Goal: Task Accomplishment & Management: Use online tool/utility

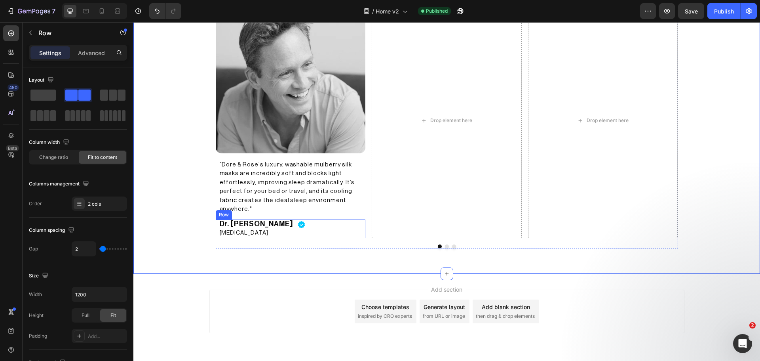
click at [289, 224] on div "Dr. Chris Winter Heading Neurologist Heading Image Row" at bounding box center [291, 228] width 150 height 19
click at [98, 54] on p "Advanced" at bounding box center [91, 53] width 27 height 8
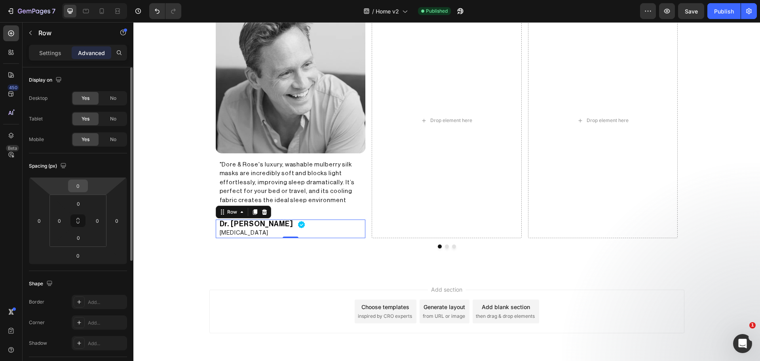
click at [77, 189] on input "0" at bounding box center [78, 186] width 16 height 12
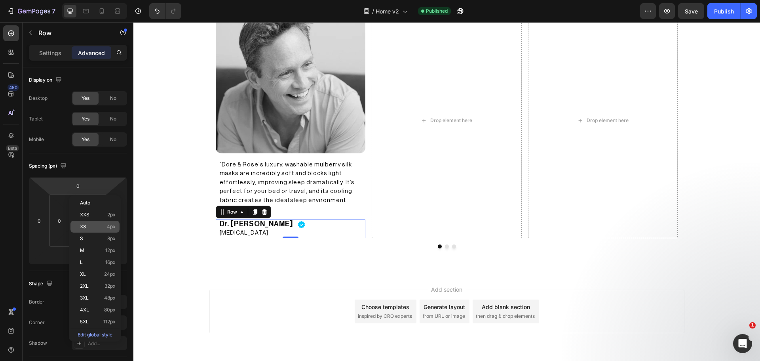
click at [92, 229] on div "XS 4px" at bounding box center [94, 227] width 49 height 12
type input "4"
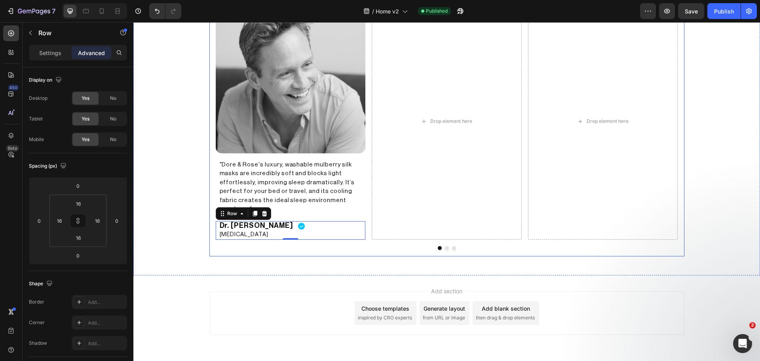
click at [211, 241] on div "Approved by registered dermatologists & specialists Heading Image "Dore & Rose'…" at bounding box center [447, 107] width 475 height 298
click at [722, 8] on div "Publish" at bounding box center [724, 11] width 20 height 8
click at [317, 230] on div "Dr. Chris Winter Heading Neurologist Heading Image Row 0" at bounding box center [291, 230] width 150 height 19
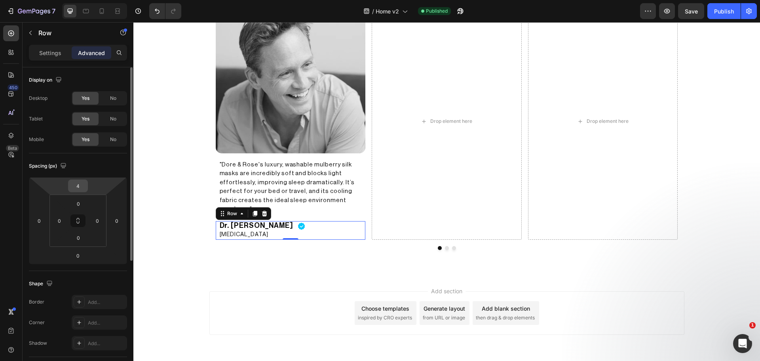
click at [77, 188] on input "4" at bounding box center [78, 186] width 16 height 12
type input "6"
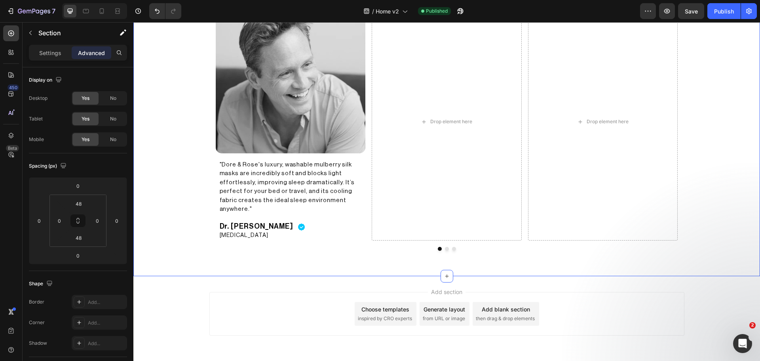
click at [198, 265] on div "Approved by registered dermatologists & specialists Heading Image "Dore & Rose'…" at bounding box center [446, 107] width 627 height 337
click at [724, 17] on button "Publish" at bounding box center [724, 11] width 33 height 16
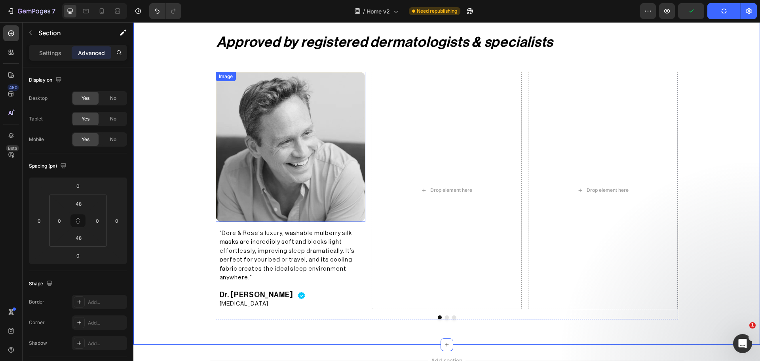
scroll to position [1623, 0]
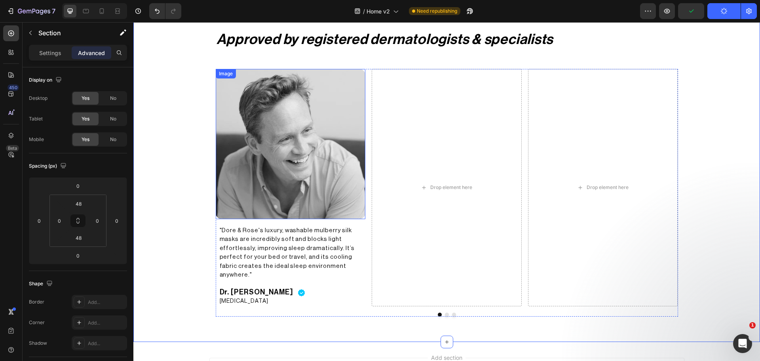
click at [311, 152] on img at bounding box center [291, 144] width 150 height 150
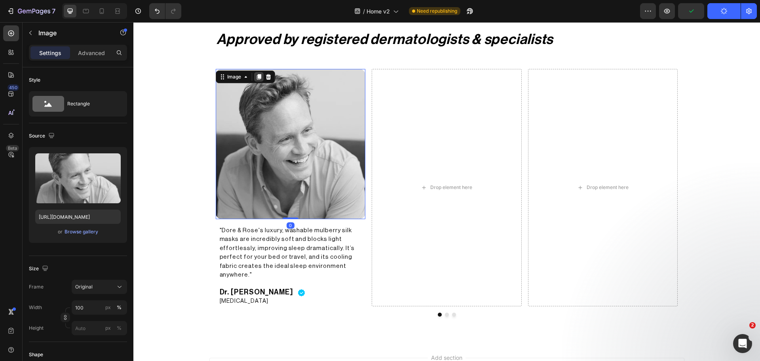
click at [257, 77] on icon at bounding box center [259, 77] width 4 height 6
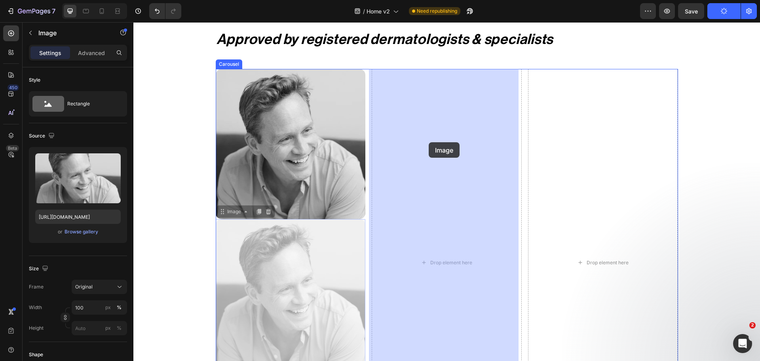
drag, startPoint x: 265, startPoint y: 241, endPoint x: 422, endPoint y: 145, distance: 183.5
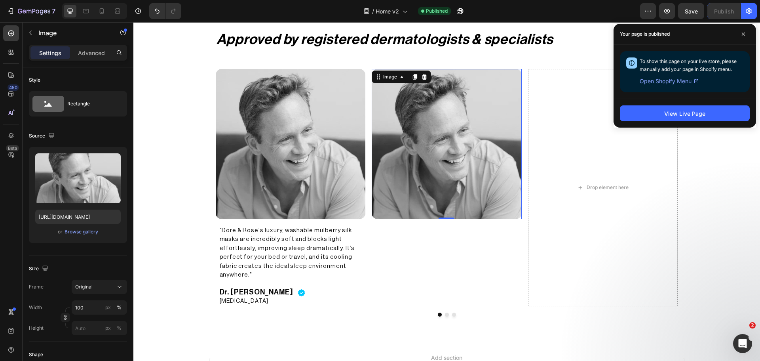
click at [432, 166] on img at bounding box center [447, 144] width 150 height 150
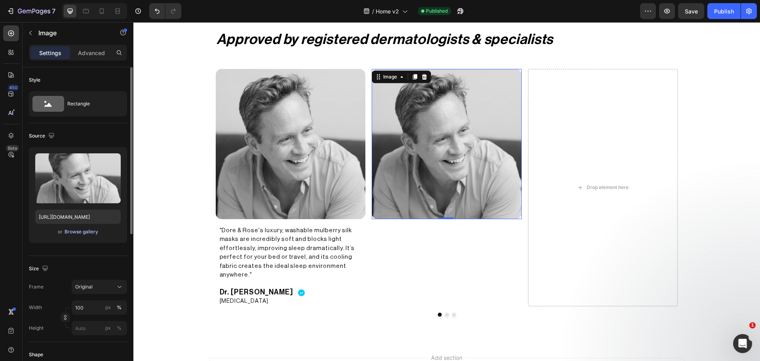
click at [91, 232] on div "Browse gallery" at bounding box center [82, 231] width 34 height 7
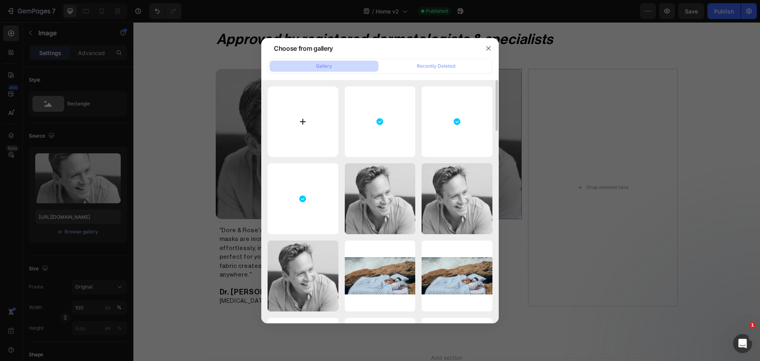
click at [280, 135] on input "file" at bounding box center [303, 121] width 71 height 71
type input "C:\fakepath\Kristel-1-scaled-e1712600985769_1000x1000-modified_1000x1000.webp"
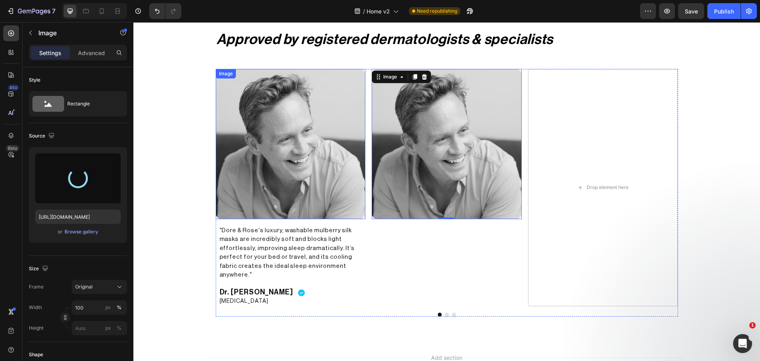
type input "[URL][DOMAIN_NAME]"
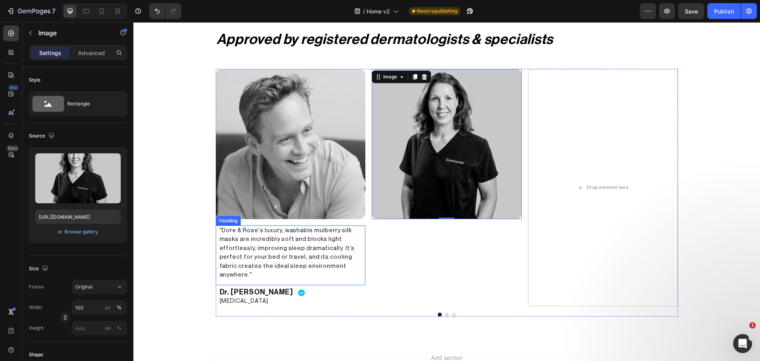
click at [278, 243] on p ""Dore & Rose's luxury, washable mulberry silk masks are incredibly soft and blo…" at bounding box center [291, 252] width 142 height 53
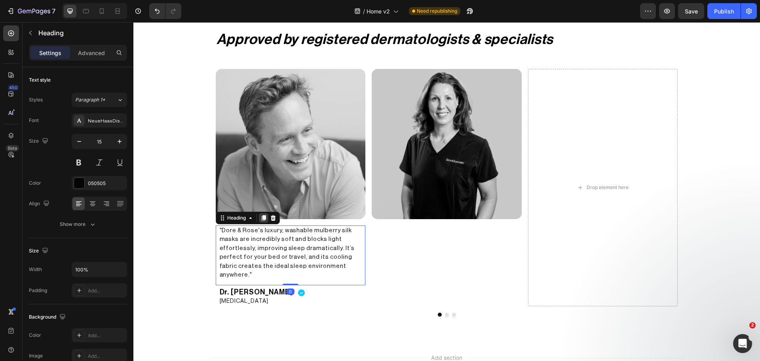
click at [261, 218] on icon at bounding box center [263, 218] width 4 height 6
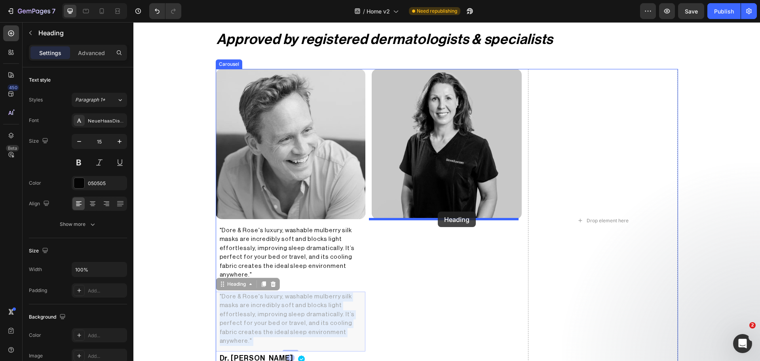
drag, startPoint x: 351, startPoint y: 288, endPoint x: 438, endPoint y: 211, distance: 115.6
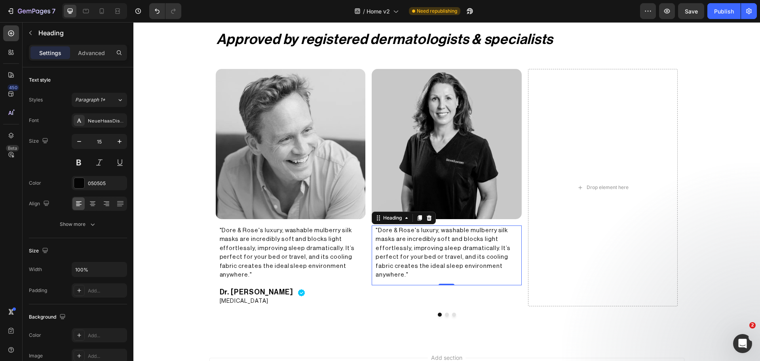
click at [432, 256] on h2 ""Dore & Rose's luxury, washable mulberry silk masks are incredibly soft and blo…" at bounding box center [447, 252] width 144 height 55
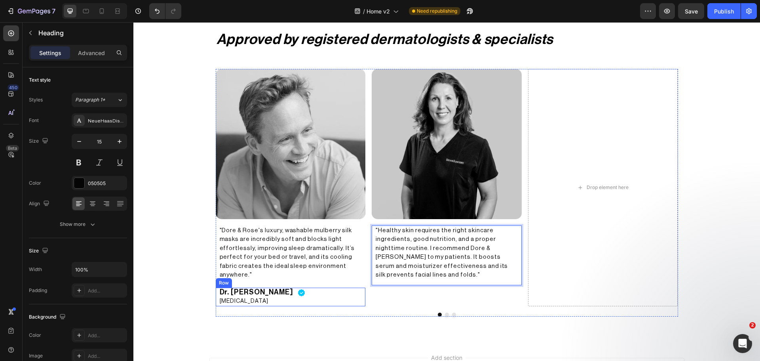
click at [299, 291] on div "Dr. Chris Winter Heading Neurologist Heading Image Row" at bounding box center [291, 297] width 150 height 19
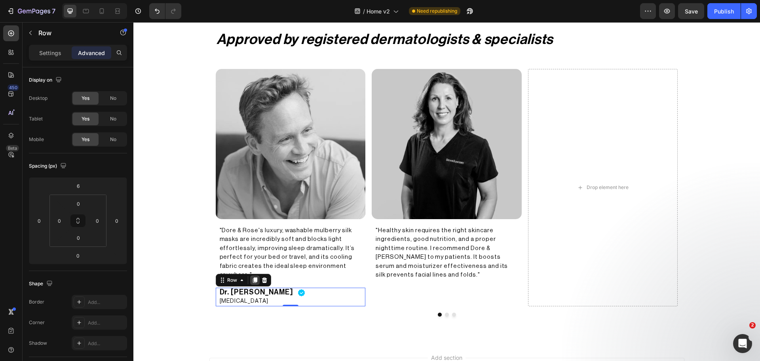
click at [252, 282] on icon at bounding box center [255, 280] width 6 height 6
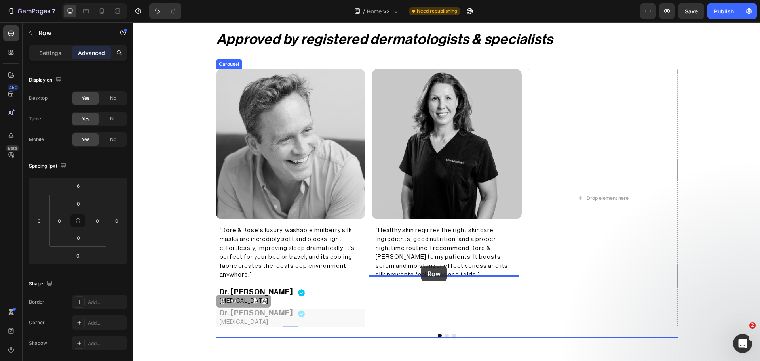
drag, startPoint x: 226, startPoint y: 301, endPoint x: 421, endPoint y: 266, distance: 198.5
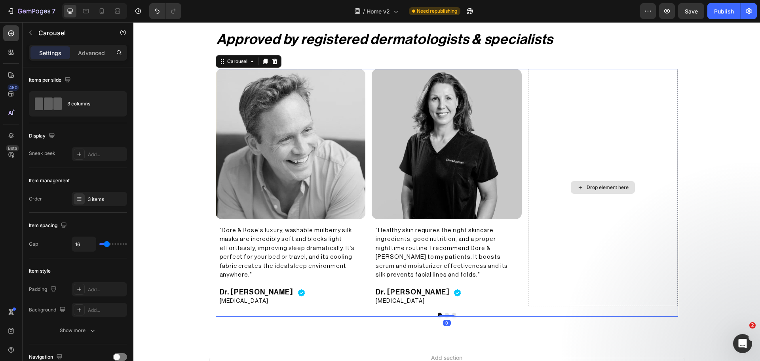
click at [577, 294] on div "Drop element here" at bounding box center [603, 187] width 150 height 237
click at [522, 304] on div "Image "Dore & Rose's luxury, washable mulberry silk masks are incredibly soft a…" at bounding box center [447, 187] width 463 height 237
click at [410, 288] on h2 "Dr. [PERSON_NAME]" at bounding box center [412, 292] width 75 height 9
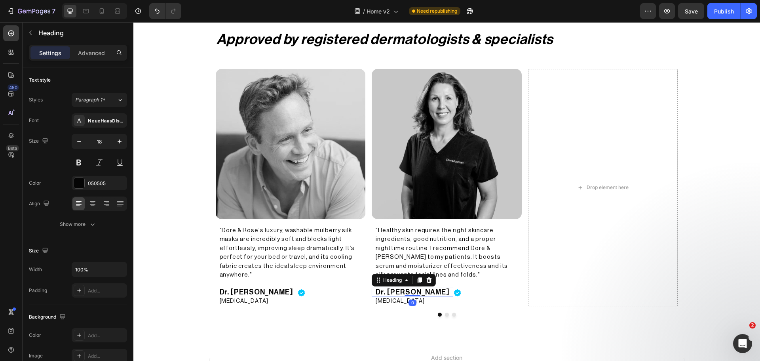
click at [410, 288] on h2 "Dr. [PERSON_NAME]" at bounding box center [412, 292] width 75 height 9
click at [410, 288] on p "Dr. [PERSON_NAME]" at bounding box center [413, 291] width 74 height 7
click at [408, 296] on div "Neurologist Heading" at bounding box center [415, 301] width 86 height 10
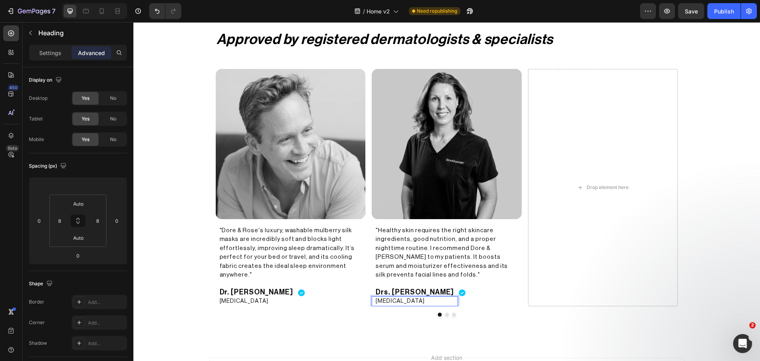
click at [403, 296] on h2 "[MEDICAL_DATA]" at bounding box center [415, 301] width 80 height 10
click at [403, 297] on p "[MEDICAL_DATA]" at bounding box center [415, 301] width 78 height 8
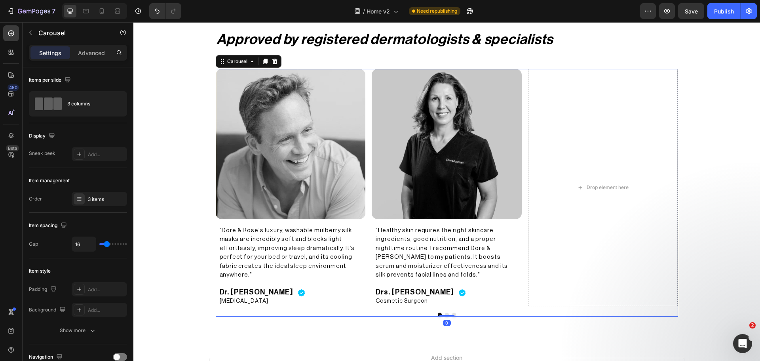
click at [358, 308] on div "Image "Dore & Rose's luxury, washable mulberry silk masks are incredibly soft a…" at bounding box center [447, 193] width 463 height 248
click at [491, 165] on img at bounding box center [447, 144] width 150 height 150
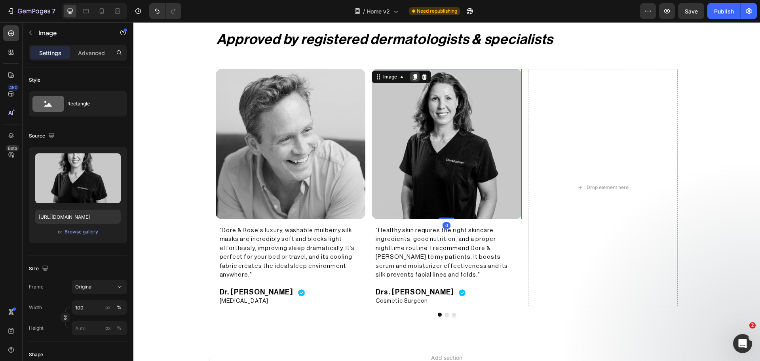
click at [412, 74] on icon at bounding box center [415, 77] width 6 height 6
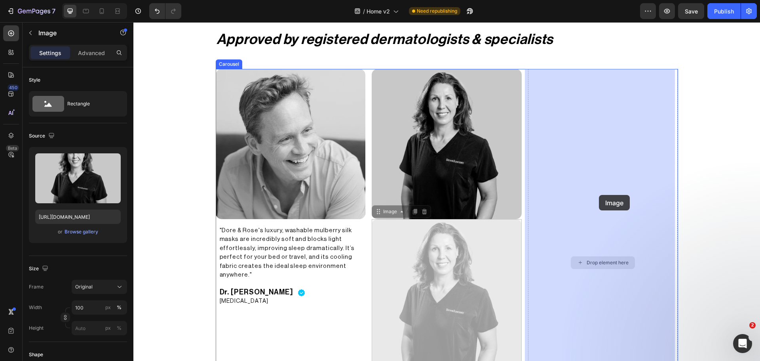
drag, startPoint x: 415, startPoint y: 279, endPoint x: 609, endPoint y: 181, distance: 217.3
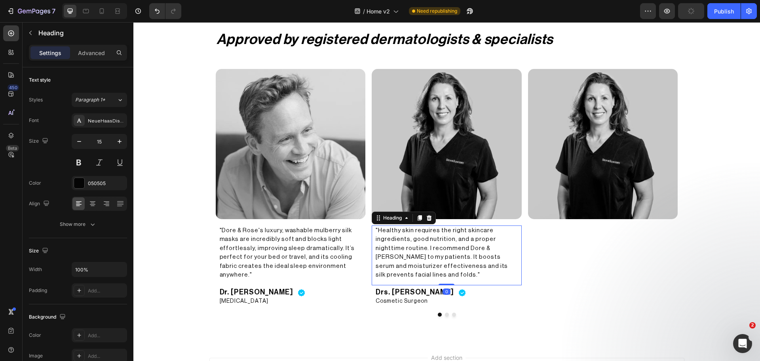
click at [486, 265] on p ""Healthy skin requires the right skincare ingredients, good nutrition, and a pr…" at bounding box center [447, 252] width 142 height 53
click at [484, 265] on p ""Healthy skin requires the right skincare ingredients, good nutrition, and a pr…" at bounding box center [447, 252] width 142 height 53
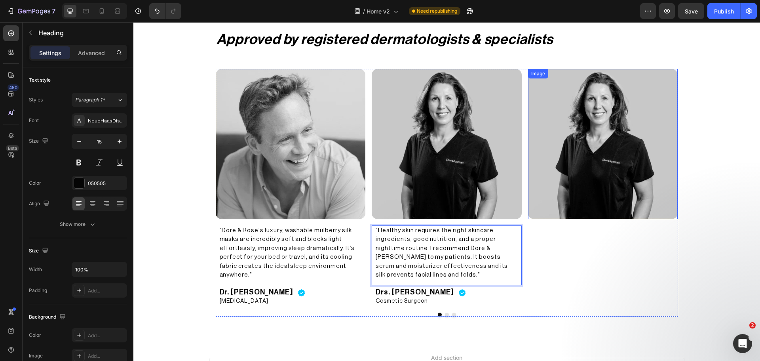
click at [632, 170] on img at bounding box center [603, 144] width 150 height 150
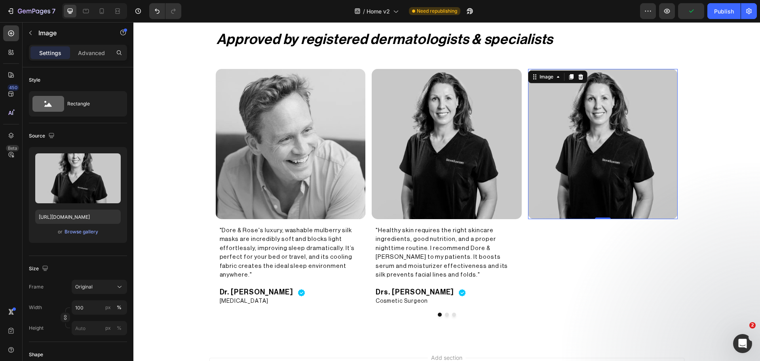
click at [545, 159] on img at bounding box center [603, 144] width 150 height 150
click at [73, 235] on button "Browse gallery" at bounding box center [81, 232] width 34 height 8
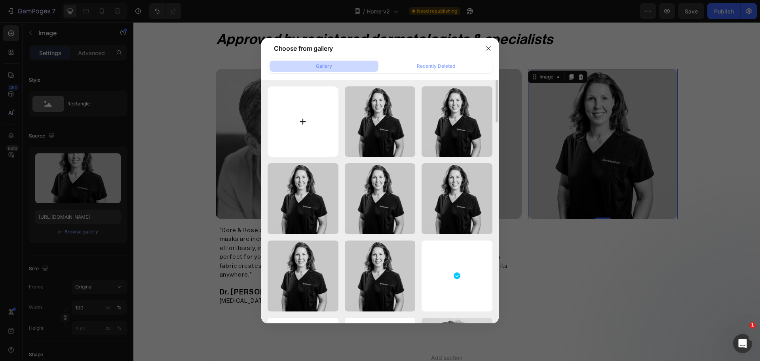
click at [316, 130] on input "file" at bounding box center [303, 121] width 71 height 71
type input "C:\fakepath\df_bdf_1000x1000.webp"
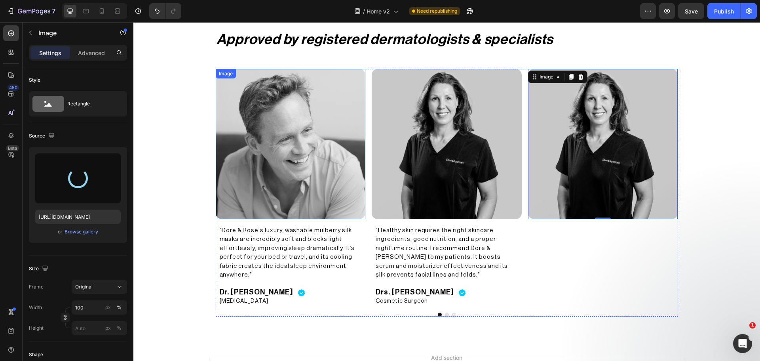
type input "[URL][DOMAIN_NAME]"
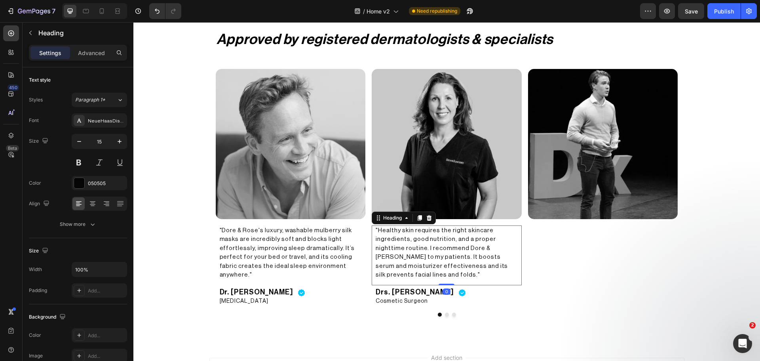
click at [439, 244] on p ""Healthy skin requires the right skincare ingredients, good nutrition, and a pr…" at bounding box center [447, 252] width 142 height 53
click at [419, 215] on icon at bounding box center [420, 218] width 6 height 6
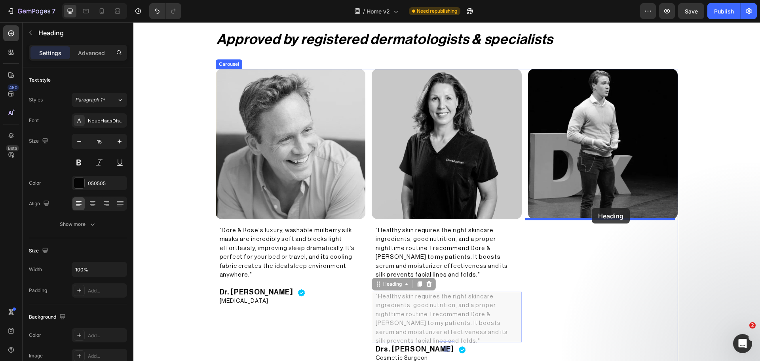
drag, startPoint x: 390, startPoint y: 273, endPoint x: 592, endPoint y: 208, distance: 212.2
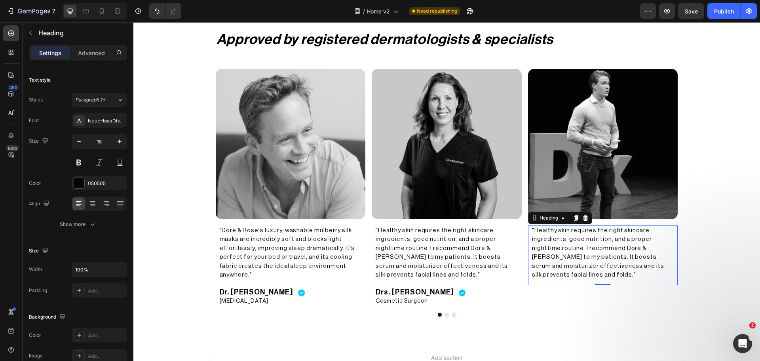
click at [547, 250] on h2 ""Healthy skin requires the right skincare ingredients, good nutrition, and a pr…" at bounding box center [603, 252] width 144 height 55
click at [547, 250] on p ""Healthy skin requires the right skincare ingredients, good nutrition, and a pr…" at bounding box center [603, 252] width 142 height 53
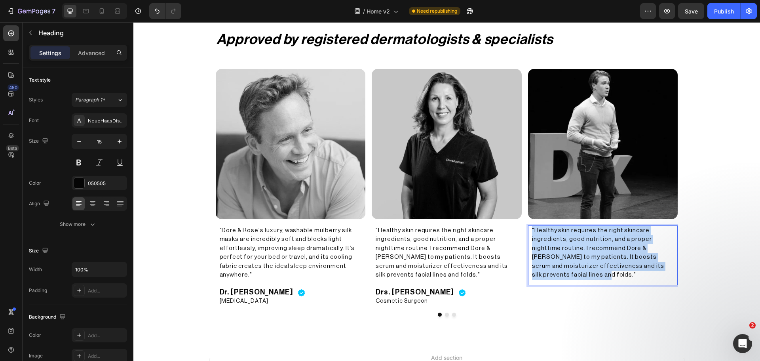
click at [549, 250] on p ""Healthy skin requires the right skincare ingredients, good nutrition, and a pr…" at bounding box center [603, 252] width 142 height 53
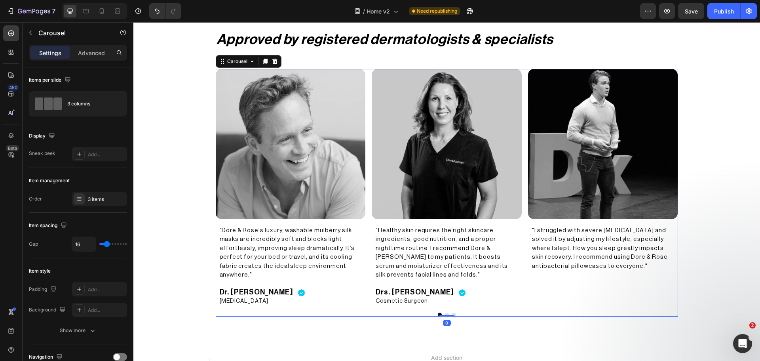
click at [567, 292] on div "Image "I struggled with severe facial eczema and solved it by adjusting my life…" at bounding box center [603, 187] width 150 height 237
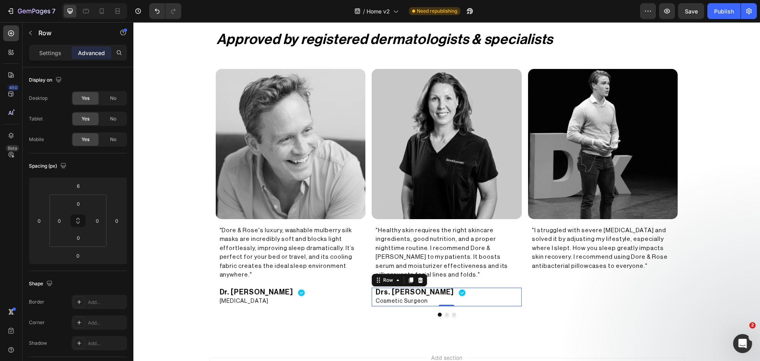
click at [483, 289] on div "Drs. Kristel Woltman Heading Cosmetic Surgeon Heading Image Row 0" at bounding box center [447, 297] width 150 height 19
click at [406, 275] on div at bounding box center [411, 280] width 10 height 10
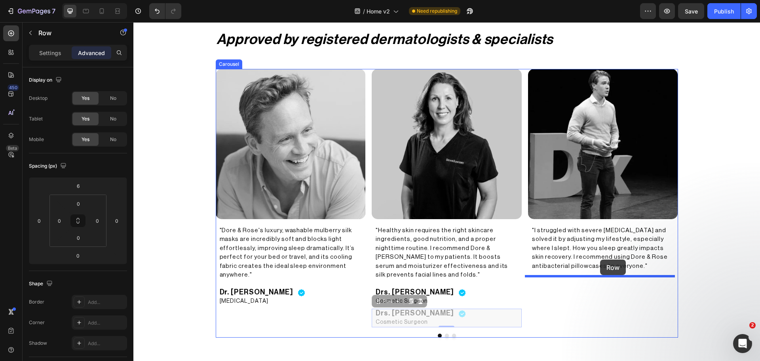
drag, startPoint x: 389, startPoint y: 293, endPoint x: 600, endPoint y: 259, distance: 213.7
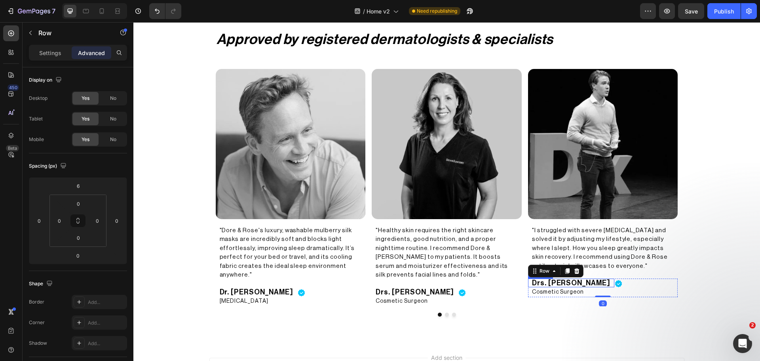
click at [592, 286] on h2 "Drs. [PERSON_NAME]" at bounding box center [571, 282] width 80 height 9
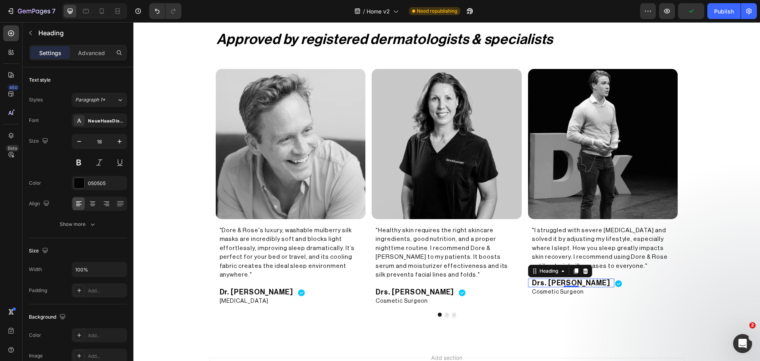
click at [573, 279] on h2 "Drs. [PERSON_NAME]" at bounding box center [571, 282] width 80 height 9
click at [573, 284] on p "Drs. [PERSON_NAME]" at bounding box center [571, 282] width 78 height 7
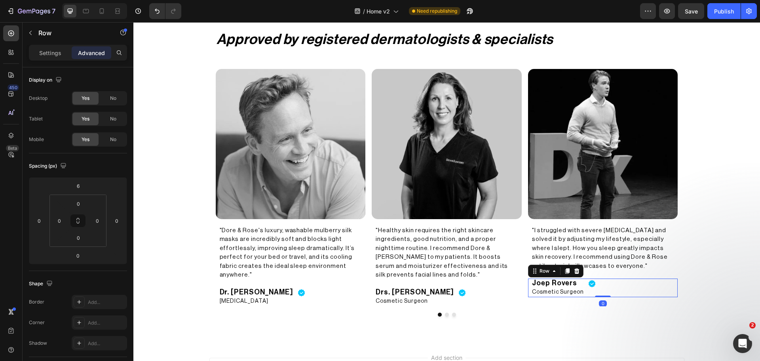
click at [665, 284] on div "Joep Rovers Heading Cosmetic Surgeon Heading Image Row 0" at bounding box center [603, 287] width 150 height 19
click at [552, 291] on h2 "Cosmetic Surgeon" at bounding box center [557, 292] width 53 height 10
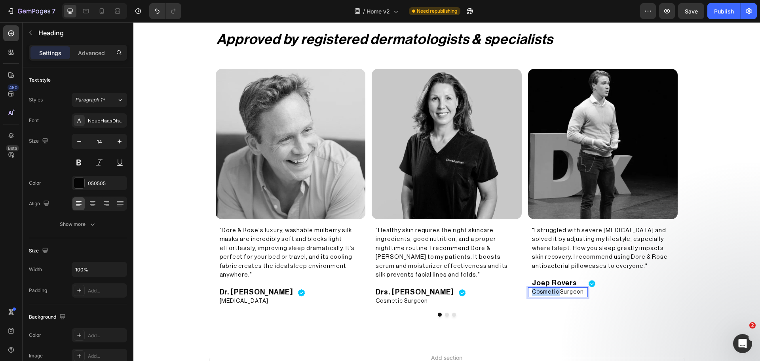
click at [552, 291] on h2 "Cosmetic Surgeon" at bounding box center [557, 292] width 53 height 10
click at [552, 291] on p "Cosmetic Surgeon" at bounding box center [558, 292] width 52 height 8
click at [665, 297] on div "Joep Rovers Heading Orthomolecular Advisor Heading 0 Image Row" at bounding box center [603, 287] width 150 height 19
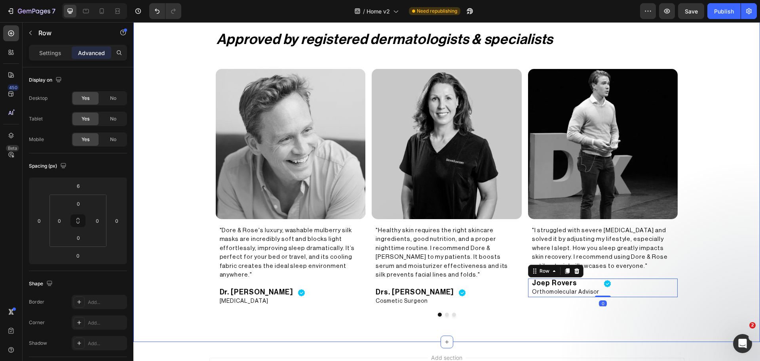
click at [709, 286] on div "Approved by registered dermatologists & specialists Heading Image "Dore & Rose'…" at bounding box center [446, 172] width 627 height 299
click at [720, 13] on div "Publish" at bounding box center [724, 11] width 20 height 8
click at [98, 10] on icon at bounding box center [102, 11] width 8 height 8
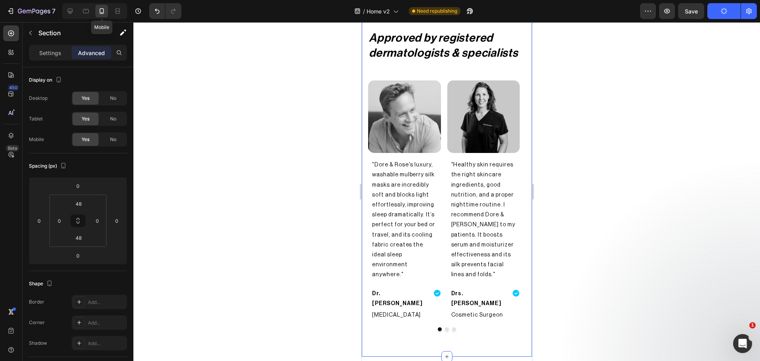
scroll to position [1575, 0]
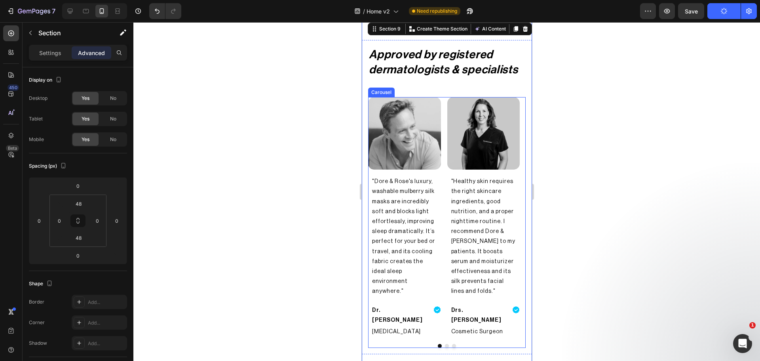
click at [446, 179] on div "Image "Dore & Rose's luxury, washable mulberry silk masks are incredibly soft a…" at bounding box center [447, 217] width 158 height 241
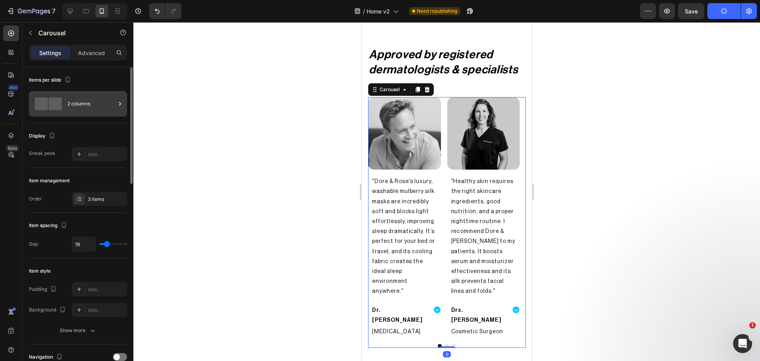
click at [51, 110] on div at bounding box center [48, 104] width 32 height 18
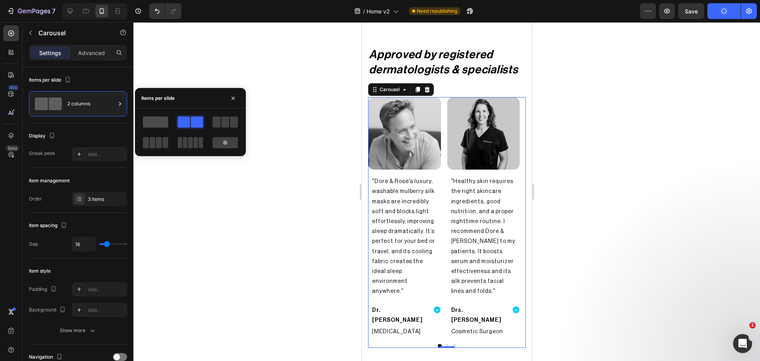
click at [150, 122] on span at bounding box center [155, 121] width 25 height 11
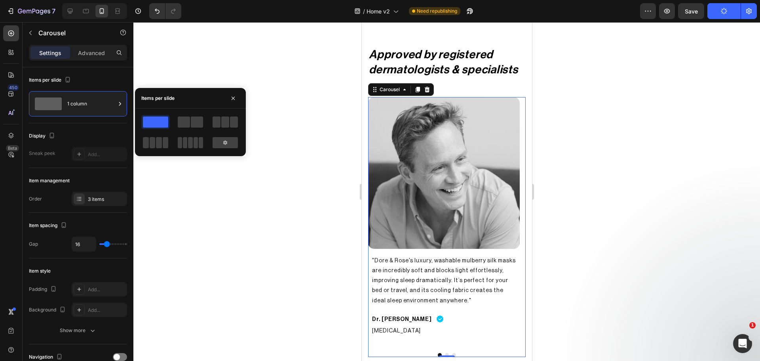
click at [259, 247] on div at bounding box center [446, 191] width 627 height 339
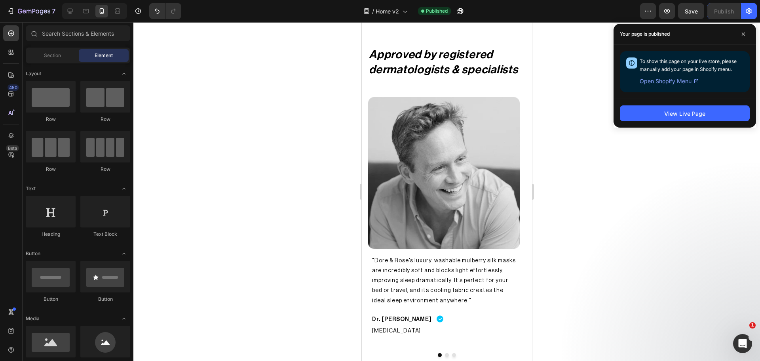
click at [655, 257] on div at bounding box center [446, 191] width 627 height 339
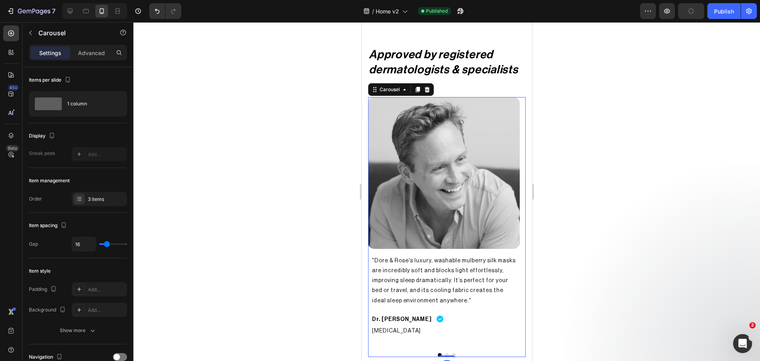
click at [406, 250] on div "Image "Dore & Rose's luxury, washable mulberry silk masks are incredibly soft a…" at bounding box center [444, 222] width 152 height 250
click at [72, 11] on icon at bounding box center [70, 11] width 5 height 5
type input "1200"
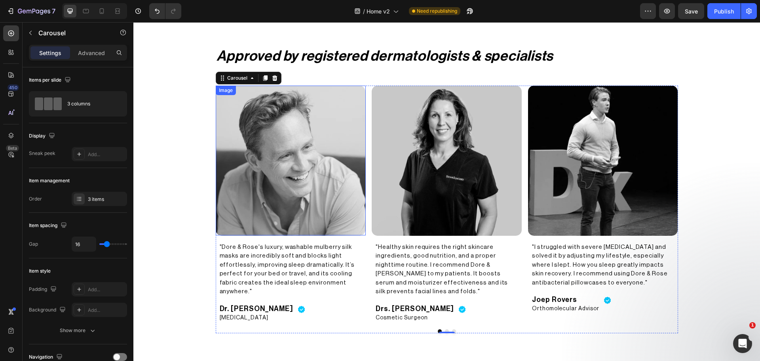
scroll to position [1613, 0]
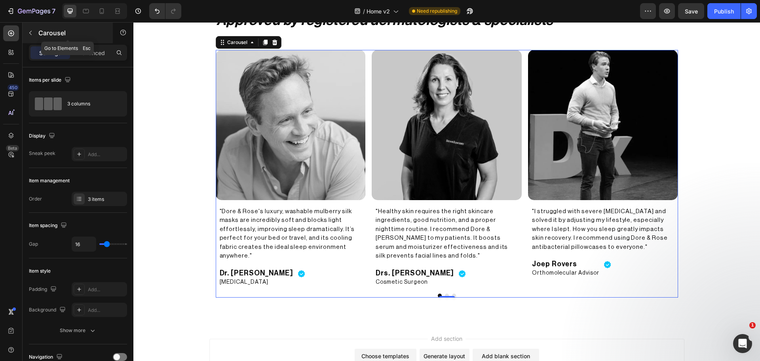
click at [29, 27] on button "button" at bounding box center [30, 33] width 13 height 13
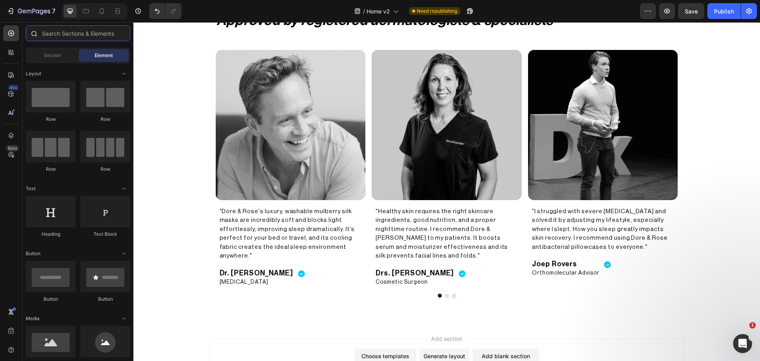
click at [71, 35] on input "text" at bounding box center [78, 33] width 105 height 16
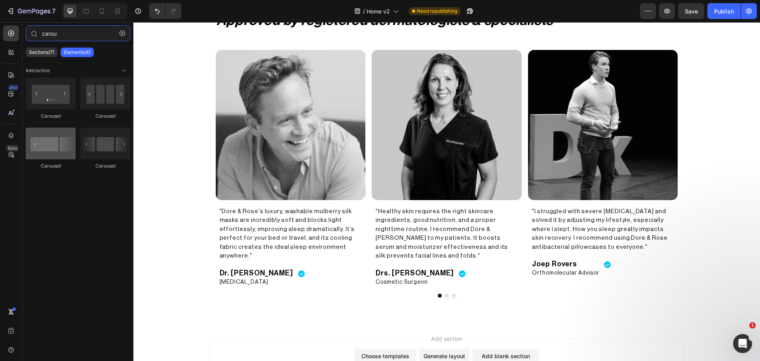
type input "carou"
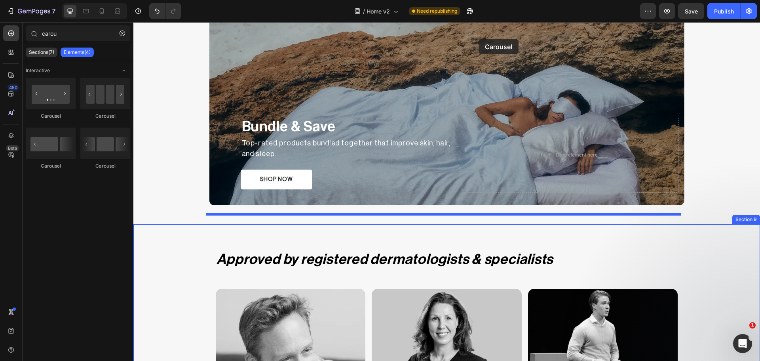
scroll to position [1368, 0]
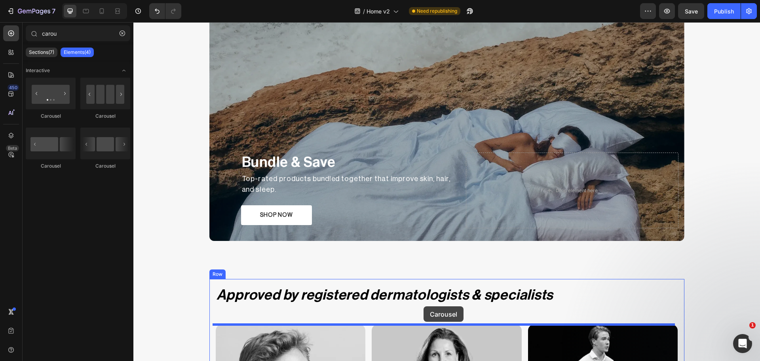
drag, startPoint x: 192, startPoint y: 167, endPoint x: 423, endPoint y: 307, distance: 269.8
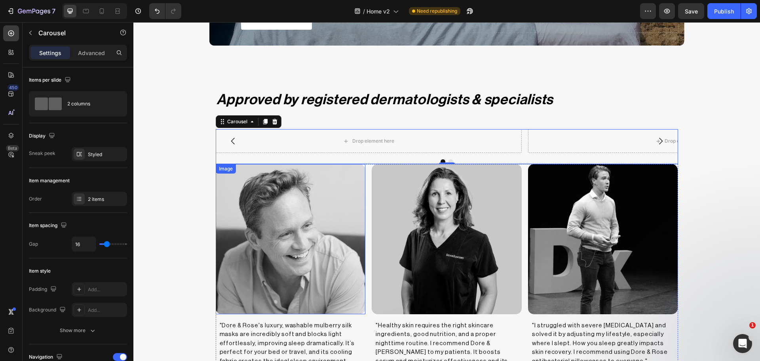
scroll to position [1566, 0]
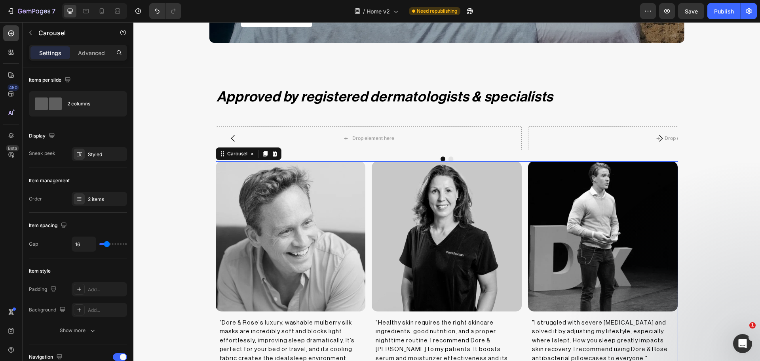
click at [365, 199] on div "Image "Dore & Rose's luxury, washable mulberry silk masks are incredibly soft a…" at bounding box center [447, 279] width 463 height 237
click at [85, 155] on div "Add..." at bounding box center [99, 154] width 55 height 14
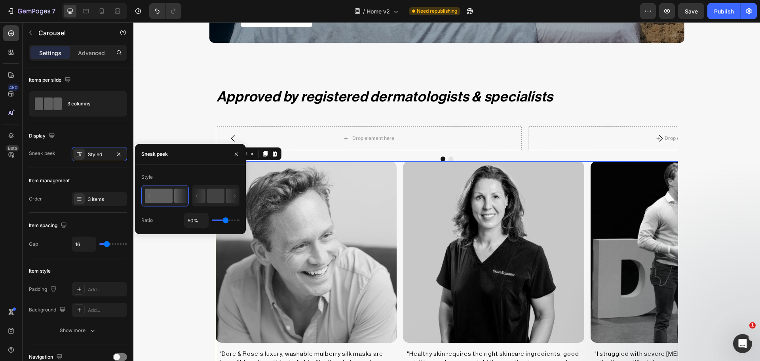
click at [169, 198] on rect at bounding box center [159, 196] width 28 height 14
click at [190, 219] on input "50%" at bounding box center [197, 220] width 24 height 14
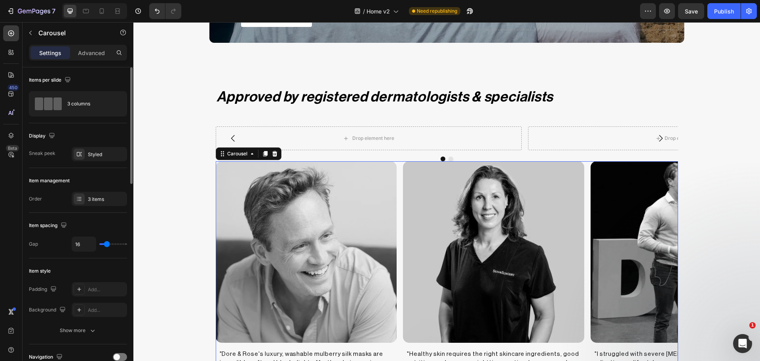
click at [47, 344] on div "Display Sneak peek Styled" at bounding box center [78, 357] width 98 height 26
click at [77, 157] on icon at bounding box center [79, 154] width 6 height 6
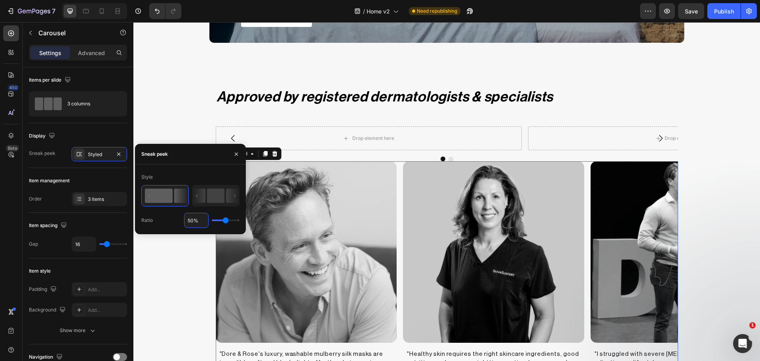
click at [192, 221] on input "50%" at bounding box center [197, 220] width 24 height 14
type input "1%"
type input "1"
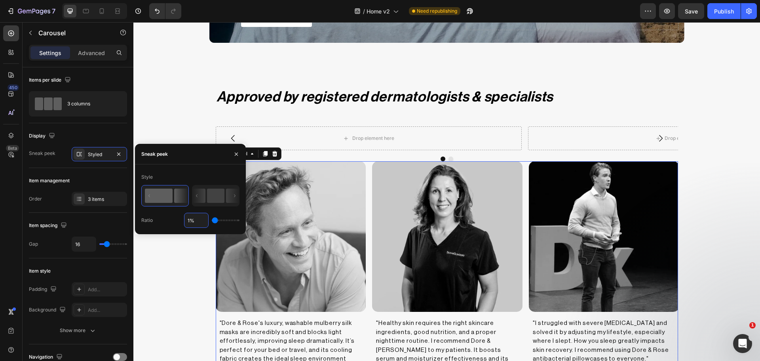
type input "10%"
type input "10"
type input "100%"
type input "100"
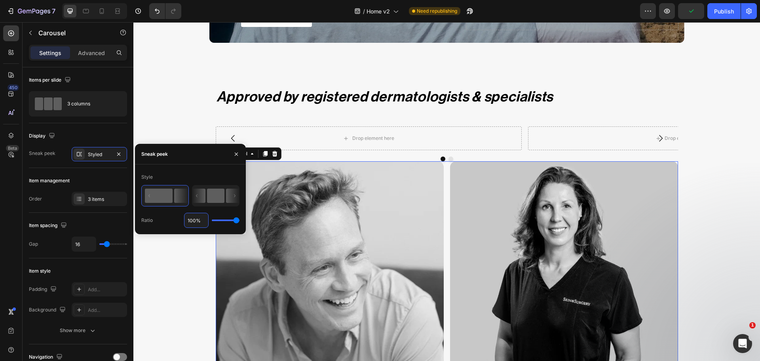
click at [206, 203] on icon at bounding box center [198, 196] width 13 height 14
type input "50%"
type input "50"
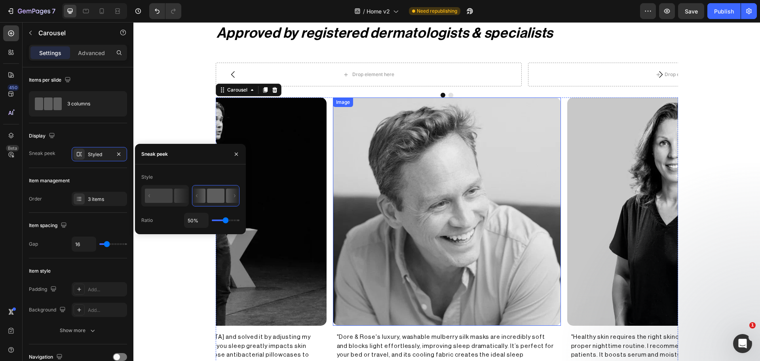
scroll to position [1632, 0]
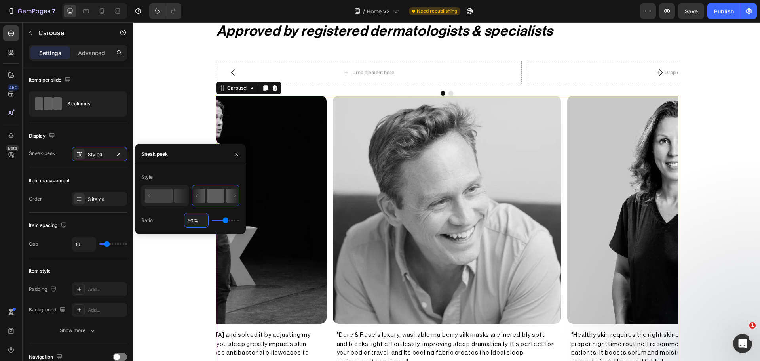
click at [194, 223] on input "50%" at bounding box center [197, 220] width 24 height 14
type input "1%"
type input "1"
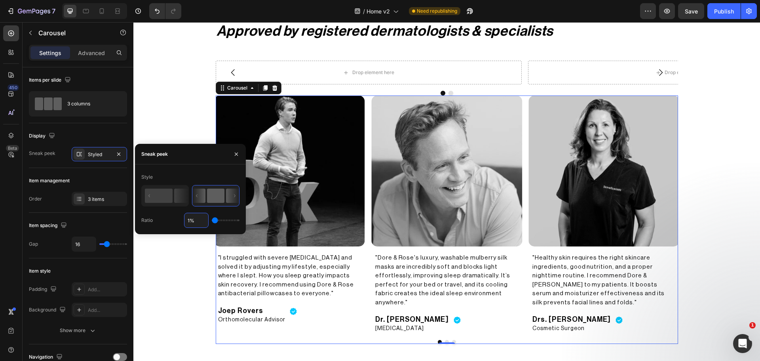
type input "10%"
type input "10"
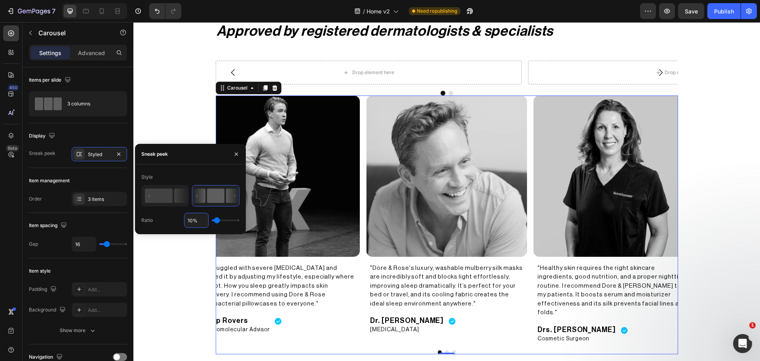
type input "100%"
type input "100"
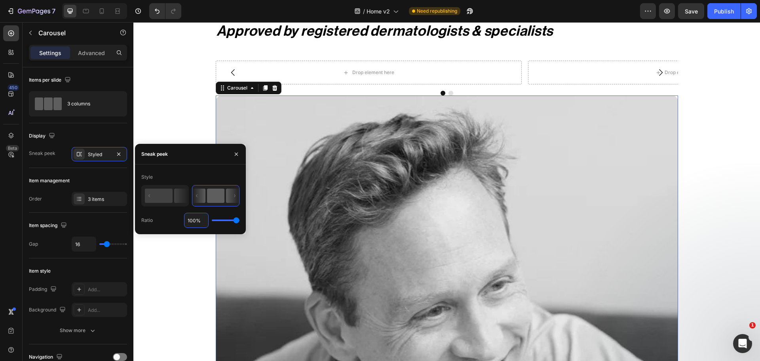
type input "99%"
type input "99"
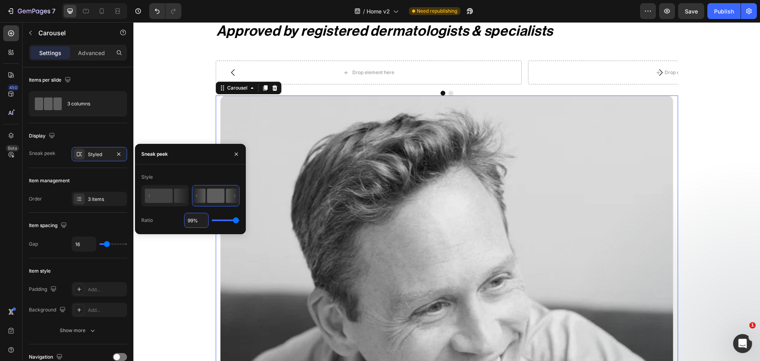
type input "98%"
type input "98"
type input "97%"
type input "97"
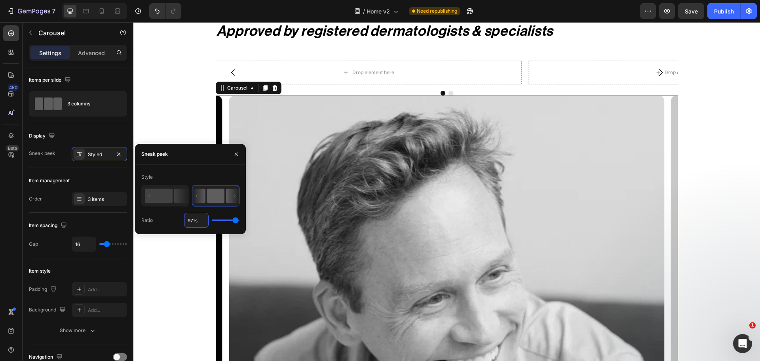
type input "96%"
type input "96"
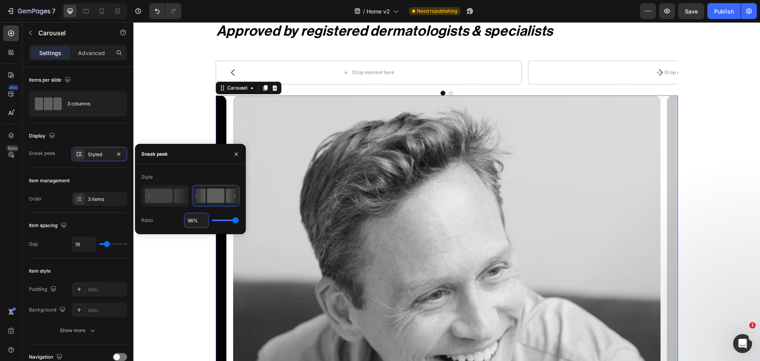
type input "95%"
type input "95"
type input "94%"
type input "94"
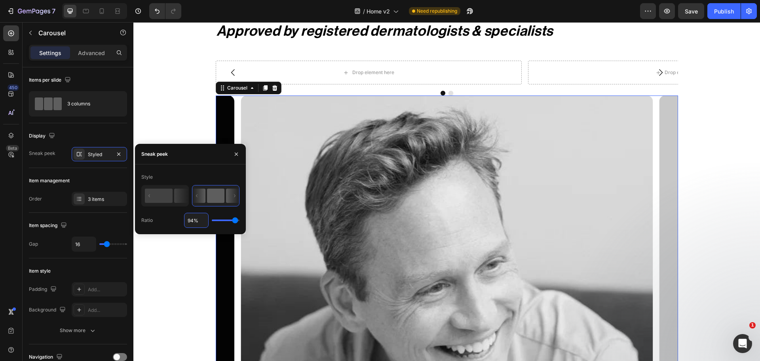
type input "93%"
type input "93"
type input "92%"
type input "92"
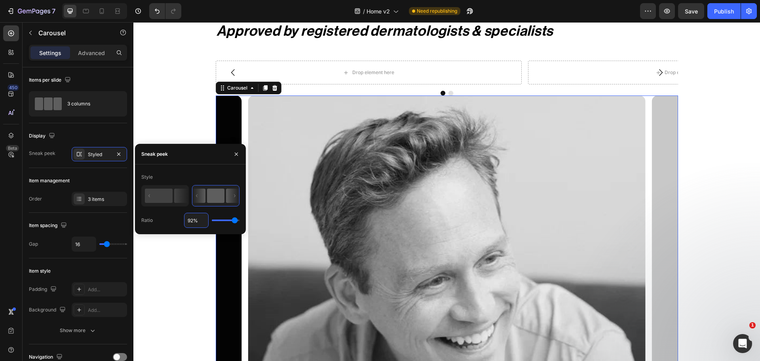
type input "91%"
type input "91"
type input "90%"
type input "90"
type input "89%"
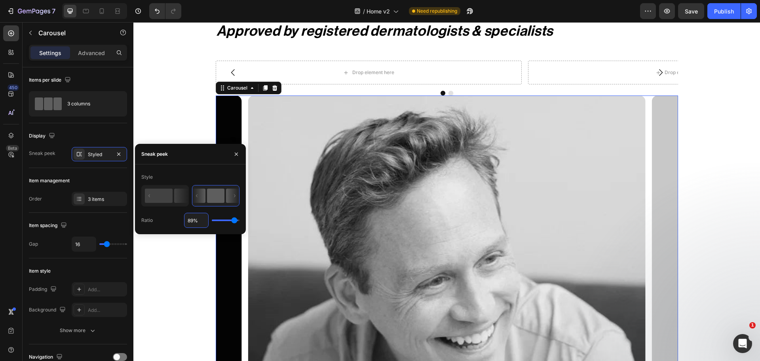
type input "89"
type input "88%"
type input "88"
type input "87%"
type input "87"
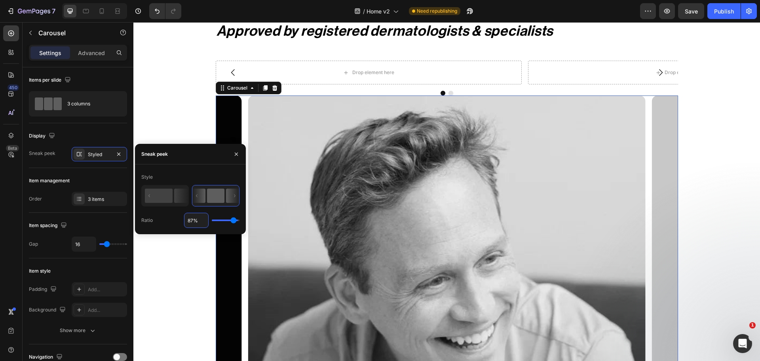
type input "86%"
type input "86"
type input "85%"
type input "85"
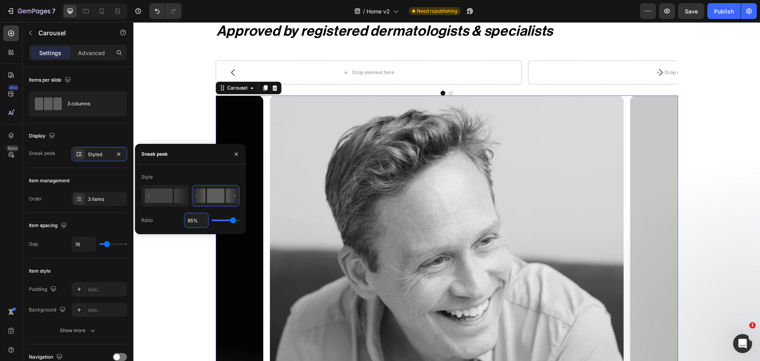
type input "84%"
type input "84"
type input "83%"
type input "83"
type input "82%"
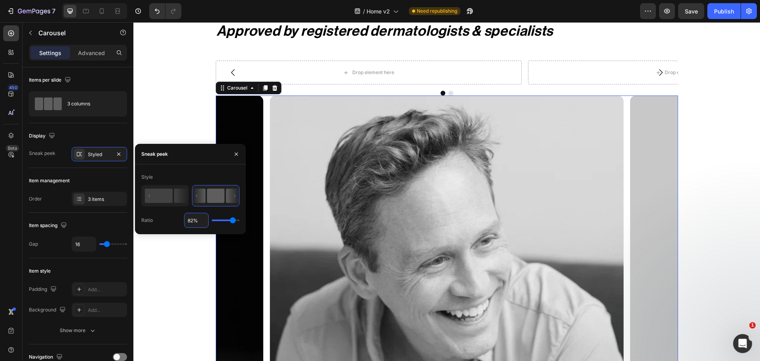
type input "82"
type input "81%"
type input "81"
type input "80%"
type input "80"
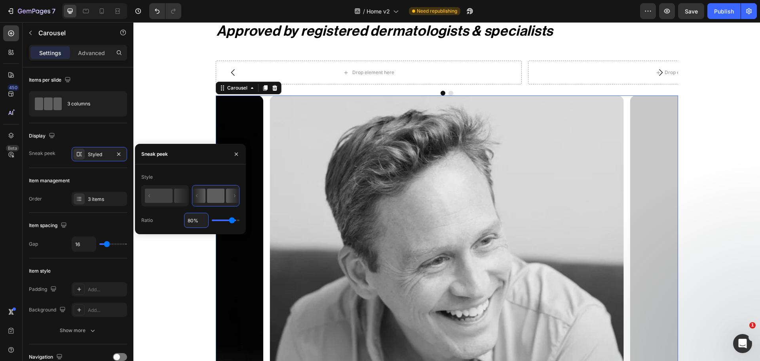
type input "79%"
type input "79"
type input "78%"
type input "78"
type input "77%"
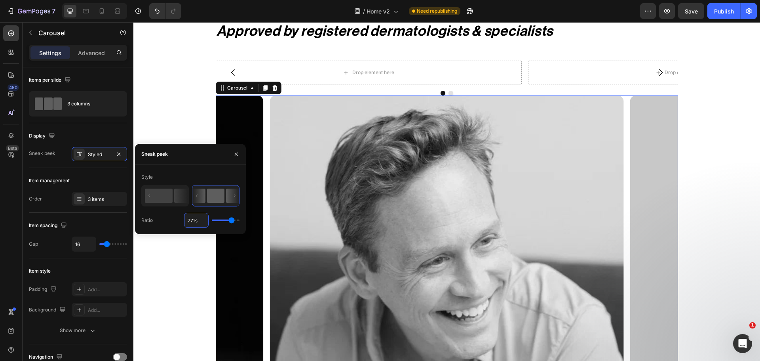
type input "77"
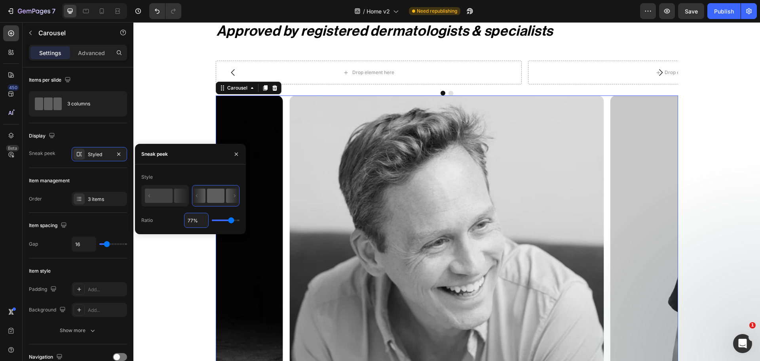
type input "76%"
type input "76"
type input "75%"
type input "75"
type input "74%"
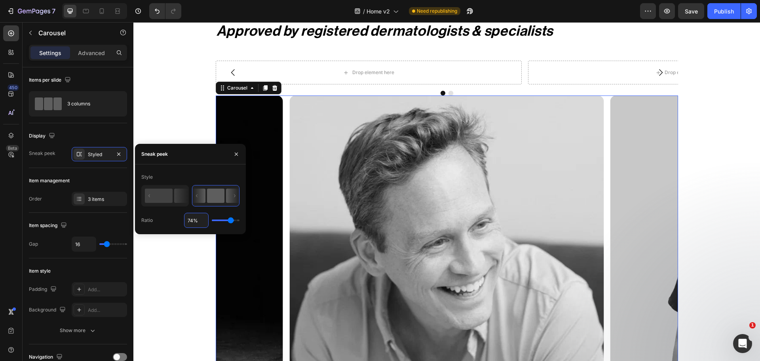
type input "74"
type input "73%"
type input "73"
type input "72%"
type input "72"
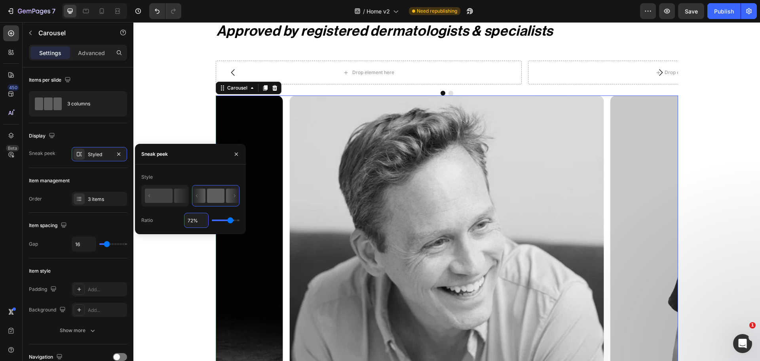
type input "71%"
type input "71"
type input "70%"
type input "70"
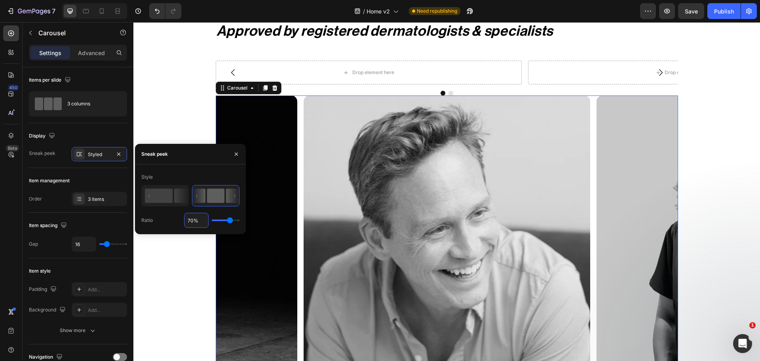
type input "69%"
type input "69"
type input "68%"
type input "68"
type input "67%"
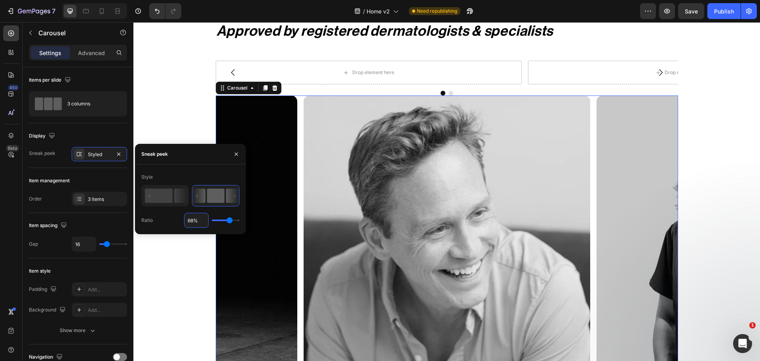
type input "67"
type input "66%"
type input "66"
type input "65%"
type input "65"
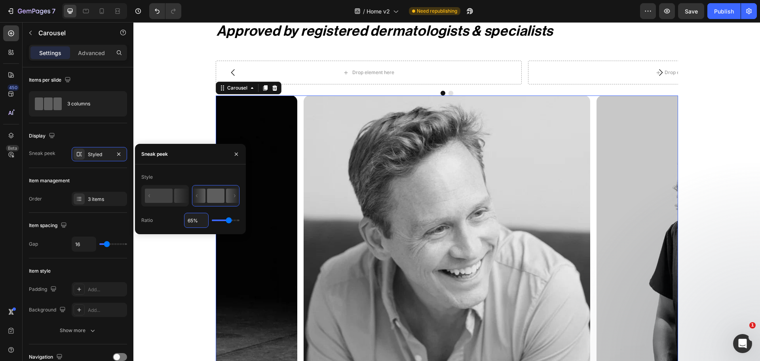
type input "64%"
type input "64"
type input "63%"
type input "63"
type input "62%"
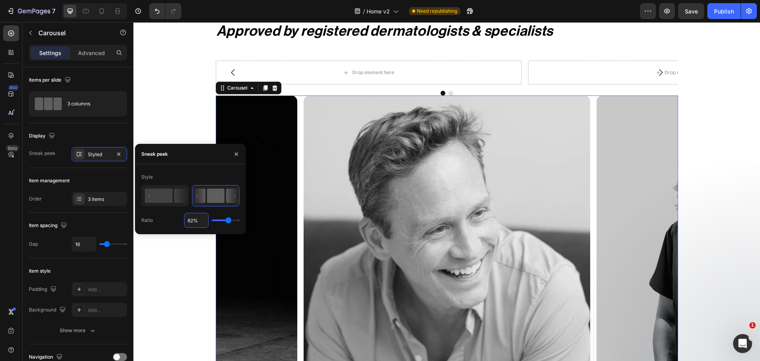
type input "62"
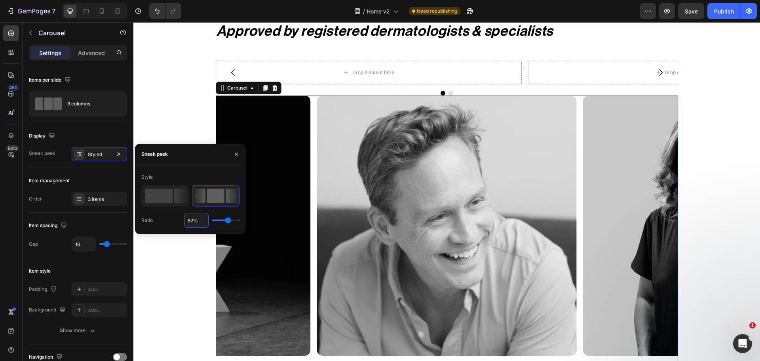
type input "61%"
type input "61"
type input "60%"
type input "60"
type input "59%"
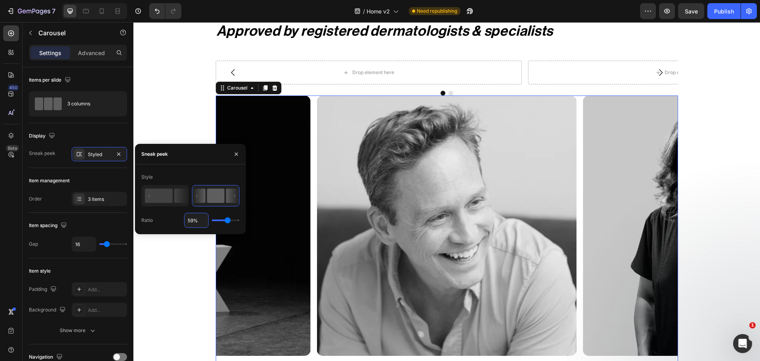
type input "59"
type input "58%"
type input "58"
type input "57%"
type input "57"
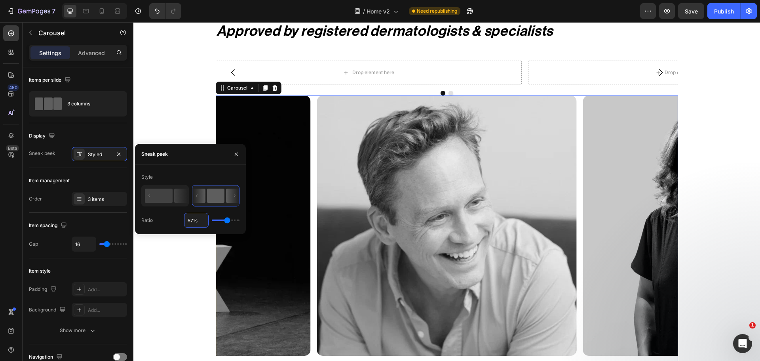
type input "56%"
type input "56"
type input "55%"
type input "55"
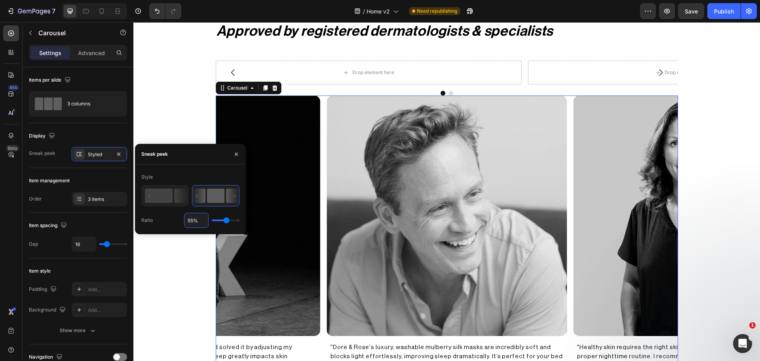
type input "54%"
type input "54"
type input "53%"
type input "53"
type input "52%"
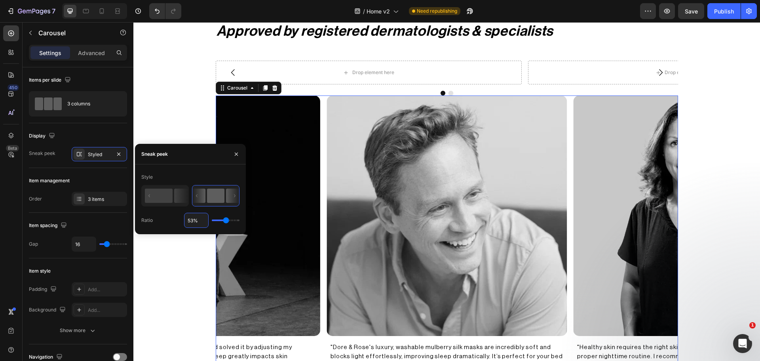
type input "52"
type input "51%"
type input "51"
type input "50%"
type input "50"
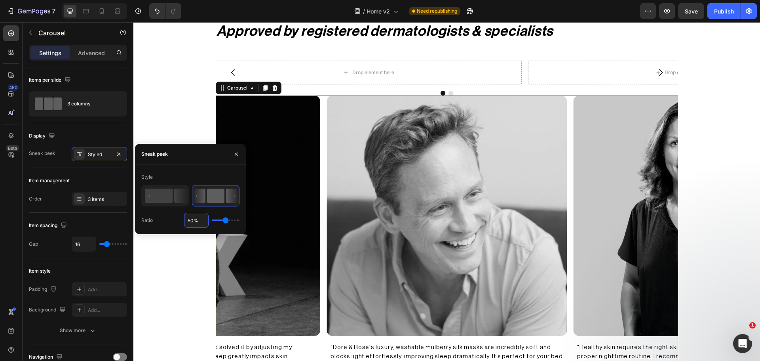
type input "49%"
type input "49"
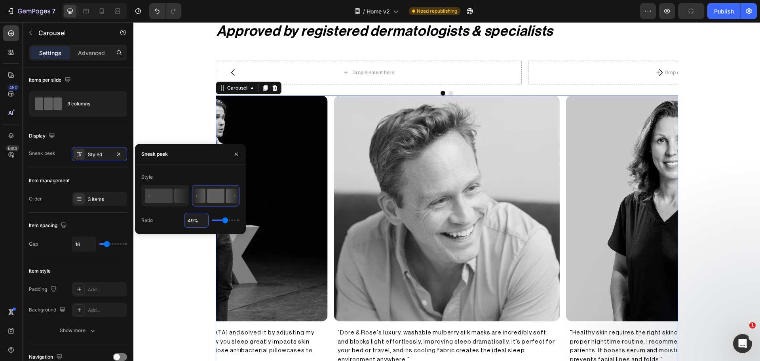
type input "48%"
type input "48"
type input "47%"
type input "47"
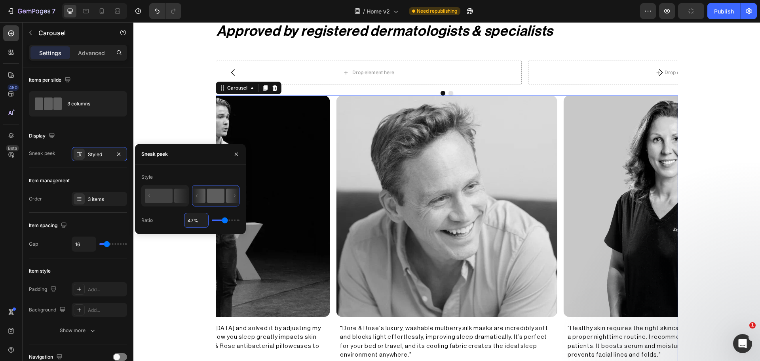
type input "46%"
type input "46"
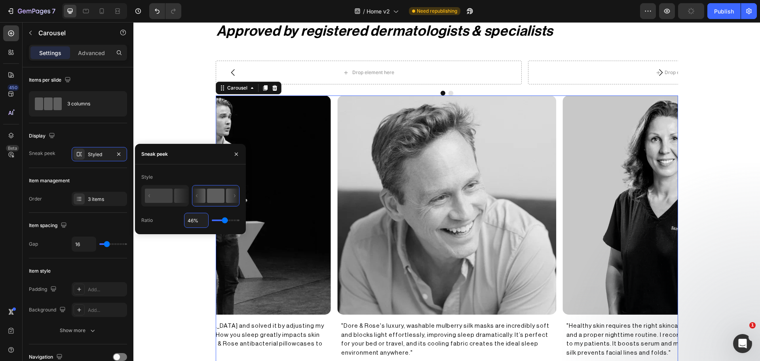
type input "45%"
type input "45"
type input "44%"
type input "44"
type input "43%"
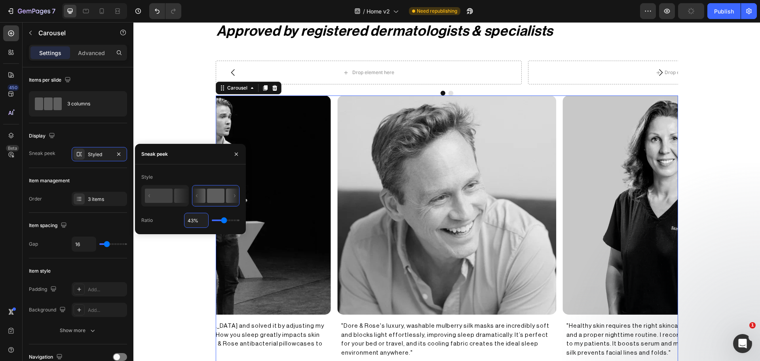
type input "43"
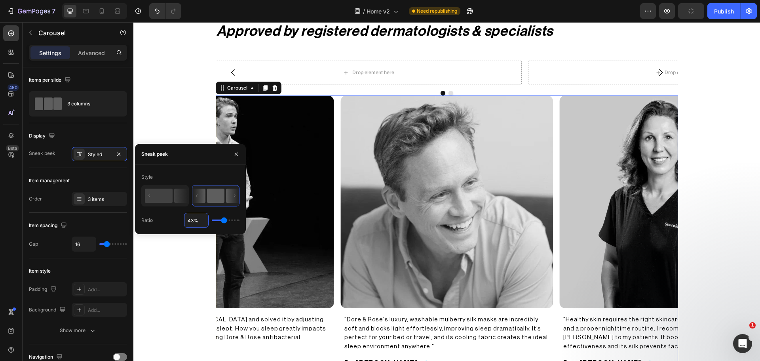
type input "42%"
type input "42"
type input "41%"
type input "41"
type input "40%"
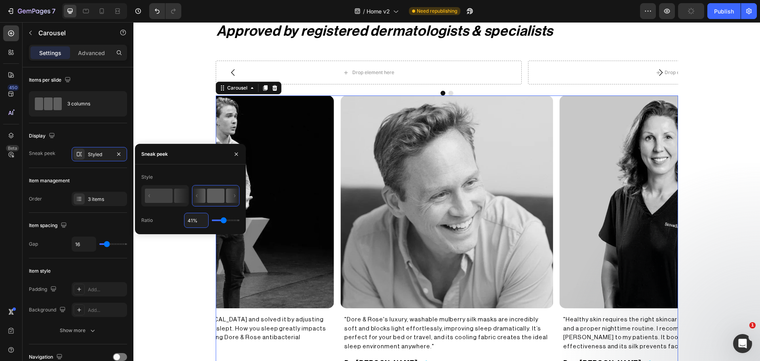
type input "40"
type input "39%"
type input "39"
type input "38%"
type input "38"
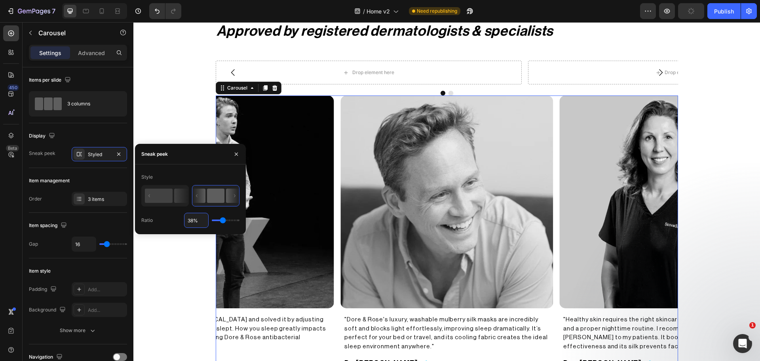
type input "37%"
type input "37"
type input "36%"
type input "36"
type input "35%"
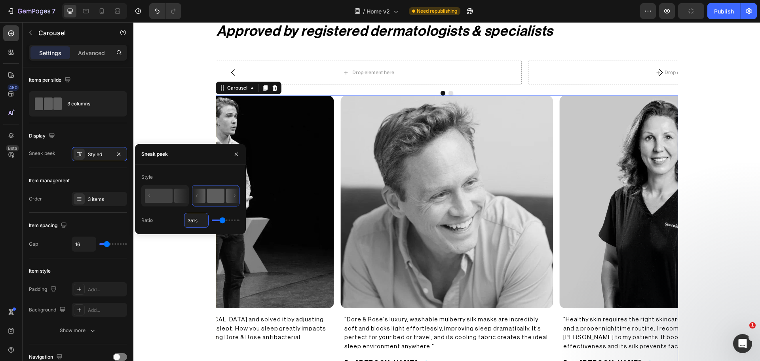
type input "35"
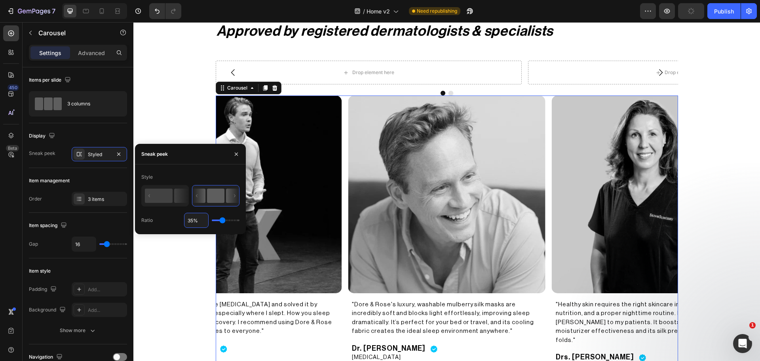
type input "34%"
type input "34"
type input "33%"
type input "33"
type input "32%"
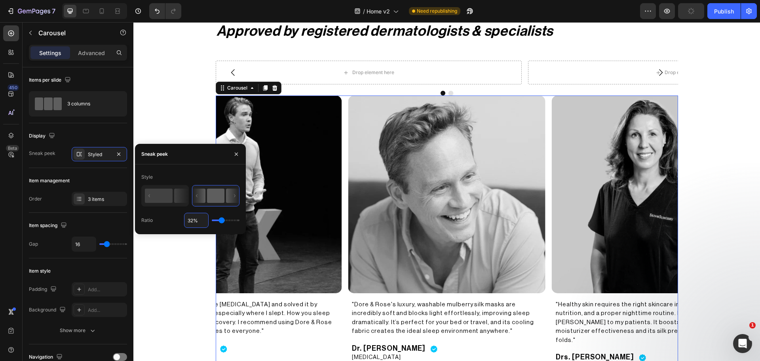
type input "32"
type input "31%"
type input "31"
type input "30%"
type input "30"
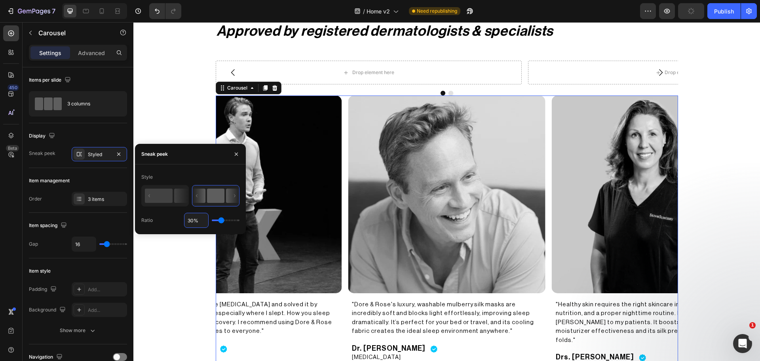
type input "29%"
type input "29"
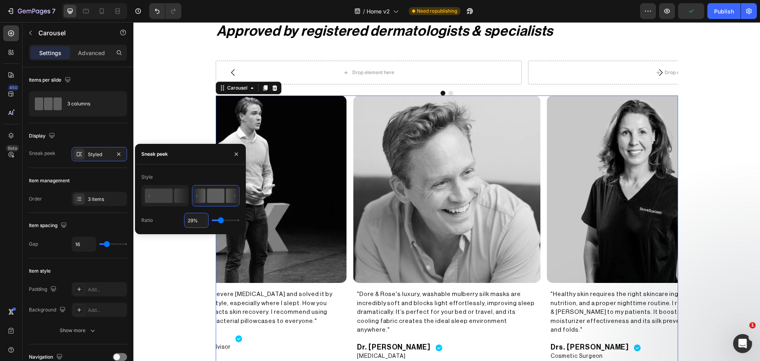
type input "28%"
type input "28"
type input "27%"
type input "27"
type input "26%"
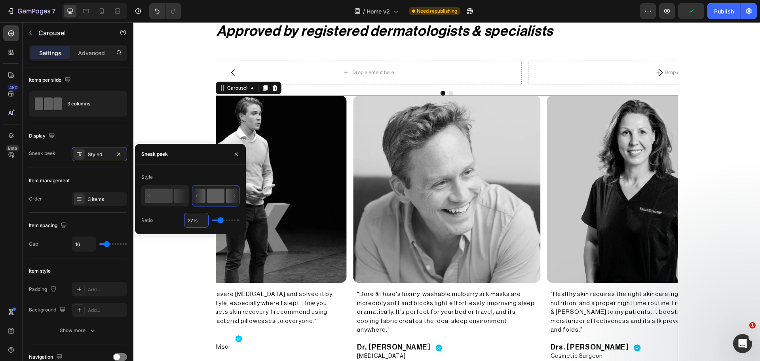
type input "26"
type input "25%"
type input "25"
type input "24%"
type input "24"
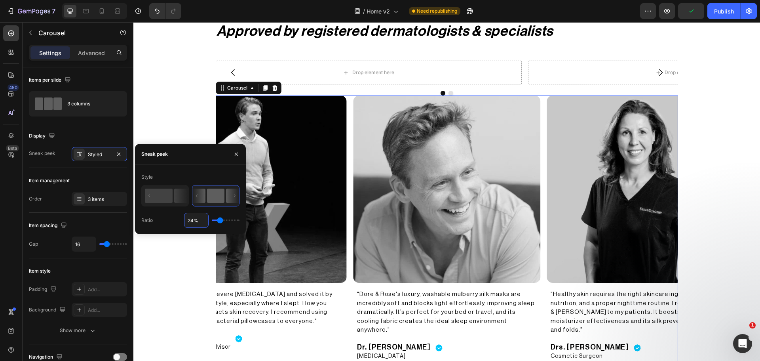
type input "23%"
type input "23"
type input "22%"
type input "22"
type input "21%"
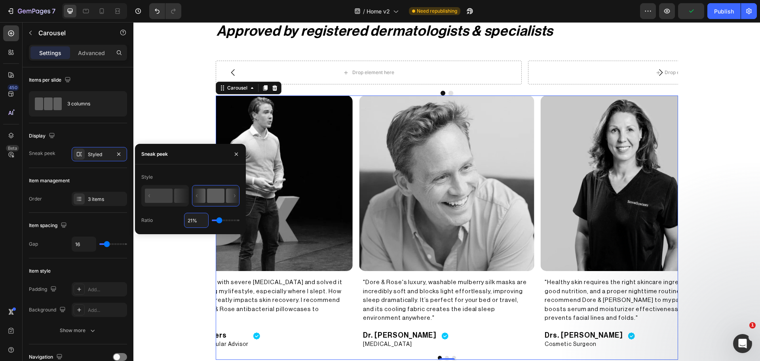
type input "21"
type input "20%"
type input "20"
type input "19%"
type input "19"
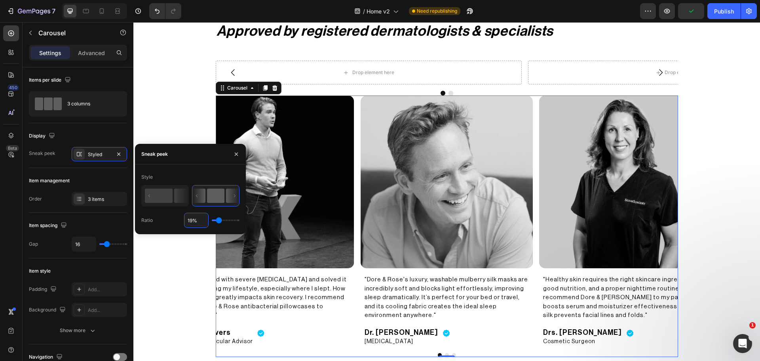
type input "20%"
type input "20"
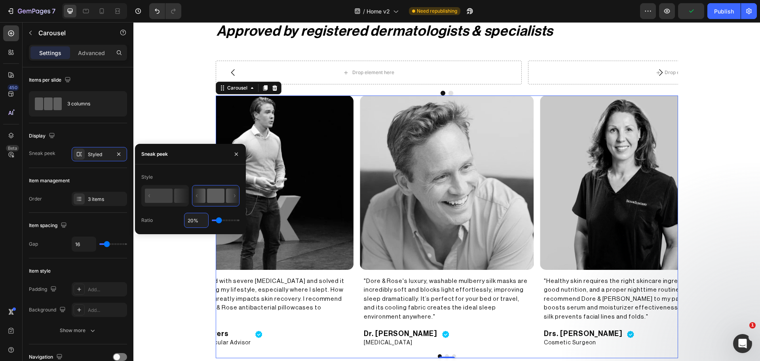
type input "21%"
type input "21"
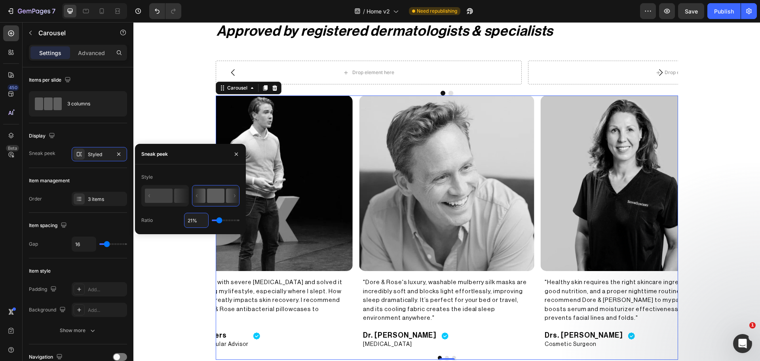
type input "20%"
type input "20"
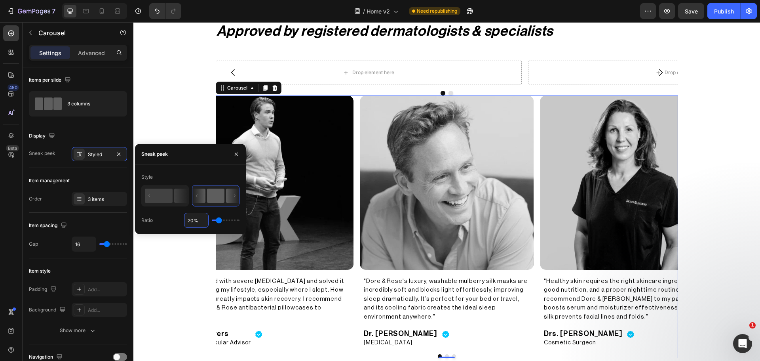
type input "19%"
type input "19"
type input "18%"
type input "18"
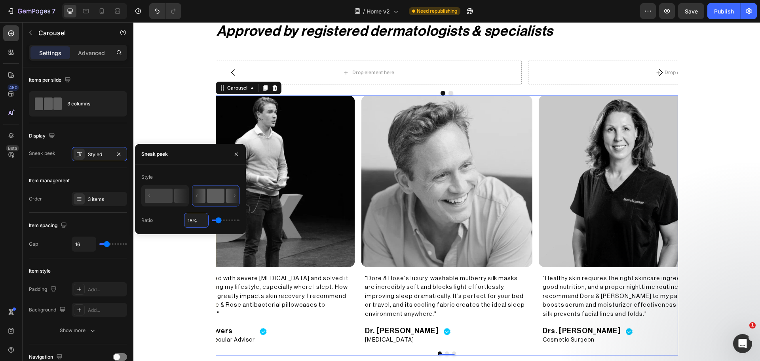
type input "17%"
type input "17"
type input "16%"
type input "16"
type input "15%"
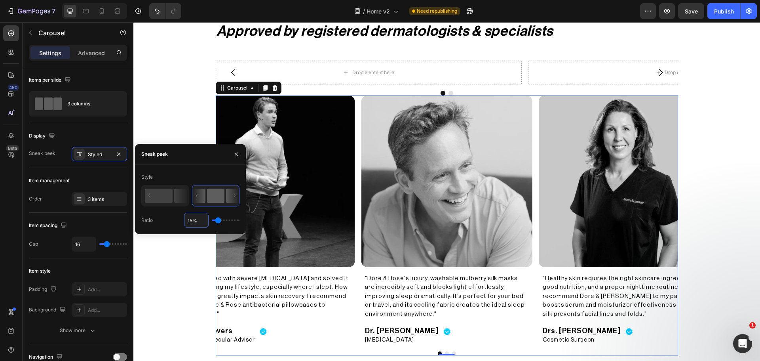
type input "15"
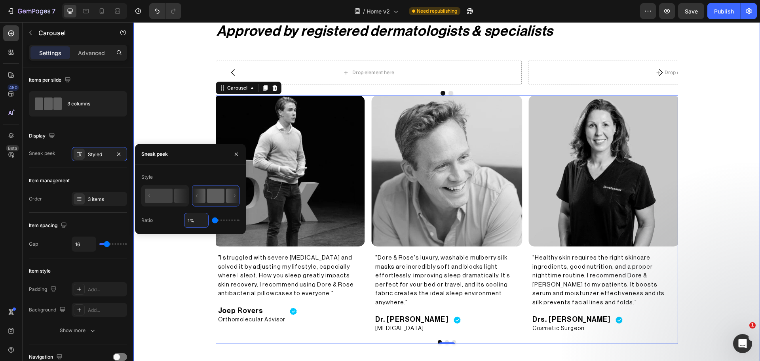
click at [694, 247] on div "Approved by registered dermatologists & specialists Heading Drop element here D…" at bounding box center [446, 182] width 627 height 335
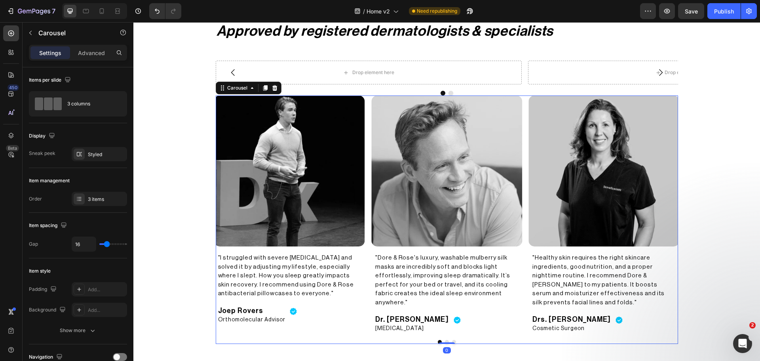
click at [445, 333] on div "Image "Dore & Rose's luxury, washable mulberry silk masks are incredibly soft a…" at bounding box center [447, 219] width 463 height 248
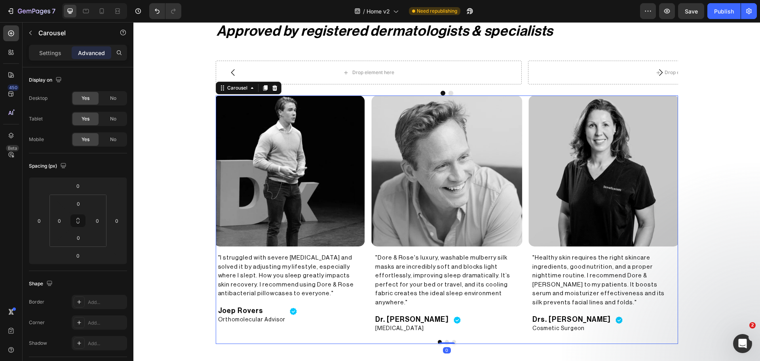
click at [452, 340] on button "Dot" at bounding box center [454, 342] width 4 height 4
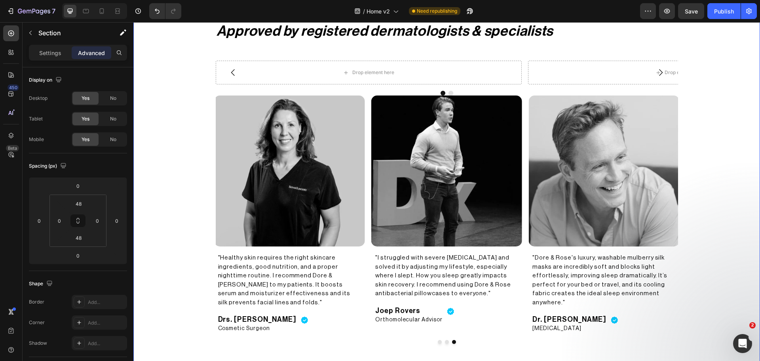
click at [172, 213] on div "Approved by registered dermatologists & specialists Heading Drop element here D…" at bounding box center [446, 182] width 627 height 335
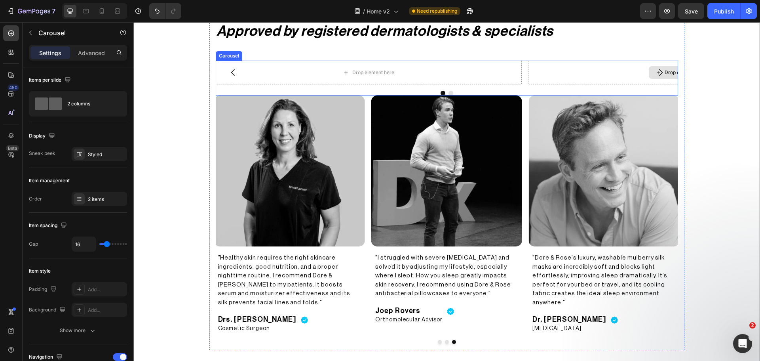
click at [591, 84] on div "Drop element here" at bounding box center [681, 73] width 306 height 24
click at [272, 50] on icon at bounding box center [275, 53] width 6 height 6
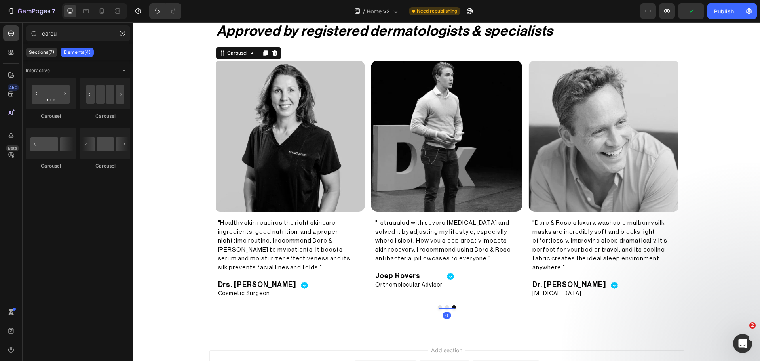
click at [367, 253] on div "Image "Dore & Rose's luxury, washable mulberry silk masks are incredibly soft a…" at bounding box center [447, 180] width 463 height 238
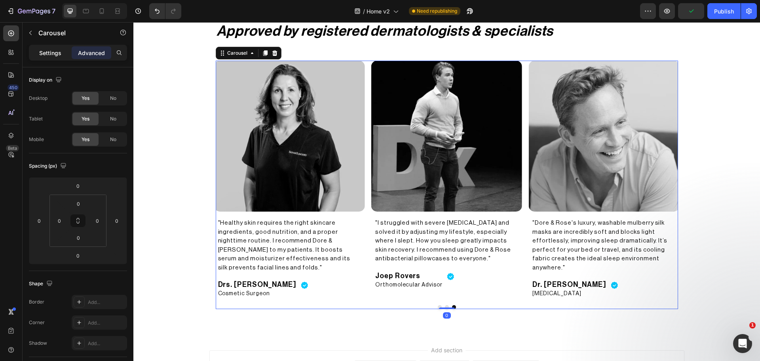
click at [47, 51] on p "Settings" at bounding box center [50, 53] width 22 height 8
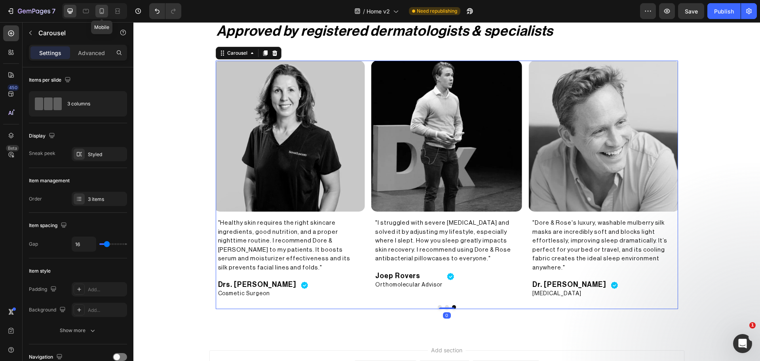
click at [105, 11] on icon at bounding box center [102, 11] width 8 height 8
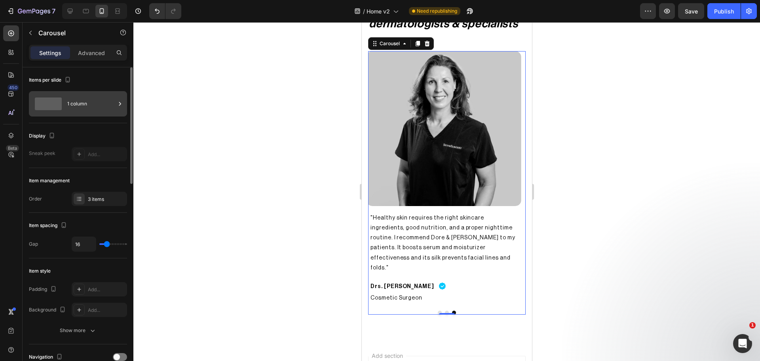
scroll to position [1651, 0]
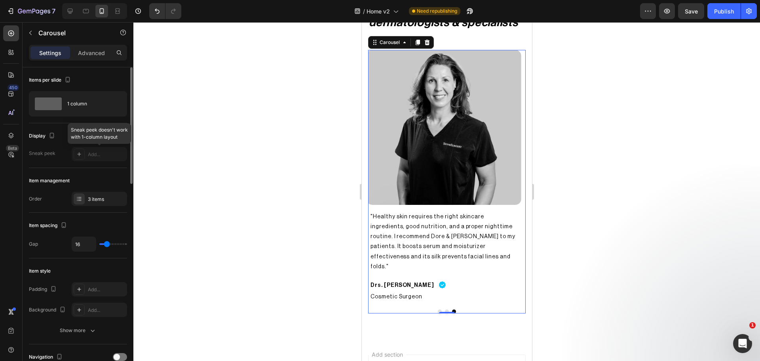
click at [88, 149] on div at bounding box center [99, 154] width 55 height 14
click at [84, 160] on div at bounding box center [99, 154] width 55 height 14
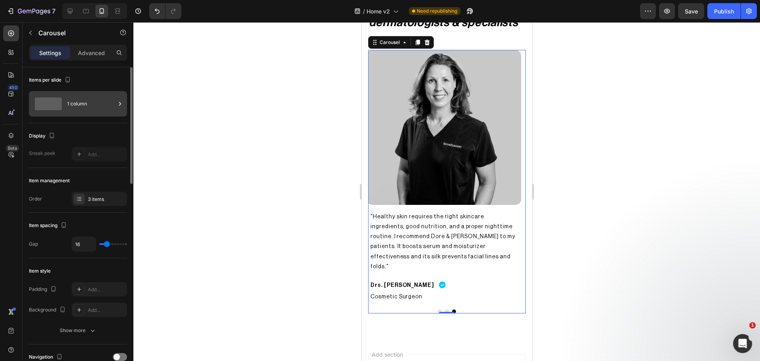
click at [70, 94] on div "1 column" at bounding box center [78, 103] width 98 height 25
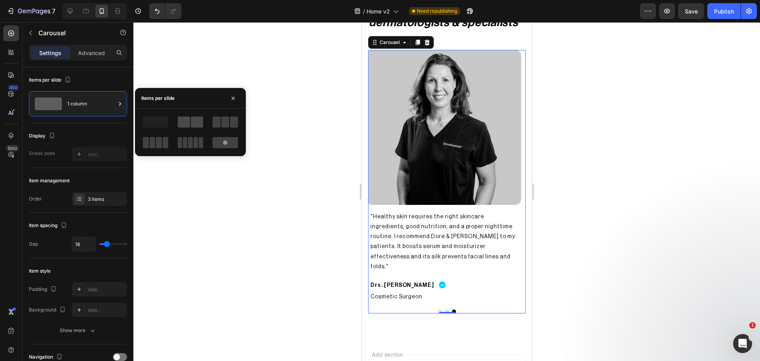
click at [190, 121] on span at bounding box center [184, 121] width 12 height 11
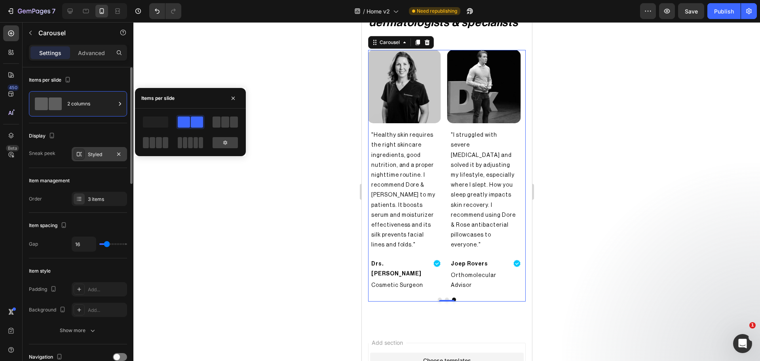
click at [85, 160] on div "Styled" at bounding box center [99, 154] width 55 height 14
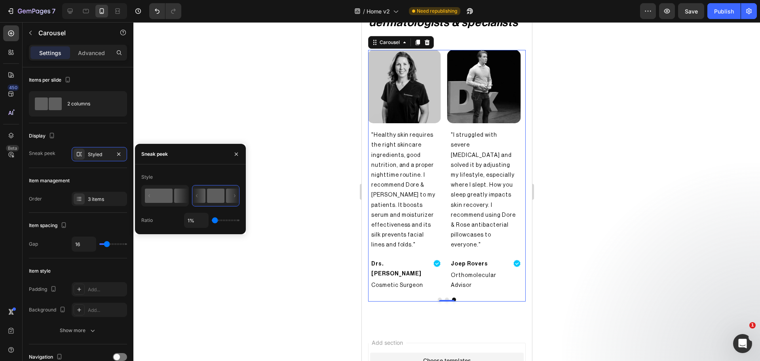
click at [170, 192] on rect at bounding box center [159, 196] width 28 height 14
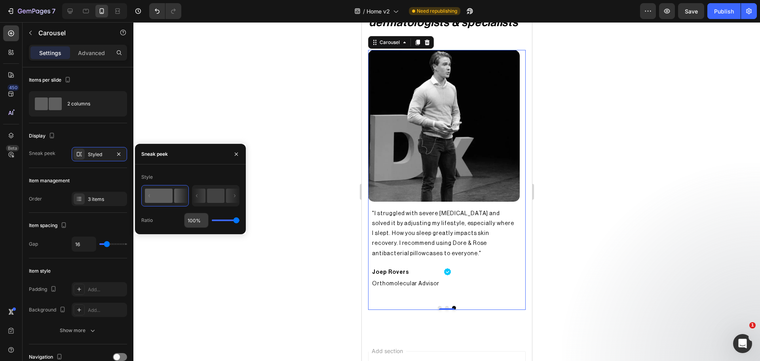
click at [196, 220] on input "100%" at bounding box center [197, 220] width 24 height 14
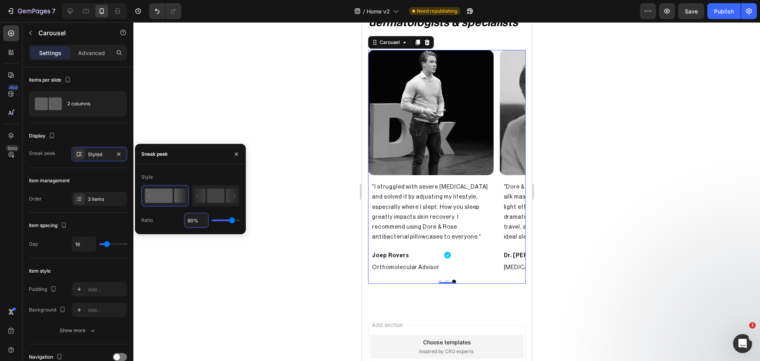
click at [190, 218] on input "80%" at bounding box center [197, 220] width 24 height 14
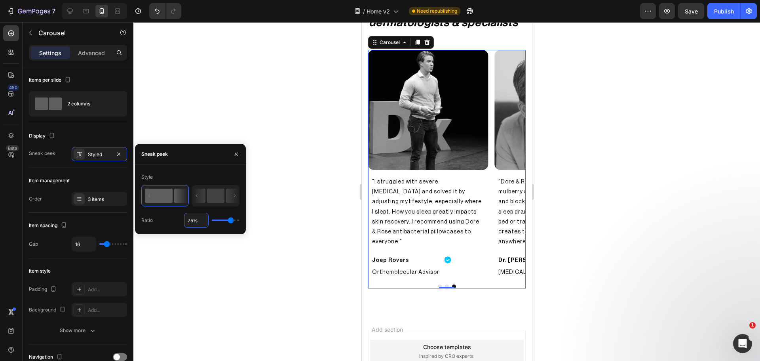
click at [256, 259] on div at bounding box center [446, 191] width 627 height 339
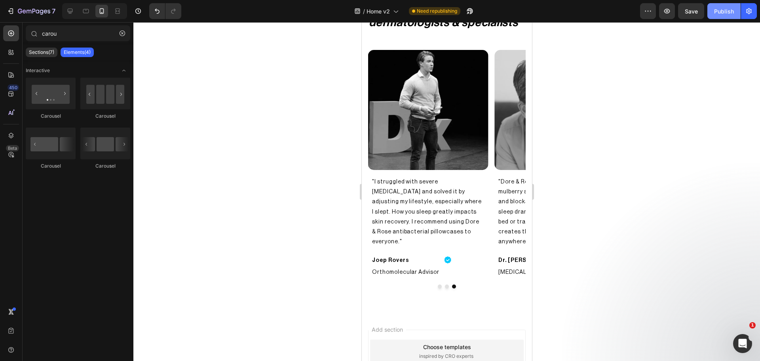
click at [714, 14] on button "Publish" at bounding box center [724, 11] width 33 height 16
click at [72, 12] on icon at bounding box center [70, 11] width 5 height 5
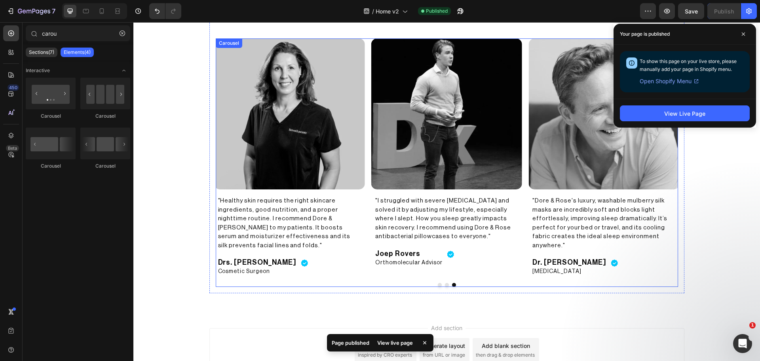
click at [514, 269] on div "Image "Dore & Rose's luxury, washable mulberry silk masks are incredibly soft a…" at bounding box center [447, 162] width 463 height 248
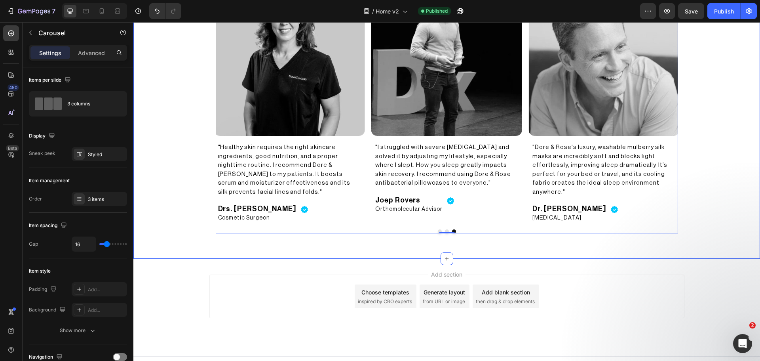
scroll to position [1710, 0]
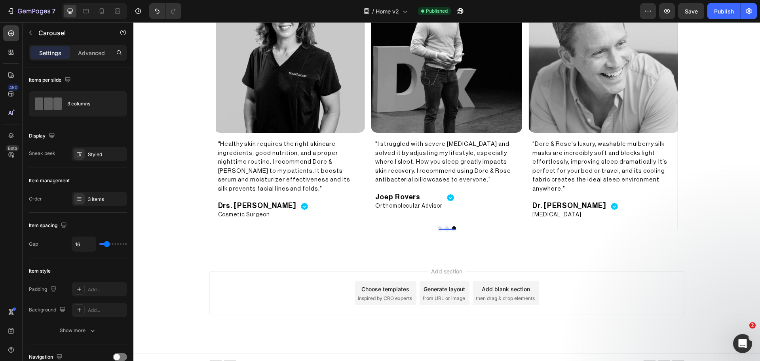
click at [508, 285] on div "Add blank section" at bounding box center [506, 289] width 48 height 8
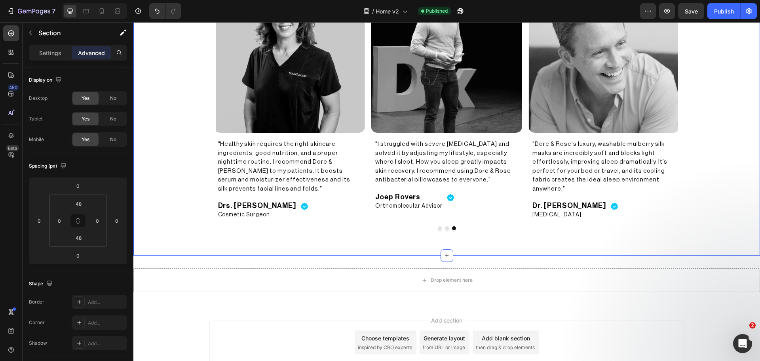
click at [187, 246] on div "Approved by registered dermatologists & specialists Heading Image "Dore & Rose'…" at bounding box center [446, 86] width 627 height 338
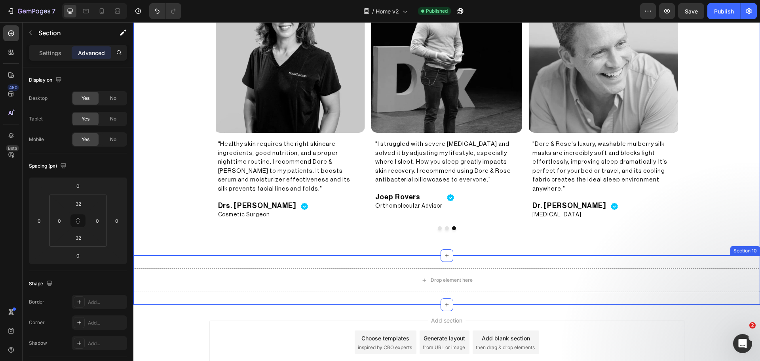
click at [184, 255] on div "Drop element here Section 10" at bounding box center [446, 279] width 627 height 49
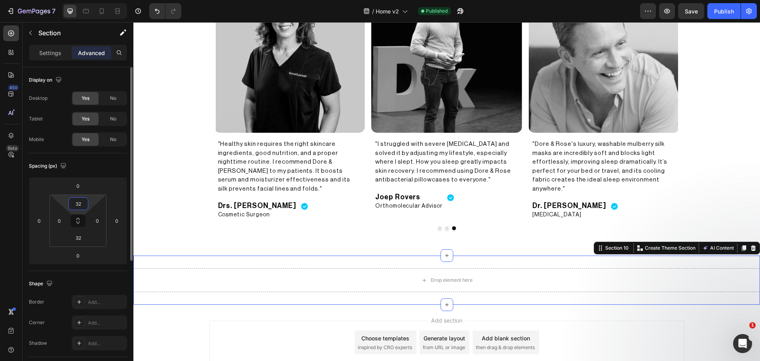
click at [81, 203] on input "32" at bounding box center [78, 204] width 16 height 12
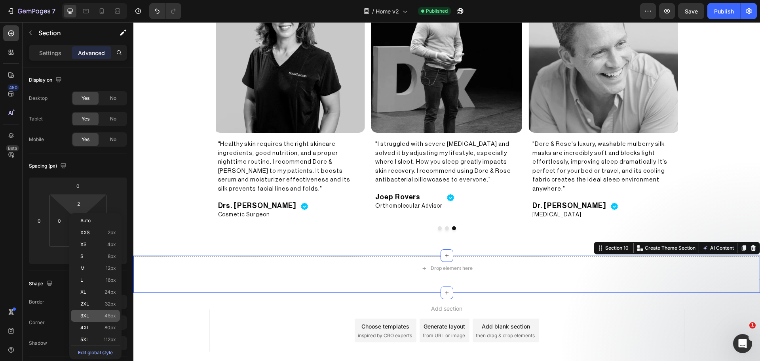
click at [87, 316] on span "3XL" at bounding box center [84, 316] width 9 height 6
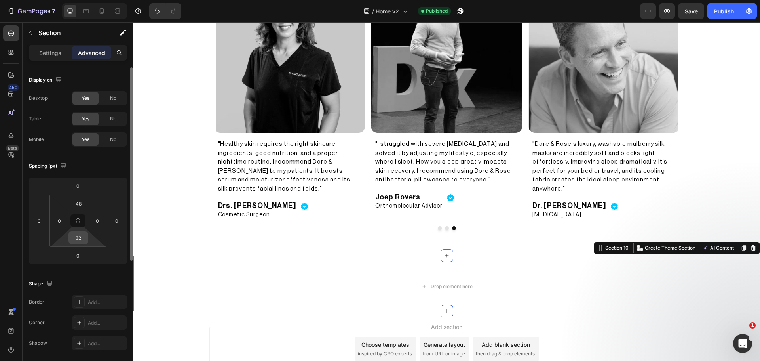
click at [77, 238] on input "32" at bounding box center [78, 238] width 16 height 12
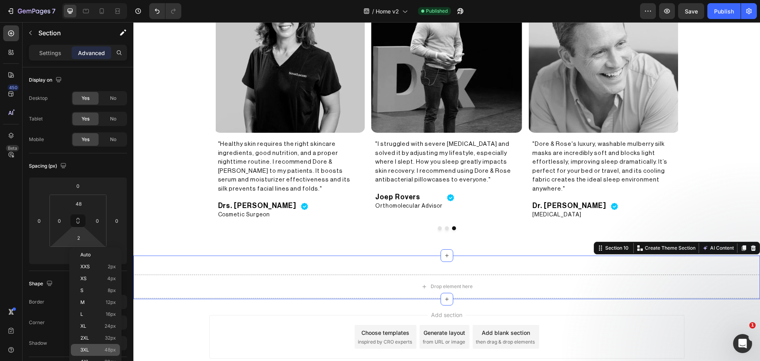
click at [113, 347] on div "3XL 48px" at bounding box center [95, 350] width 49 height 12
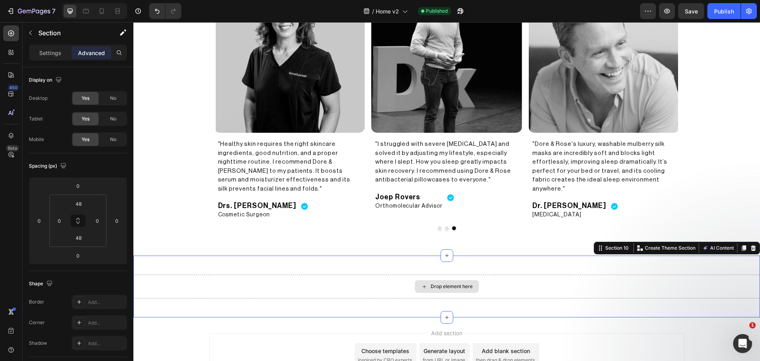
click at [373, 274] on div "Drop element here" at bounding box center [446, 286] width 627 height 24
click at [16, 36] on div at bounding box center [11, 33] width 16 height 16
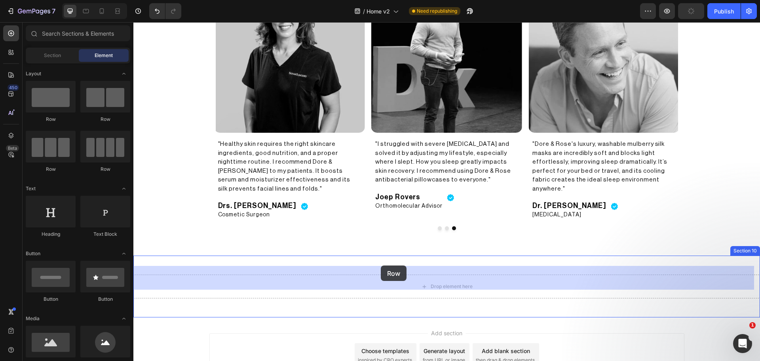
drag, startPoint x: 183, startPoint y: 115, endPoint x: 380, endPoint y: 265, distance: 247.5
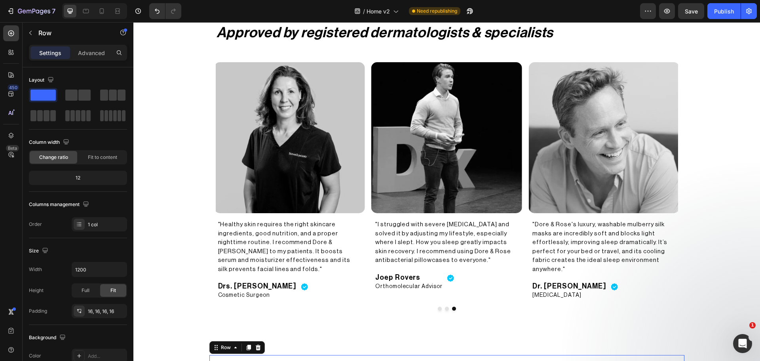
scroll to position [1579, 0]
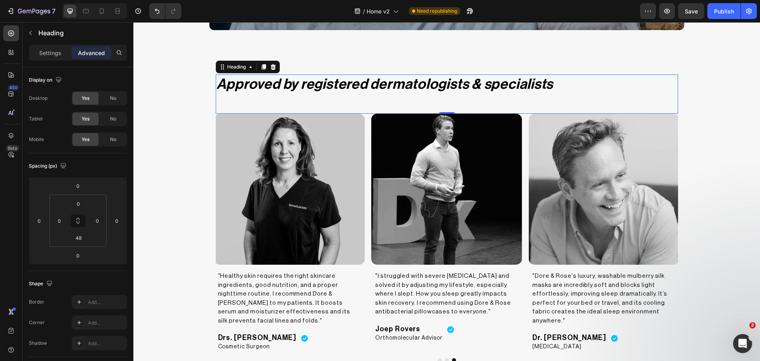
click at [263, 86] on h2 "Approved by registered dermatologists & specialists" at bounding box center [447, 84] width 463 height 20
click at [261, 68] on icon at bounding box center [263, 68] width 4 height 6
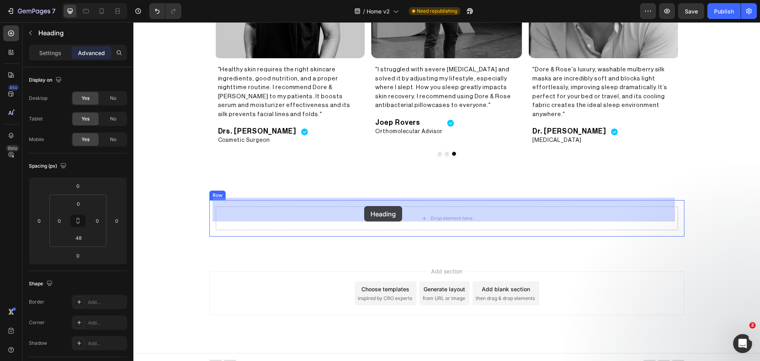
drag, startPoint x: 250, startPoint y: 125, endPoint x: 364, endPoint y: 206, distance: 139.8
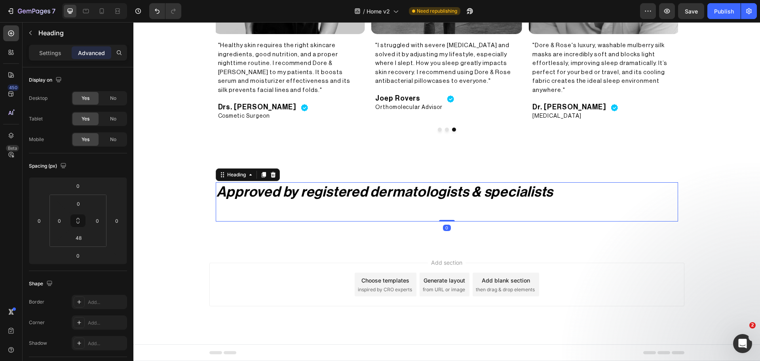
scroll to position [1785, 0]
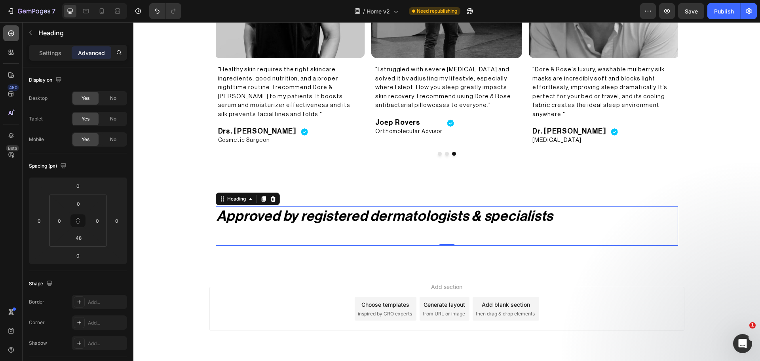
click at [13, 34] on icon at bounding box center [11, 33] width 8 height 8
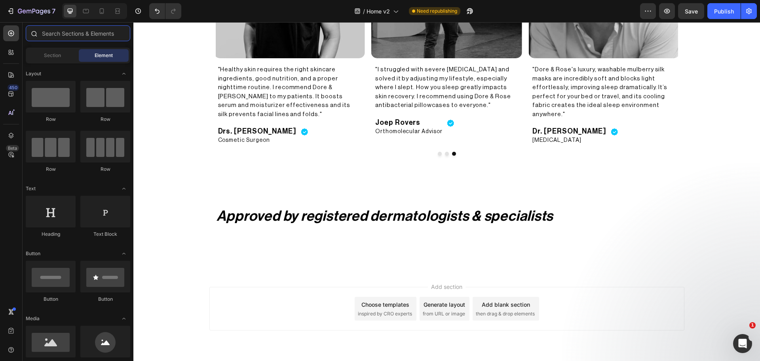
click at [72, 31] on input "text" at bounding box center [78, 33] width 105 height 16
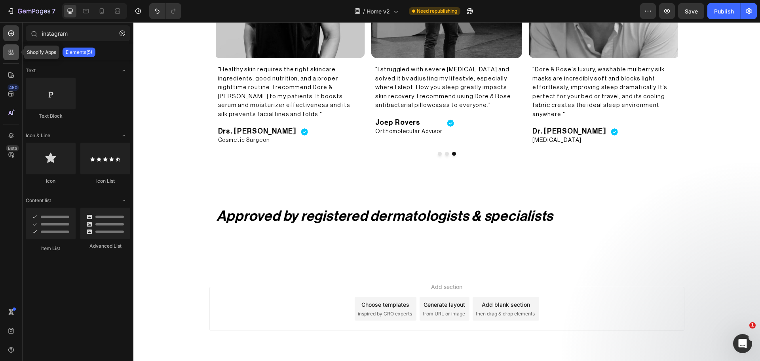
click at [10, 46] on div at bounding box center [11, 52] width 16 height 16
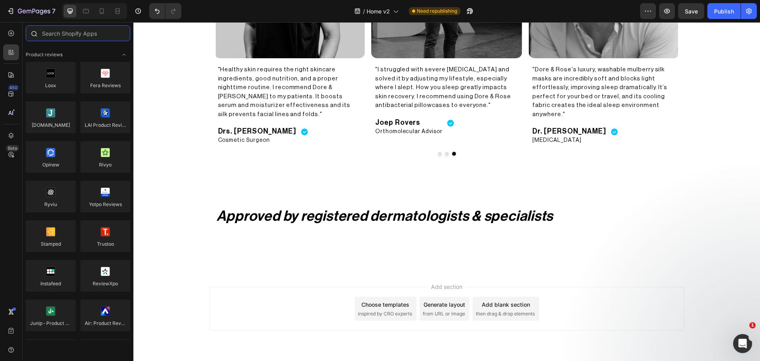
click at [82, 36] on input "text" at bounding box center [78, 33] width 105 height 16
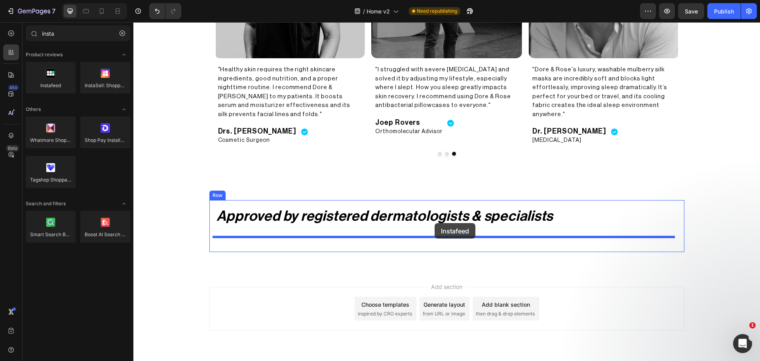
drag, startPoint x: 193, startPoint y: 99, endPoint x: 435, endPoint y: 223, distance: 271.4
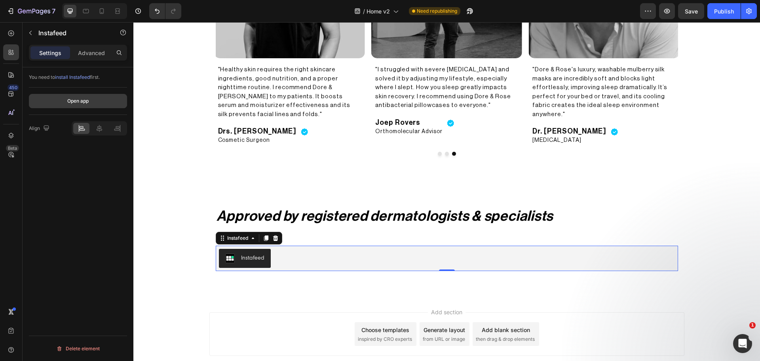
click at [73, 104] on div "Open app" at bounding box center [77, 100] width 21 height 7
click at [724, 11] on div "Publish" at bounding box center [724, 11] width 20 height 8
click at [274, 235] on icon at bounding box center [275, 238] width 5 height 6
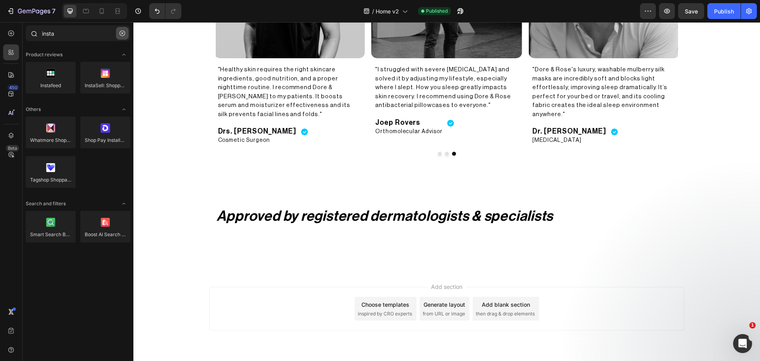
click at [122, 34] on icon "button" at bounding box center [123, 33] width 6 height 6
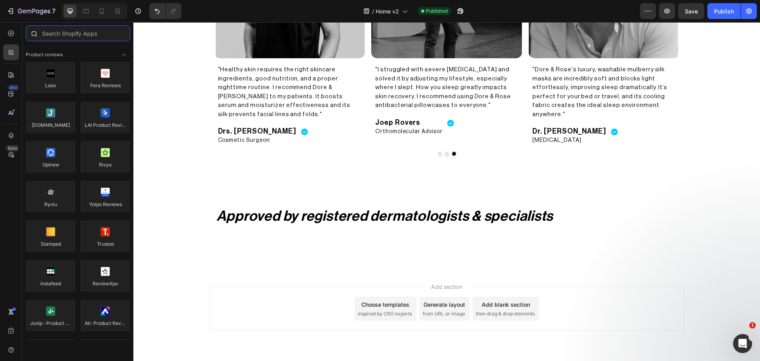
click at [81, 34] on input "text" at bounding box center [78, 33] width 105 height 16
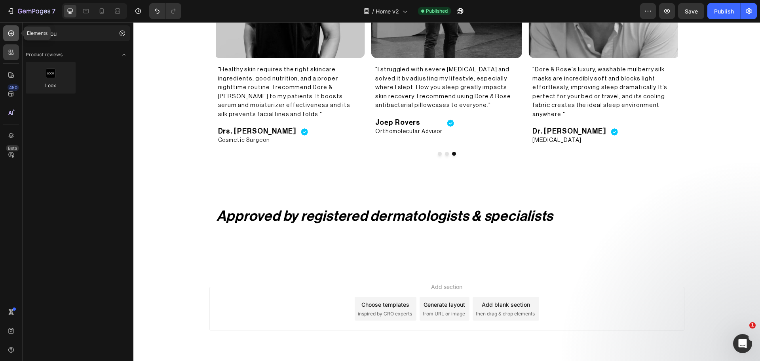
click at [10, 33] on icon at bounding box center [11, 33] width 8 height 8
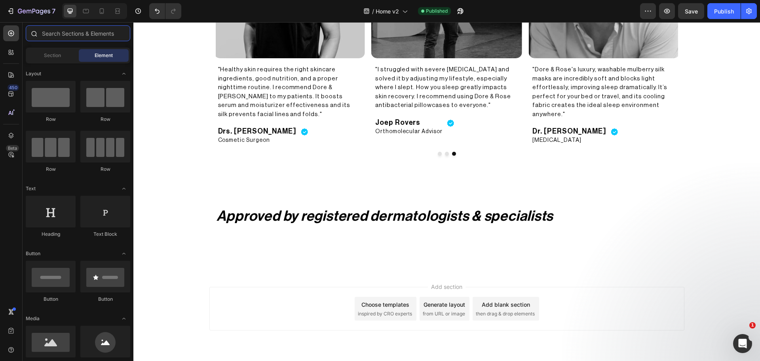
click at [87, 37] on input "text" at bounding box center [78, 33] width 105 height 16
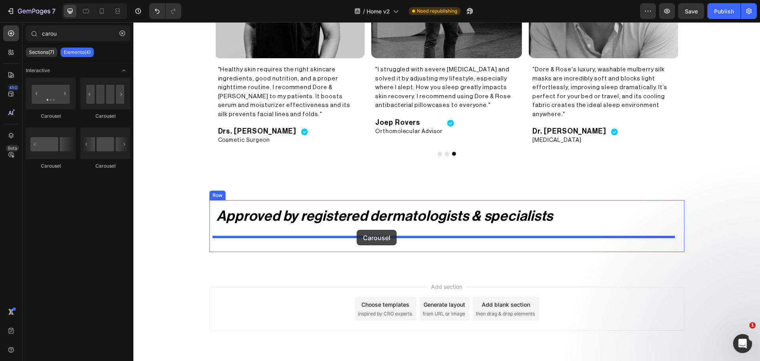
drag, startPoint x: 248, startPoint y: 123, endPoint x: 357, endPoint y: 230, distance: 152.6
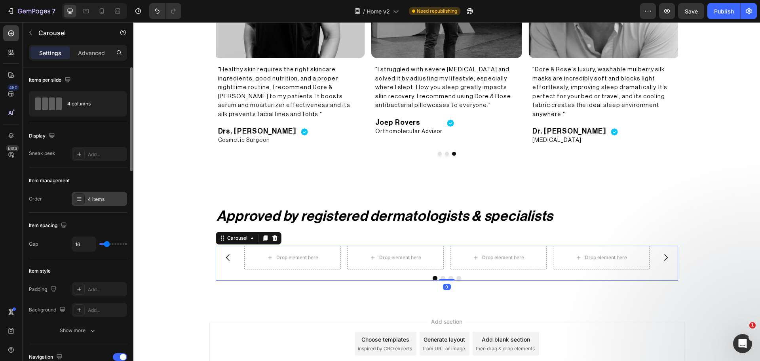
click at [96, 202] on div "4 items" at bounding box center [106, 199] width 37 height 7
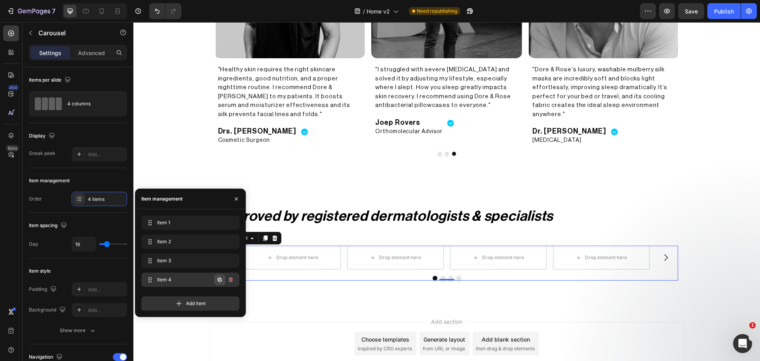
click at [218, 280] on icon "button" at bounding box center [220, 280] width 4 height 4
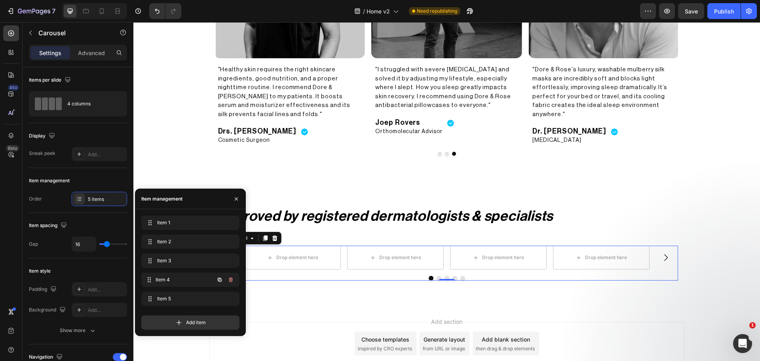
click at [218, 280] on div "Item 4 Item 4" at bounding box center [190, 279] width 98 height 14
click at [218, 280] on icon "button" at bounding box center [220, 280] width 4 height 4
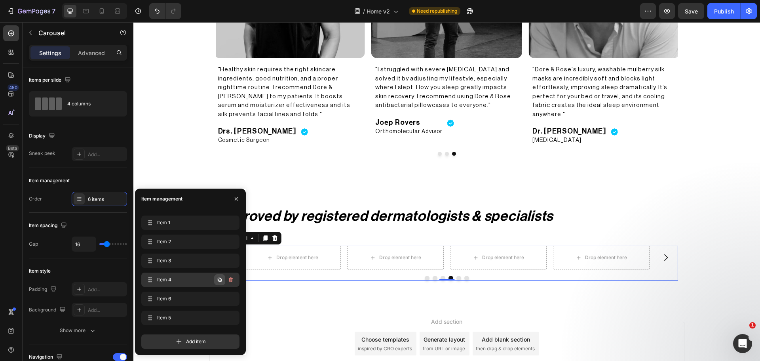
click at [218, 280] on icon "button" at bounding box center [220, 279] width 6 height 6
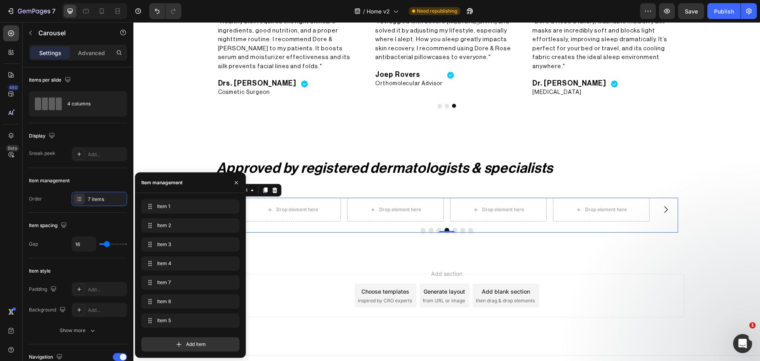
scroll to position [1835, 0]
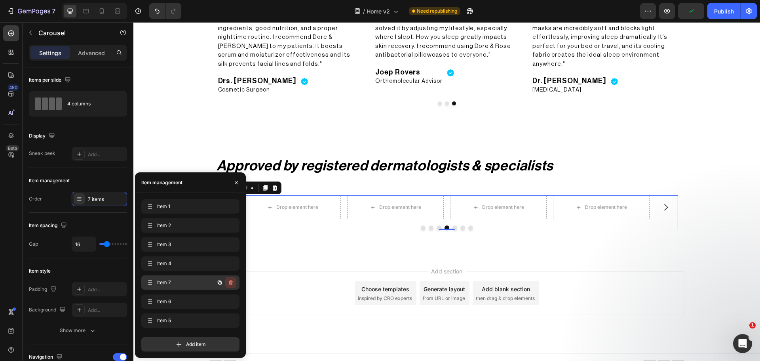
click at [233, 285] on icon "button" at bounding box center [231, 282] width 6 height 6
click at [228, 284] on div "Delete" at bounding box center [225, 282] width 15 height 7
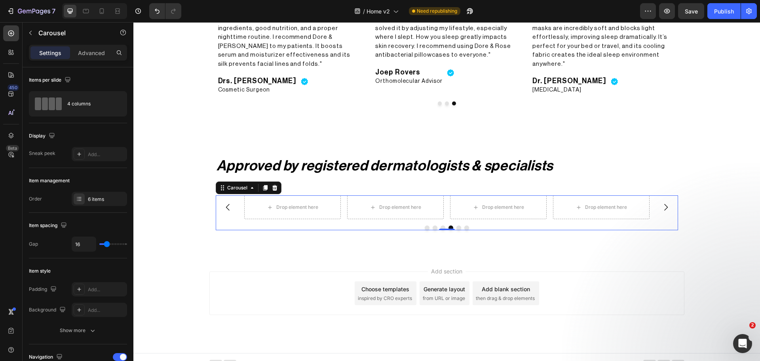
click at [369, 215] on div "Drop element here Drop element here Drop element here Drop element here Drop el…" at bounding box center [447, 212] width 463 height 35
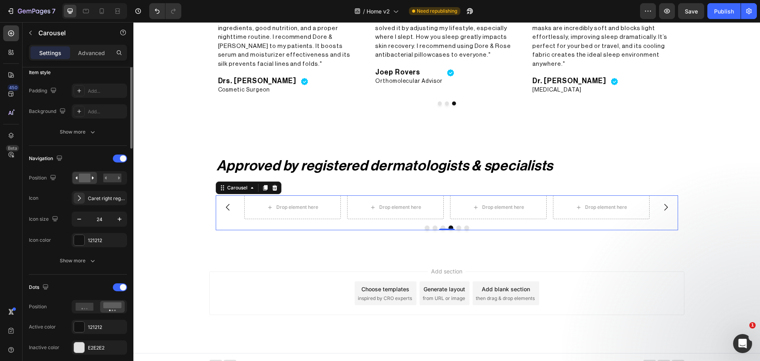
scroll to position [265, 0]
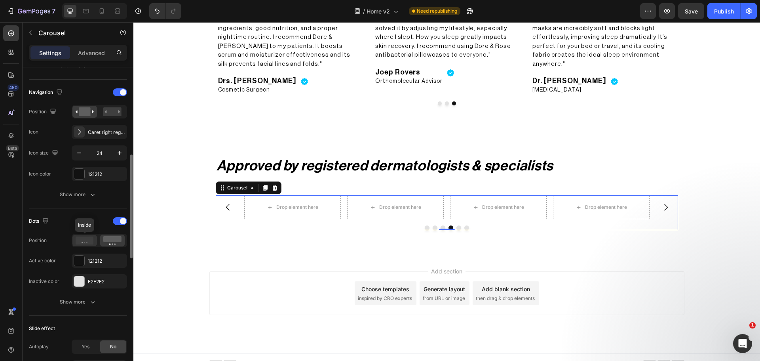
click at [86, 243] on icon at bounding box center [85, 240] width 18 height 8
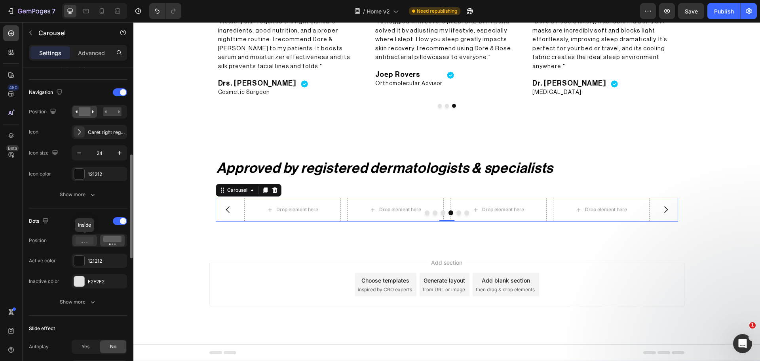
scroll to position [1824, 0]
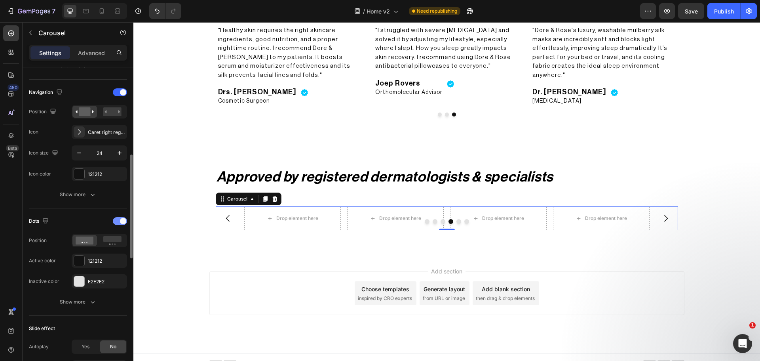
click at [118, 220] on div at bounding box center [120, 221] width 14 height 8
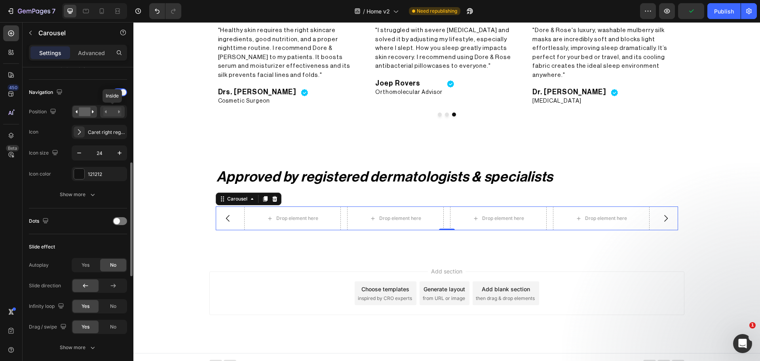
click at [109, 113] on rect at bounding box center [112, 111] width 18 height 9
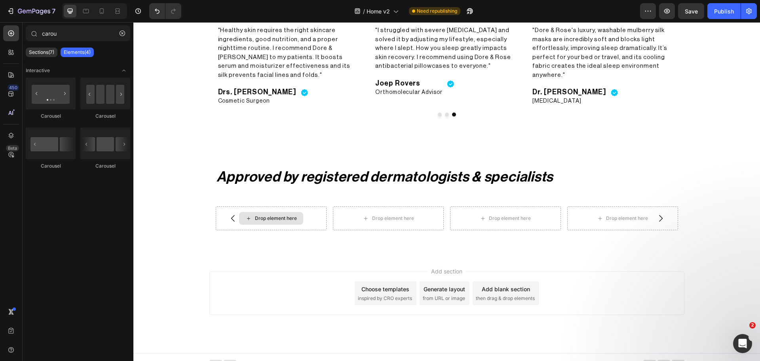
click at [259, 215] on div "Drop element here" at bounding box center [276, 218] width 42 height 6
click at [125, 38] on button "button" at bounding box center [122, 33] width 13 height 13
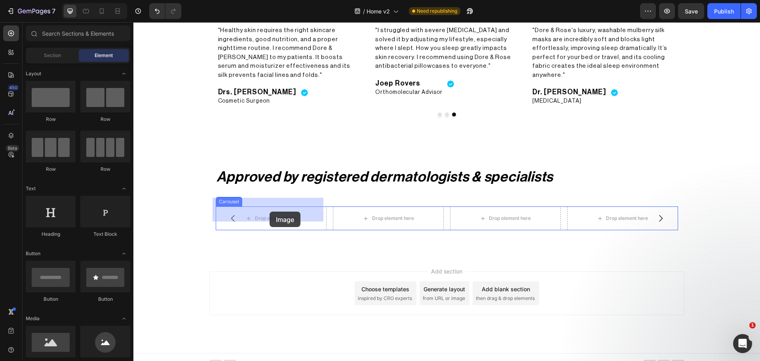
drag, startPoint x: 178, startPoint y: 361, endPoint x: 270, endPoint y: 211, distance: 175.4
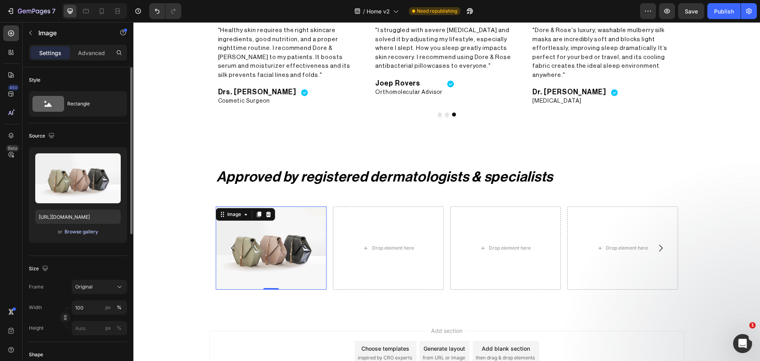
click at [87, 231] on div "Browse gallery" at bounding box center [82, 231] width 34 height 7
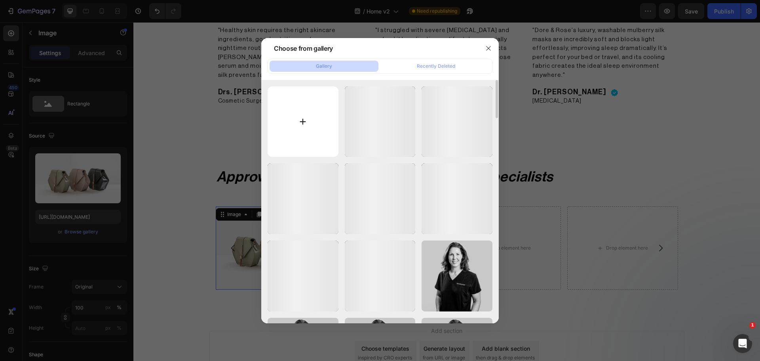
click at [297, 119] on input "file" at bounding box center [303, 121] width 71 height 71
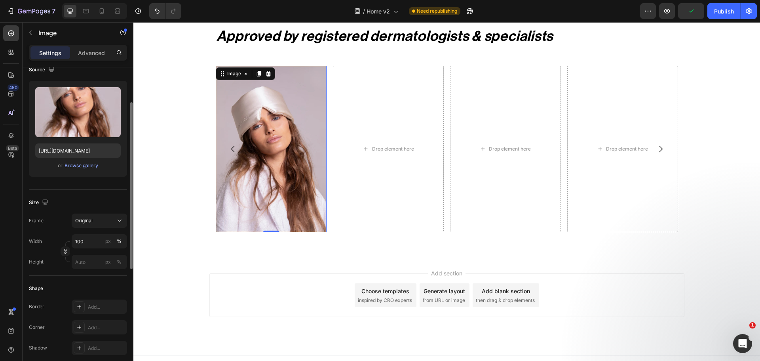
scroll to position [132, 0]
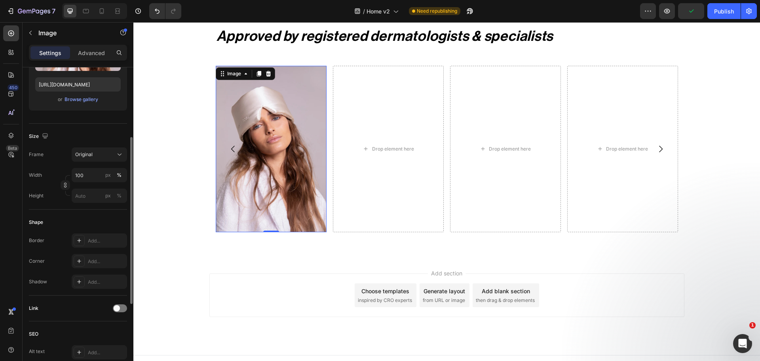
click at [63, 179] on div at bounding box center [66, 185] width 10 height 21
click at [64, 182] on button "button" at bounding box center [66, 185] width 10 height 10
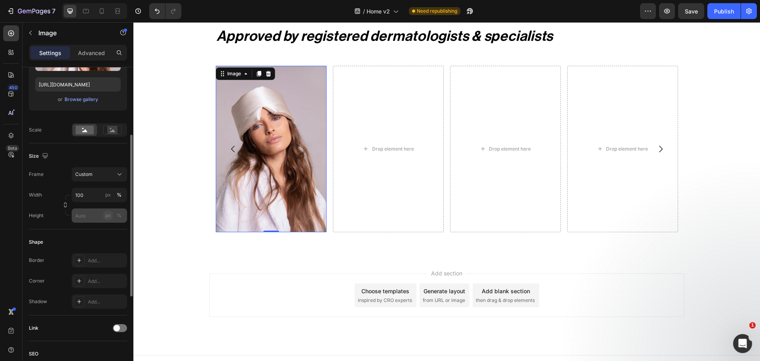
click at [114, 215] on button "px" at bounding box center [119, 216] width 10 height 10
click at [85, 215] on input "px %" at bounding box center [99, 215] width 55 height 14
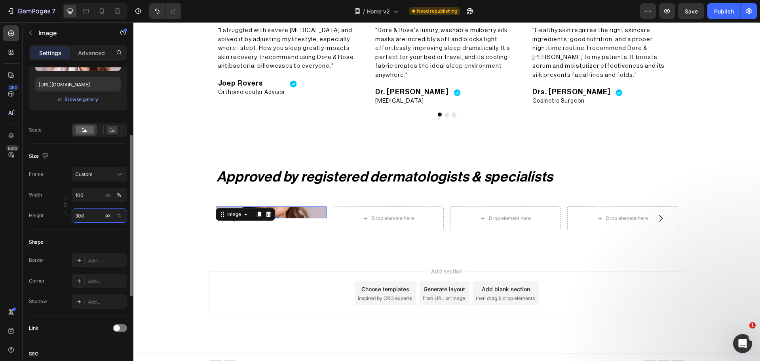
scroll to position [1919, 0]
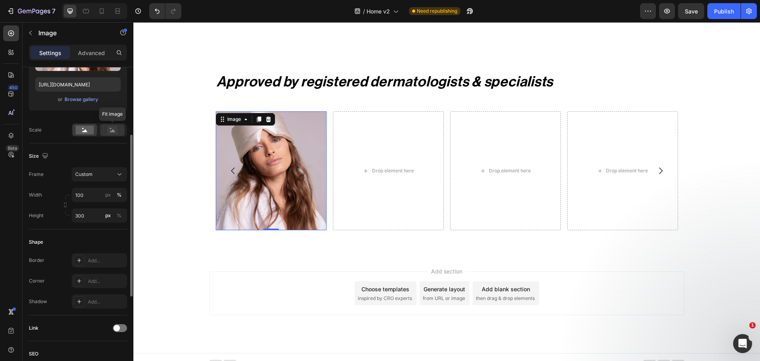
click at [109, 129] on rect at bounding box center [112, 130] width 10 height 8
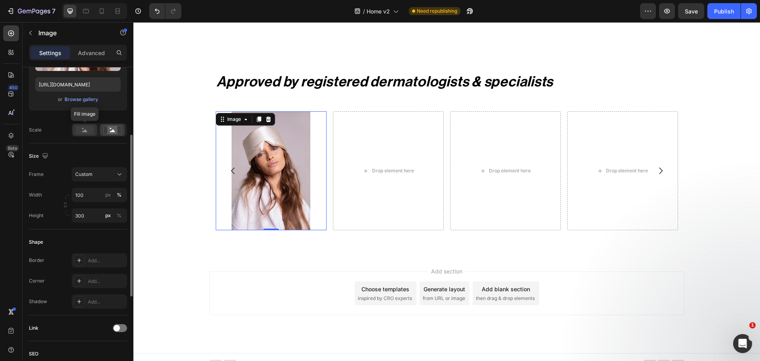
click at [82, 129] on rect at bounding box center [85, 130] width 18 height 9
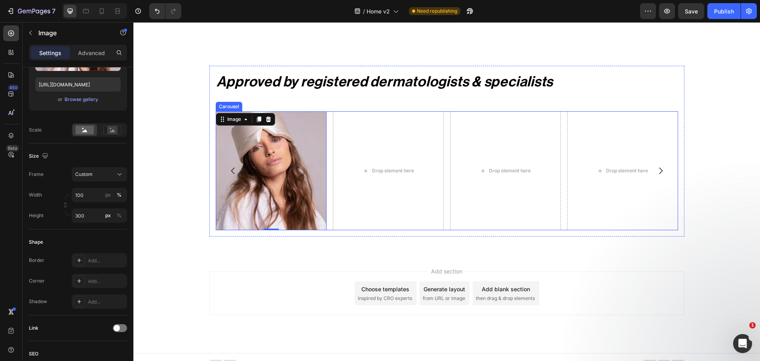
click at [326, 213] on div "Drop element here Drop element here Drop element here Drop element here Image 0…" at bounding box center [447, 170] width 463 height 119
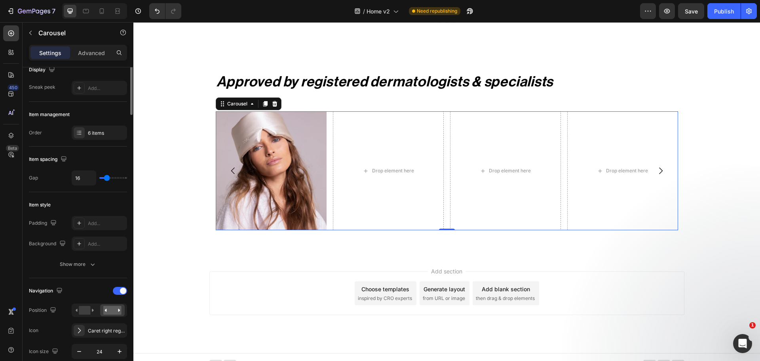
scroll to position [0, 0]
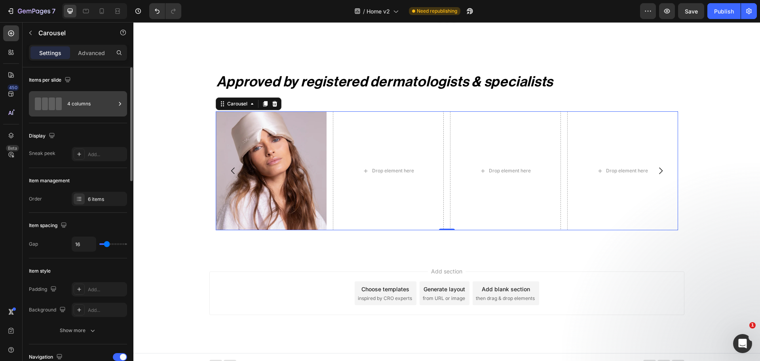
click at [86, 112] on div "4 columns" at bounding box center [91, 104] width 48 height 18
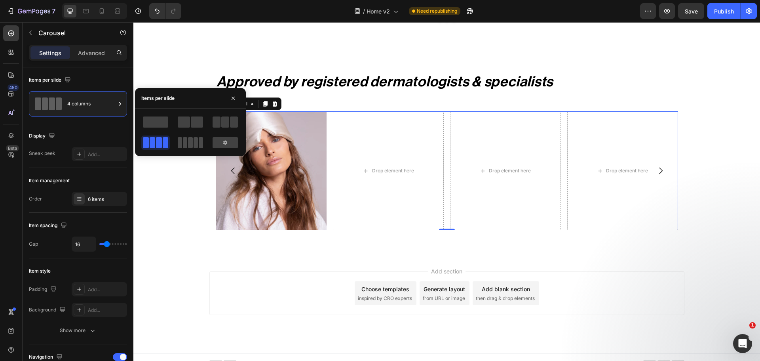
click at [199, 143] on span at bounding box center [201, 142] width 4 height 11
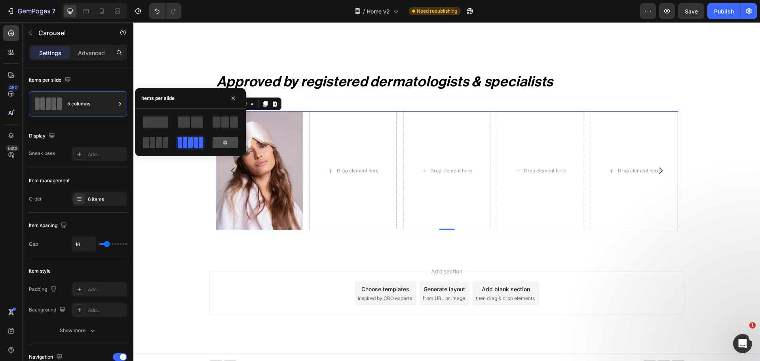
click at [227, 143] on icon at bounding box center [225, 142] width 4 height 4
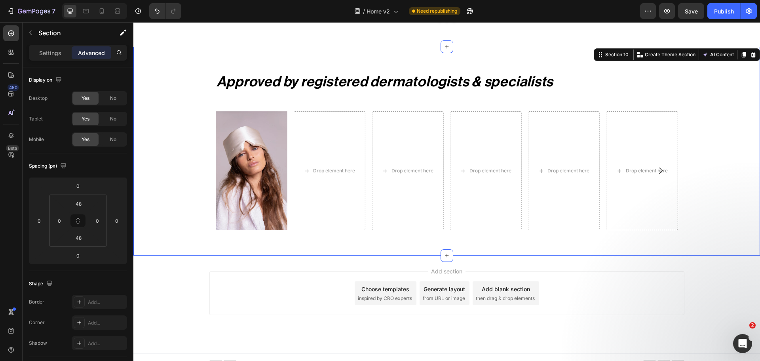
click at [190, 233] on div "Approved by registered dermatologists & specialists Heading Drop element here D…" at bounding box center [446, 151] width 627 height 209
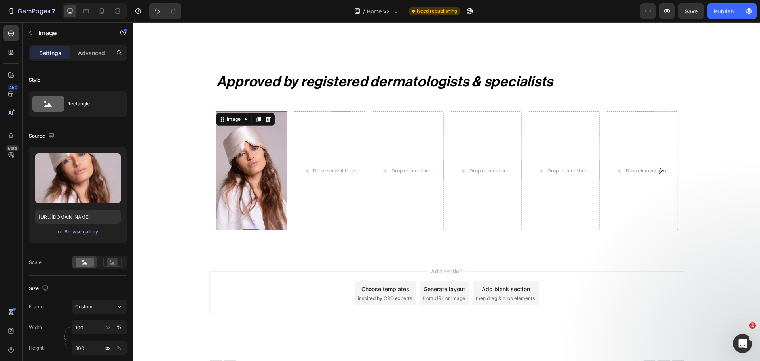
click at [247, 165] on img at bounding box center [251, 170] width 72 height 119
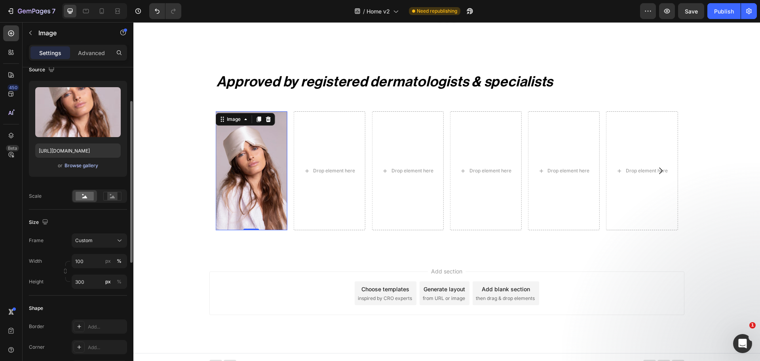
scroll to position [132, 0]
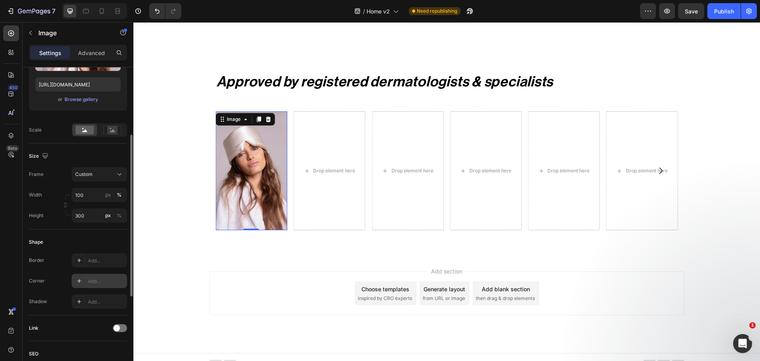
click at [84, 278] on div at bounding box center [79, 280] width 11 height 11
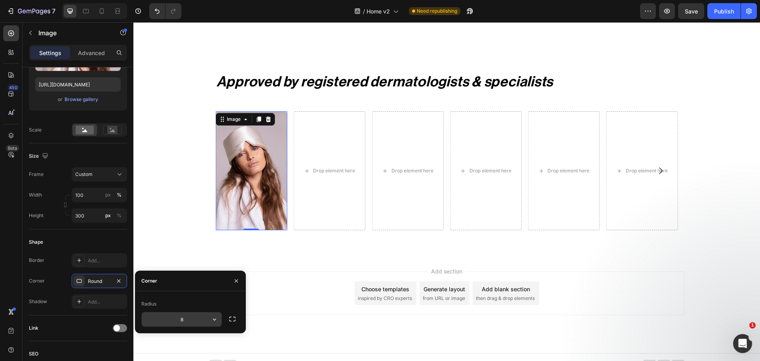
click at [191, 319] on input "8" at bounding box center [182, 319] width 80 height 14
click at [257, 116] on icon at bounding box center [259, 119] width 4 height 6
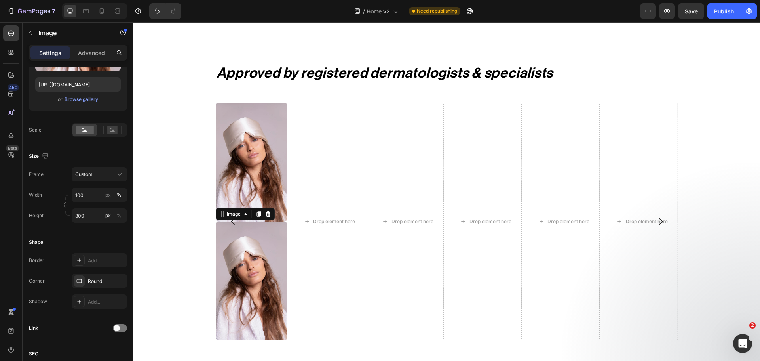
scroll to position [1956, 0]
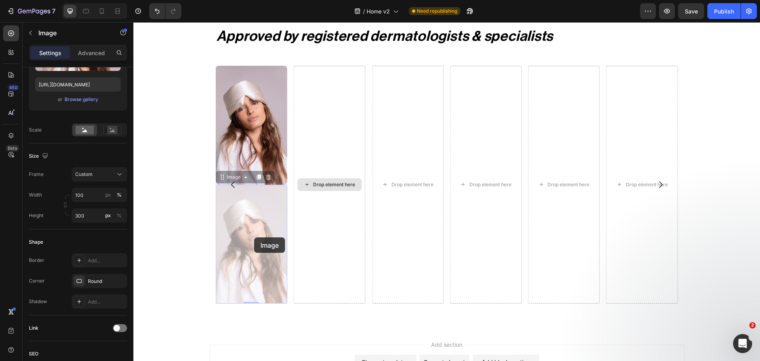
drag, startPoint x: 254, startPoint y: 237, endPoint x: 346, endPoint y: 133, distance: 138.3
click at [346, 133] on div "Drop element here Drop element here Drop element here Drop element here Image I…" at bounding box center [447, 185] width 463 height 238
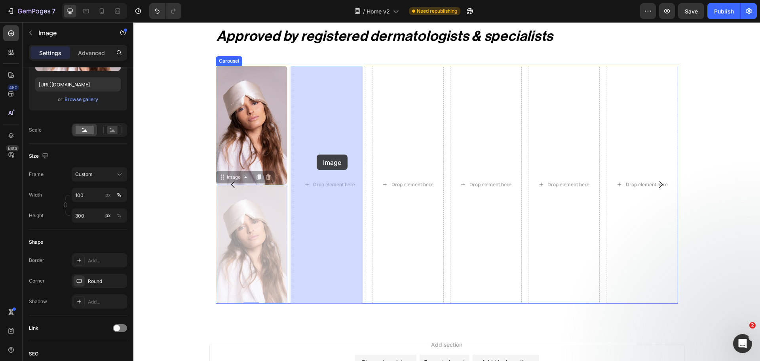
drag, startPoint x: 274, startPoint y: 225, endPoint x: 317, endPoint y: 150, distance: 86.8
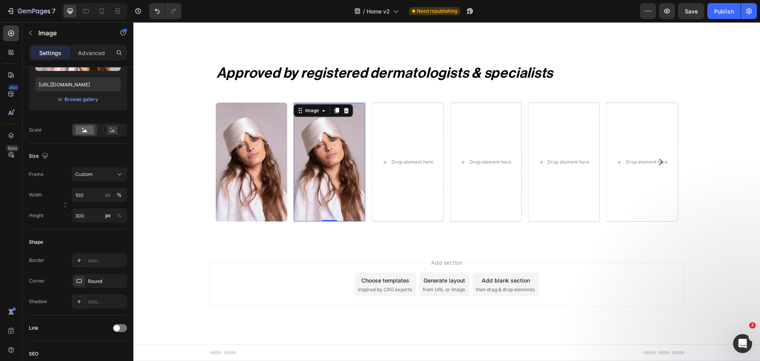
scroll to position [1919, 0]
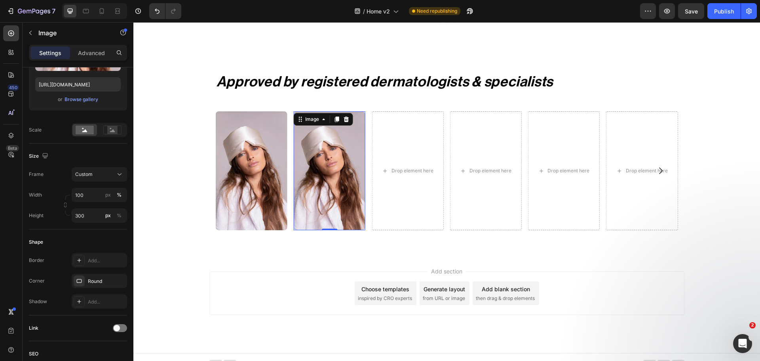
click at [305, 255] on div "Add section Choose templates inspired by CRO experts Generate layout from URL o…" at bounding box center [446, 303] width 627 height 97
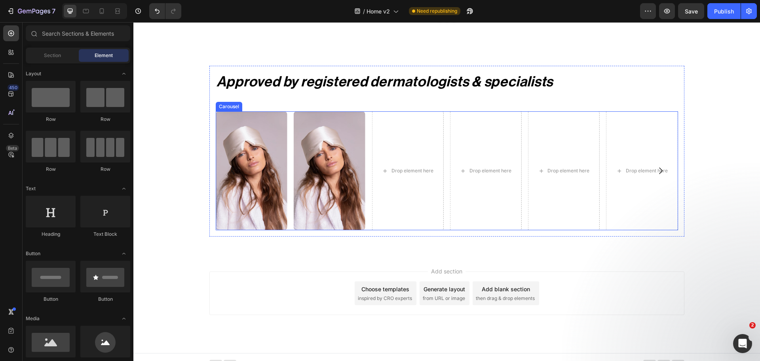
click at [288, 192] on div "Drop element here Drop element here Drop element here Drop element here Image I…" at bounding box center [447, 170] width 463 height 119
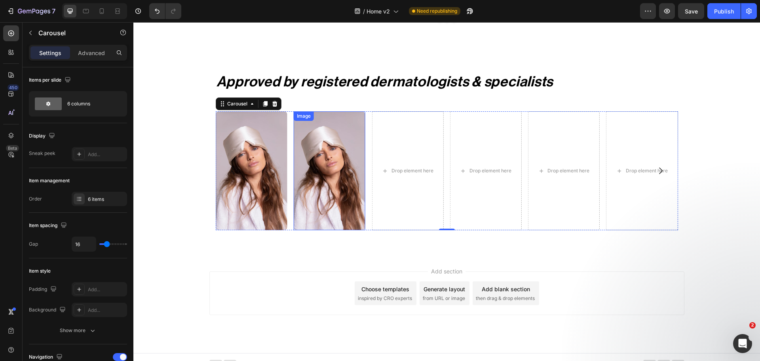
click at [325, 182] on img at bounding box center [330, 170] width 72 height 119
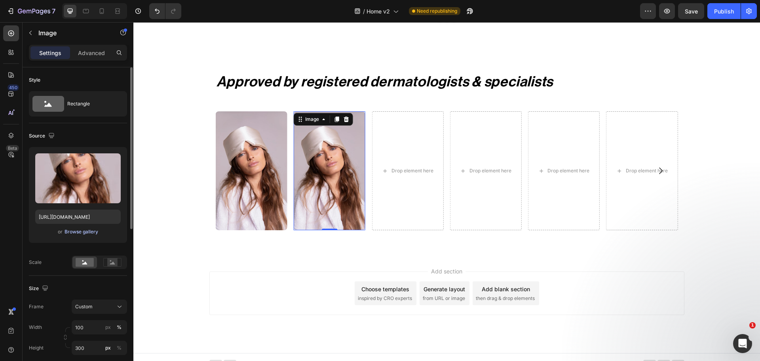
click at [80, 235] on div "Browse gallery" at bounding box center [82, 231] width 34 height 7
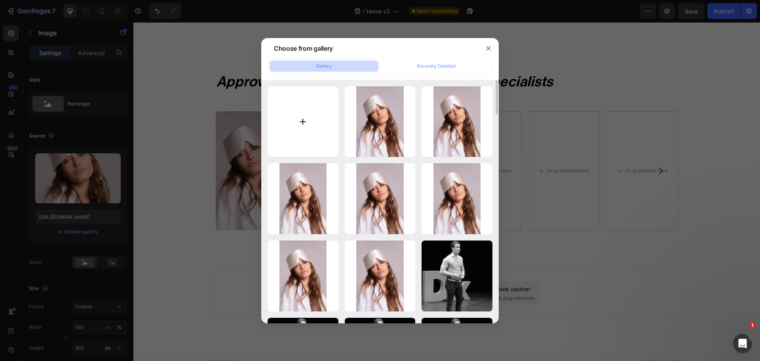
click at [318, 127] on input "file" at bounding box center [303, 121] width 71 height 71
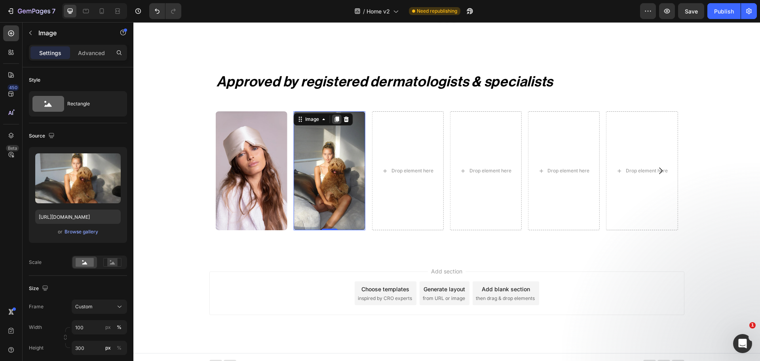
click at [334, 116] on icon at bounding box center [337, 119] width 6 height 6
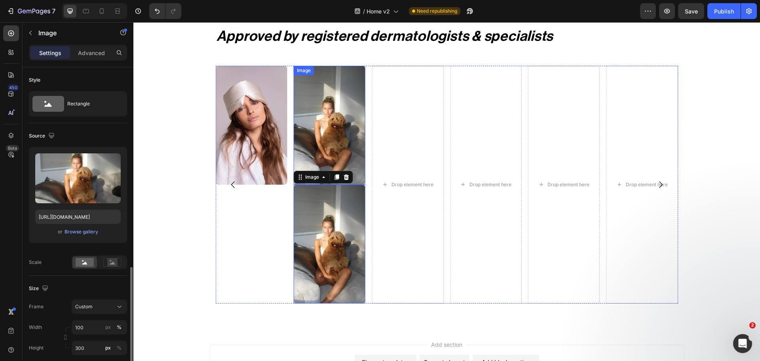
scroll to position [132, 0]
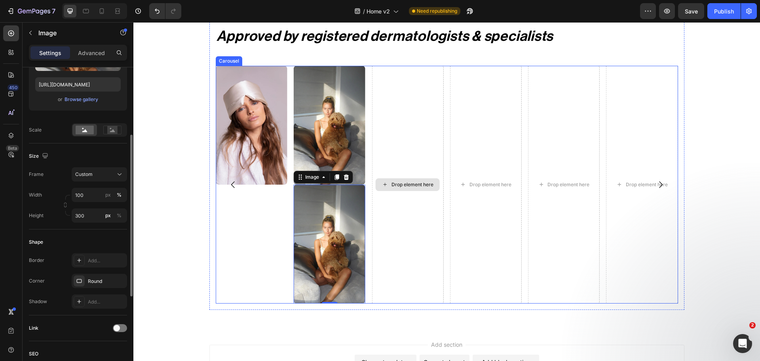
drag, startPoint x: 383, startPoint y: 180, endPoint x: 402, endPoint y: 139, distance: 45.0
click at [402, 139] on div "Drop element here Drop element here Drop element here Drop element here Image I…" at bounding box center [447, 185] width 463 height 238
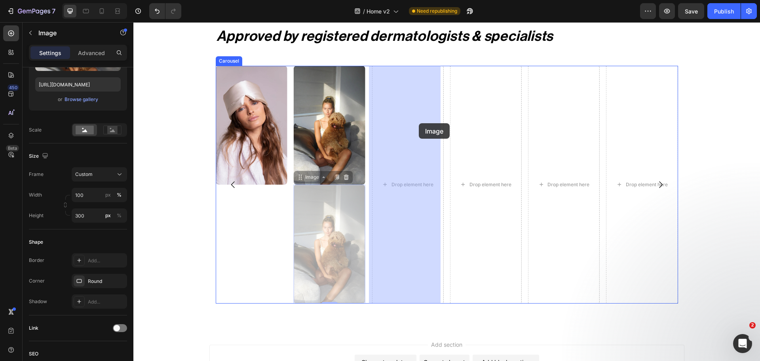
drag, startPoint x: 401, startPoint y: 168, endPoint x: 412, endPoint y: 145, distance: 24.8
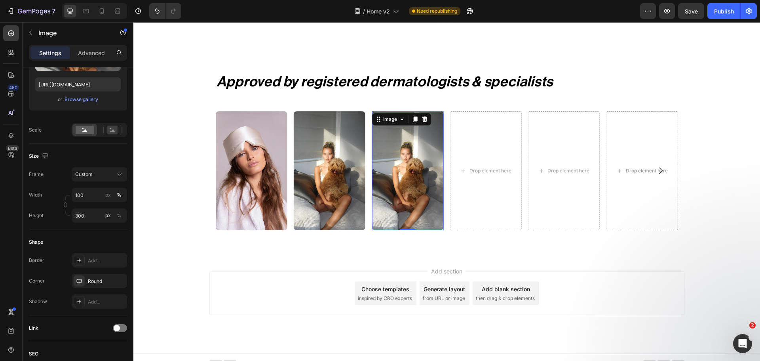
click at [410, 169] on img at bounding box center [408, 170] width 72 height 119
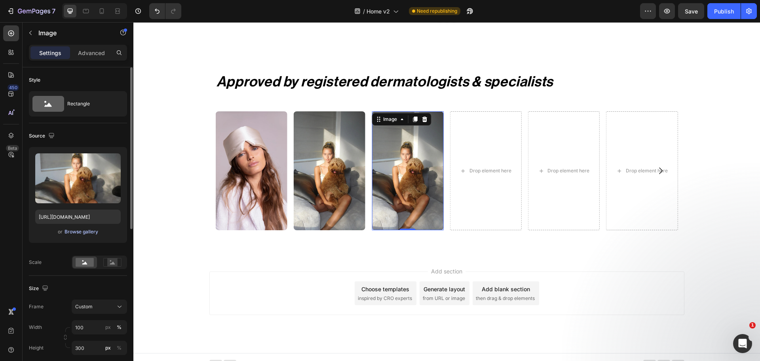
click at [74, 234] on div "Browse gallery" at bounding box center [82, 231] width 34 height 7
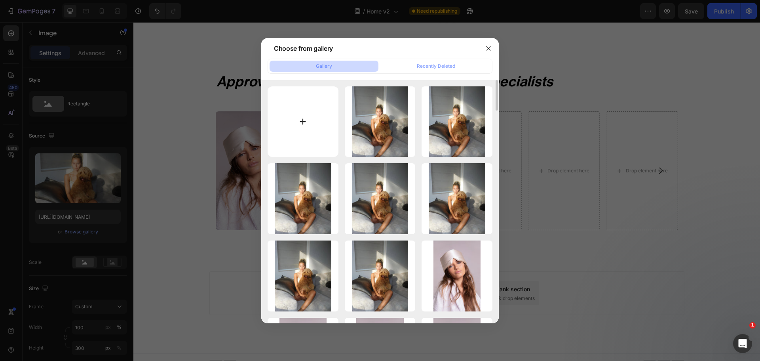
click at [302, 120] on input "file" at bounding box center [303, 121] width 71 height 71
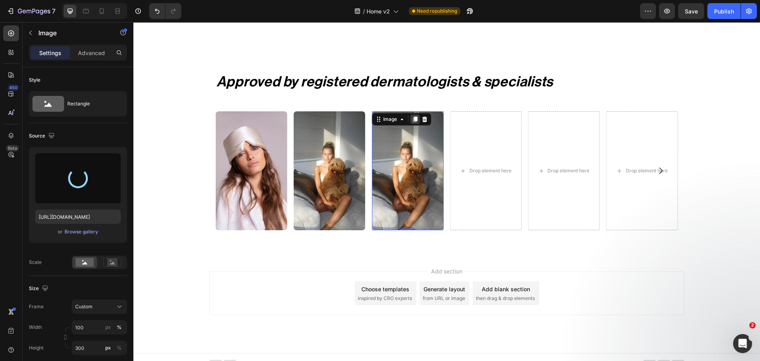
click at [412, 116] on icon at bounding box center [415, 119] width 6 height 6
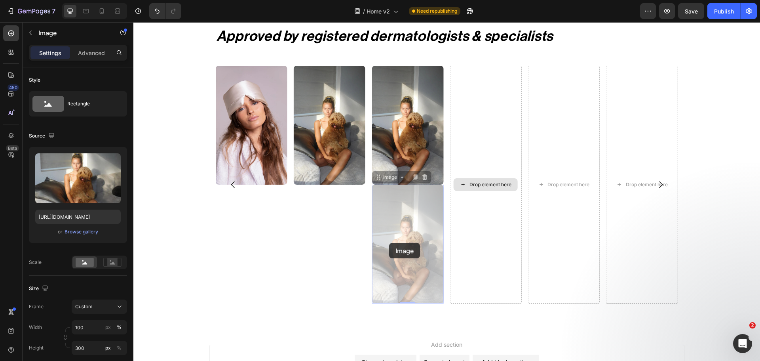
drag, startPoint x: 389, startPoint y: 243, endPoint x: 473, endPoint y: 140, distance: 132.6
click at [473, 140] on div "Image Image 0 Image 0 Drop element here Drop element here Drop element here Ima…" at bounding box center [447, 185] width 463 height 238
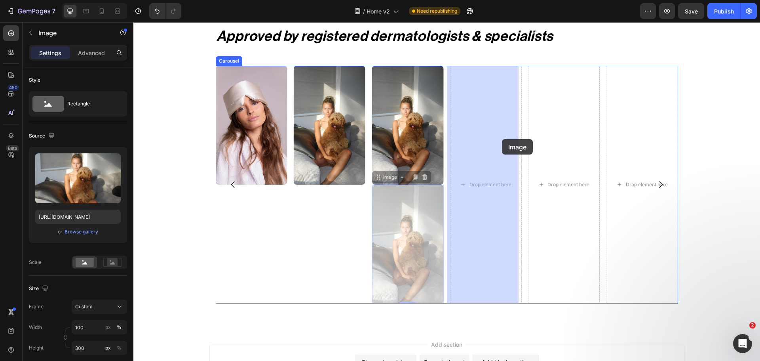
drag, startPoint x: 419, startPoint y: 219, endPoint x: 502, endPoint y: 139, distance: 115.4
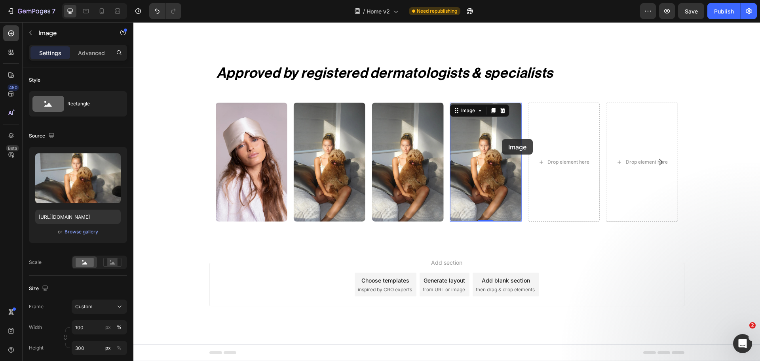
scroll to position [1919, 0]
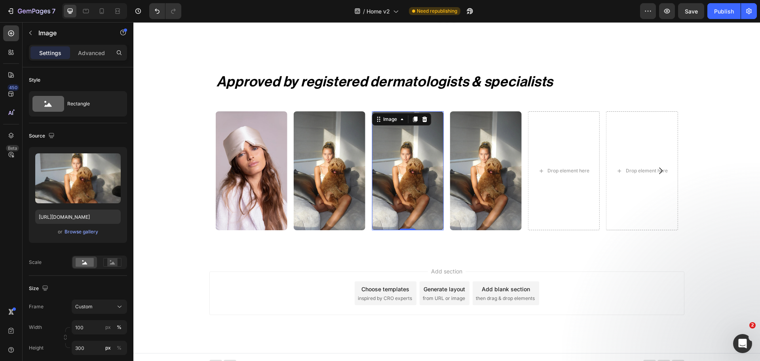
click at [413, 141] on img at bounding box center [408, 170] width 72 height 119
click at [81, 229] on div "Browse gallery" at bounding box center [82, 231] width 34 height 7
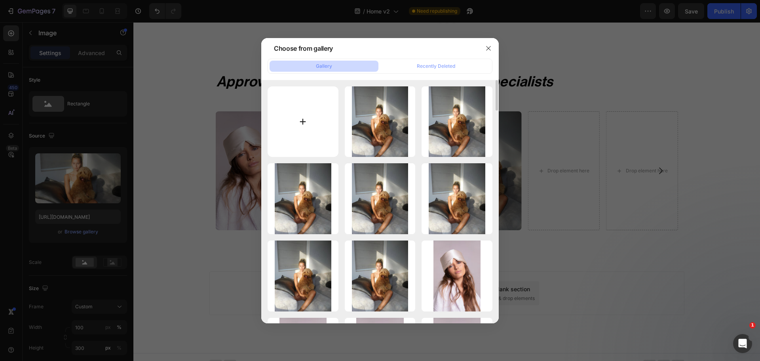
click at [329, 114] on input "file" at bounding box center [303, 121] width 71 height 71
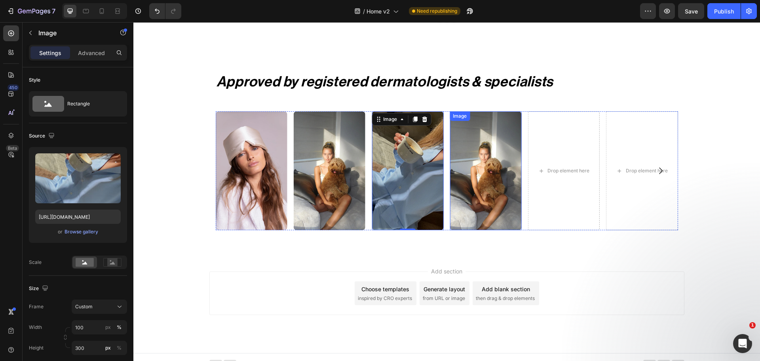
click at [492, 156] on img at bounding box center [486, 170] width 72 height 119
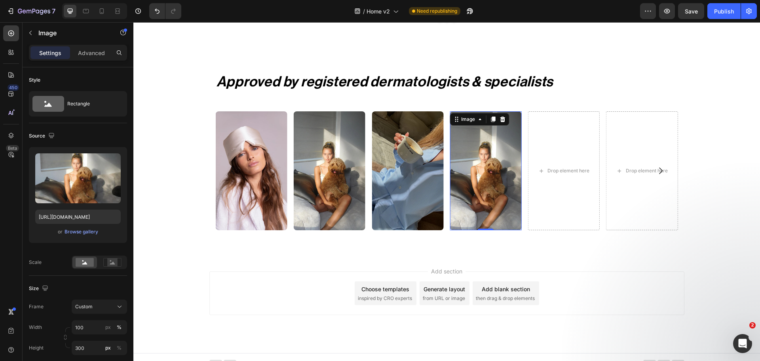
click at [489, 160] on img at bounding box center [486, 170] width 72 height 119
click at [82, 232] on div "Browse gallery" at bounding box center [82, 231] width 34 height 7
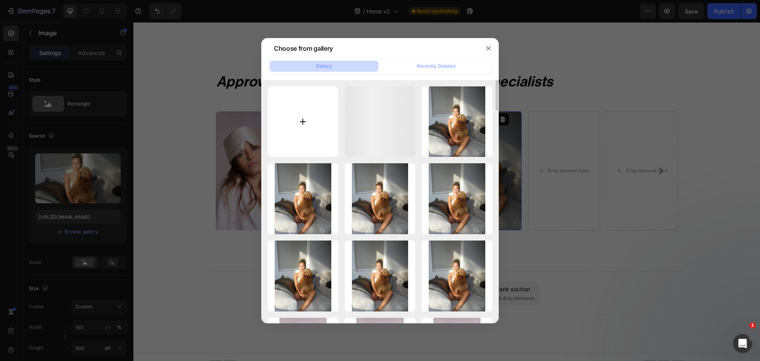
click at [297, 121] on input "file" at bounding box center [303, 121] width 71 height 71
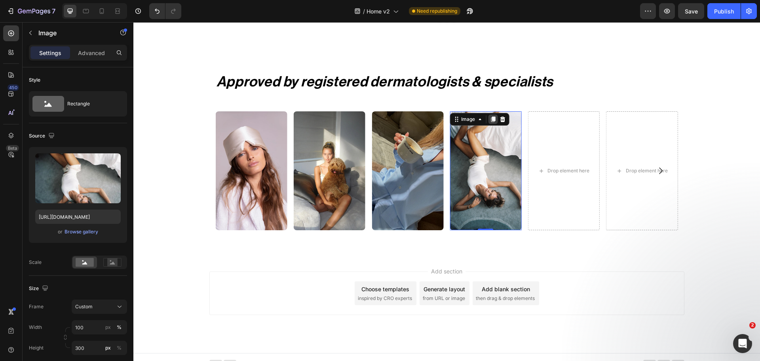
click at [491, 116] on icon at bounding box center [493, 119] width 4 height 6
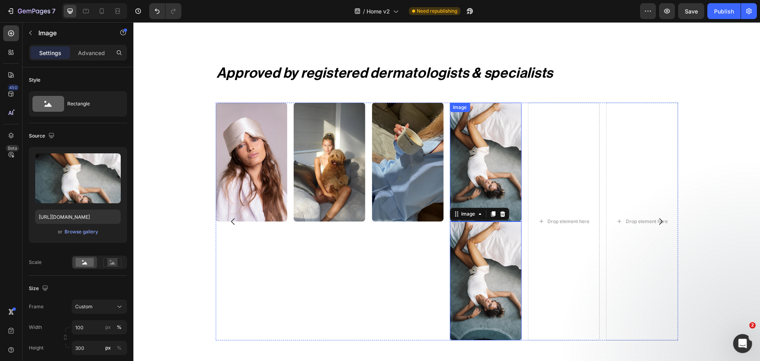
scroll to position [1956, 0]
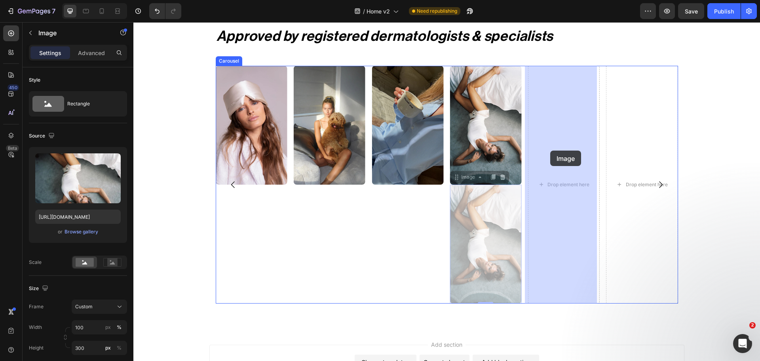
drag, startPoint x: 460, startPoint y: 266, endPoint x: 550, endPoint y: 151, distance: 146.2
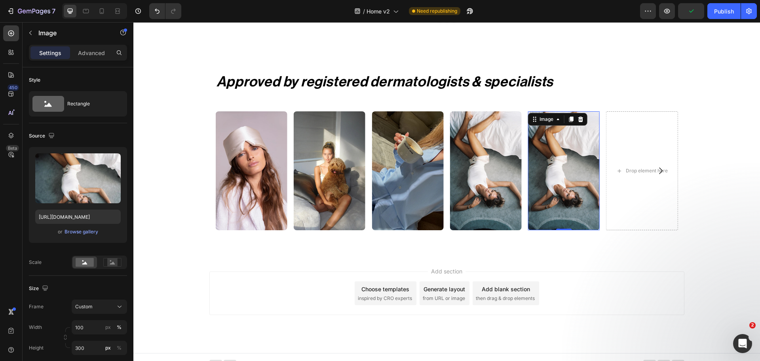
click at [571, 177] on img at bounding box center [564, 170] width 72 height 119
click at [84, 232] on div "Browse gallery" at bounding box center [82, 231] width 34 height 7
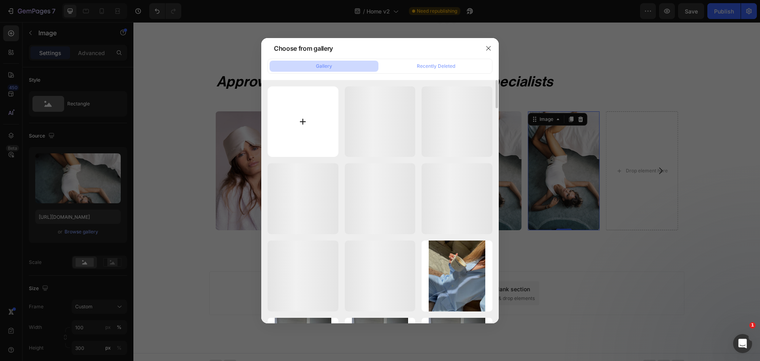
click at [321, 121] on input "file" at bounding box center [303, 121] width 71 height 71
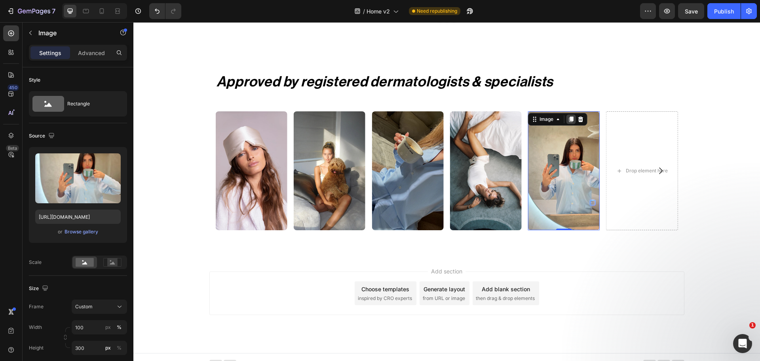
click at [570, 116] on icon at bounding box center [572, 119] width 4 height 6
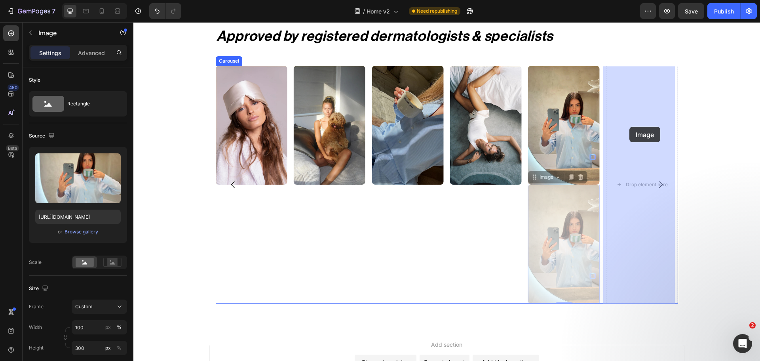
drag, startPoint x: 568, startPoint y: 237, endPoint x: 630, endPoint y: 127, distance: 126.6
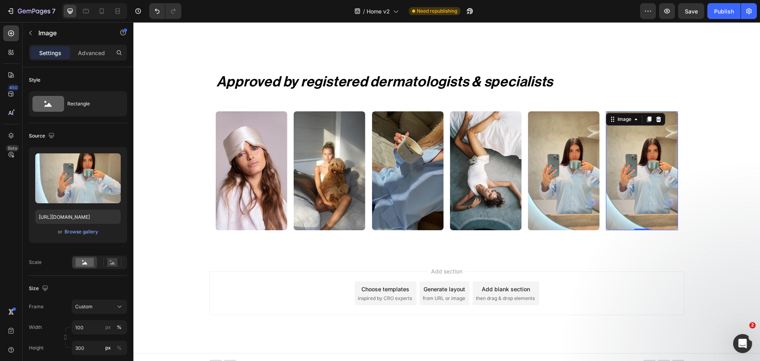
click at [629, 160] on img at bounding box center [642, 170] width 72 height 119
click at [612, 160] on img at bounding box center [642, 170] width 72 height 119
click at [87, 230] on div "Browse gallery" at bounding box center [82, 231] width 34 height 7
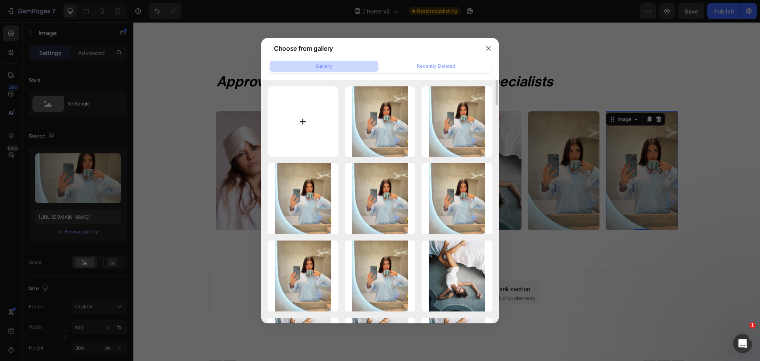
click at [297, 130] on input "file" at bounding box center [303, 121] width 71 height 71
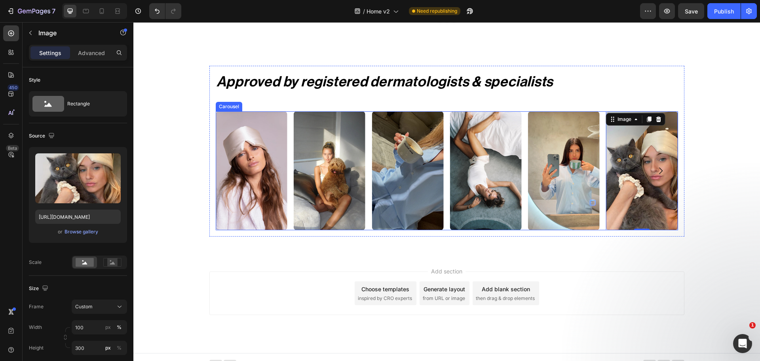
click at [366, 166] on div "Image Image Image Image 0 Image Image" at bounding box center [447, 170] width 463 height 119
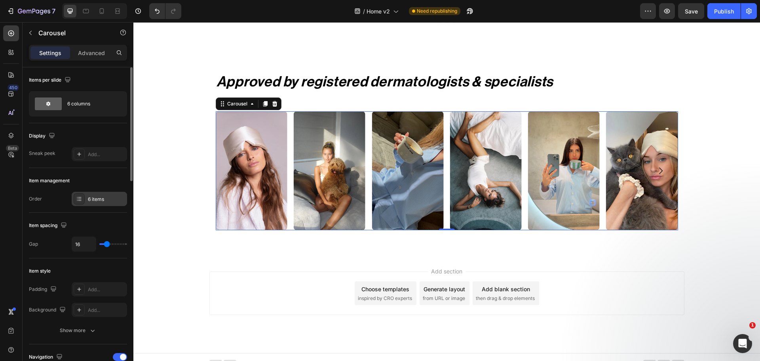
click at [78, 202] on div at bounding box center [79, 198] width 11 height 11
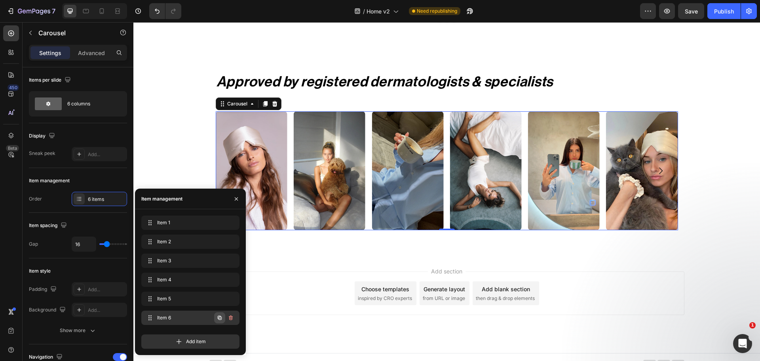
click at [217, 317] on icon "button" at bounding box center [220, 317] width 6 height 6
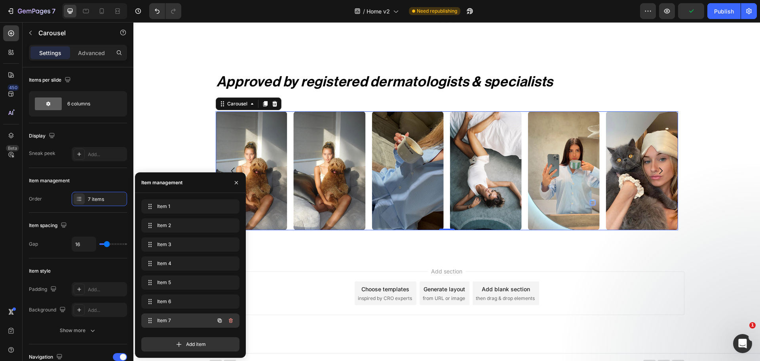
click at [180, 325] on div "Item 7 Item 7" at bounding box center [180, 320] width 70 height 11
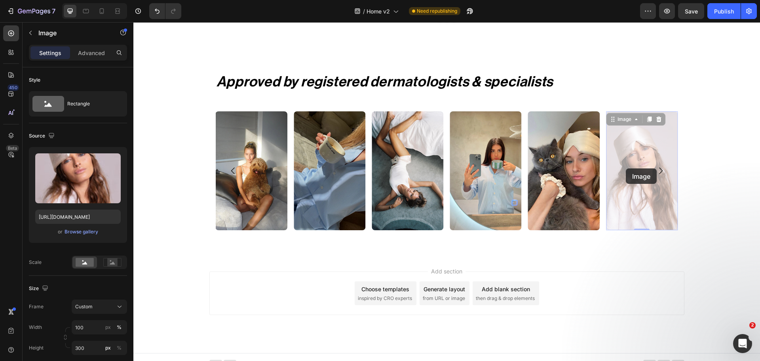
drag, startPoint x: 614, startPoint y: 166, endPoint x: 596, endPoint y: 164, distance: 18.4
click at [596, 164] on div "Image Image Image Image Image 0 Image 0 Image Image" at bounding box center [447, 170] width 463 height 119
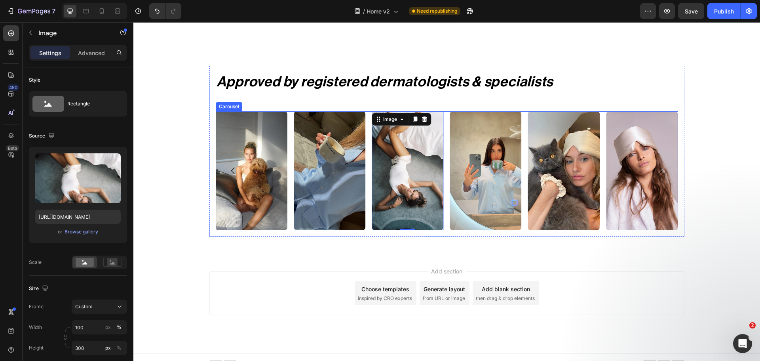
drag, startPoint x: 435, startPoint y: 170, endPoint x: 501, endPoint y: 170, distance: 65.7
click at [232, 166] on icon "Carousel Back Arrow" at bounding box center [234, 171] width 10 height 10
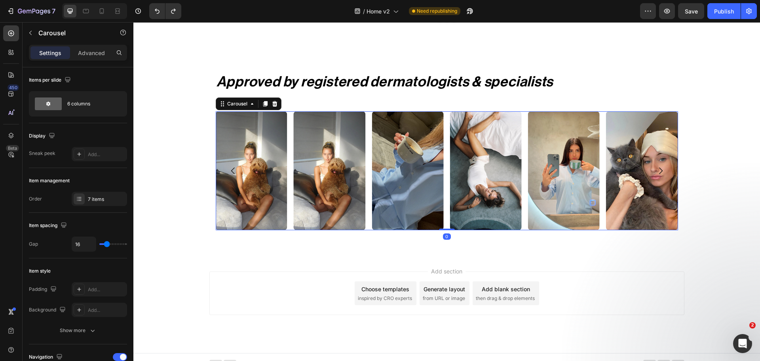
click at [230, 166] on icon "Carousel Back Arrow" at bounding box center [234, 171] width 10 height 10
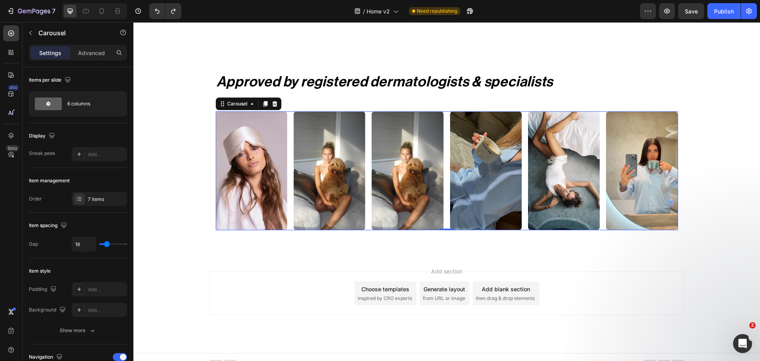
click at [230, 166] on icon "Carousel Back Arrow" at bounding box center [234, 171] width 10 height 10
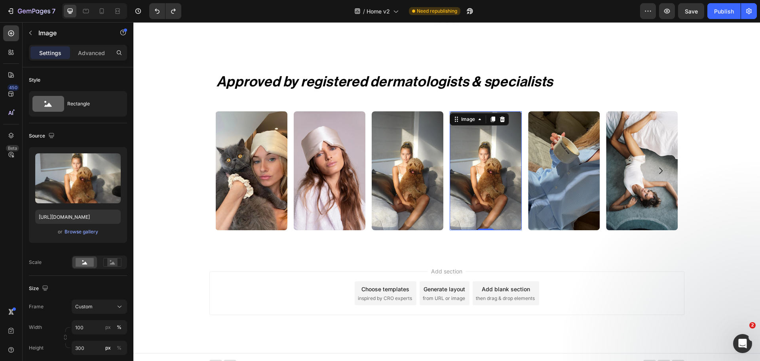
click at [469, 158] on img at bounding box center [486, 170] width 72 height 119
click at [495, 174] on img at bounding box center [486, 170] width 72 height 119
click at [66, 231] on div "Browse gallery" at bounding box center [82, 231] width 34 height 7
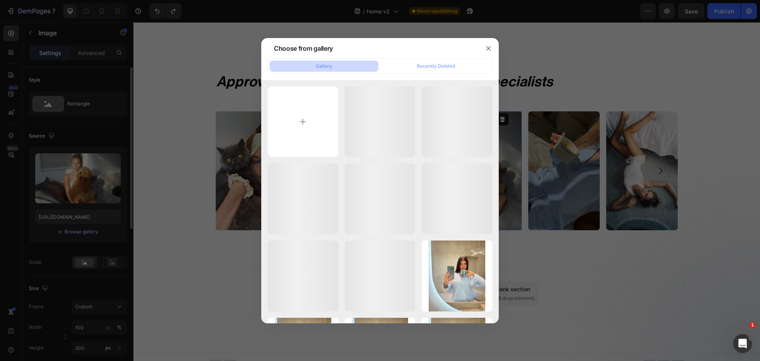
click at [325, 106] on input "file" at bounding box center [303, 121] width 71 height 71
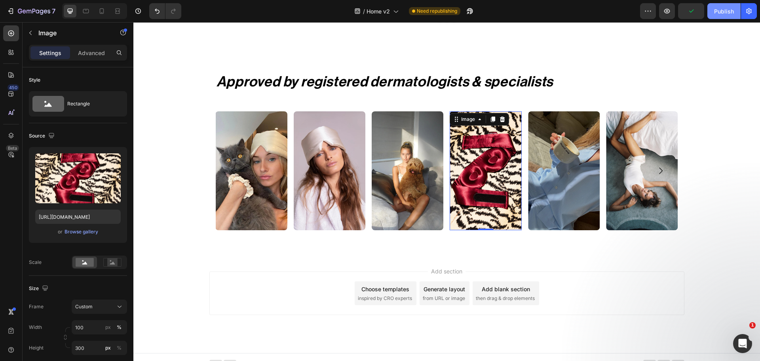
click at [731, 7] on div "Publish" at bounding box center [724, 11] width 20 height 8
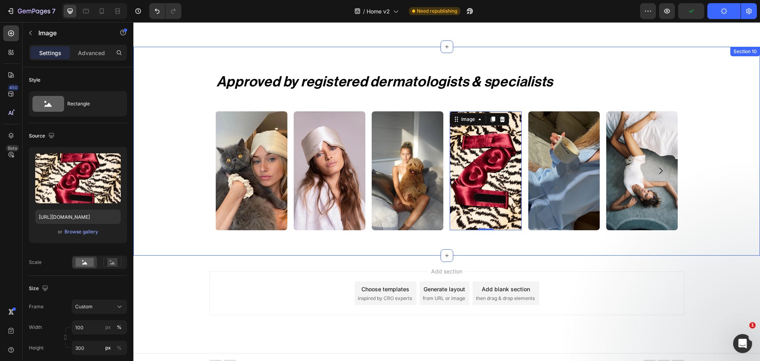
click at [733, 185] on div "Approved by registered dermatologists & specialists Heading Image Image Image I…" at bounding box center [446, 151] width 627 height 171
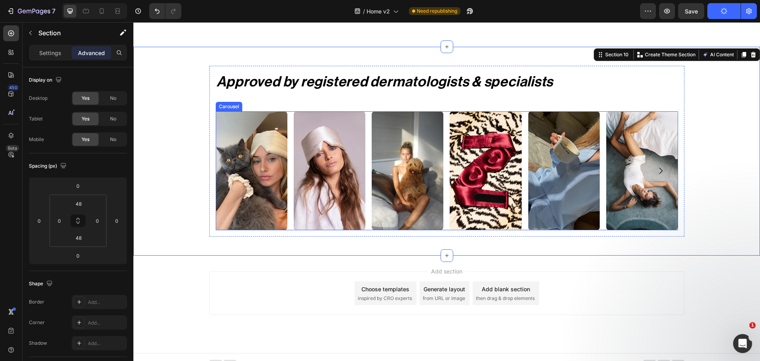
click at [522, 219] on div "Image Image Image Image Image Image Image" at bounding box center [447, 170] width 463 height 119
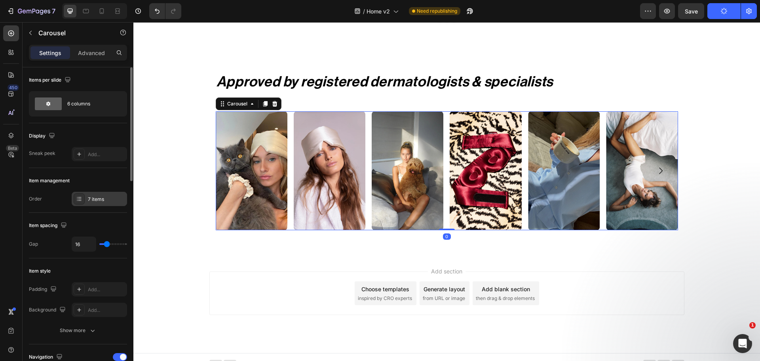
click at [72, 200] on div "7 items" at bounding box center [99, 199] width 55 height 14
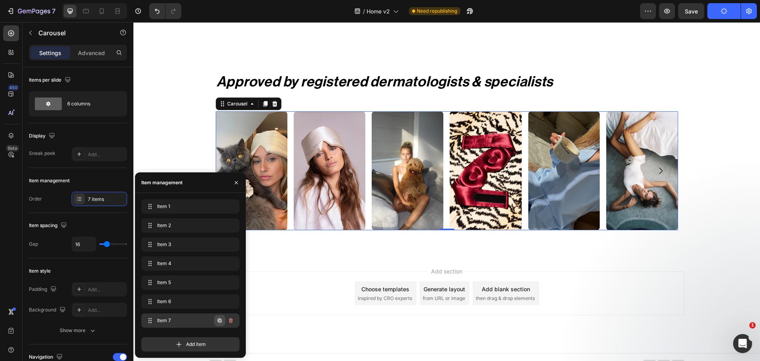
click at [221, 320] on icon "button" at bounding box center [220, 320] width 6 height 6
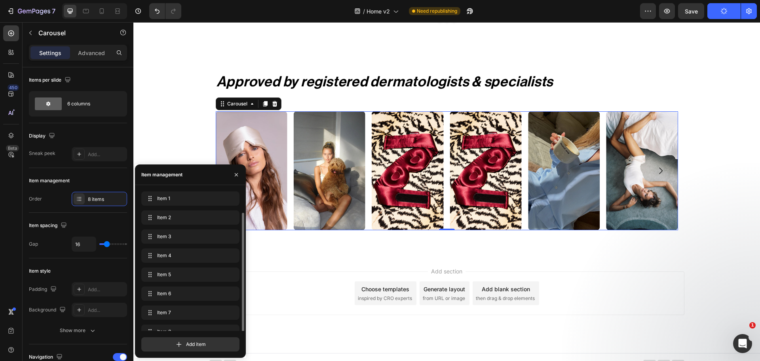
scroll to position [11, 0]
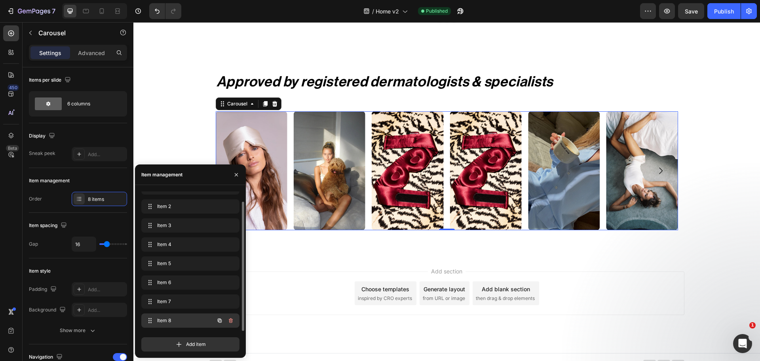
click at [181, 321] on span "Item 8" at bounding box center [179, 320] width 45 height 7
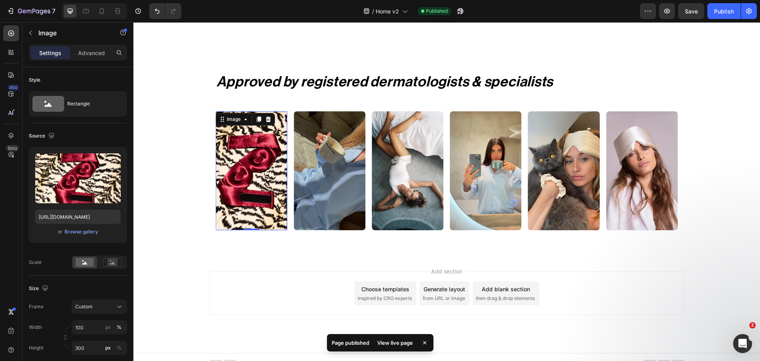
click at [261, 141] on img at bounding box center [251, 170] width 72 height 119
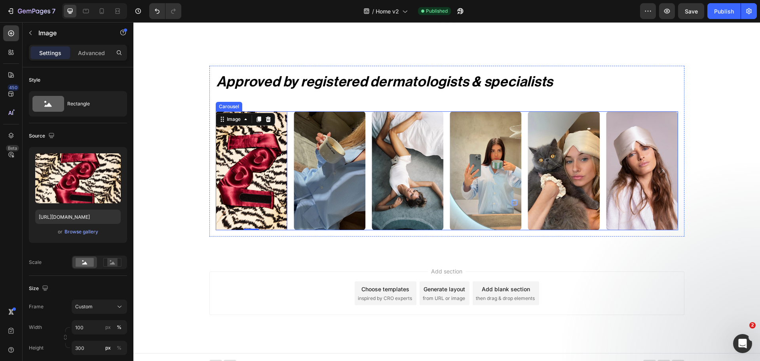
click at [225, 160] on button "Carousel Back Arrow" at bounding box center [233, 171] width 22 height 22
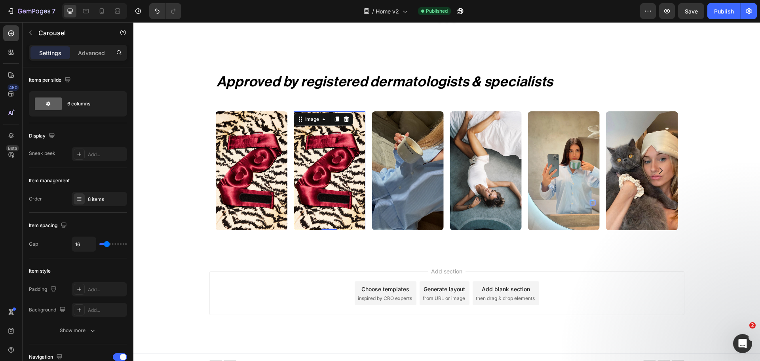
click at [303, 159] on img at bounding box center [330, 170] width 72 height 119
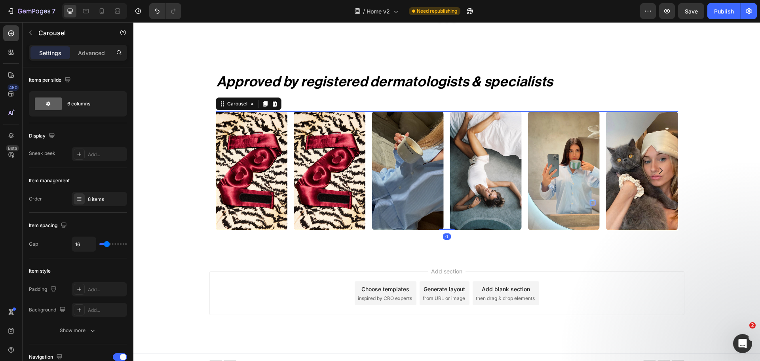
click at [659, 166] on icon "Carousel Next Arrow" at bounding box center [661, 171] width 10 height 10
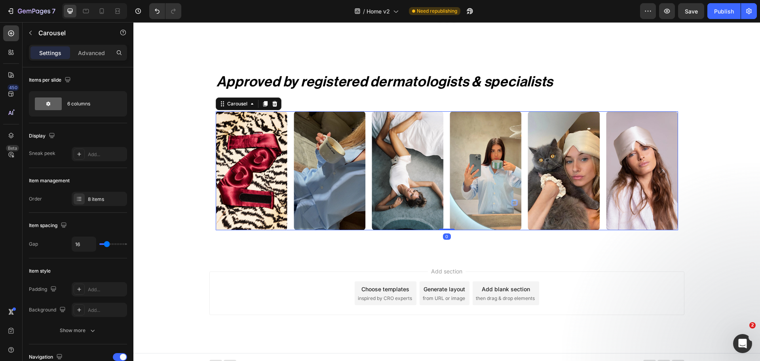
click at [659, 166] on icon "Carousel Next Arrow" at bounding box center [661, 171] width 10 height 10
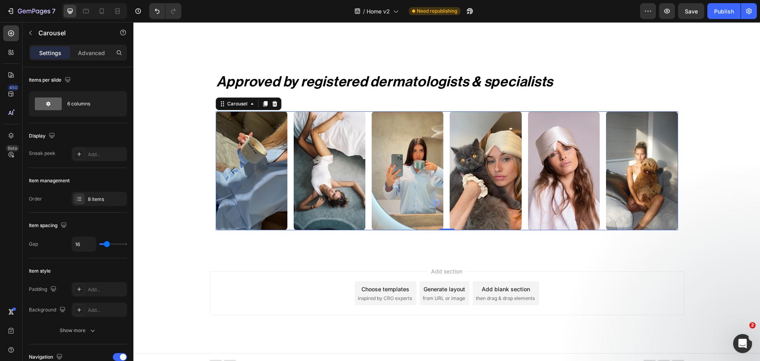
click at [659, 166] on icon "Carousel Next Arrow" at bounding box center [661, 171] width 10 height 10
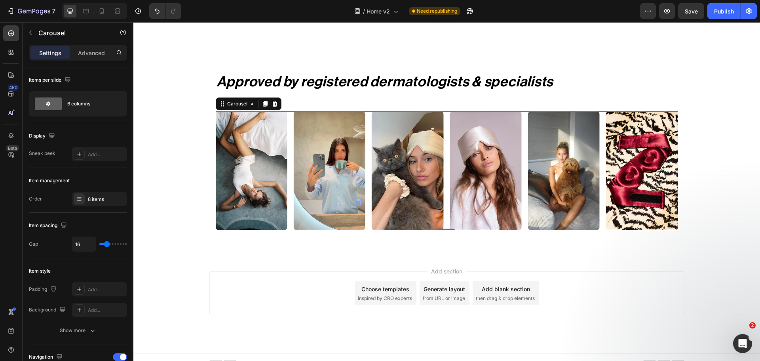
click at [659, 166] on icon "Carousel Next Arrow" at bounding box center [661, 171] width 10 height 10
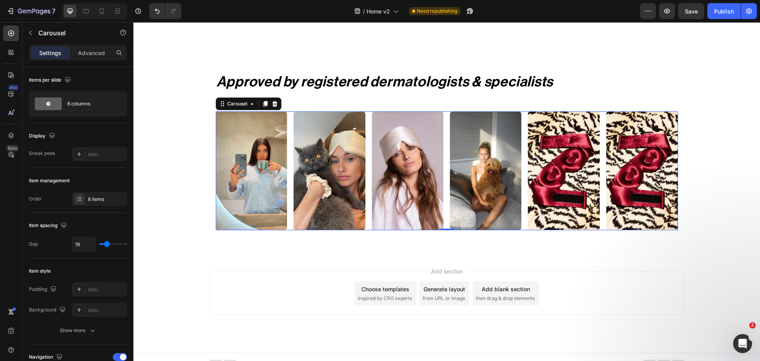
click at [659, 166] on icon "Carousel Next Arrow" at bounding box center [661, 171] width 10 height 10
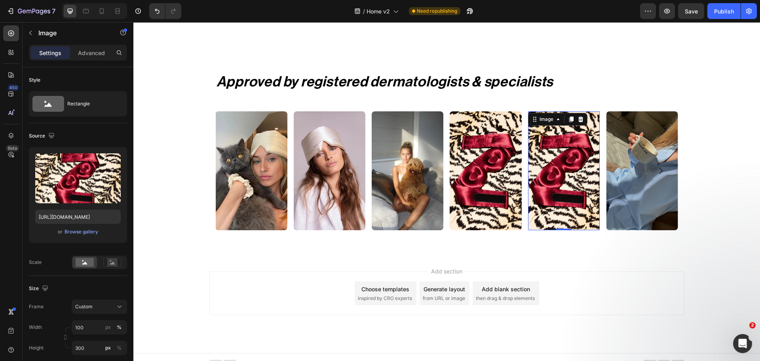
click at [546, 142] on img at bounding box center [564, 170] width 72 height 119
click at [90, 233] on div "Browse gallery" at bounding box center [82, 231] width 34 height 7
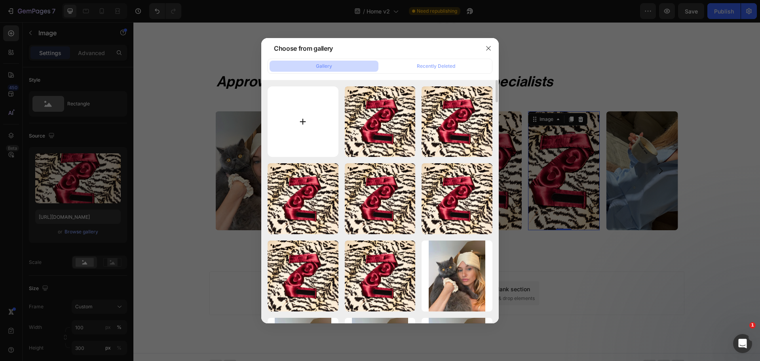
click at [315, 124] on input "file" at bounding box center [303, 121] width 71 height 71
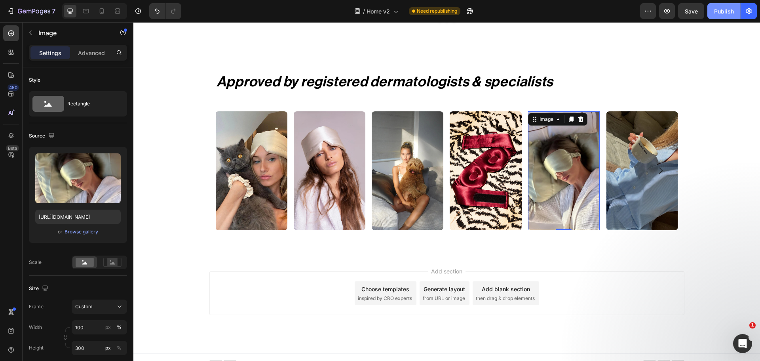
click at [714, 7] on div "Publish" at bounding box center [724, 11] width 20 height 8
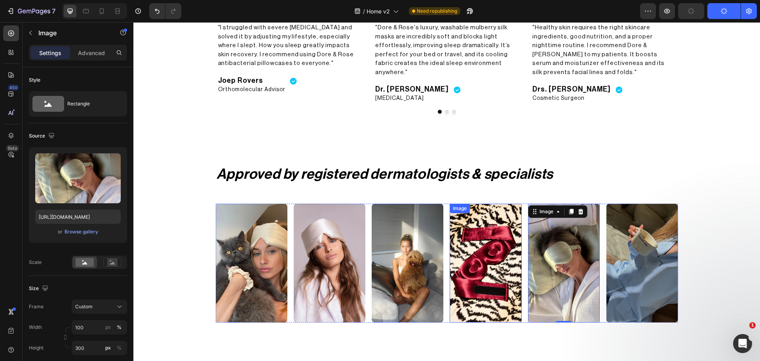
scroll to position [1787, 0]
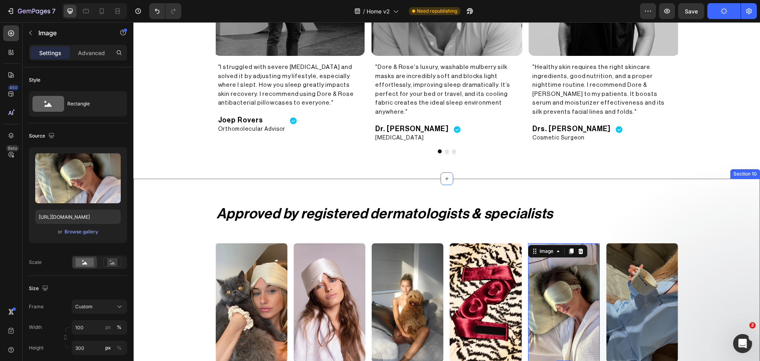
click at [180, 198] on div "Approved by registered dermatologists & specialists Heading Image Image Image I…" at bounding box center [446, 283] width 627 height 171
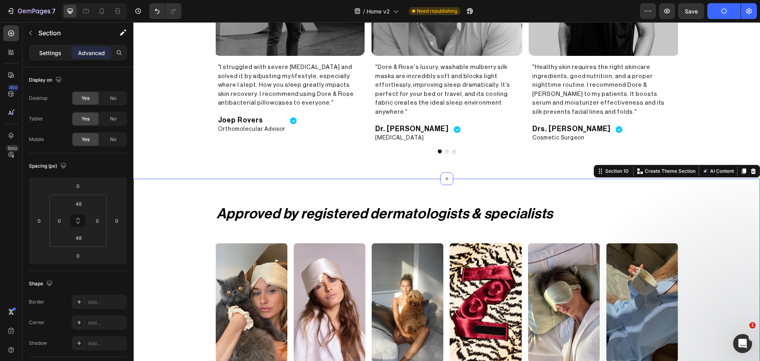
click at [44, 53] on p "Settings" at bounding box center [50, 53] width 22 height 8
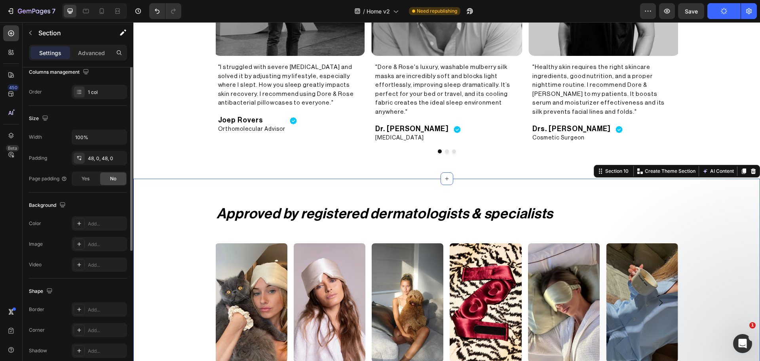
scroll to position [167, 0]
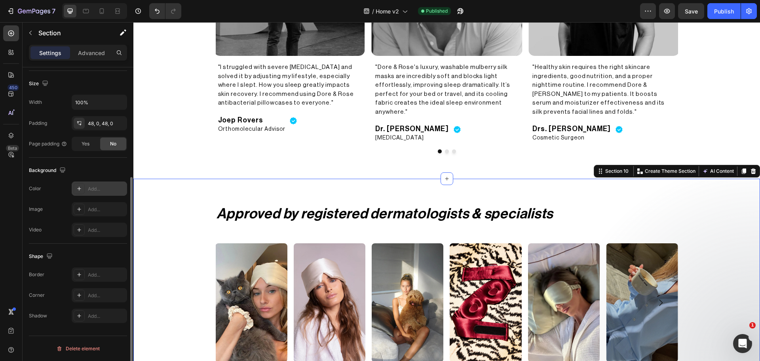
click at [79, 190] on icon at bounding box center [79, 188] width 6 height 6
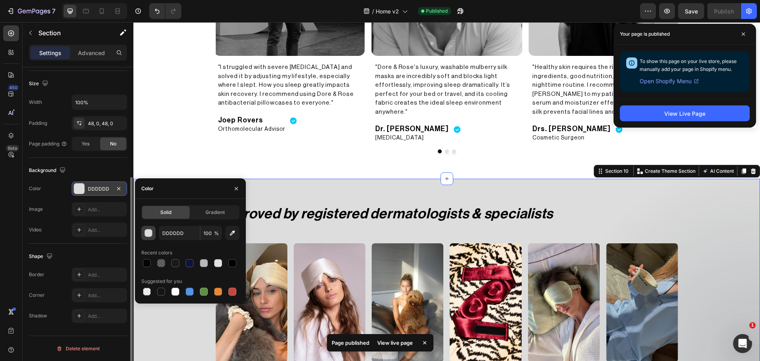
click at [148, 234] on div "button" at bounding box center [149, 233] width 8 height 8
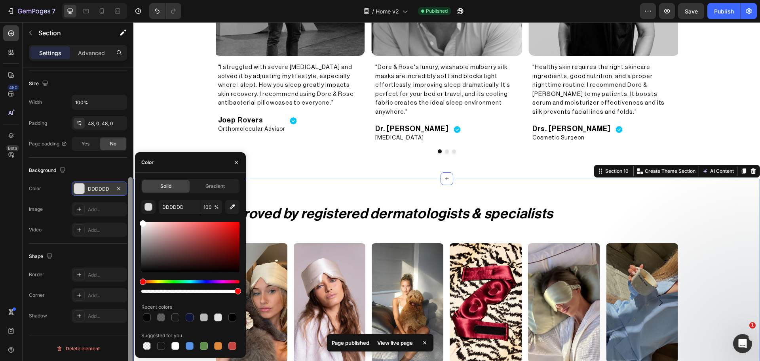
drag, startPoint x: 147, startPoint y: 243, endPoint x: 130, endPoint y: 208, distance: 38.6
click at [130, 208] on div "450 Beta Sections(30) Elements(83) Section Element Hero Section Product Detail …" at bounding box center [66, 191] width 133 height 339
click at [54, 197] on div "The changes might be hidden by the video. Color FFFFFF Image Add... Video Add..." at bounding box center [78, 208] width 98 height 55
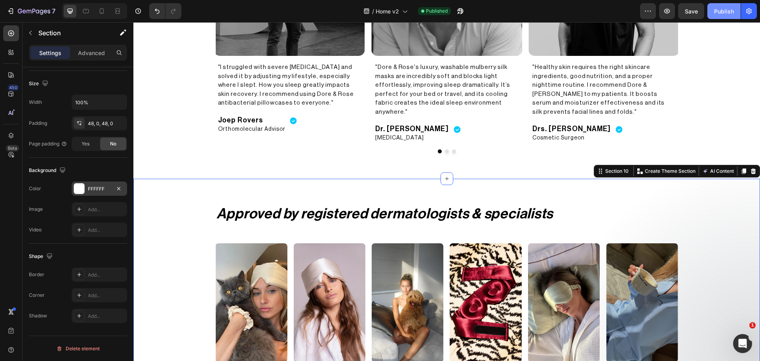
click at [717, 11] on div "Publish" at bounding box center [724, 11] width 20 height 8
click at [699, 198] on div "Approved by registered dermatologists & specialists Heading Image Image Image I…" at bounding box center [446, 283] width 627 height 171
click at [724, 120] on div "Approved by registered dermatologists & specialists Heading Image "Dore & Rose'…" at bounding box center [446, 9] width 627 height 300
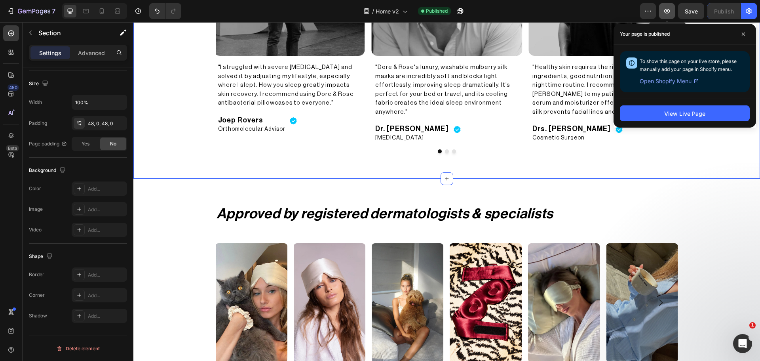
click at [668, 5] on button "button" at bounding box center [667, 11] width 16 height 16
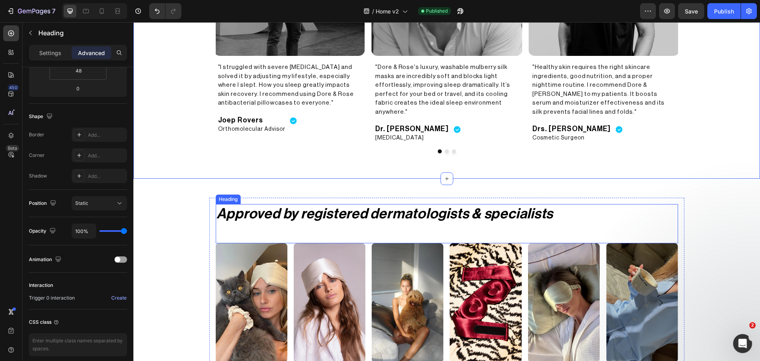
click at [333, 208] on h2 "Approved by registered dermatologists & specialists" at bounding box center [447, 214] width 463 height 20
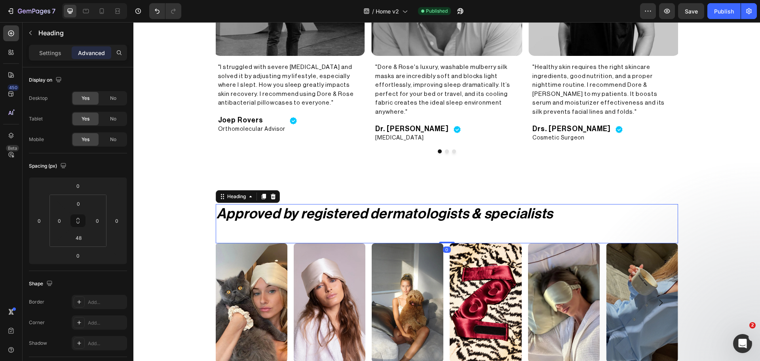
click at [333, 208] on h2 "Approved by registered dermatologists & specialists" at bounding box center [447, 214] width 463 height 20
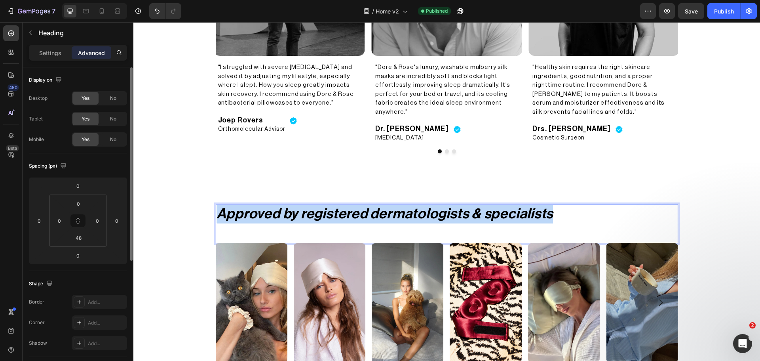
click at [333, 208] on p "Approved by registered dermatologists & specialists" at bounding box center [447, 214] width 461 height 19
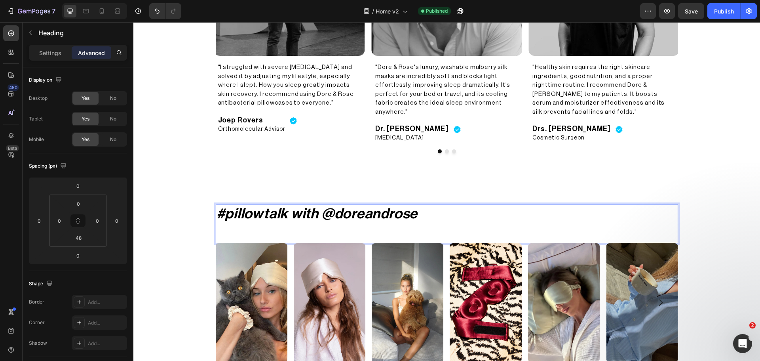
click at [368, 206] on p "#pillowtalk with @doreandrose" at bounding box center [447, 214] width 461 height 19
click at [368, 205] on p "#pillowtalk with @doreandrose" at bounding box center [447, 214] width 461 height 19
click at [731, 11] on div "Publish" at bounding box center [724, 11] width 20 height 8
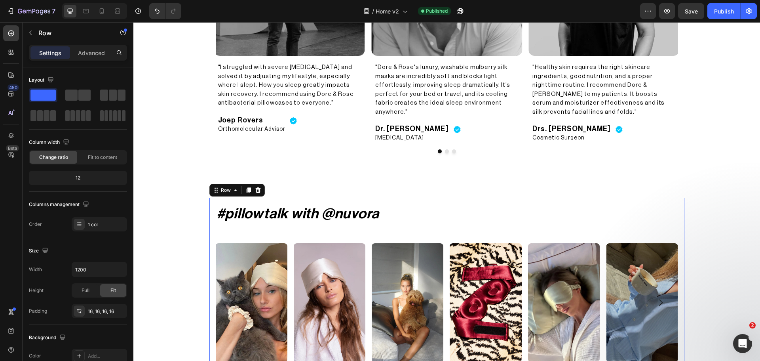
drag, startPoint x: 724, startPoint y: 152, endPoint x: 474, endPoint y: 194, distance: 253.4
click at [474, 198] on div "#pillowtalk with @nuvora Heading Image Image Image Image Image Image Image Imag…" at bounding box center [447, 283] width 475 height 171
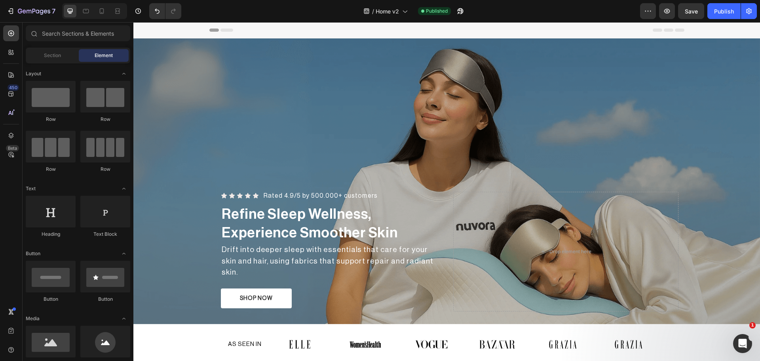
click at [159, 29] on span "Header" at bounding box center [157, 30] width 17 height 8
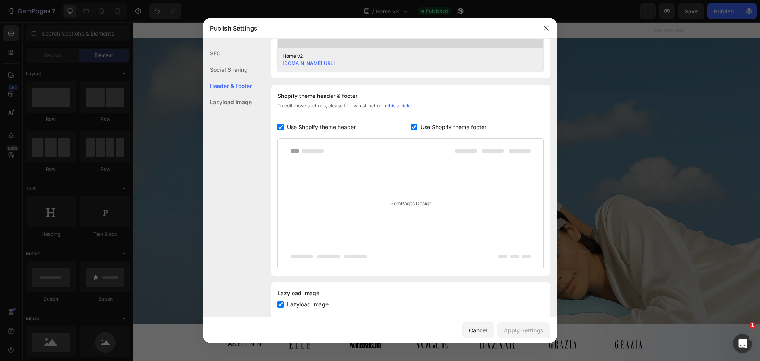
scroll to position [350, 0]
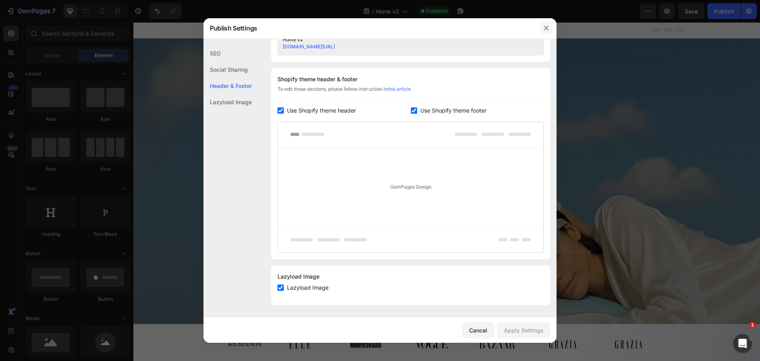
click at [543, 32] on button "button" at bounding box center [546, 28] width 13 height 13
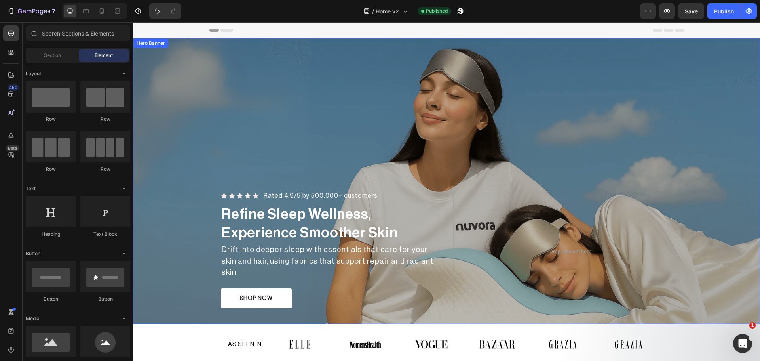
scroll to position [132, 0]
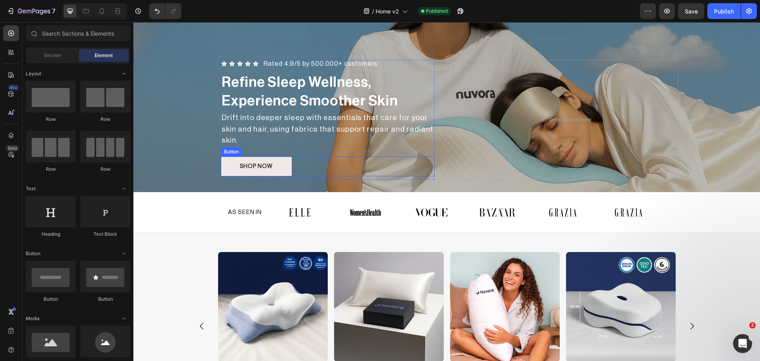
click at [285, 166] on button "SHOP NOW" at bounding box center [256, 166] width 71 height 20
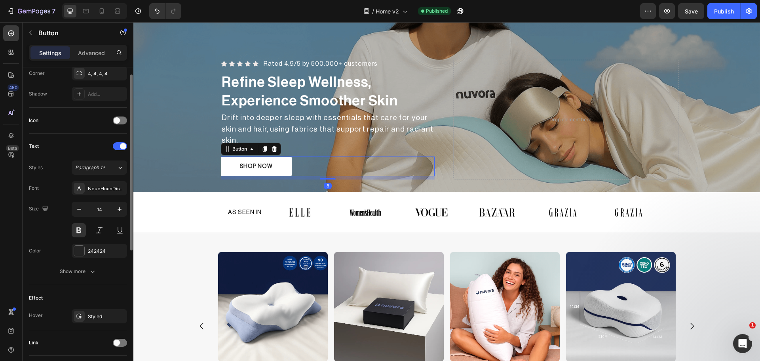
scroll to position [252, 0]
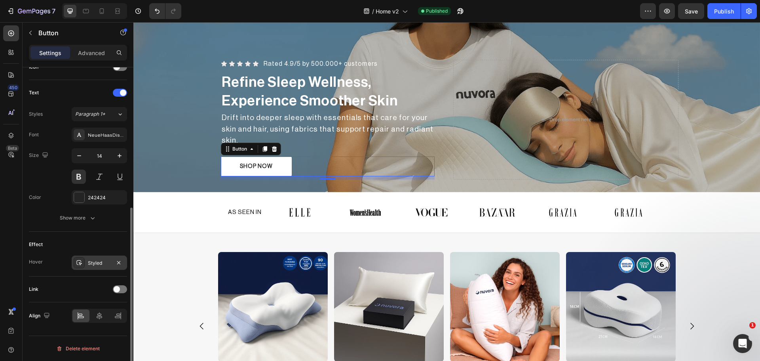
click at [81, 267] on div at bounding box center [79, 262] width 11 height 11
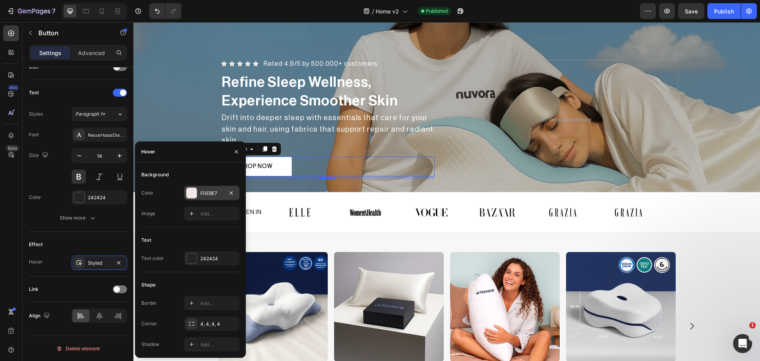
click at [191, 194] on div at bounding box center [192, 193] width 10 height 10
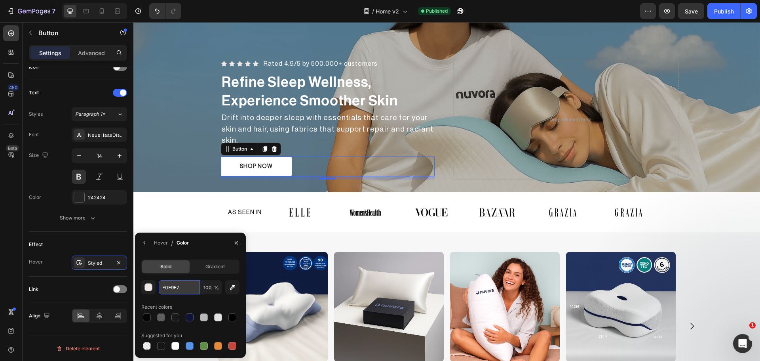
click at [183, 284] on input "F0E9E7" at bounding box center [179, 287] width 41 height 14
paste input "#ffffff"
click at [210, 286] on input "100" at bounding box center [211, 287] width 22 height 14
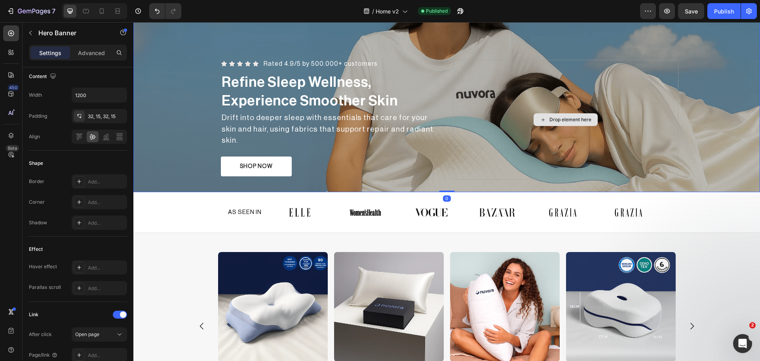
click at [488, 173] on div "Drop element here" at bounding box center [565, 119] width 225 height 119
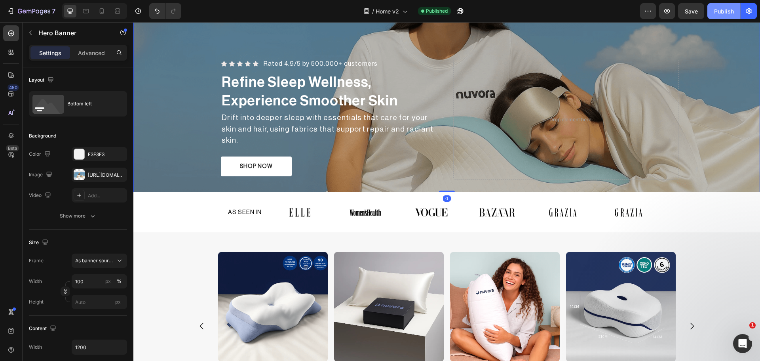
click at [718, 12] on div "Publish" at bounding box center [724, 11] width 20 height 8
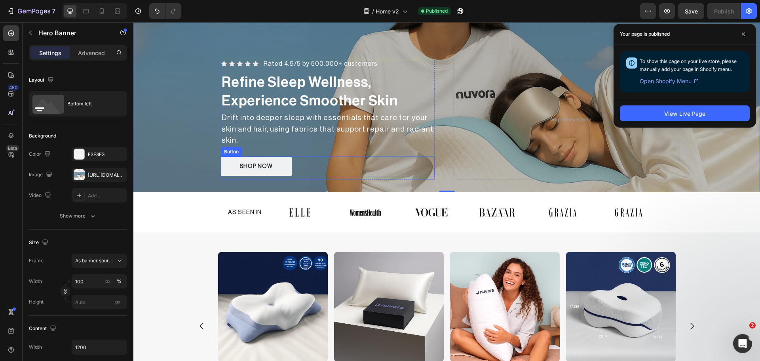
click at [282, 161] on button "SHOP NOW" at bounding box center [256, 166] width 71 height 20
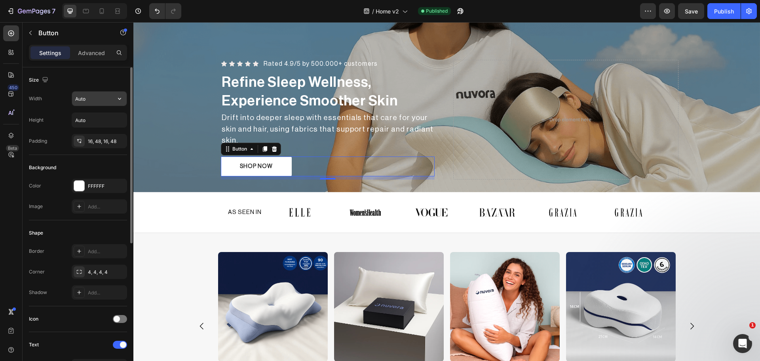
click at [89, 99] on input "Auto" at bounding box center [99, 98] width 55 height 14
click at [117, 99] on icon "button" at bounding box center [120, 99] width 8 height 8
click at [91, 99] on input "Auto" at bounding box center [99, 98] width 55 height 14
click at [55, 98] on div "Width Auto" at bounding box center [78, 98] width 98 height 15
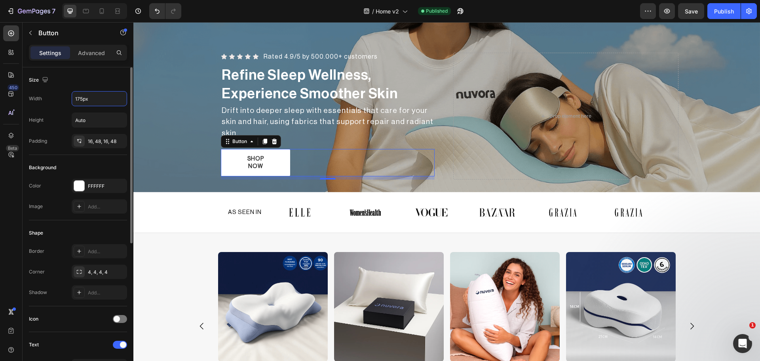
type input "175"
click at [56, 99] on div "Width 175" at bounding box center [78, 98] width 98 height 15
click at [55, 103] on div "Width 175" at bounding box center [78, 98] width 98 height 15
click at [77, 141] on icon at bounding box center [79, 141] width 6 height 6
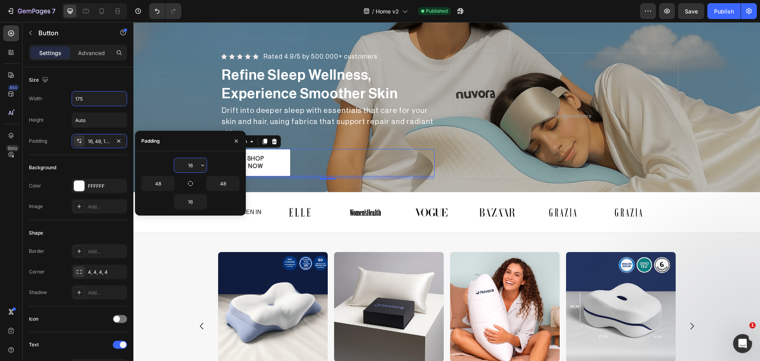
click at [193, 166] on input "16" at bounding box center [190, 165] width 32 height 14
click at [190, 182] on icon "button" at bounding box center [190, 183] width 6 height 6
type input "16"
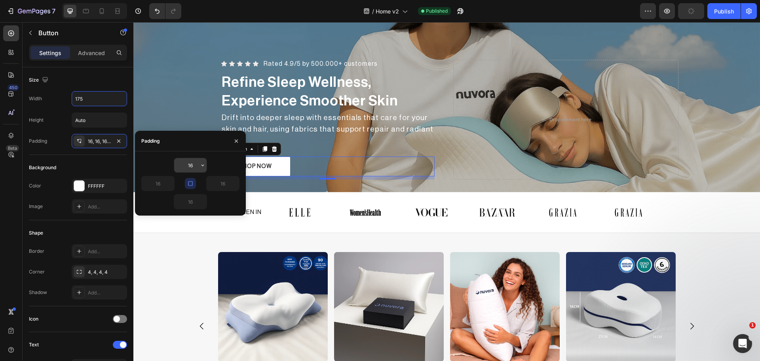
click at [190, 167] on input "16" at bounding box center [190, 165] width 32 height 14
type input "17"
click at [189, 127] on div "Overlay" at bounding box center [446, 50] width 627 height 286
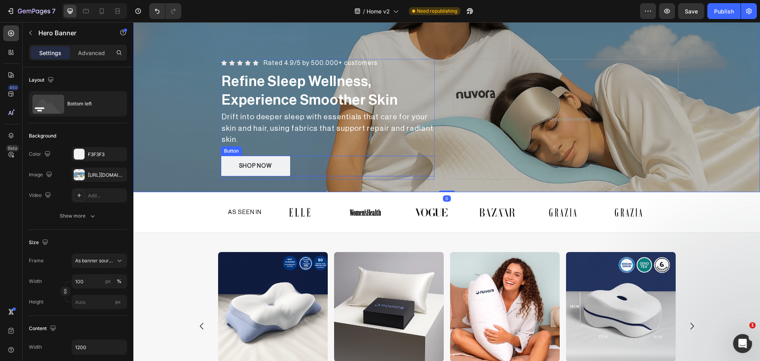
click at [279, 161] on button "SHOP NOW" at bounding box center [255, 166] width 69 height 21
click at [194, 158] on div "Overlay" at bounding box center [446, 50] width 627 height 286
click at [276, 159] on button "SHOP NOW" at bounding box center [255, 166] width 69 height 21
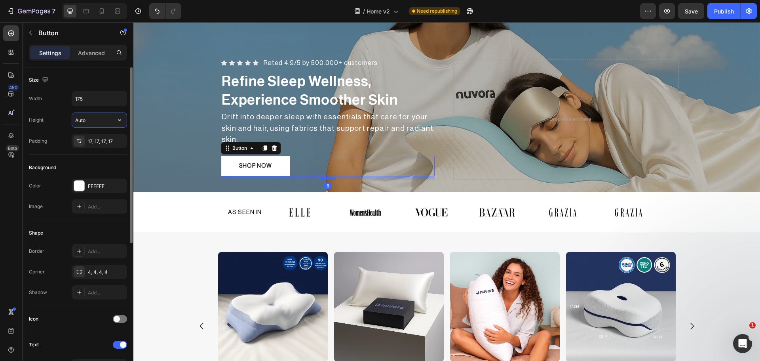
click at [92, 126] on input "Auto" at bounding box center [99, 120] width 55 height 14
type input "48"
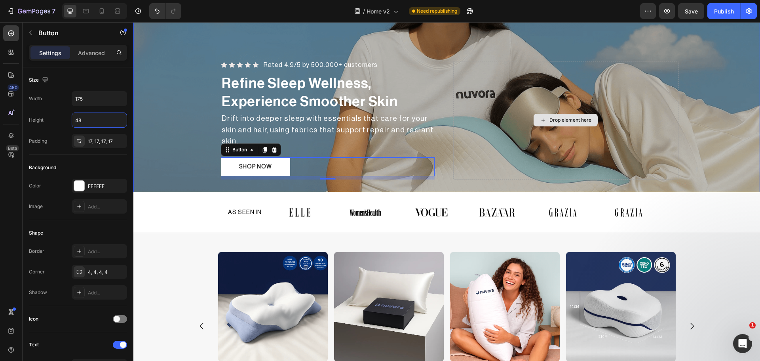
click at [474, 149] on div "Drop element here" at bounding box center [565, 120] width 225 height 118
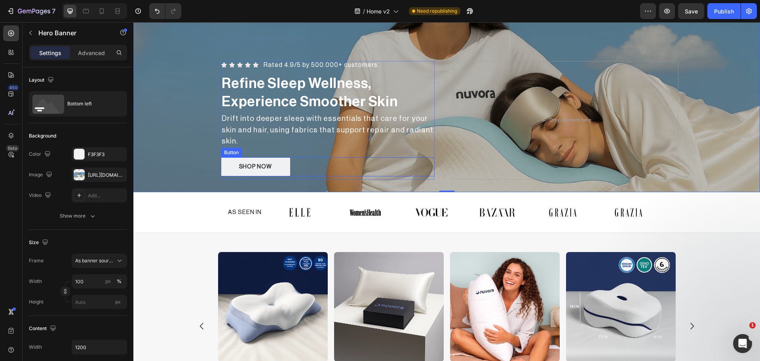
click at [278, 162] on button "SHOP NOW" at bounding box center [255, 166] width 69 height 19
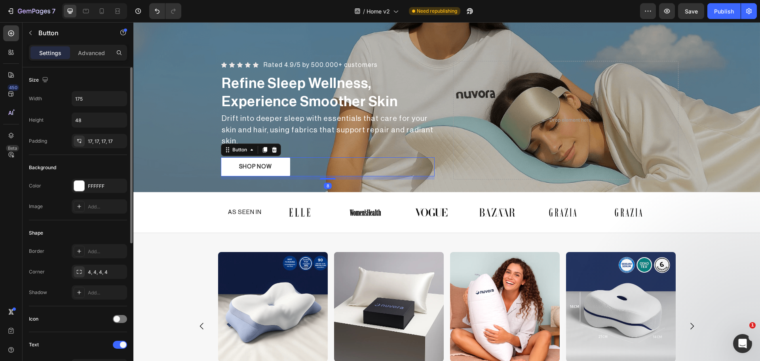
click at [54, 201] on div "Image Add..." at bounding box center [78, 206] width 98 height 14
click at [544, 166] on div "Drop element here" at bounding box center [565, 120] width 225 height 118
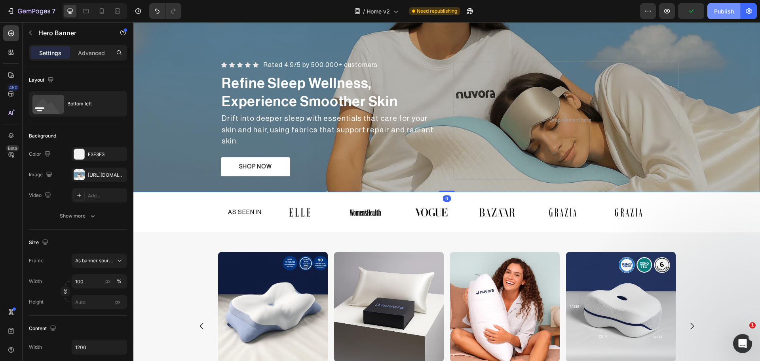
click at [721, 12] on div "Publish" at bounding box center [724, 11] width 20 height 8
click at [280, 168] on button "SHOP NOW" at bounding box center [255, 166] width 69 height 19
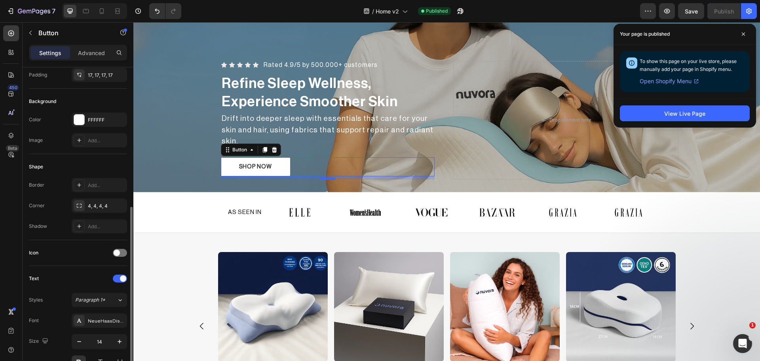
scroll to position [132, 0]
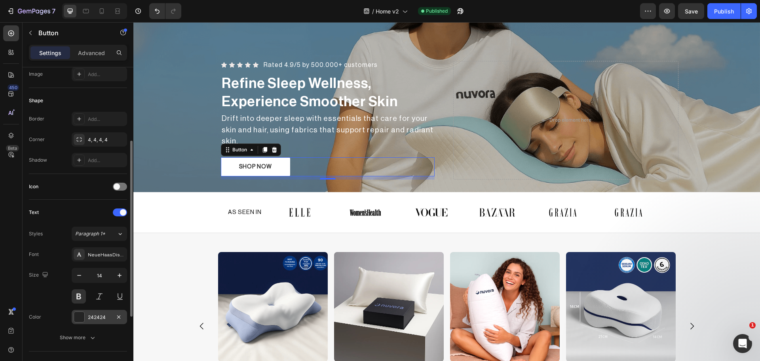
click at [78, 320] on div at bounding box center [79, 317] width 10 height 10
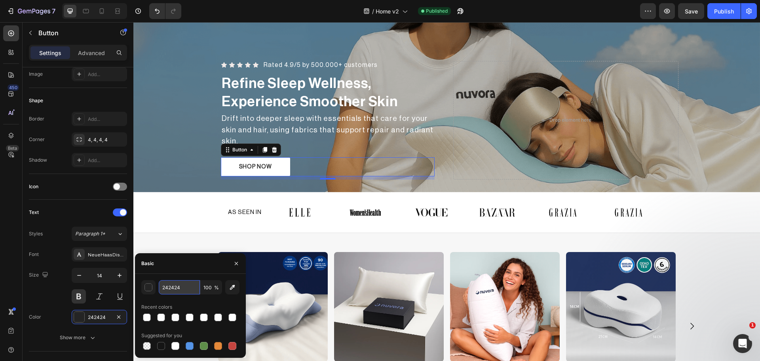
click at [175, 290] on input "242424" at bounding box center [179, 287] width 41 height 14
type input "0D1339"
click at [78, 211] on div "Text" at bounding box center [78, 212] width 98 height 13
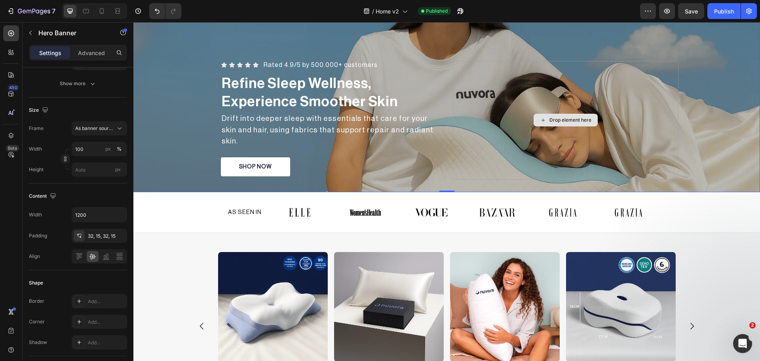
click at [480, 143] on div "Drop element here" at bounding box center [565, 120] width 225 height 118
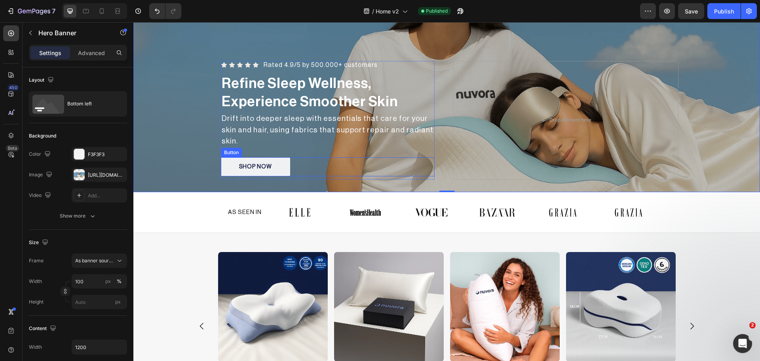
click at [280, 162] on button "SHOP NOW" at bounding box center [255, 166] width 69 height 19
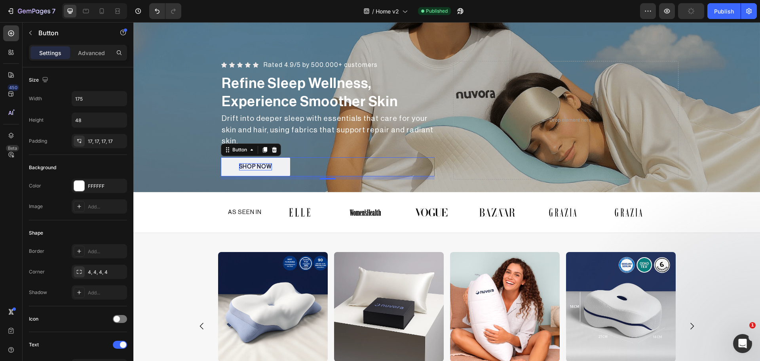
click at [250, 166] on p "SHOP NOW" at bounding box center [255, 166] width 33 height 7
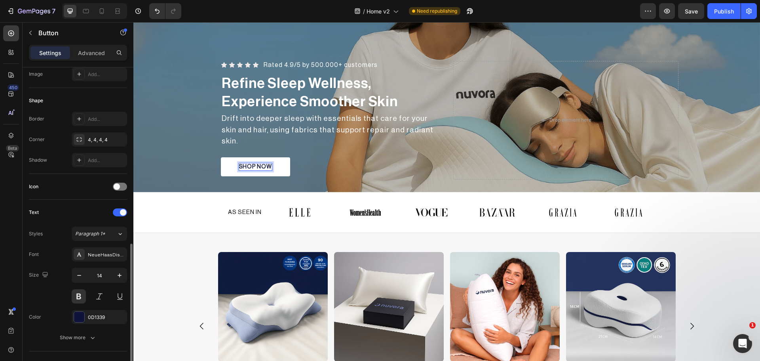
scroll to position [198, 0]
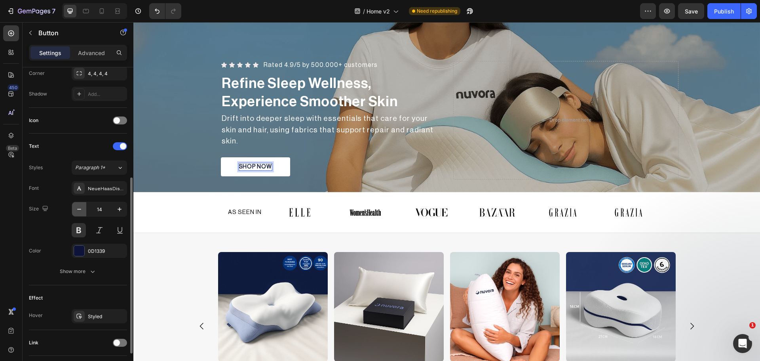
click at [79, 212] on icon "button" at bounding box center [79, 209] width 8 height 8
type input "12"
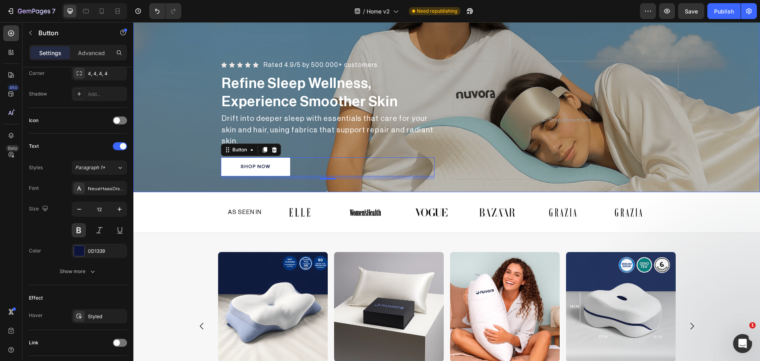
click at [152, 166] on div "Overlay" at bounding box center [446, 50] width 627 height 286
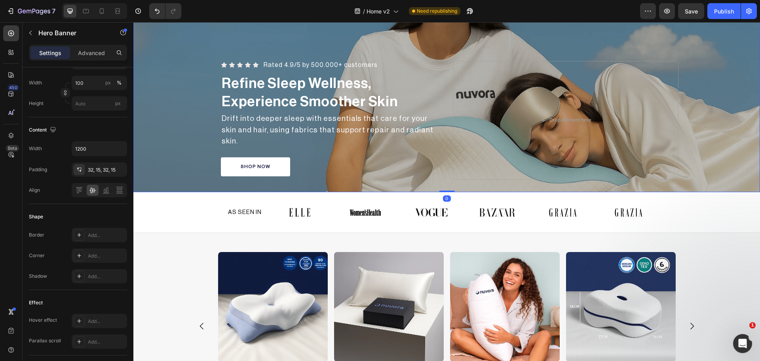
scroll to position [0, 0]
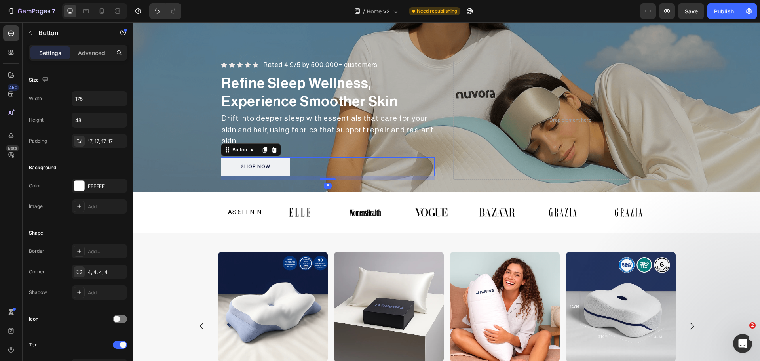
click at [260, 165] on p "SHOP NOW" at bounding box center [256, 167] width 30 height 6
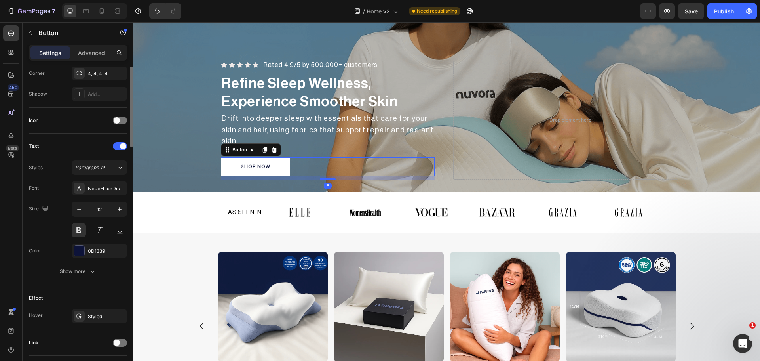
scroll to position [252, 0]
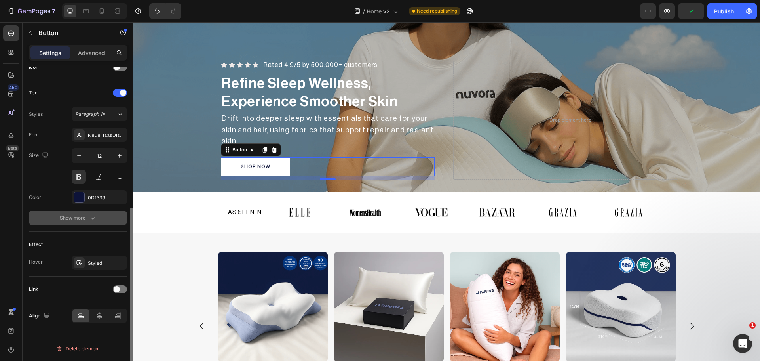
click at [75, 220] on div "Show more" at bounding box center [78, 218] width 37 height 8
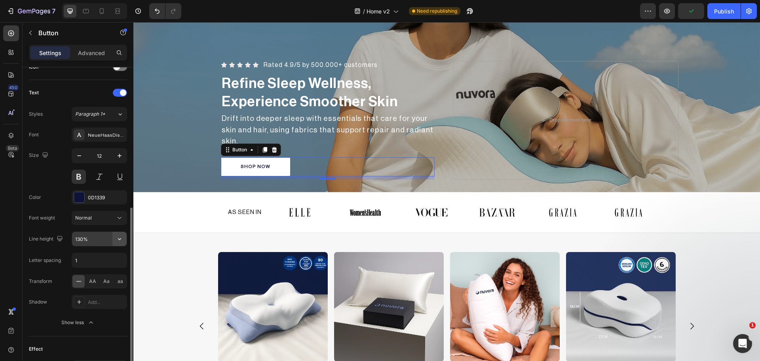
click at [122, 242] on icon "button" at bounding box center [120, 239] width 8 height 8
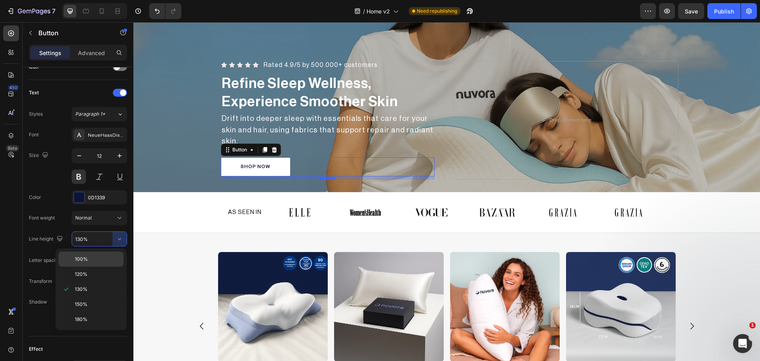
click at [91, 260] on p "100%" at bounding box center [97, 258] width 45 height 7
type input "100%"
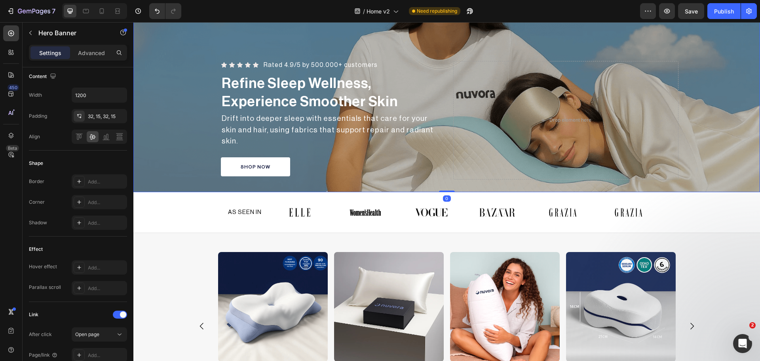
click at [691, 164] on div "Overlay" at bounding box center [446, 50] width 627 height 286
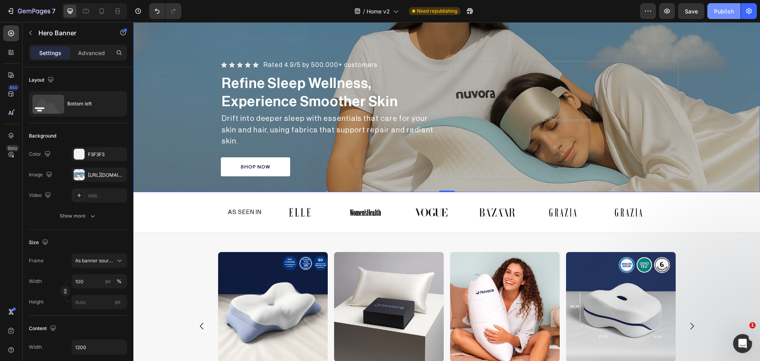
click at [727, 16] on button "Publish" at bounding box center [724, 11] width 33 height 16
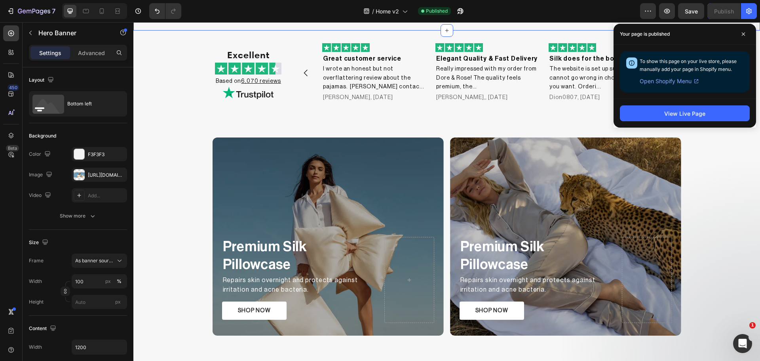
scroll to position [792, 0]
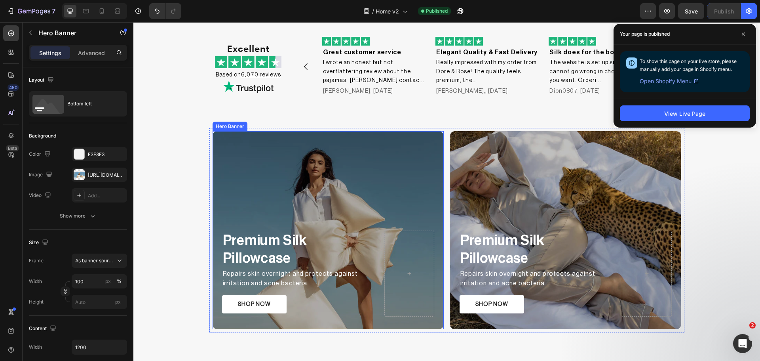
click at [289, 152] on div "Overlay" at bounding box center [328, 230] width 231 height 198
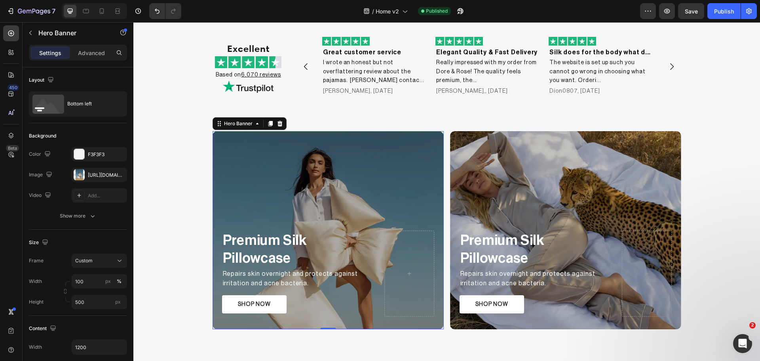
click at [247, 146] on div "Overlay" at bounding box center [328, 230] width 231 height 198
click at [83, 177] on div at bounding box center [79, 174] width 11 height 11
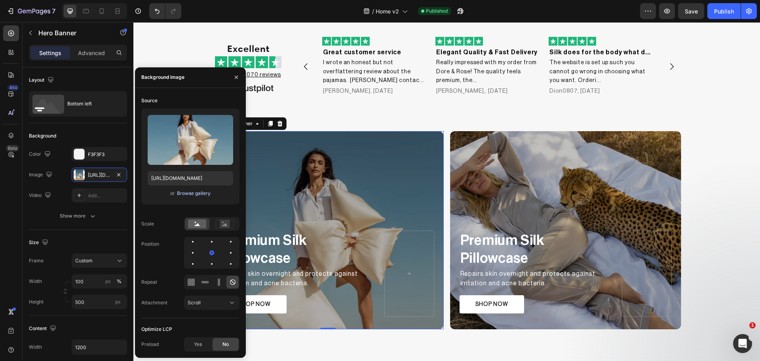
click at [193, 194] on div "Browse gallery" at bounding box center [194, 193] width 34 height 7
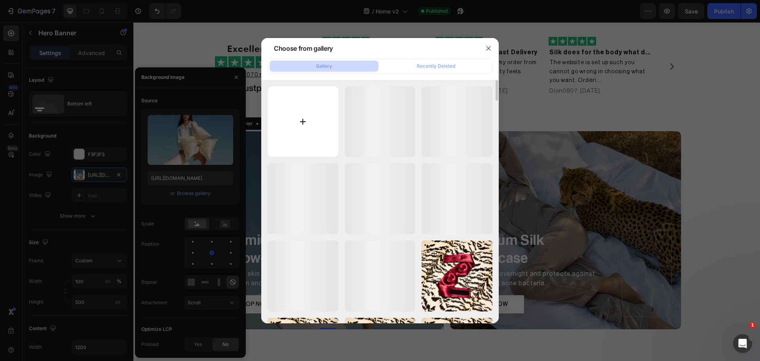
click at [319, 113] on input "file" at bounding box center [303, 121] width 71 height 71
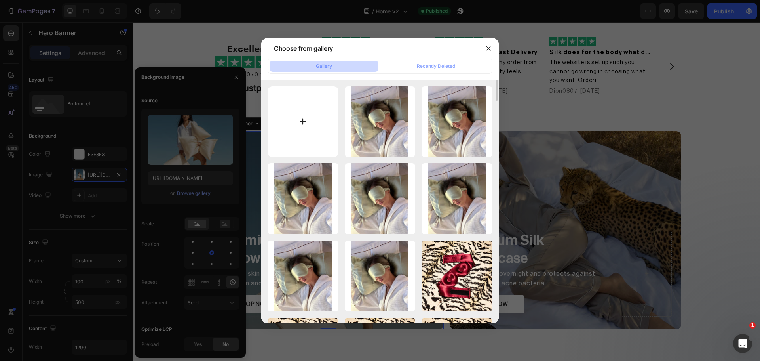
type input "C:\fakepath\pillowcase.webp"
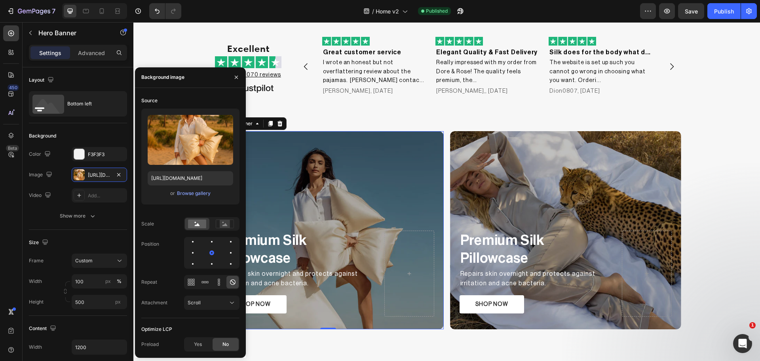
type input "[URL][DOMAIN_NAME]"
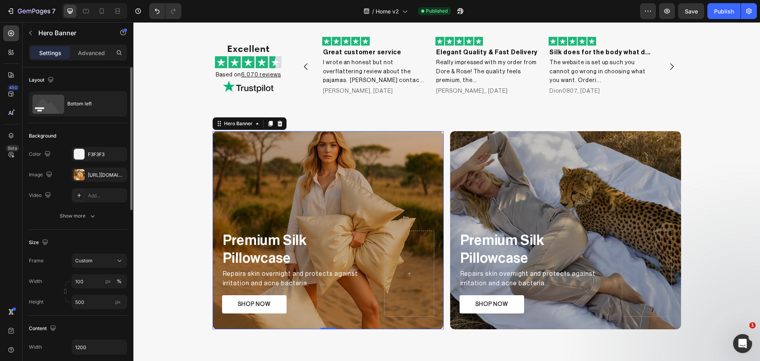
click at [69, 175] on div "Image [URL][DOMAIN_NAME]" at bounding box center [78, 175] width 98 height 14
click at [725, 10] on div "Publish" at bounding box center [724, 11] width 20 height 8
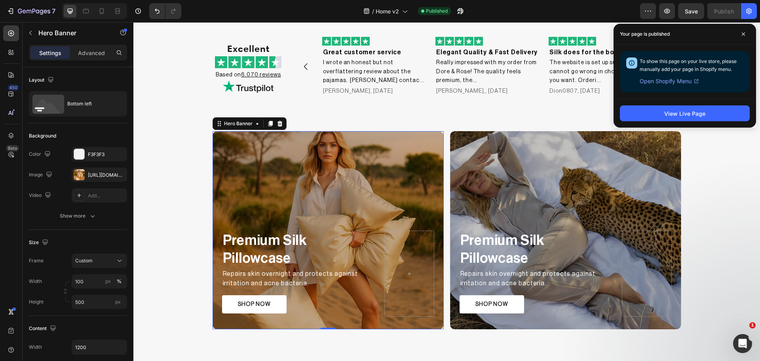
click at [337, 150] on div "Overlay" at bounding box center [328, 230] width 231 height 198
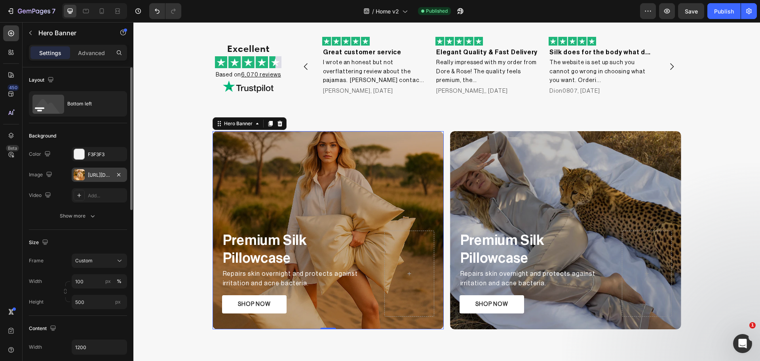
click at [74, 176] on div at bounding box center [79, 174] width 11 height 11
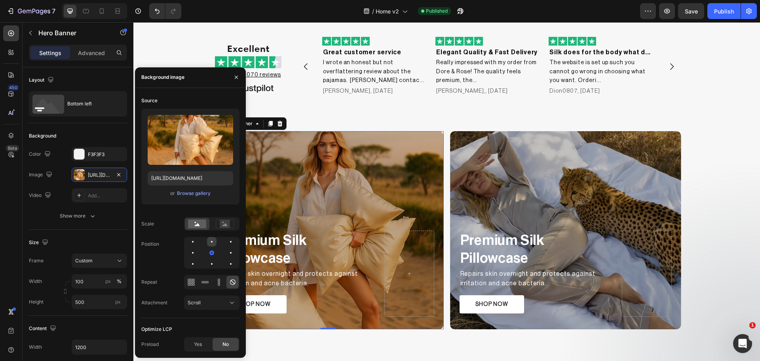
click at [226, 238] on div at bounding box center [231, 242] width 10 height 10
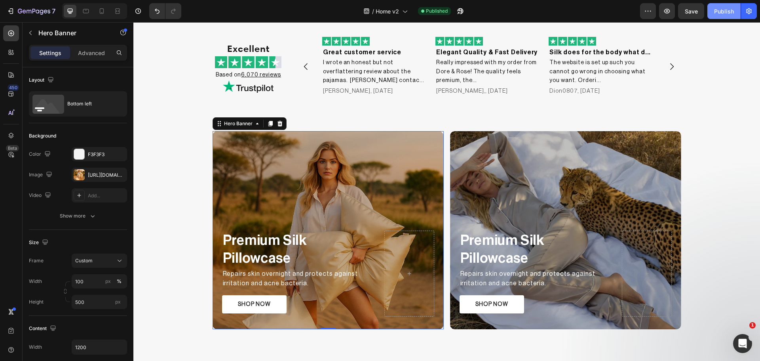
click at [724, 7] on div "Publish" at bounding box center [724, 11] width 20 height 8
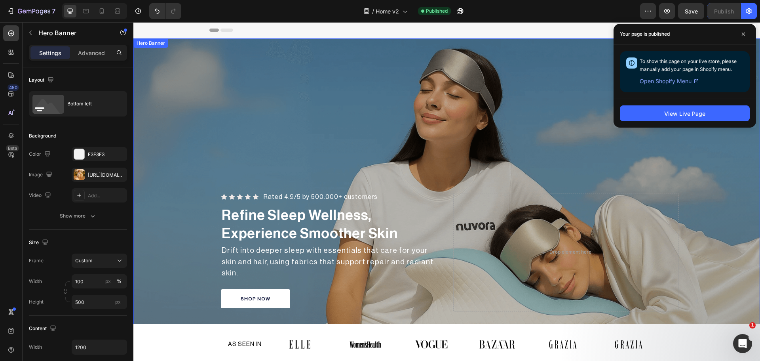
scroll to position [66, 0]
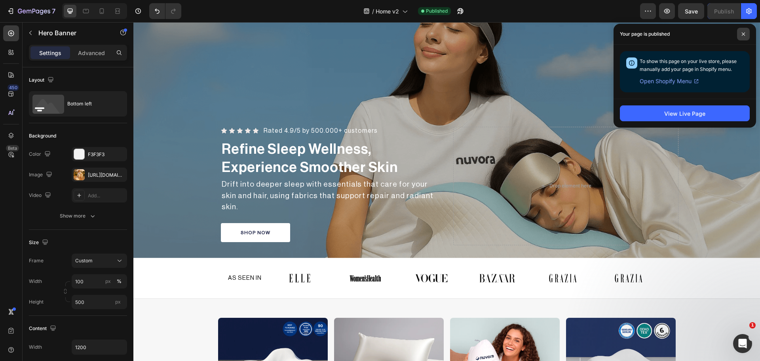
click at [745, 32] on icon at bounding box center [744, 34] width 4 height 4
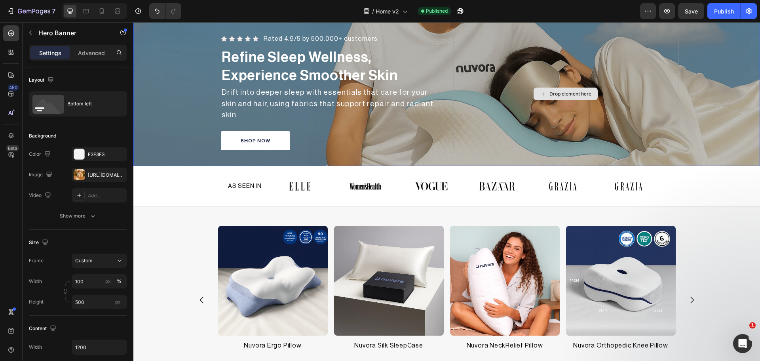
scroll to position [198, 0]
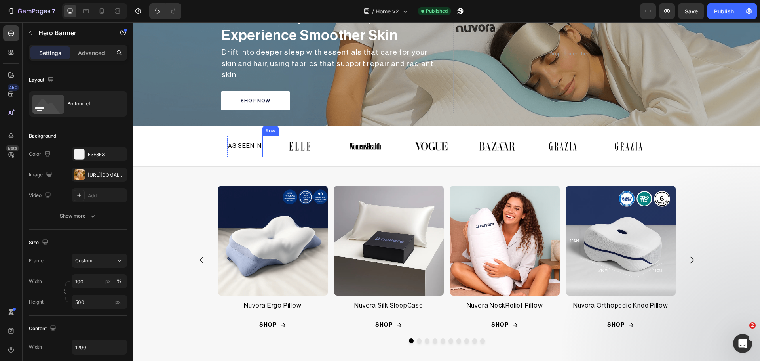
click at [591, 143] on div "Image Image Image Image Image Image Row" at bounding box center [465, 145] width 404 height 21
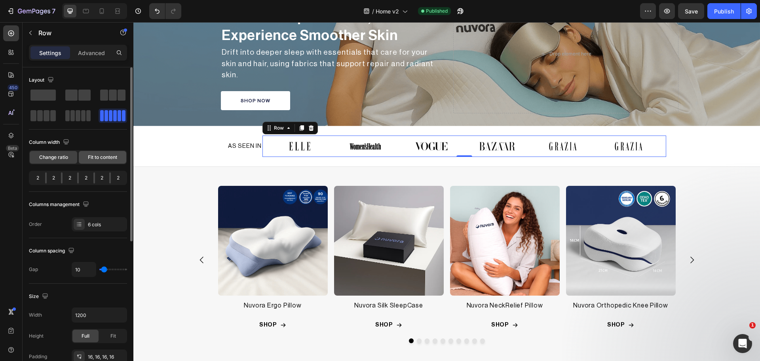
click at [95, 157] on span "Fit to content" at bounding box center [102, 157] width 29 height 7
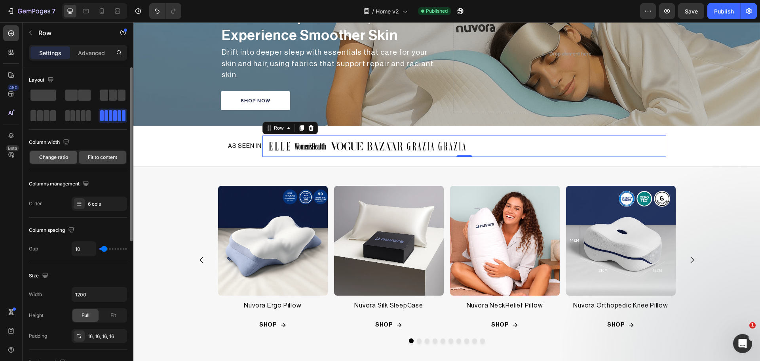
click at [57, 157] on span "Change ratio" at bounding box center [53, 157] width 29 height 7
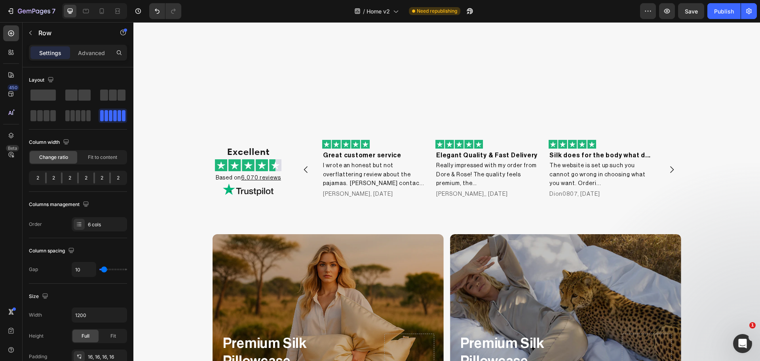
scroll to position [859, 0]
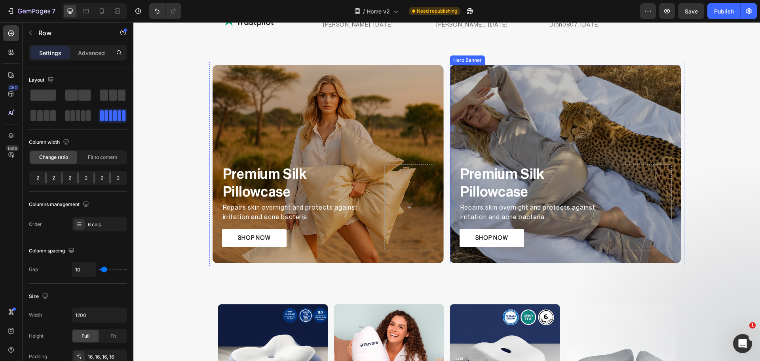
click at [516, 101] on div "Overlay" at bounding box center [565, 164] width 231 height 198
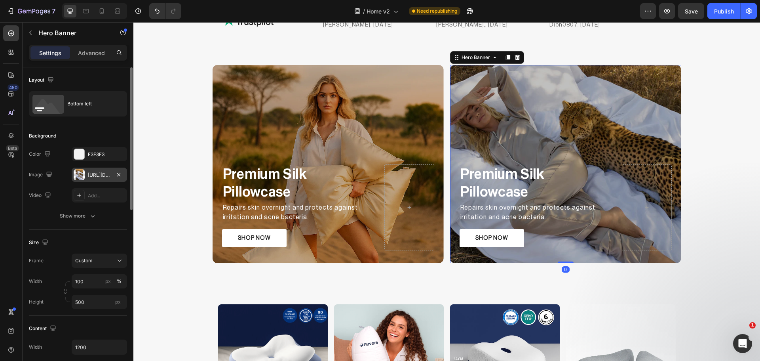
click at [87, 178] on div "[URL][DOMAIN_NAME]" at bounding box center [99, 175] width 55 height 14
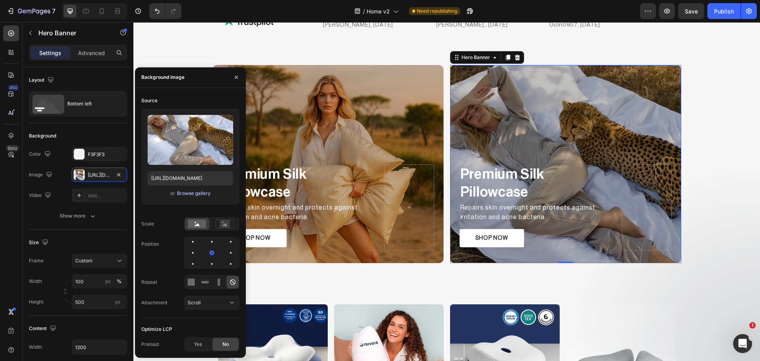
click at [189, 192] on div "Browse gallery" at bounding box center [194, 193] width 34 height 7
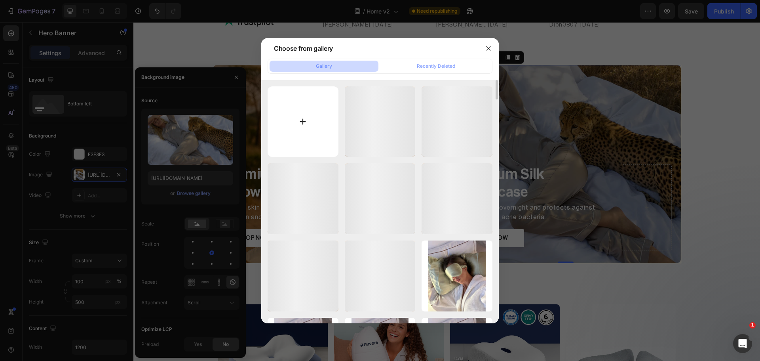
click at [302, 110] on input "file" at bounding box center [303, 121] width 71 height 71
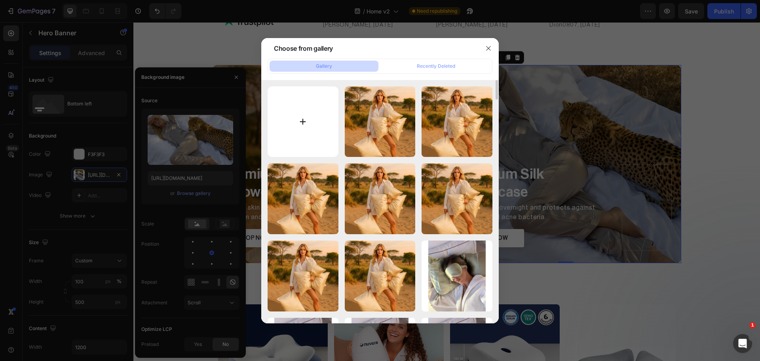
type input "C:\fakepath\questa.webp"
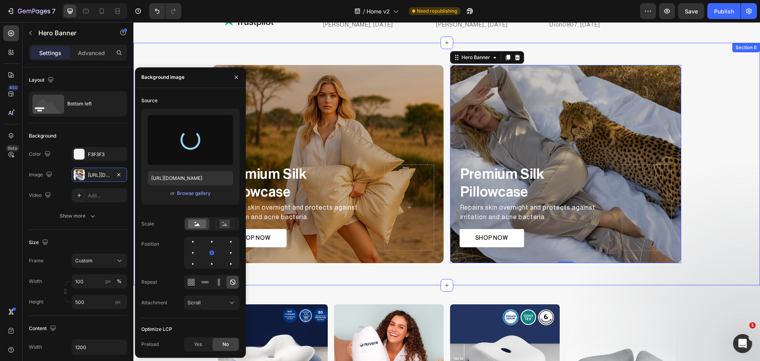
type input "[URL][DOMAIN_NAME]"
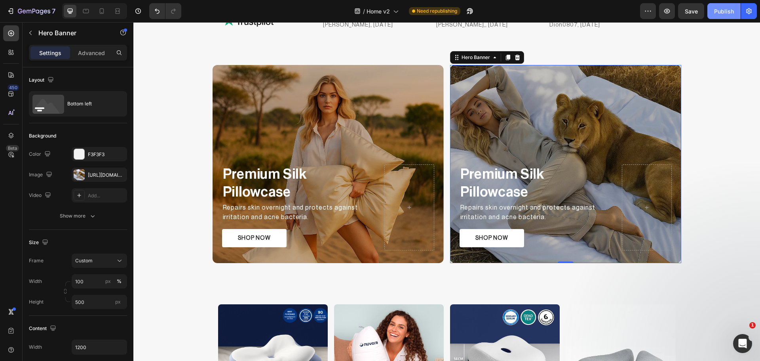
click at [731, 14] on div "Publish" at bounding box center [724, 11] width 20 height 8
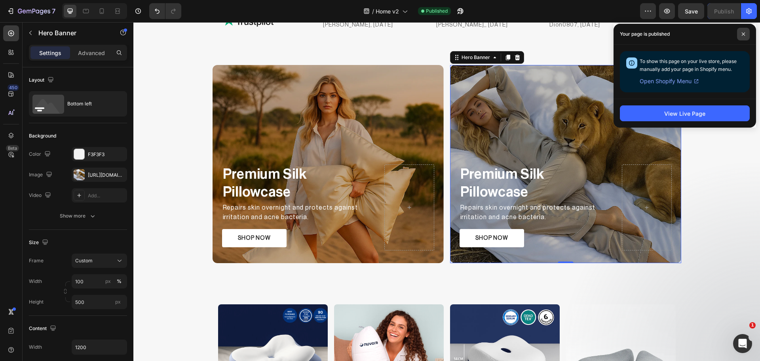
click at [746, 31] on span at bounding box center [743, 34] width 13 height 13
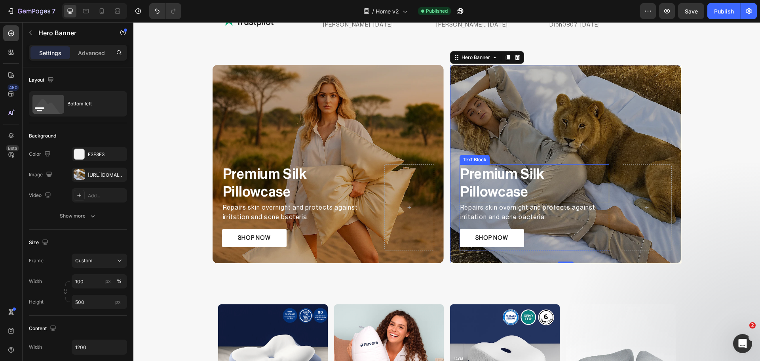
click at [493, 180] on p "Premium Silk Pillowcase" at bounding box center [535, 183] width 148 height 36
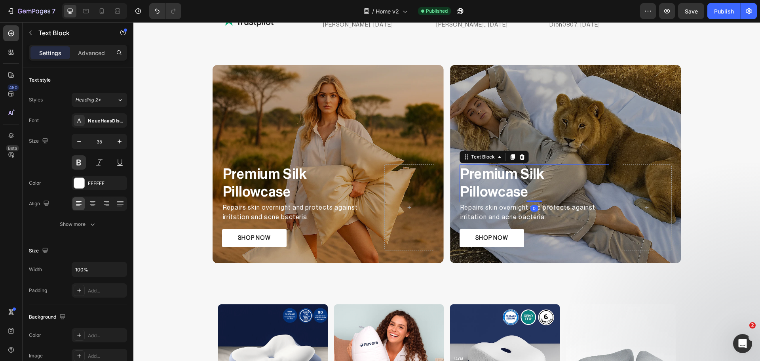
click at [493, 180] on p "Premium Silk Pillowcase" at bounding box center [535, 183] width 148 height 36
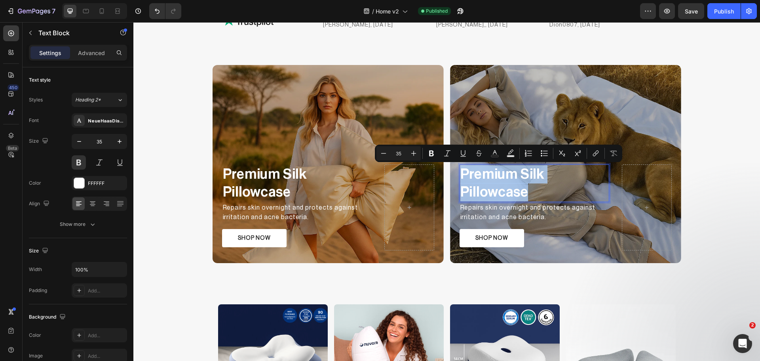
scroll to position [876, 0]
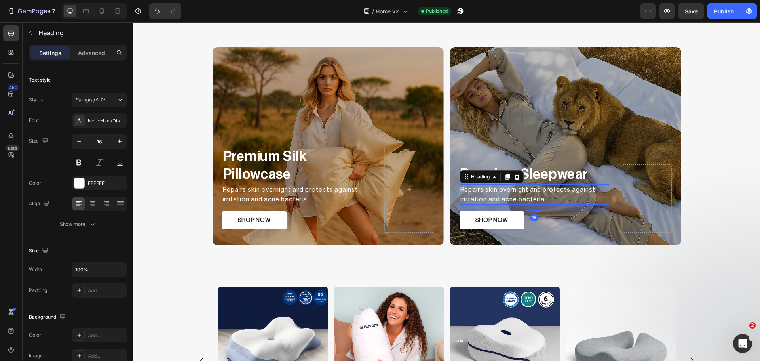
click at [514, 195] on h2 "Repairs skin overnight and protects against irritation and acne bacteria." at bounding box center [535, 194] width 150 height 21
click at [514, 195] on p "Repairs skin overnight and protects against irritation and acne bacteria." at bounding box center [535, 194] width 148 height 19
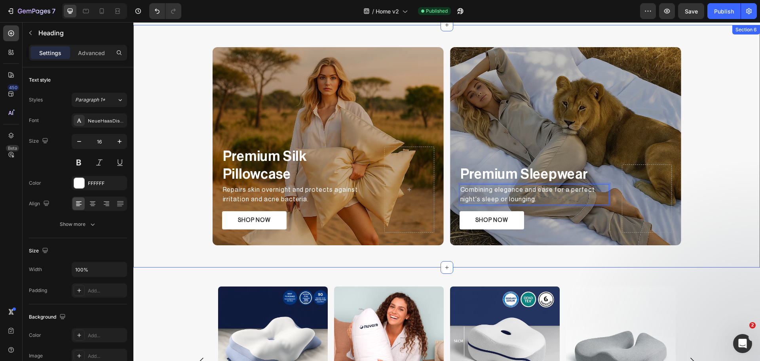
click at [708, 207] on div "Premium Silk Pillowcase Text Block Repairs skin overnight and protects against …" at bounding box center [446, 146] width 627 height 204
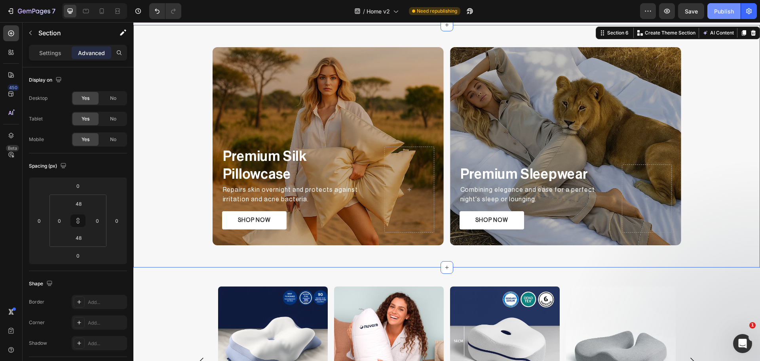
click at [717, 12] on div "Publish" at bounding box center [724, 11] width 20 height 8
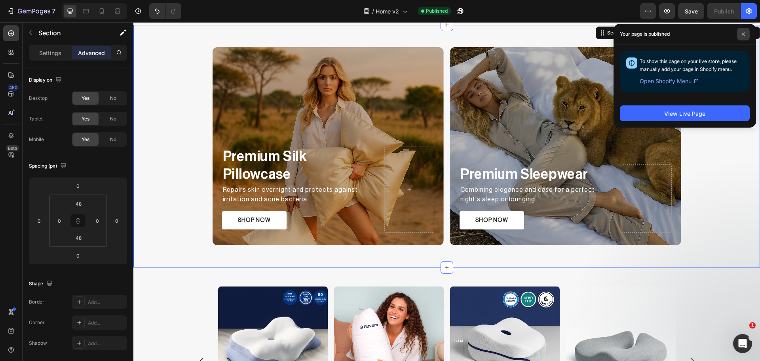
click at [749, 33] on span at bounding box center [743, 34] width 13 height 13
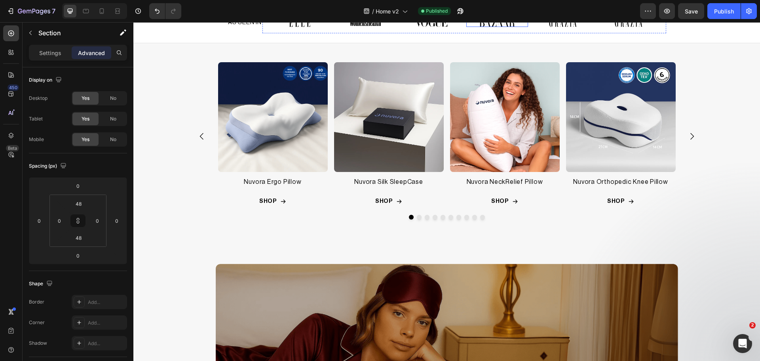
scroll to position [330, 0]
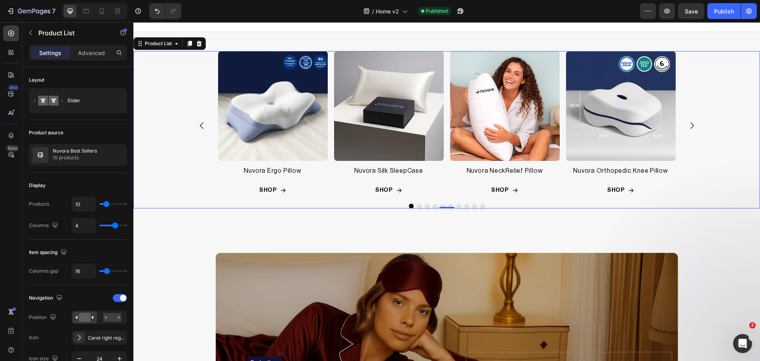
click at [441, 205] on button "Dot" at bounding box center [443, 206] width 5 height 5
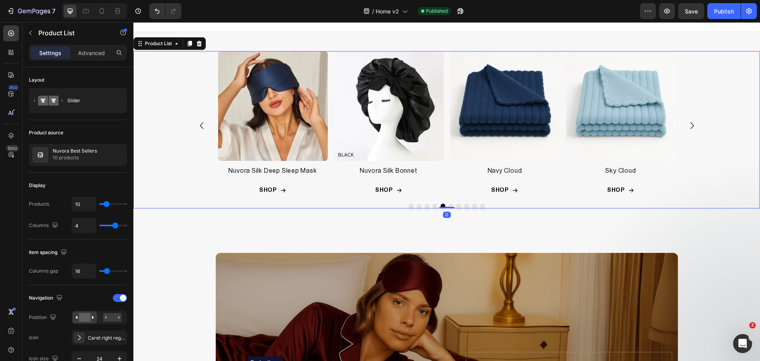
click at [489, 206] on div at bounding box center [447, 206] width 515 height 5
click at [409, 206] on button "Dot" at bounding box center [411, 206] width 5 height 5
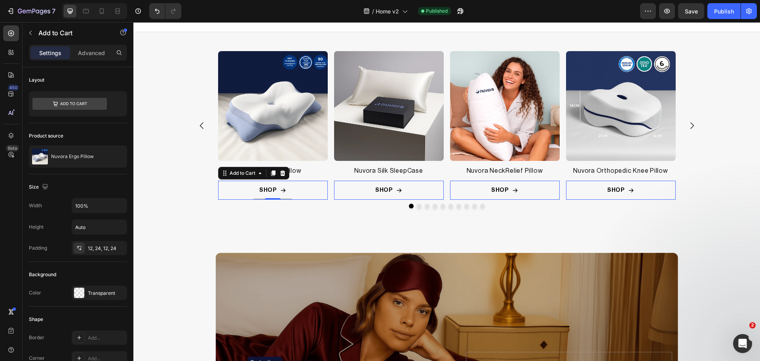
click at [297, 189] on button "SHOP" at bounding box center [273, 190] width 110 height 19
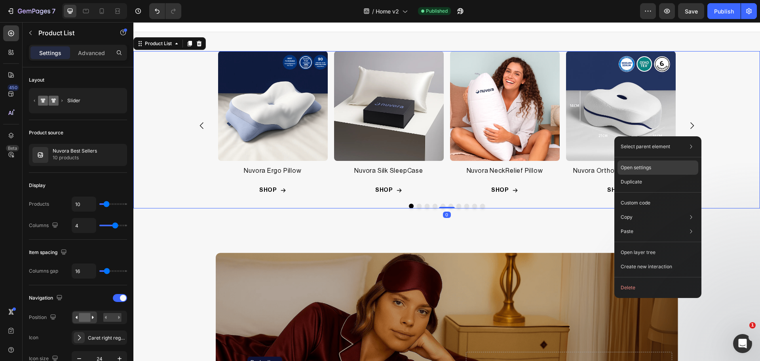
click at [655, 170] on div "Open settings" at bounding box center [658, 167] width 81 height 14
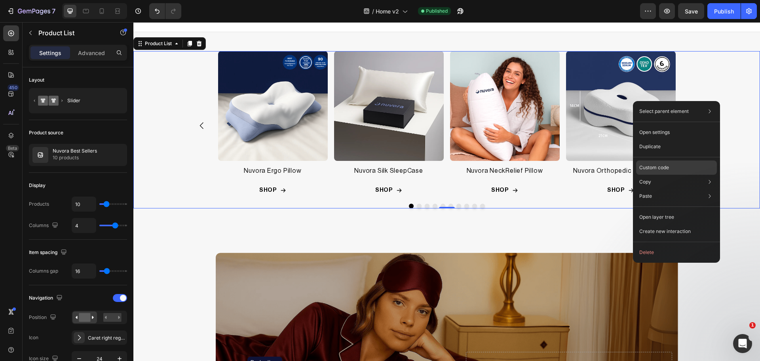
click at [674, 189] on div "Custom code" at bounding box center [676, 196] width 81 height 14
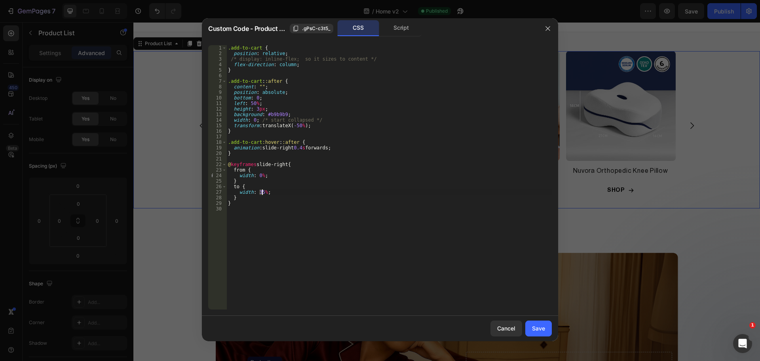
click at [262, 192] on div ".add-to-cart { position : relative ; /* display: inline-flex; so it sizes to co…" at bounding box center [390, 182] width 326 height 275
click at [254, 109] on div ".add-to-cart { position : relative ; /* display: inline-flex; so it sizes to co…" at bounding box center [390, 182] width 326 height 275
click at [299, 189] on div ".add-to-cart { position : relative ; /* display: inline-flex; so it sizes to co…" at bounding box center [390, 182] width 326 height 275
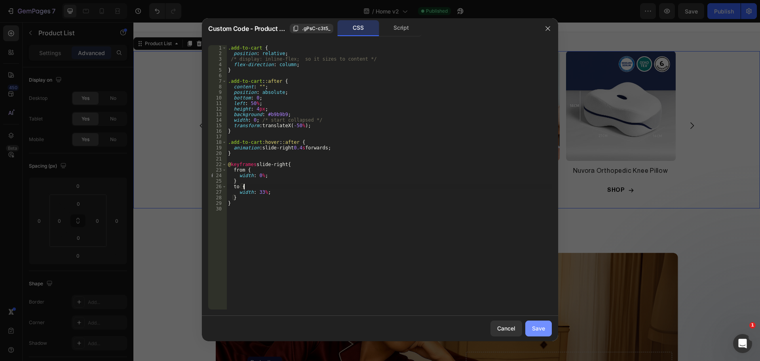
type textarea "to {"
click at [537, 323] on button "Save" at bounding box center [539, 328] width 27 height 16
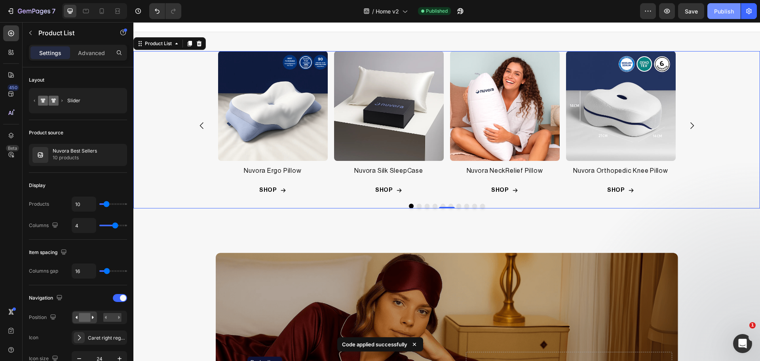
click at [724, 10] on div "Publish" at bounding box center [724, 11] width 20 height 8
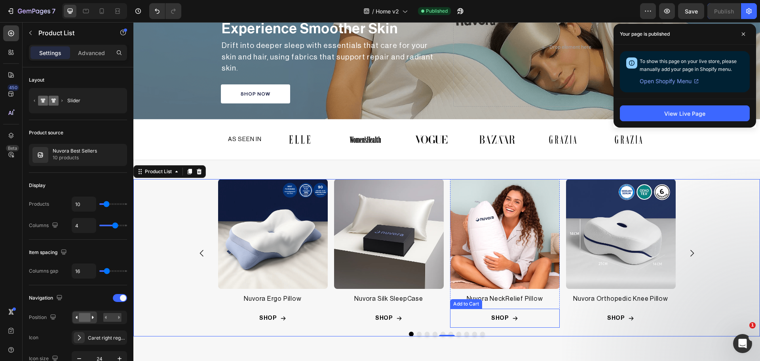
scroll to position [198, 0]
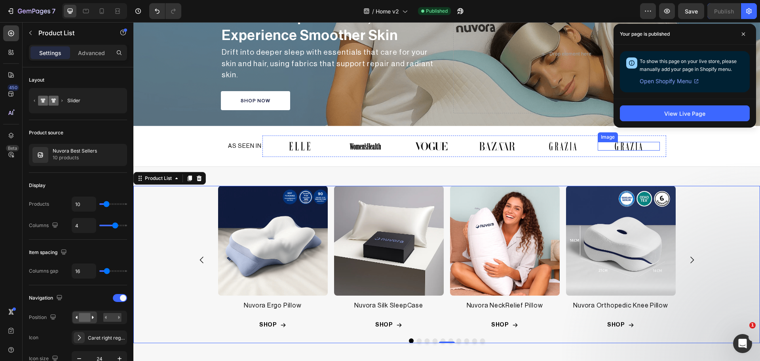
click at [610, 142] on img at bounding box center [629, 146] width 62 height 9
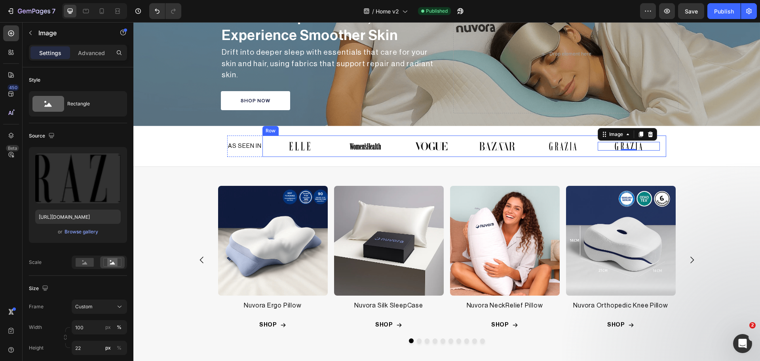
click at [328, 148] on div "Image Image Image Image Image Image 0 Row" at bounding box center [465, 145] width 404 height 21
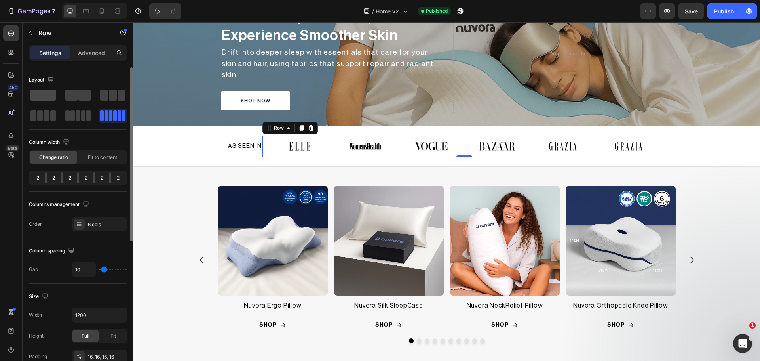
click at [42, 96] on span at bounding box center [42, 95] width 25 height 11
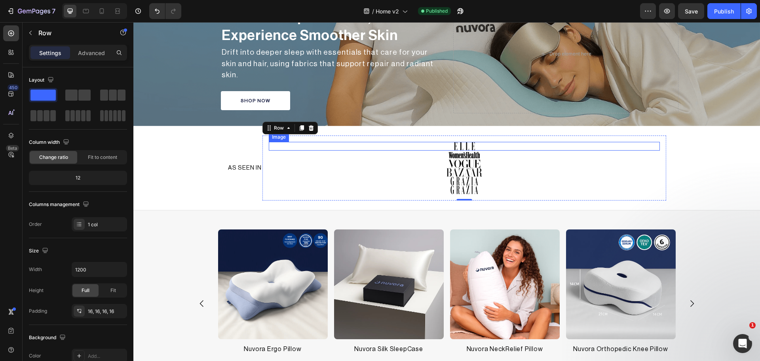
click at [430, 142] on img at bounding box center [464, 146] width 391 height 9
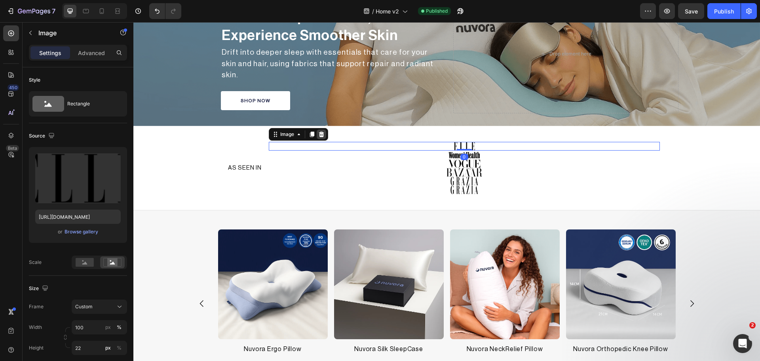
click at [318, 132] on icon at bounding box center [321, 134] width 6 height 6
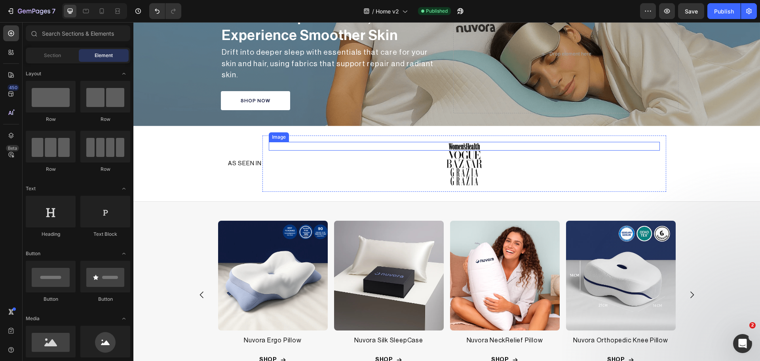
click at [476, 144] on img at bounding box center [464, 146] width 391 height 9
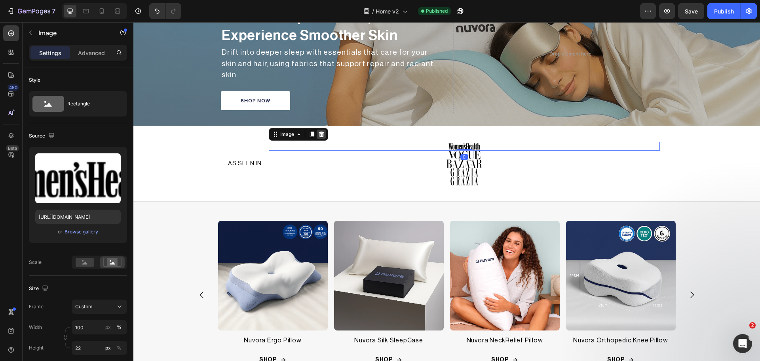
click at [322, 133] on icon at bounding box center [321, 134] width 6 height 6
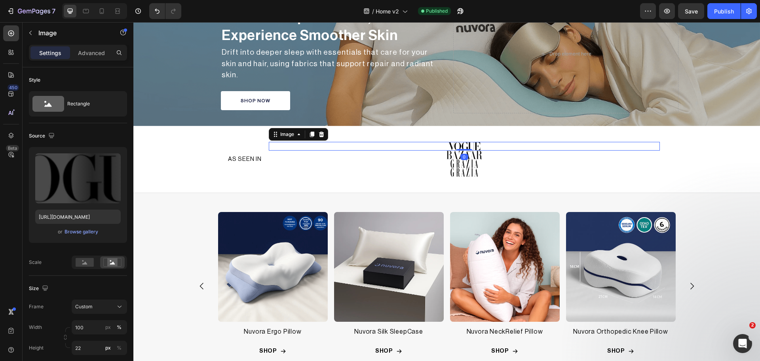
click at [463, 144] on img at bounding box center [464, 146] width 391 height 9
click at [322, 131] on icon at bounding box center [321, 134] width 5 height 6
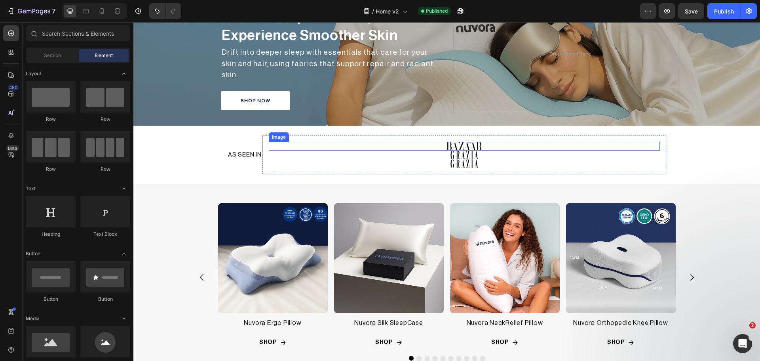
click at [455, 142] on img at bounding box center [464, 146] width 391 height 9
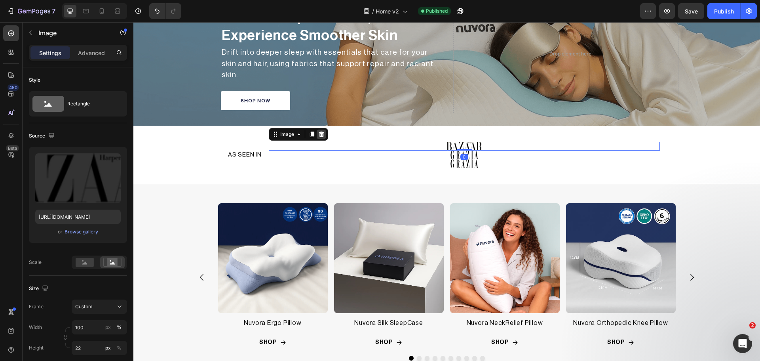
click at [322, 133] on icon at bounding box center [321, 134] width 5 height 6
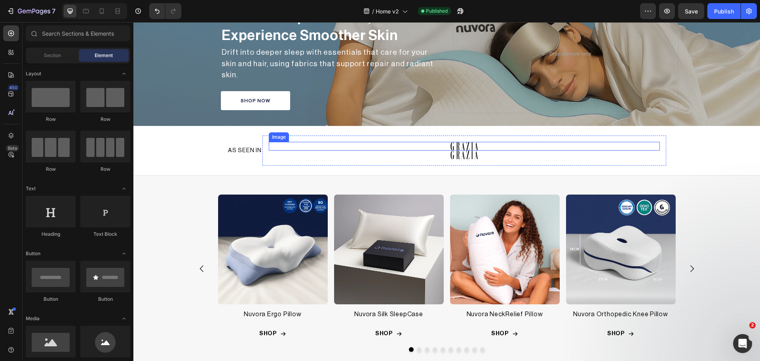
click at [477, 145] on img at bounding box center [464, 146] width 391 height 9
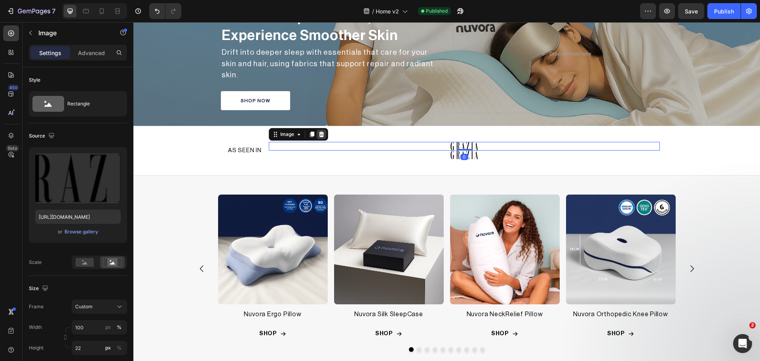
click at [319, 131] on icon at bounding box center [321, 134] width 6 height 6
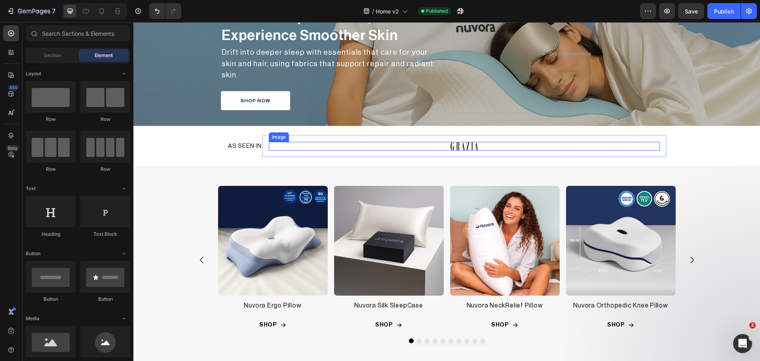
click at [465, 146] on div "Image" at bounding box center [464, 146] width 391 height 9
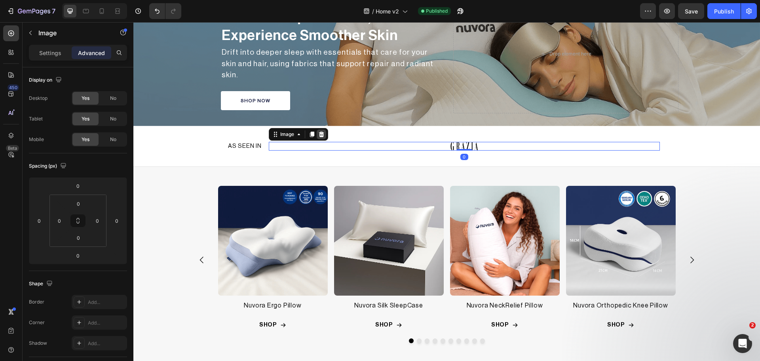
click at [324, 131] on icon at bounding box center [321, 134] width 6 height 6
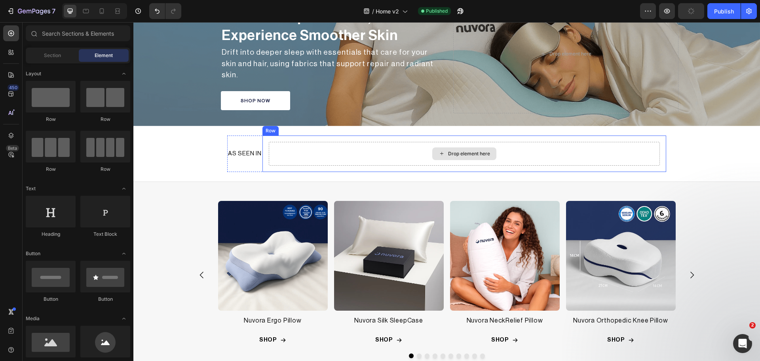
click at [432, 148] on div "Drop element here" at bounding box center [464, 153] width 64 height 13
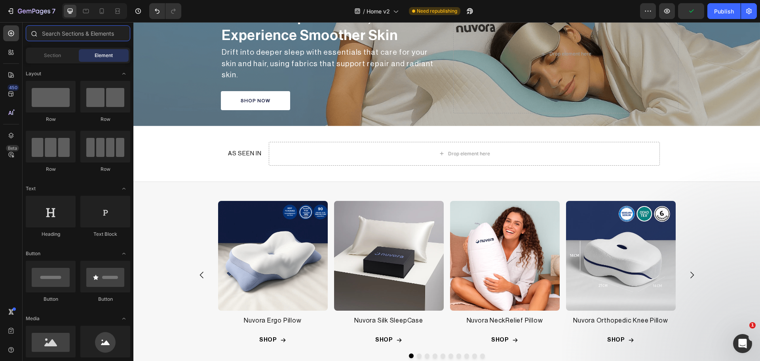
click at [59, 35] on input "text" at bounding box center [78, 33] width 105 height 16
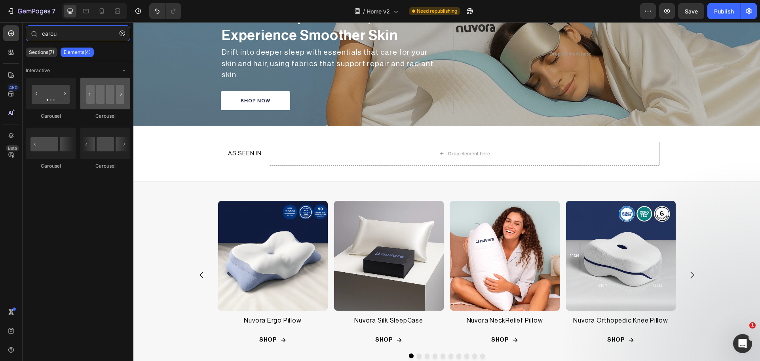
type input "carou"
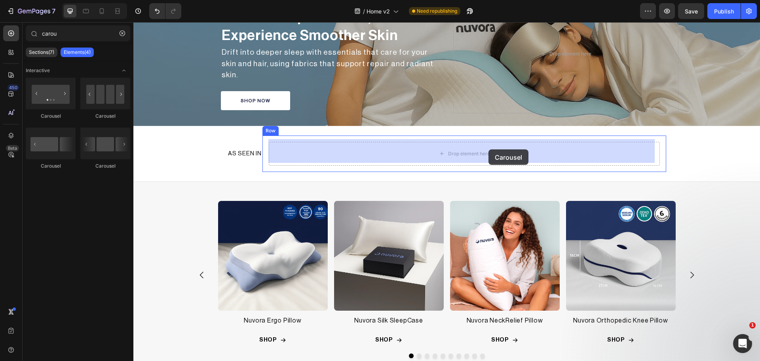
drag, startPoint x: 240, startPoint y: 116, endPoint x: 489, endPoint y: 149, distance: 251.4
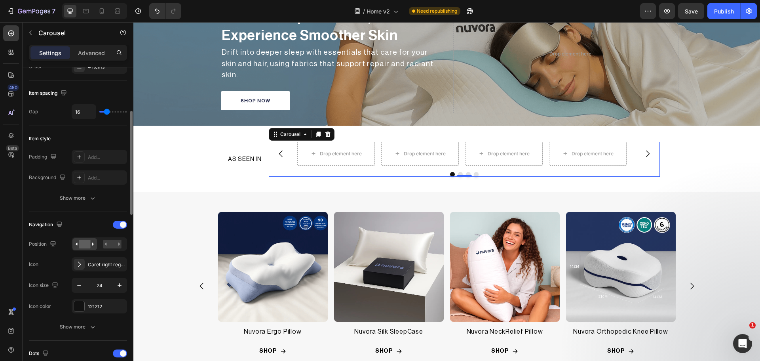
scroll to position [0, 0]
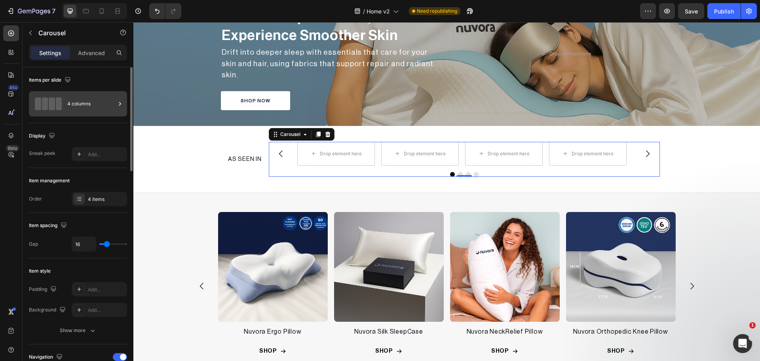
click at [64, 103] on div "4 columns" at bounding box center [78, 103] width 98 height 25
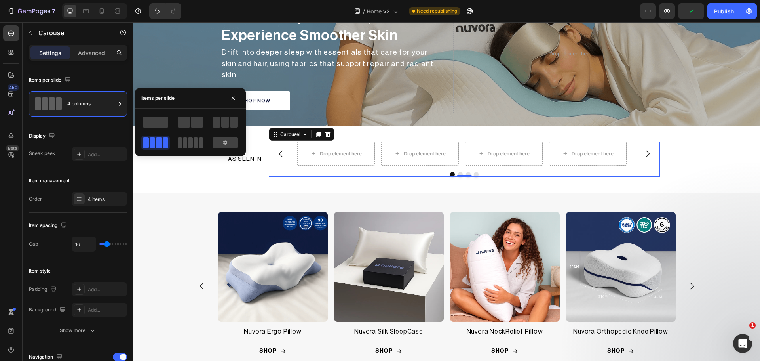
click at [194, 146] on span at bounding box center [196, 142] width 4 height 11
click at [223, 143] on icon at bounding box center [225, 142] width 6 height 6
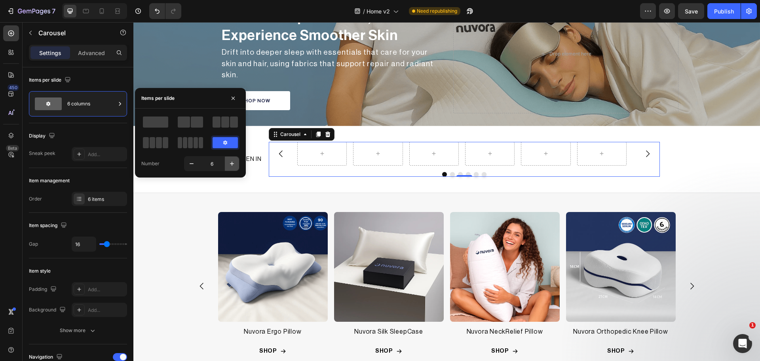
click at [227, 162] on button "button" at bounding box center [232, 163] width 14 height 14
type input "7"
click at [83, 135] on div "Display" at bounding box center [78, 136] width 98 height 13
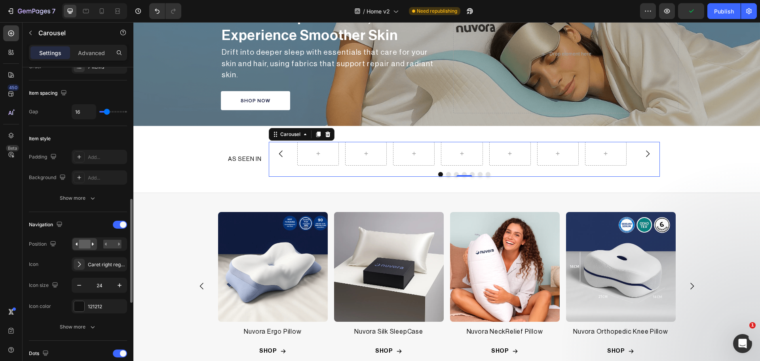
scroll to position [198, 0]
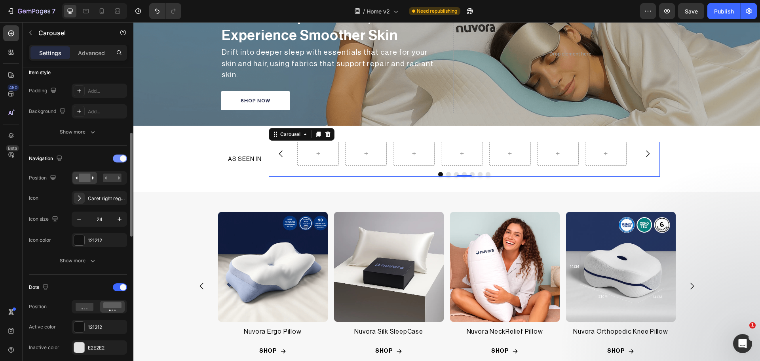
click at [119, 162] on div at bounding box center [120, 158] width 14 height 8
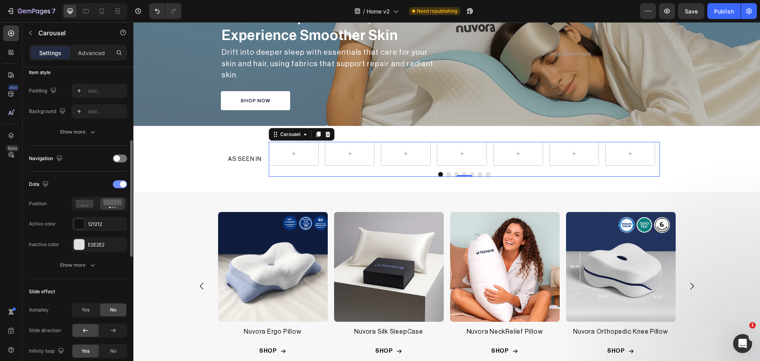
click at [120, 184] on span at bounding box center [123, 184] width 6 height 6
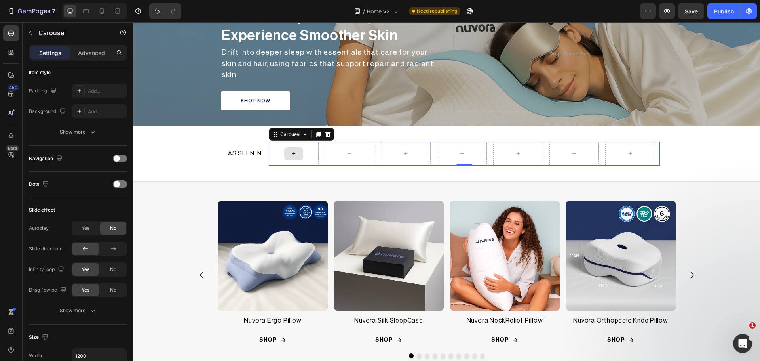
click at [292, 152] on icon at bounding box center [294, 153] width 6 height 7
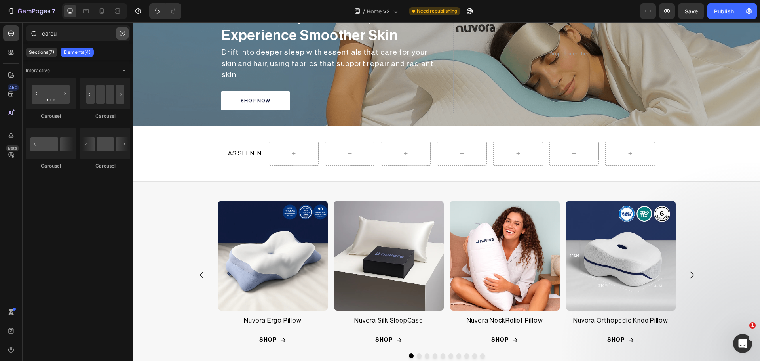
click at [120, 34] on icon "button" at bounding box center [123, 33] width 6 height 6
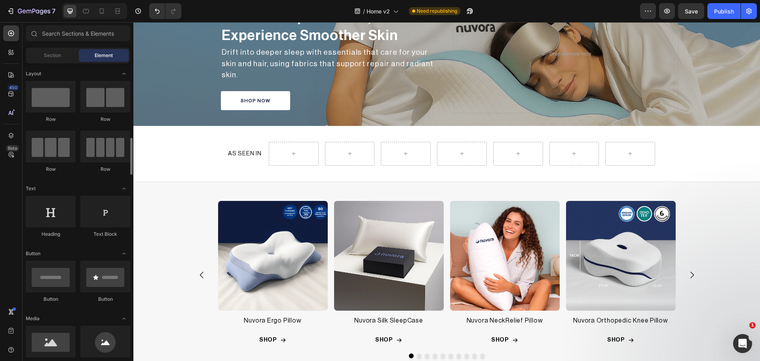
scroll to position [66, 0]
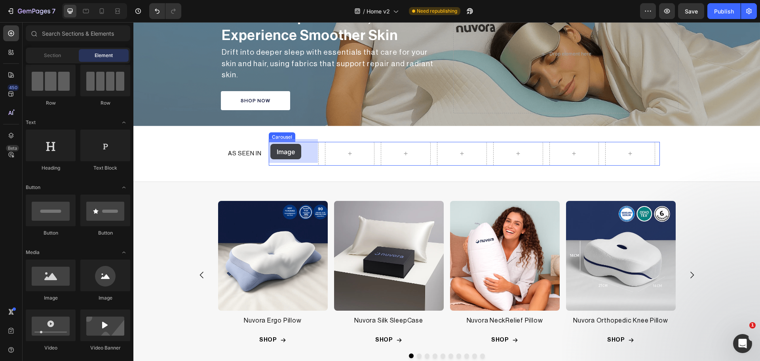
drag, startPoint x: 190, startPoint y: 296, endPoint x: 270, endPoint y: 144, distance: 171.8
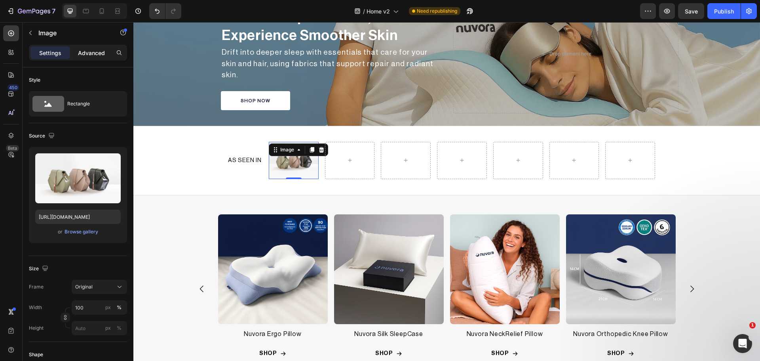
click at [78, 57] on div "Advanced" at bounding box center [92, 52] width 40 height 13
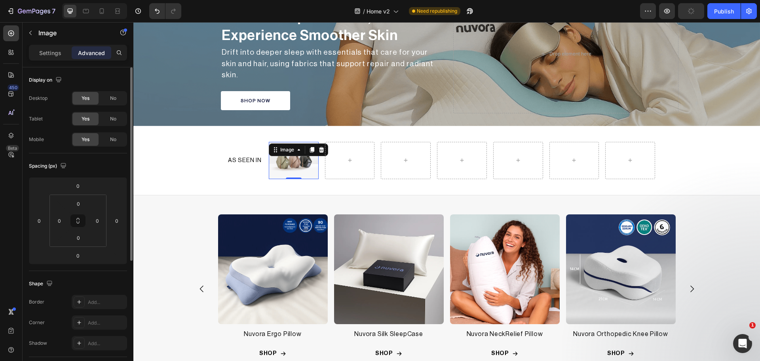
click at [58, 56] on p "Settings" at bounding box center [50, 53] width 22 height 8
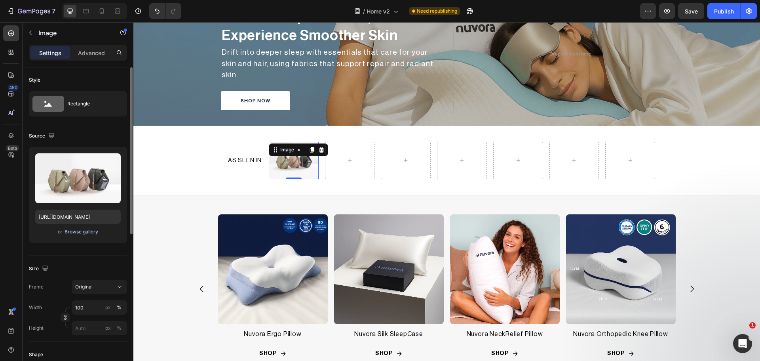
click at [86, 228] on div "Browse gallery" at bounding box center [82, 231] width 34 height 7
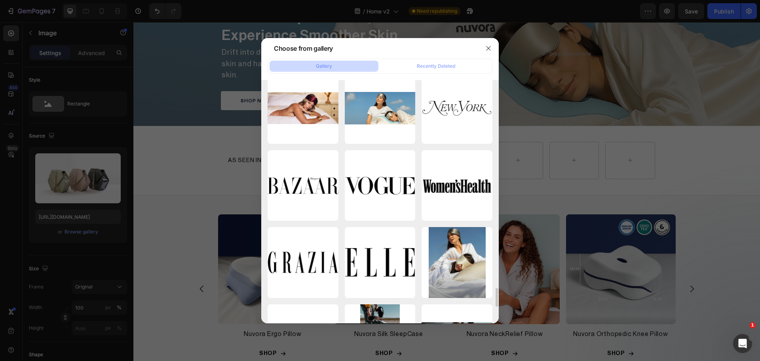
scroll to position [2844, 0]
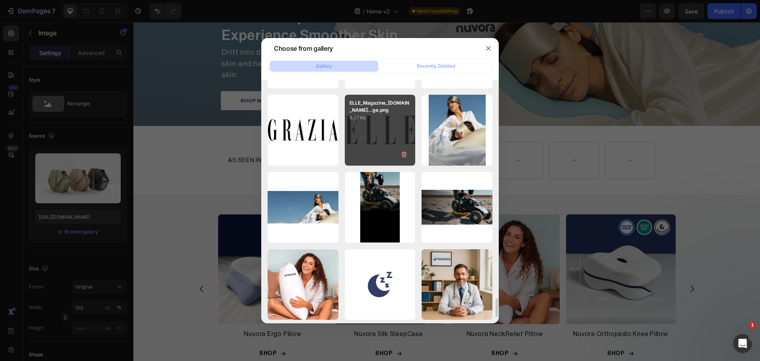
click at [381, 125] on div "ELLE_Magazine_[DOMAIN_NAME]...ge.png 6.37 kb" at bounding box center [380, 130] width 71 height 71
type input "[URL][DOMAIN_NAME]"
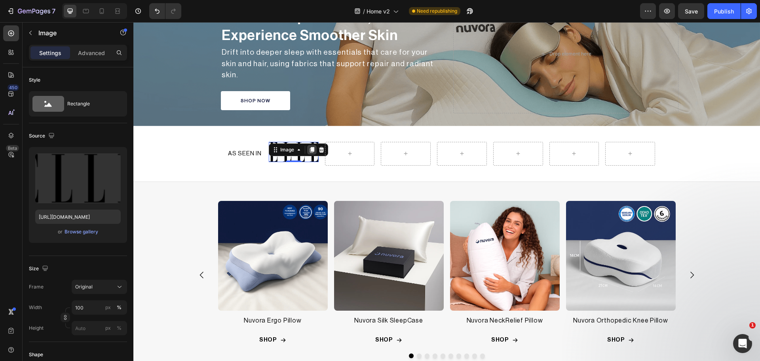
click at [312, 148] on icon at bounding box center [312, 150] width 4 height 6
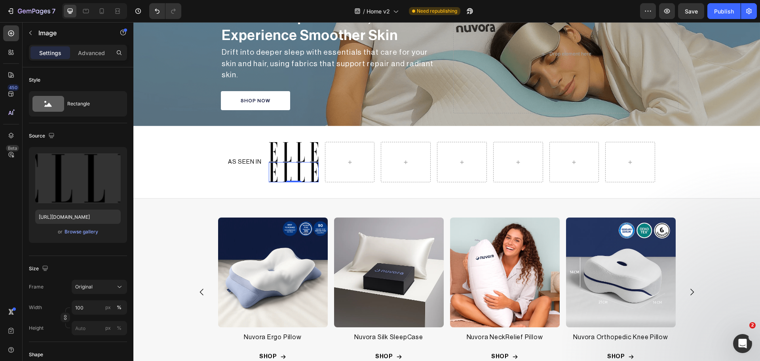
scroll to position [198, 0]
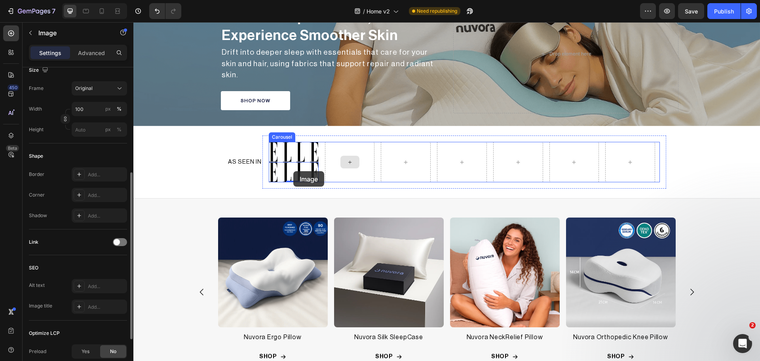
drag, startPoint x: 293, startPoint y: 171, endPoint x: 354, endPoint y: 153, distance: 63.5
click at [354, 153] on div "Image Image 0" at bounding box center [464, 162] width 391 height 41
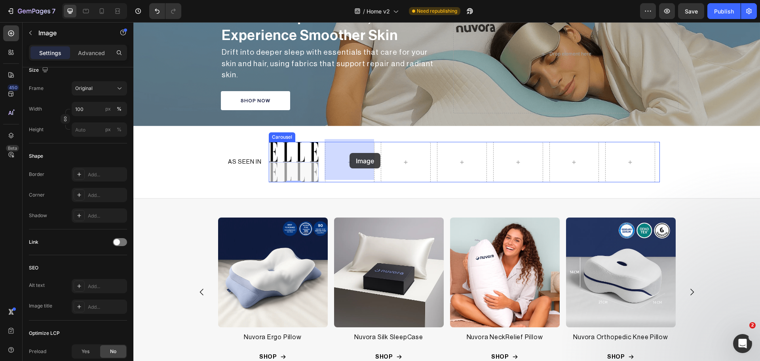
drag, startPoint x: 307, startPoint y: 167, endPoint x: 343, endPoint y: 154, distance: 38.2
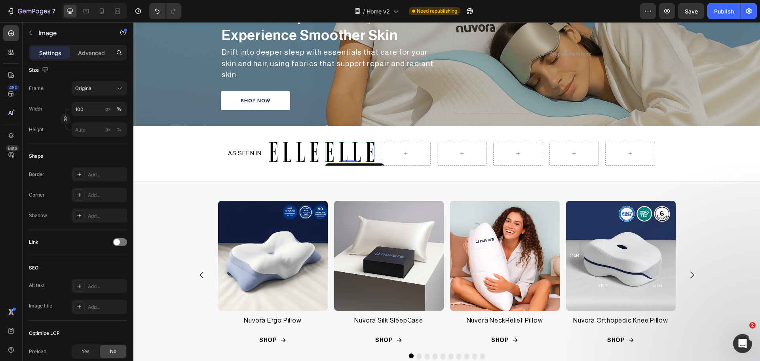
click at [350, 152] on img at bounding box center [350, 152] width 50 height 20
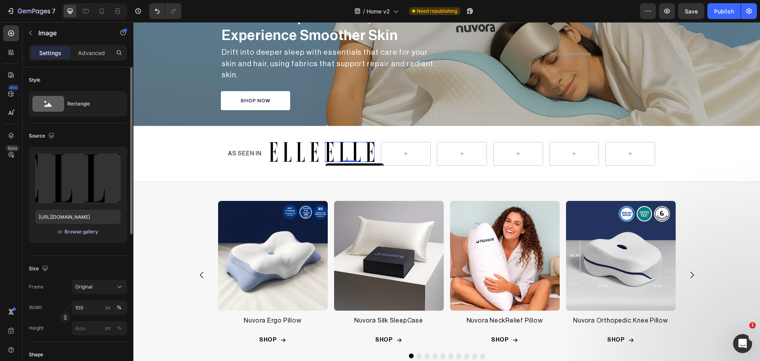
click at [81, 230] on div "Browse gallery" at bounding box center [82, 231] width 34 height 7
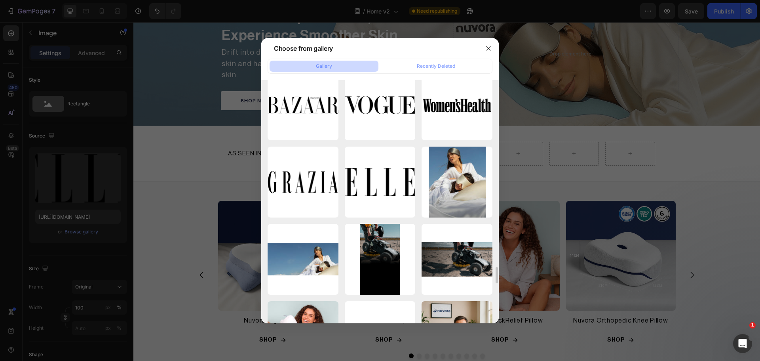
scroll to position [2726, 0]
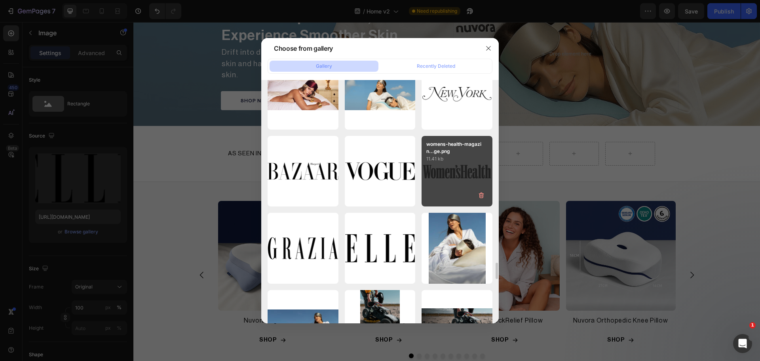
click at [459, 168] on div "womens-health-magazin...ge.png 11.41 kb" at bounding box center [457, 171] width 71 height 71
type input "[URL][DOMAIN_NAME]"
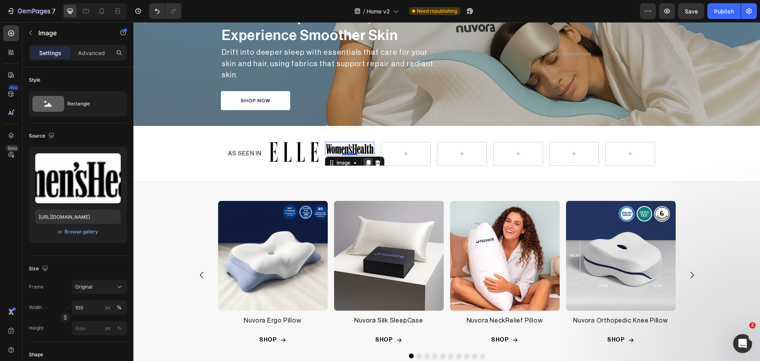
click at [365, 160] on icon at bounding box center [368, 163] width 6 height 6
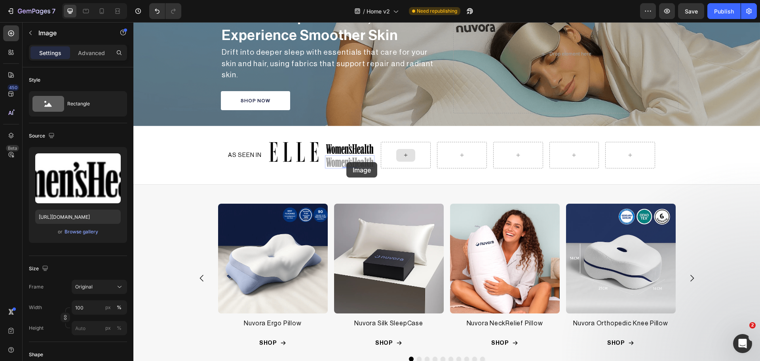
drag, startPoint x: 347, startPoint y: 162, endPoint x: 413, endPoint y: 151, distance: 67.5
click at [413, 151] on div "Image Image Image 0 Image 0" at bounding box center [464, 155] width 391 height 27
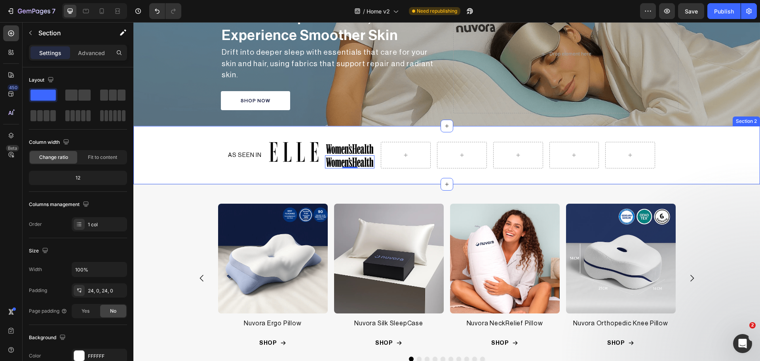
click at [407, 173] on div "AS SEEN IN Heading Image Image Image 0 Carousel Row Row Section 2" at bounding box center [446, 155] width 627 height 59
click at [354, 162] on img at bounding box center [350, 161] width 50 height 13
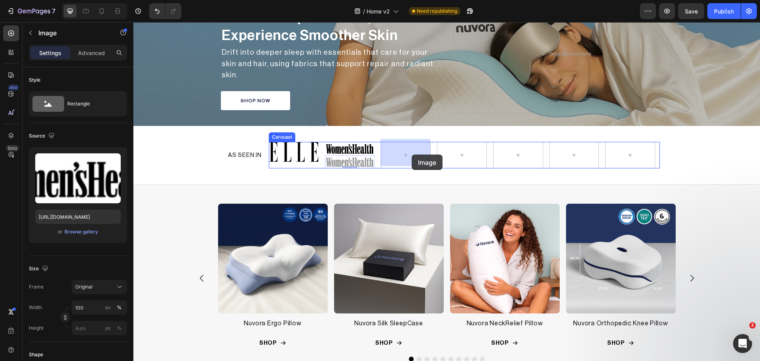
drag, startPoint x: 367, startPoint y: 158, endPoint x: 412, endPoint y: 154, distance: 44.9
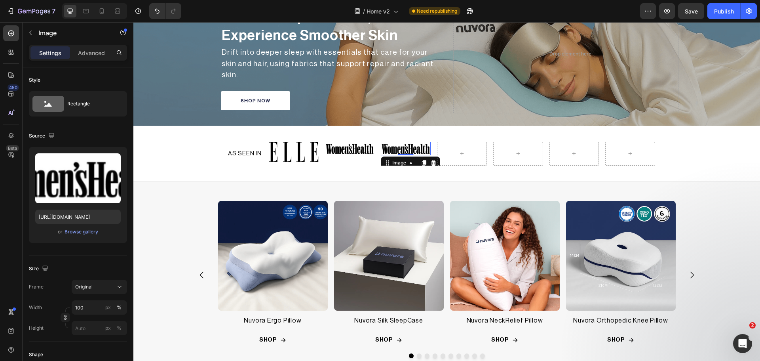
click at [401, 149] on img at bounding box center [406, 148] width 50 height 13
click at [80, 230] on div "Browse gallery" at bounding box center [82, 231] width 34 height 7
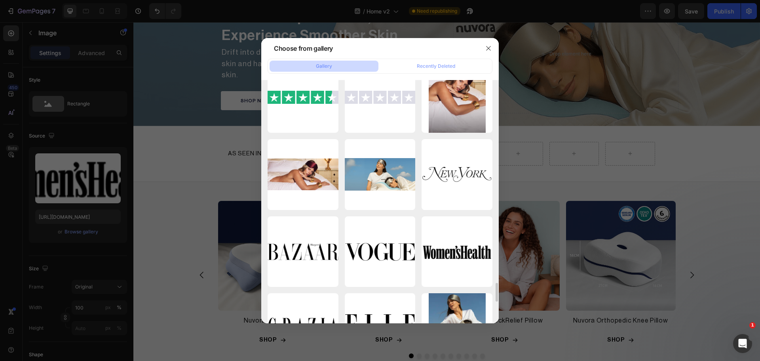
scroll to position [2712, 0]
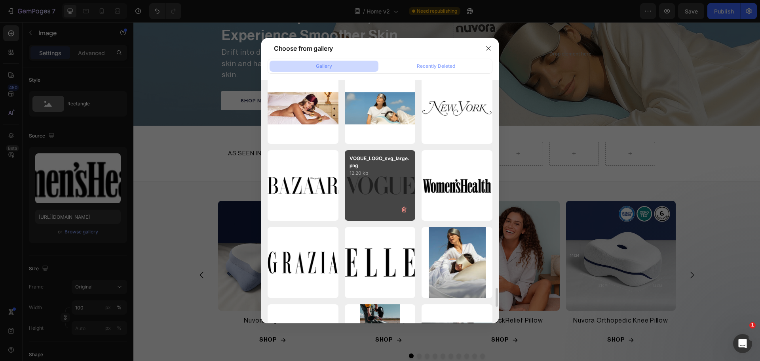
click at [372, 171] on p "12.20 kb" at bounding box center [380, 173] width 61 height 8
type input "[URL][DOMAIN_NAME]"
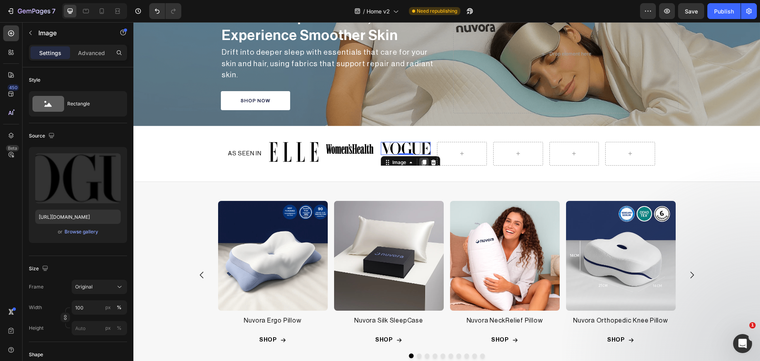
click at [423, 160] on icon at bounding box center [424, 163] width 4 height 6
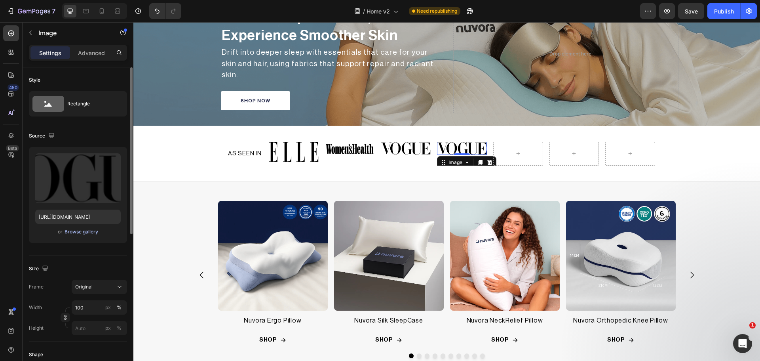
click at [83, 232] on div "Browse gallery" at bounding box center [82, 231] width 34 height 7
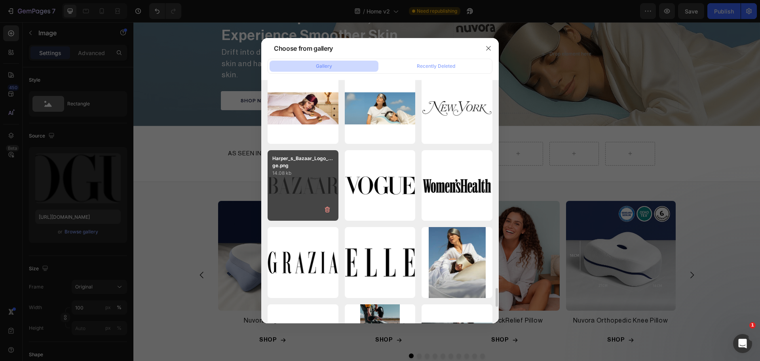
click at [321, 184] on div "Harper_s_Bazaar_Logo_...ge.png 14.08 kb" at bounding box center [303, 185] width 71 height 71
type input "[URL][DOMAIN_NAME]"
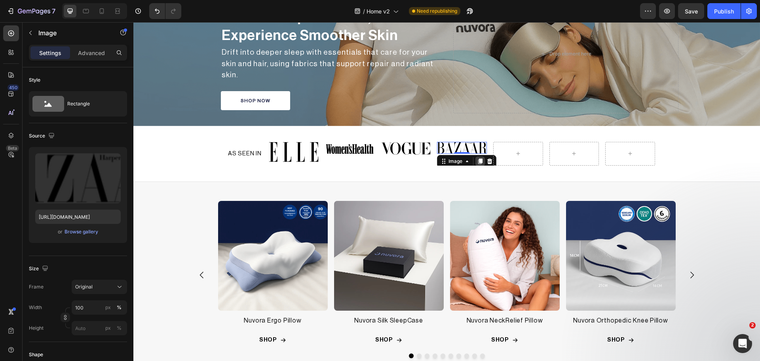
click at [478, 158] on icon at bounding box center [480, 161] width 6 height 6
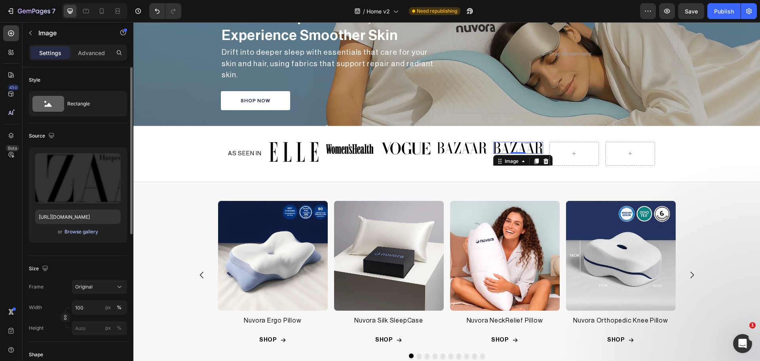
click at [80, 229] on div "Browse gallery" at bounding box center [82, 231] width 34 height 7
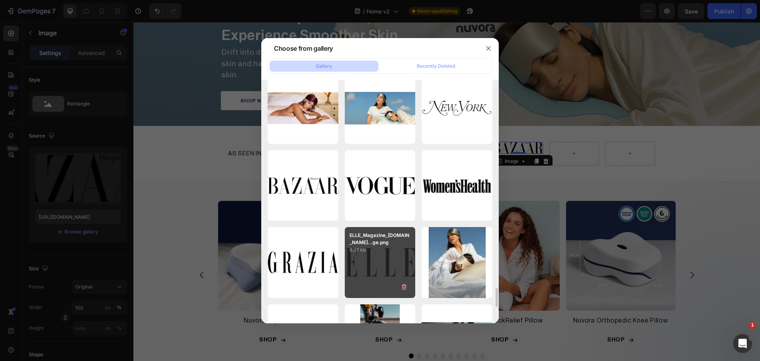
scroll to position [2778, 0]
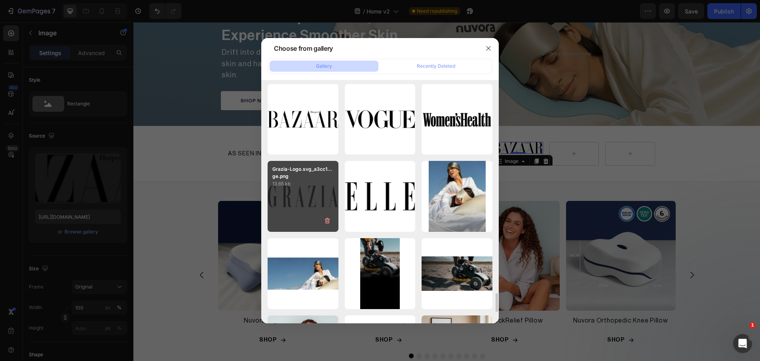
click at [297, 196] on div "Grazia-Logo.svg_a3cc1...ge.png 13.65 kb" at bounding box center [303, 196] width 71 height 71
type input "[URL][DOMAIN_NAME]"
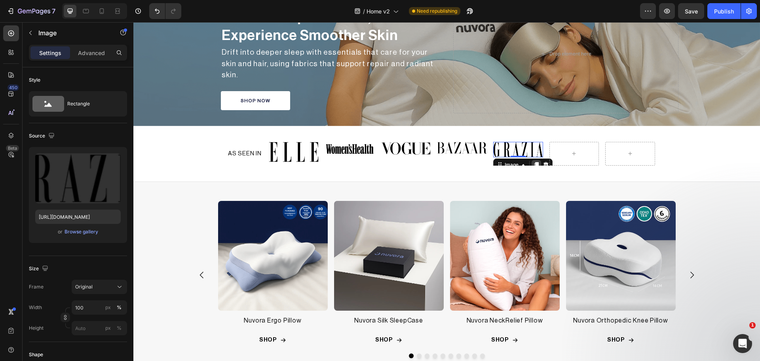
click at [534, 160] on div at bounding box center [537, 165] width 10 height 10
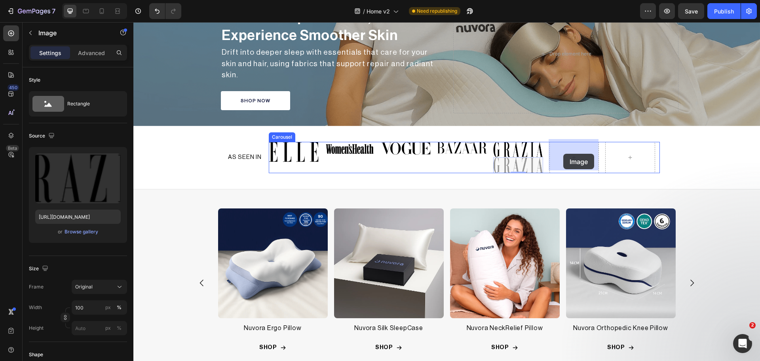
drag, startPoint x: 508, startPoint y: 162, endPoint x: 564, endPoint y: 154, distance: 56.0
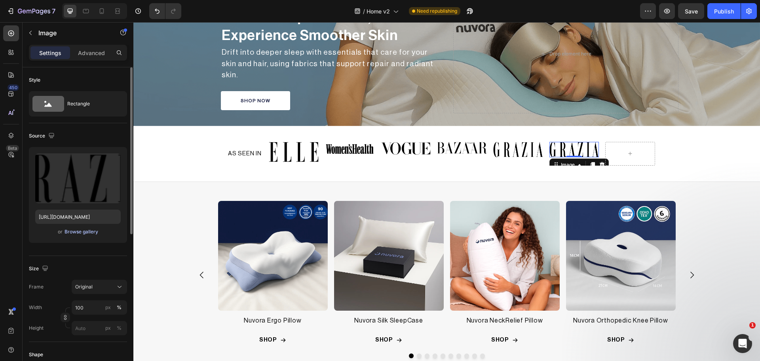
click at [78, 231] on div "Browse gallery" at bounding box center [82, 231] width 34 height 7
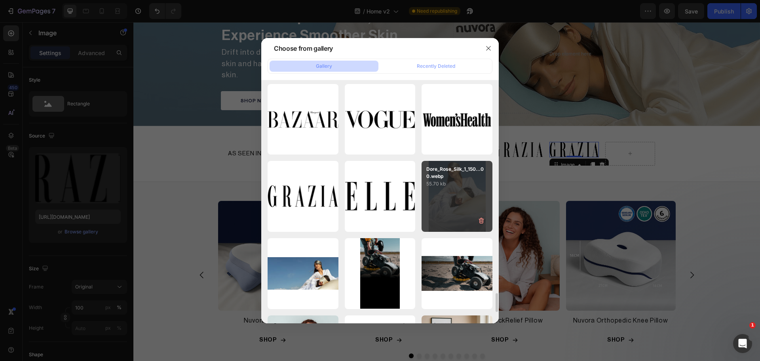
scroll to position [2712, 0]
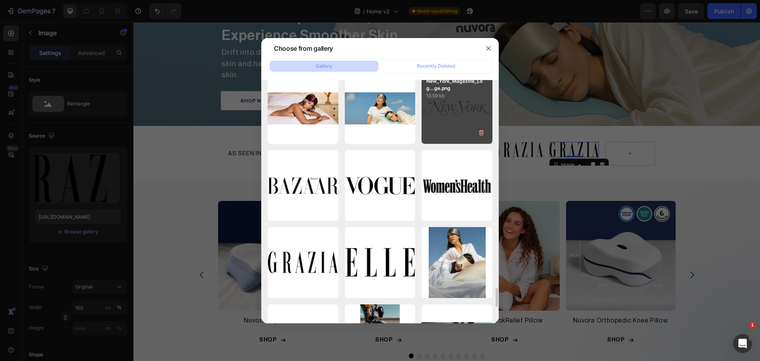
click at [442, 119] on div "New_York_Magazine_Log...ge.png 13.59 kb" at bounding box center [457, 108] width 71 height 71
type input "[URL][DOMAIN_NAME]"
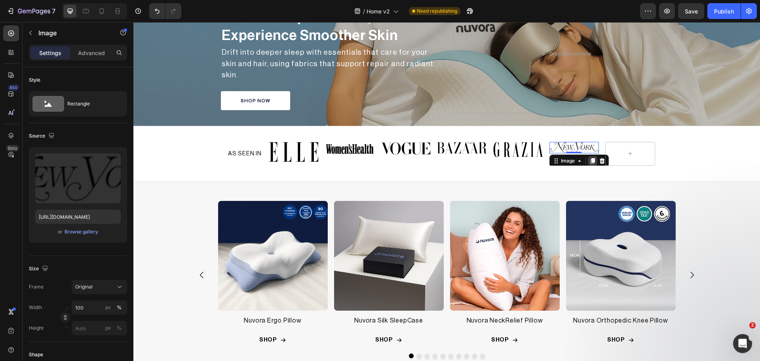
click at [590, 159] on icon at bounding box center [592, 161] width 4 height 6
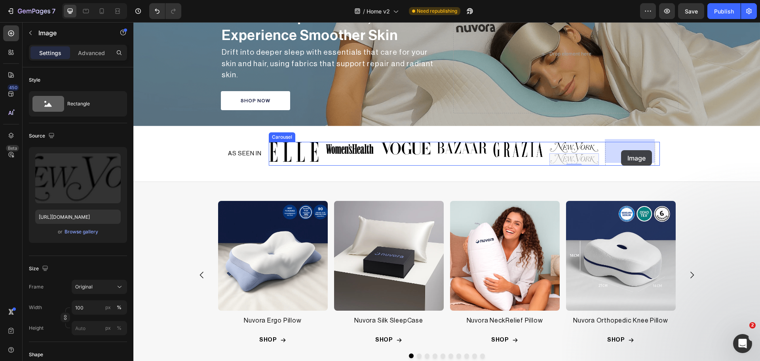
drag, startPoint x: 573, startPoint y: 158, endPoint x: 621, endPoint y: 150, distance: 49.0
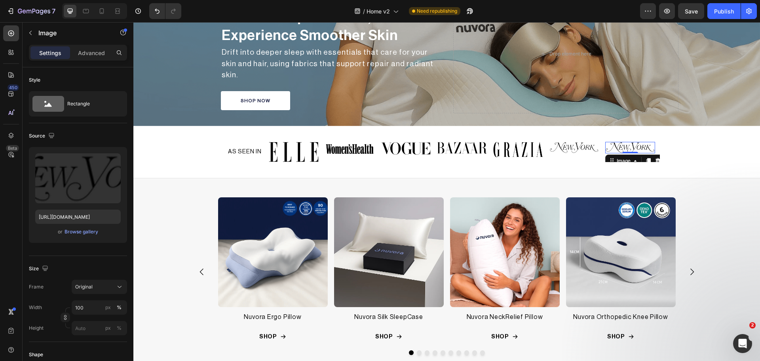
click at [622, 146] on img at bounding box center [631, 148] width 50 height 12
click at [97, 231] on div "Browse gallery" at bounding box center [82, 231] width 34 height 7
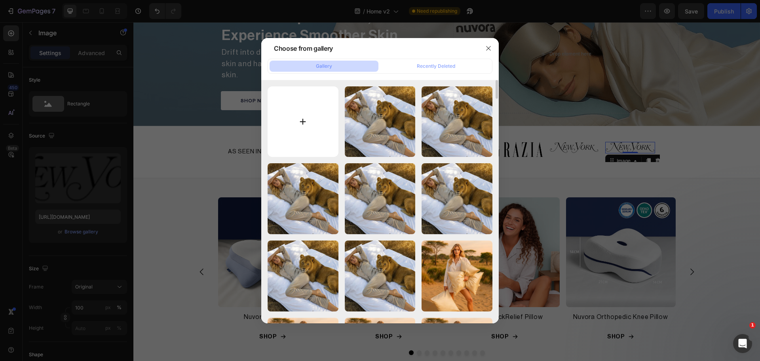
click at [322, 126] on input "file" at bounding box center [303, 121] width 71 height 71
type input "C:\fakepath\[DOMAIN_NAME]_large.png"
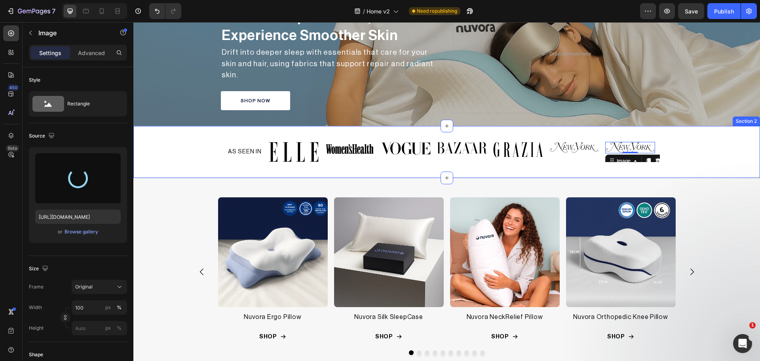
type input "[URL][DOMAIN_NAME]"
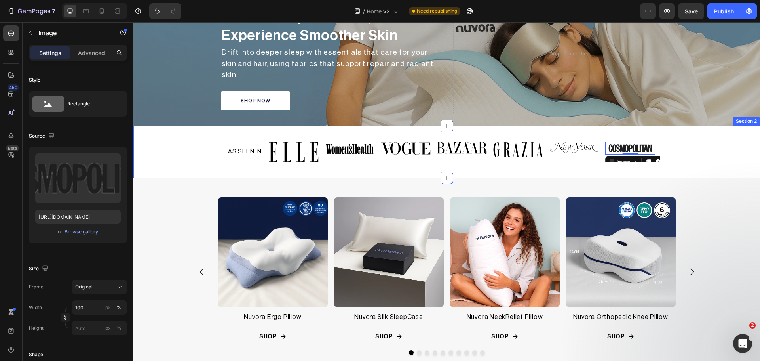
click at [720, 147] on div "AS SEEN IN Heading Image Image Image Image Image Image Image 0 Carousel Row Row" at bounding box center [446, 151] width 627 height 33
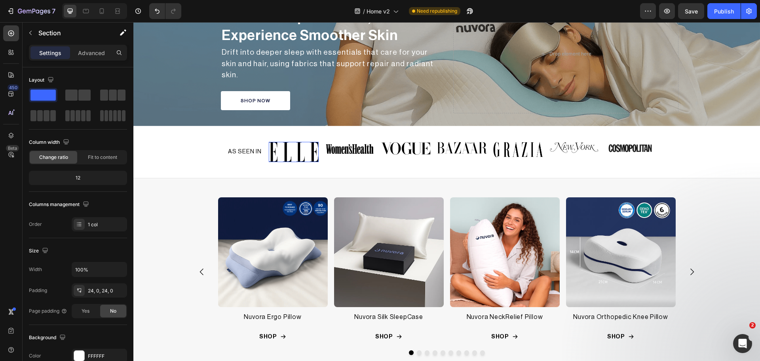
click at [284, 142] on img at bounding box center [294, 152] width 50 height 20
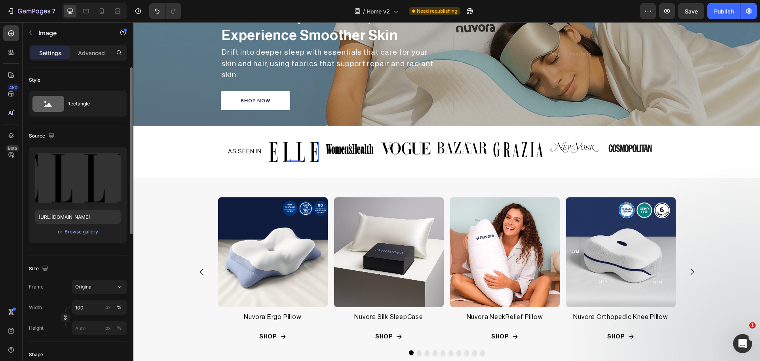
scroll to position [66, 0]
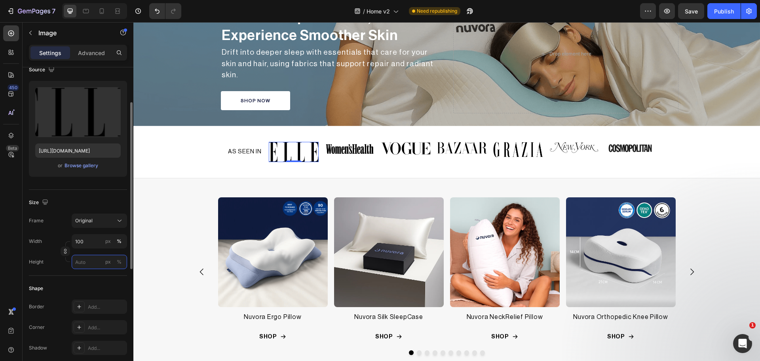
click at [83, 264] on input "px %" at bounding box center [99, 262] width 55 height 14
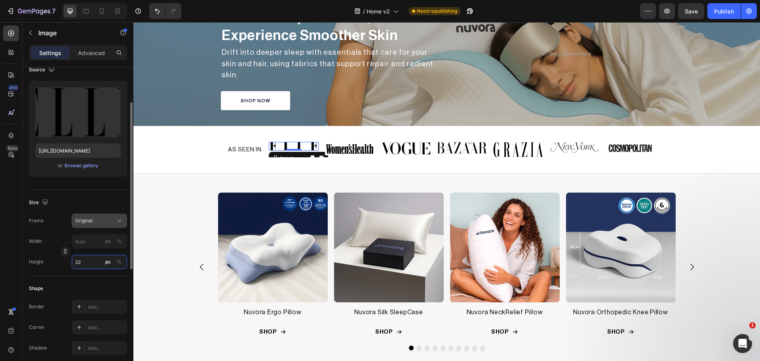
type input "22"
click at [101, 217] on div "Original" at bounding box center [94, 220] width 39 height 7
click at [61, 213] on div "Frame Original" at bounding box center [78, 220] width 98 height 14
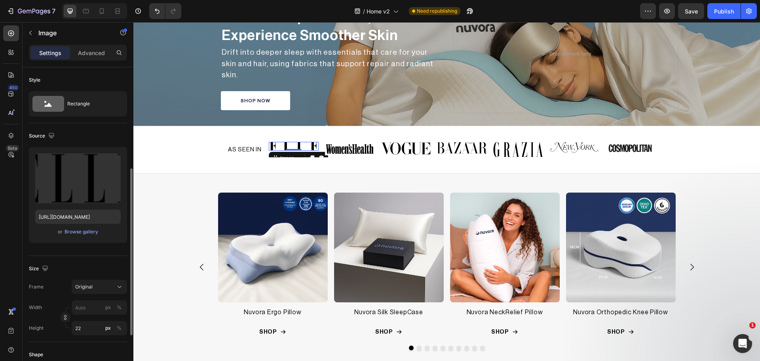
scroll to position [132, 0]
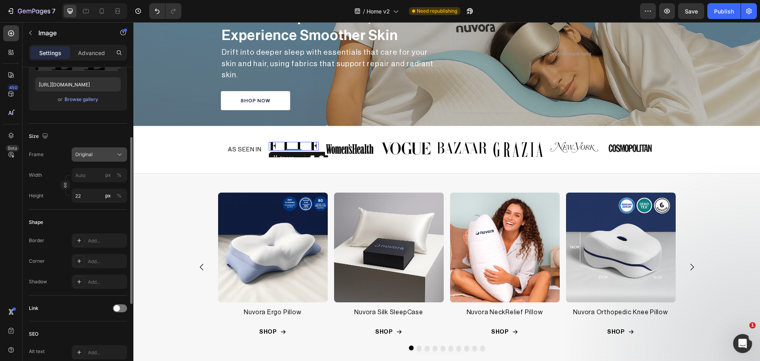
click at [82, 153] on span "Original" at bounding box center [83, 154] width 17 height 7
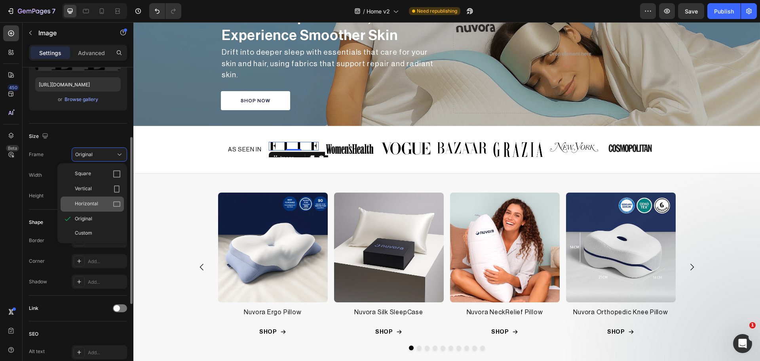
click at [91, 201] on span "Horizontal" at bounding box center [86, 204] width 23 height 8
type input "29"
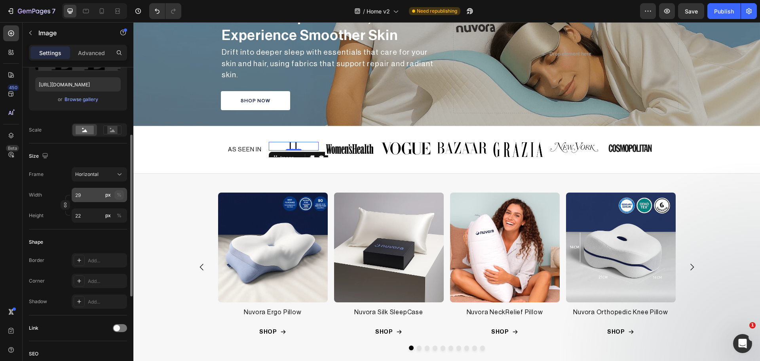
click at [120, 193] on div "%" at bounding box center [119, 194] width 5 height 7
click at [62, 205] on button "button" at bounding box center [66, 205] width 10 height 10
click at [86, 198] on input "29" at bounding box center [99, 195] width 55 height 14
type input "2"
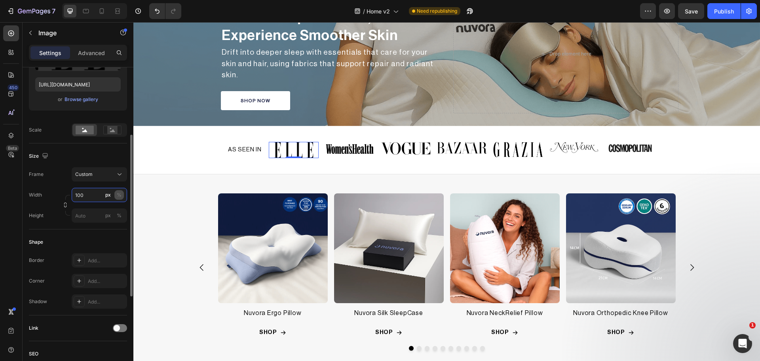
type input "100"
click at [121, 198] on div "%" at bounding box center [119, 194] width 5 height 7
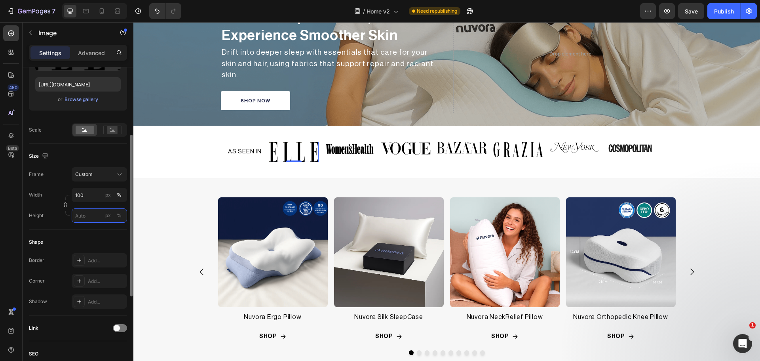
click at [90, 214] on input "px %" at bounding box center [99, 215] width 55 height 14
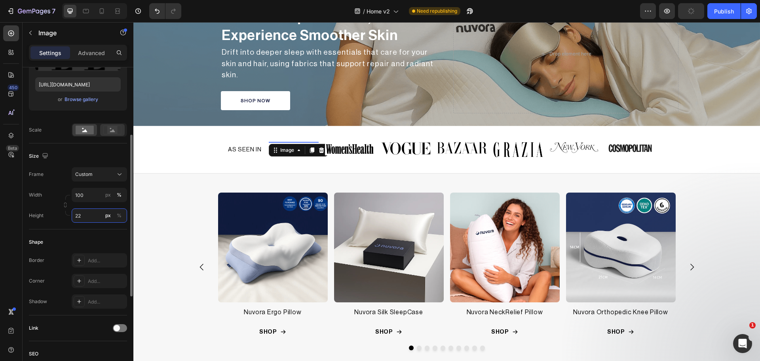
type input "22"
click at [109, 131] on rect at bounding box center [112, 130] width 10 height 8
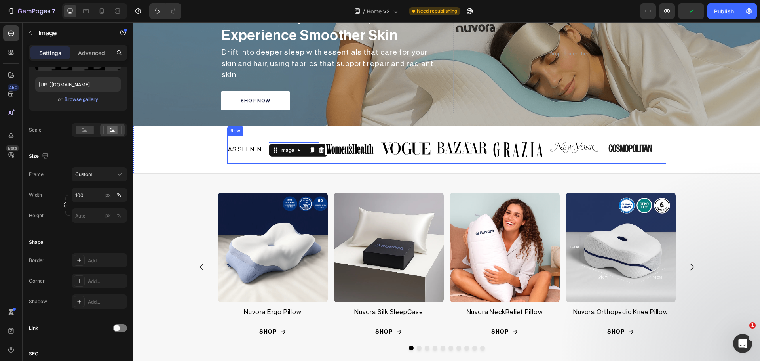
click at [248, 160] on div "AS SEEN IN Heading" at bounding box center [244, 149] width 35 height 29
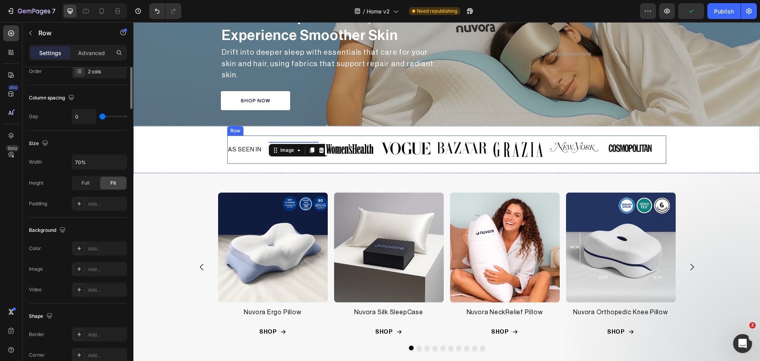
scroll to position [0, 0]
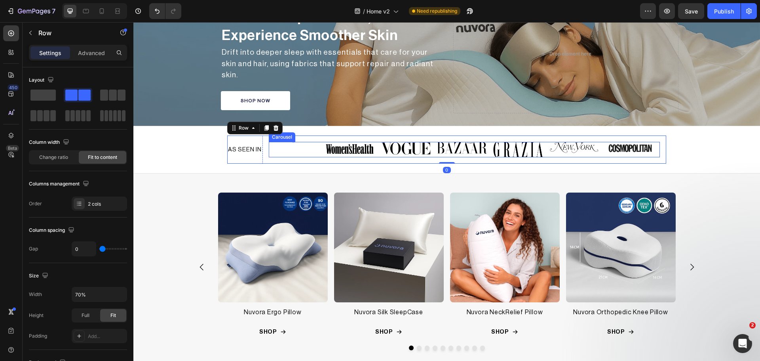
click at [292, 142] on div "Image" at bounding box center [294, 150] width 50 height 16
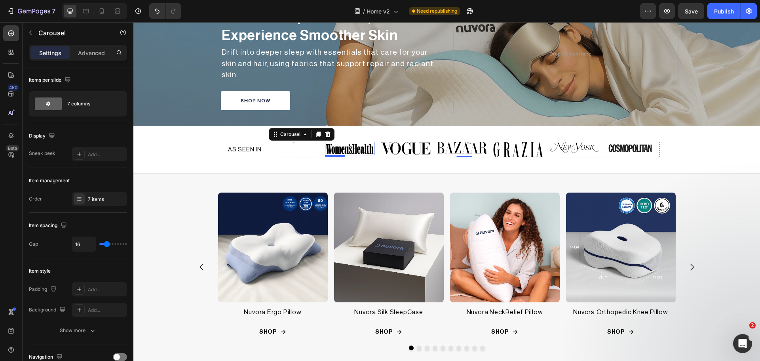
click at [341, 146] on img at bounding box center [350, 148] width 50 height 13
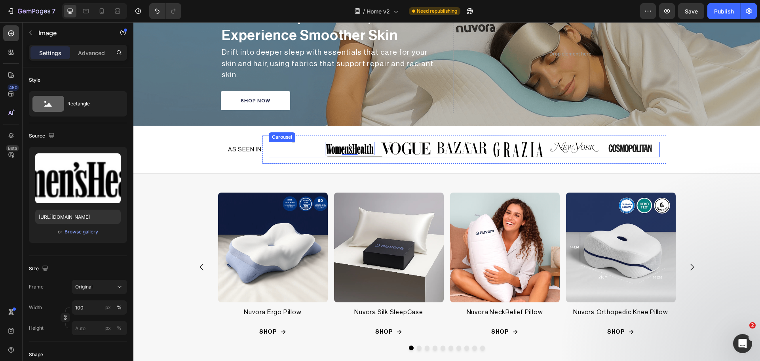
click at [293, 142] on div "Image" at bounding box center [294, 150] width 50 height 16
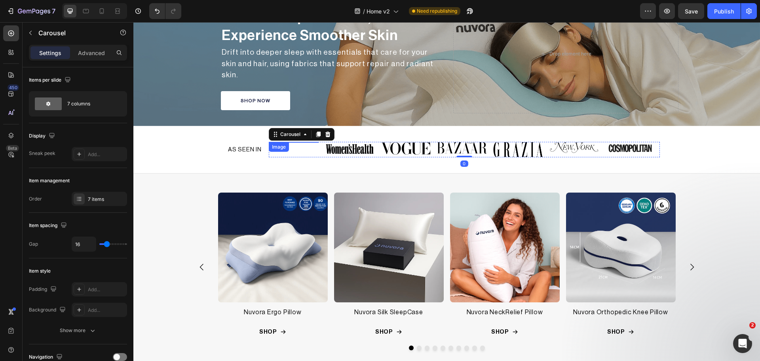
click at [293, 142] on div "Image" at bounding box center [294, 142] width 50 height 1
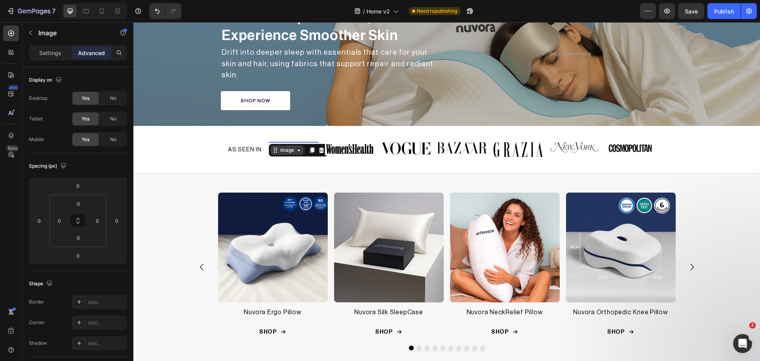
click at [292, 147] on div "Image" at bounding box center [287, 150] width 17 height 7
click at [46, 44] on div "Image" at bounding box center [68, 33] width 90 height 23
click at [47, 52] on p "Settings" at bounding box center [50, 53] width 22 height 8
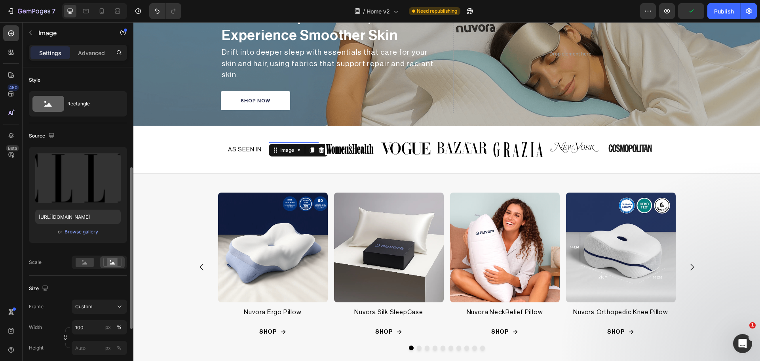
scroll to position [66, 0]
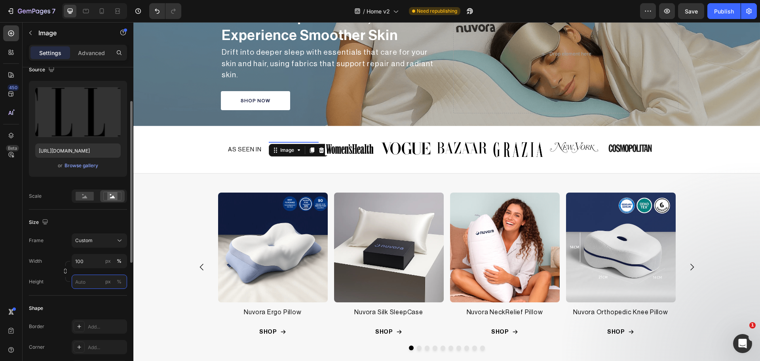
click at [91, 285] on input "px %" at bounding box center [99, 281] width 55 height 14
type input "22"
click at [53, 271] on div "Width 100 px % Height 22 px %" at bounding box center [78, 271] width 98 height 35
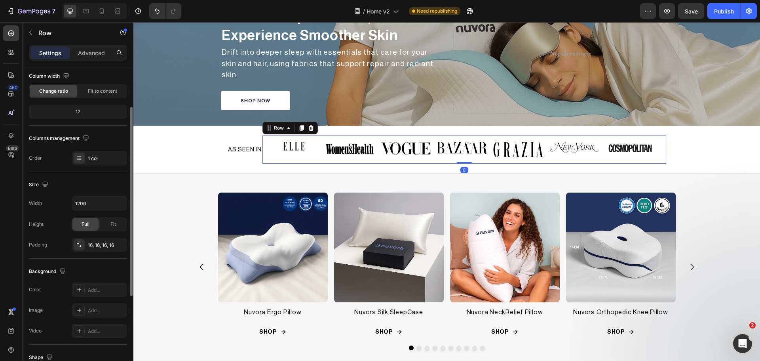
click at [372, 159] on div "Image Image Image Image Image Image Image Carousel Row 0" at bounding box center [465, 149] width 404 height 29
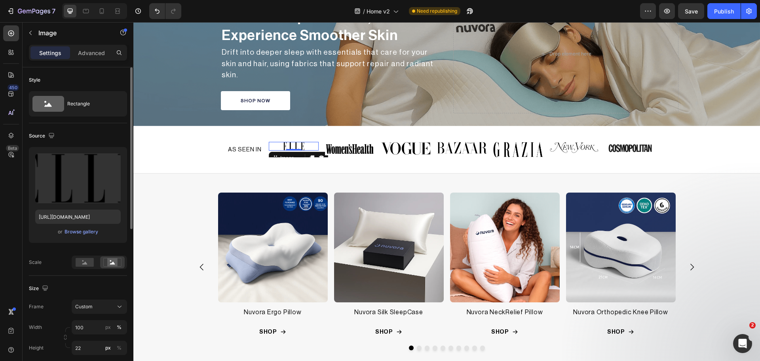
click at [289, 144] on img at bounding box center [294, 146] width 50 height 9
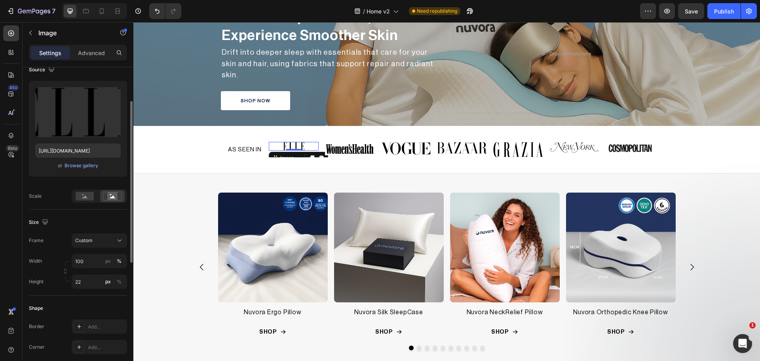
scroll to position [132, 0]
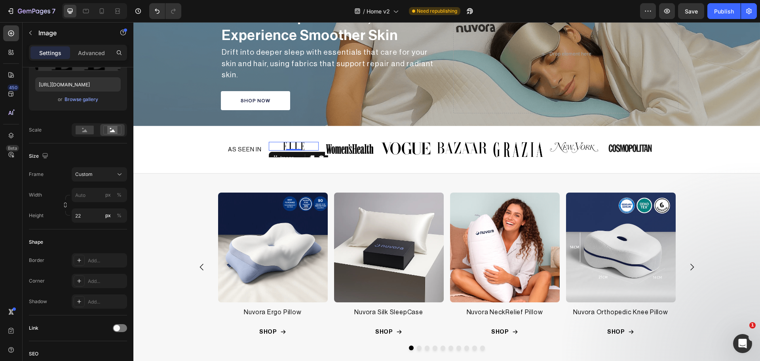
click at [55, 183] on div "Frame Custom Width px % Height 22 px %" at bounding box center [78, 194] width 98 height 55
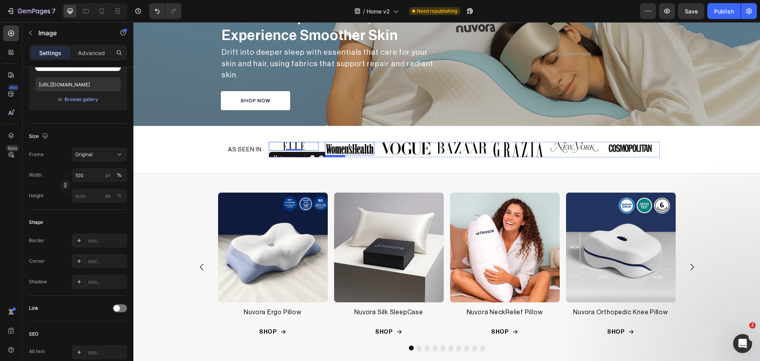
click at [348, 144] on img at bounding box center [350, 148] width 50 height 13
click at [68, 186] on icon "button" at bounding box center [66, 185] width 6 height 6
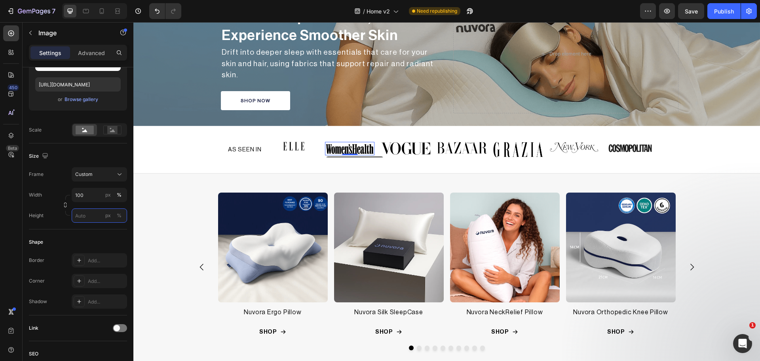
click at [86, 211] on input "px %" at bounding box center [99, 215] width 55 height 14
type input "22"
click at [113, 128] on rect at bounding box center [112, 130] width 10 height 8
click at [92, 241] on div "Shape" at bounding box center [78, 242] width 98 height 13
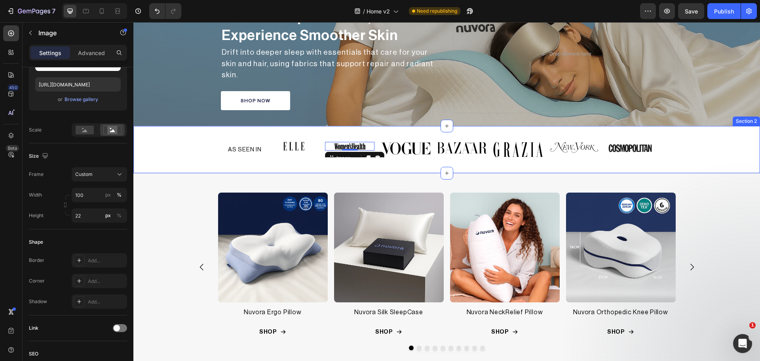
click at [191, 145] on div "AS SEEN IN Heading Image Image 0 Image Image Image Image Image Carousel Row Row" at bounding box center [446, 149] width 627 height 29
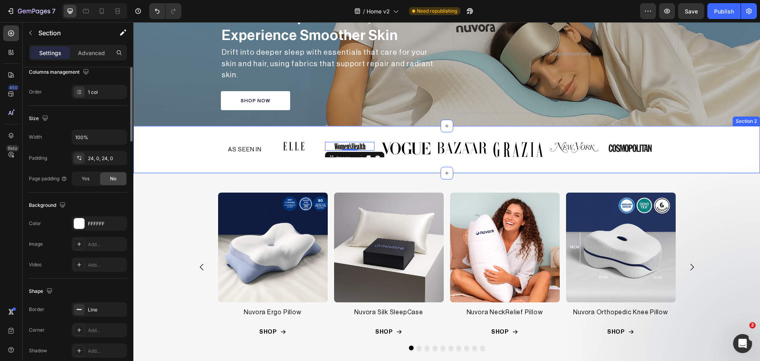
scroll to position [0, 0]
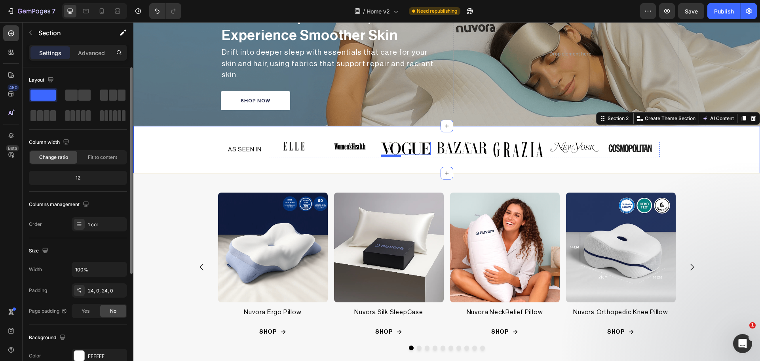
click at [401, 146] on img at bounding box center [406, 148] width 50 height 13
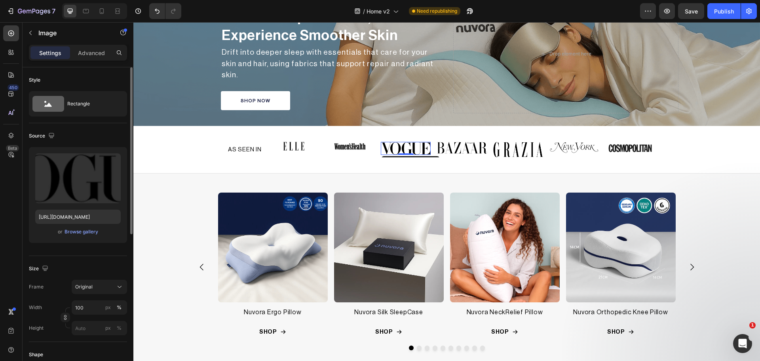
scroll to position [66, 0]
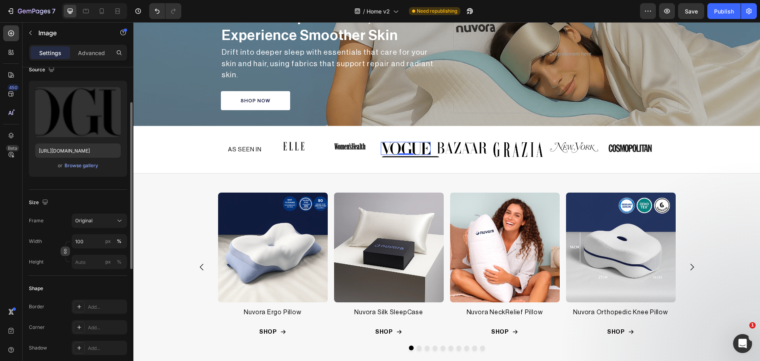
click at [62, 248] on button "button" at bounding box center [66, 251] width 10 height 10
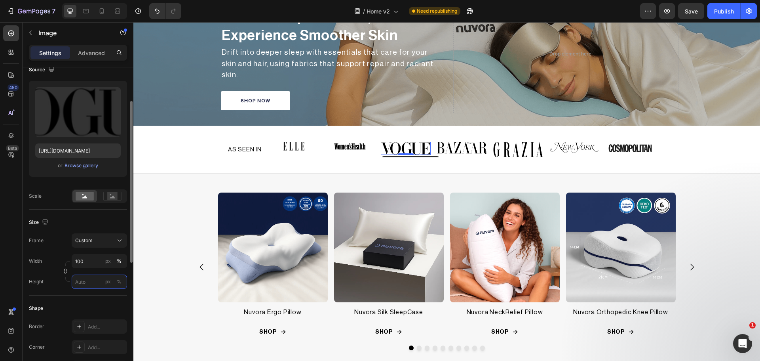
click at [87, 280] on input "px %" at bounding box center [99, 281] width 55 height 14
type input "22"
click at [61, 289] on div "Height 22 px %" at bounding box center [78, 281] width 98 height 14
click at [107, 196] on icon at bounding box center [112, 196] width 18 height 9
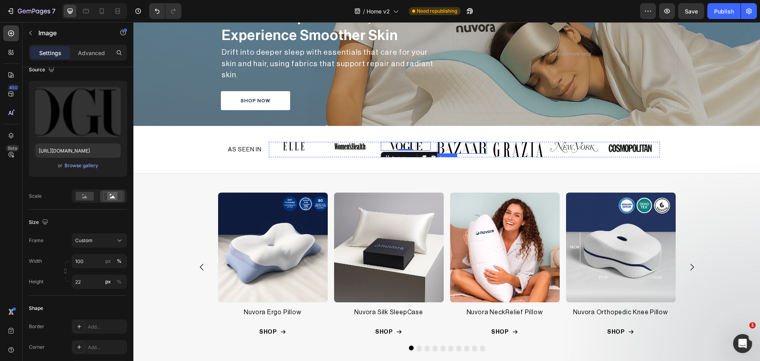
click at [475, 149] on img at bounding box center [462, 148] width 50 height 12
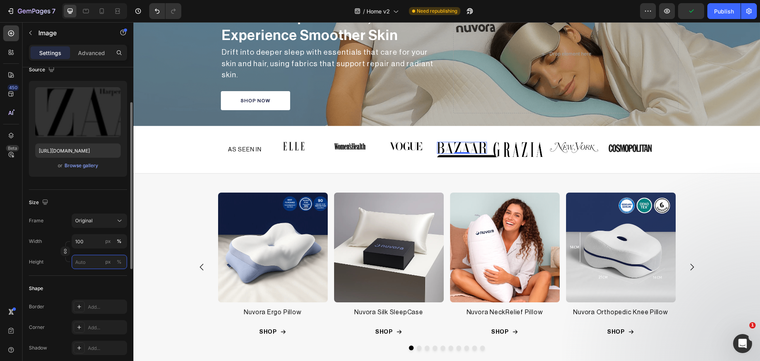
click at [81, 267] on input "px %" at bounding box center [99, 262] width 55 height 14
click at [65, 252] on icon "button" at bounding box center [66, 251] width 6 height 6
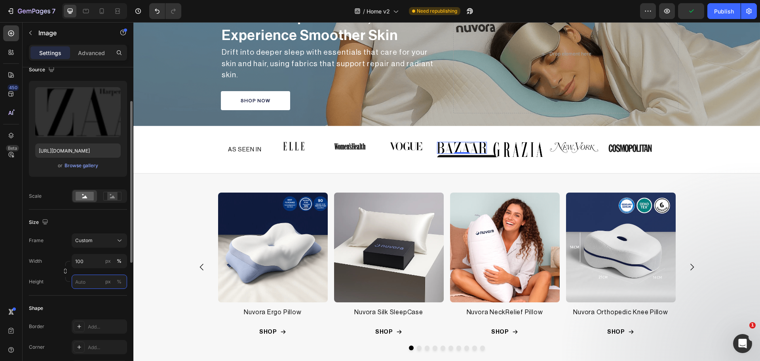
click at [83, 284] on input "px %" at bounding box center [99, 281] width 55 height 14
type input "22"
click at [112, 195] on rect at bounding box center [112, 196] width 10 height 8
click at [515, 144] on img at bounding box center [518, 150] width 50 height 16
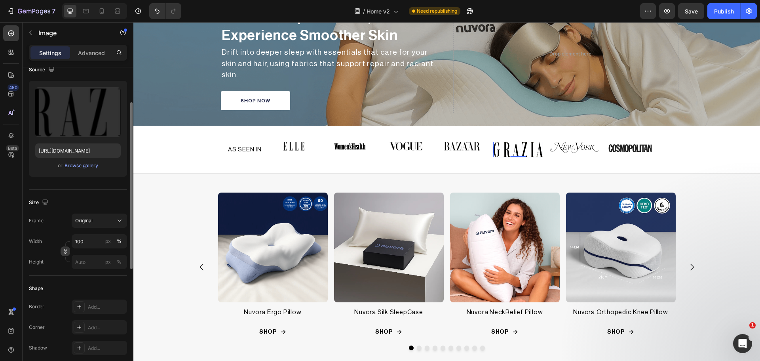
click at [65, 250] on icon "button" at bounding box center [66, 251] width 6 height 6
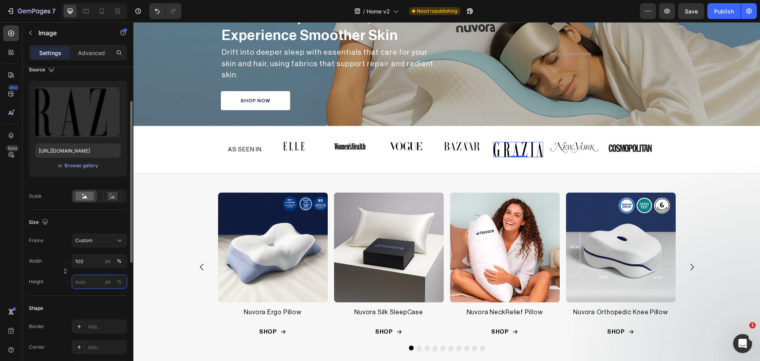
click at [86, 288] on input "px %" at bounding box center [99, 281] width 55 height 14
click at [112, 197] on icon at bounding box center [112, 196] width 5 height 3
click at [85, 288] on input "px %" at bounding box center [99, 281] width 55 height 14
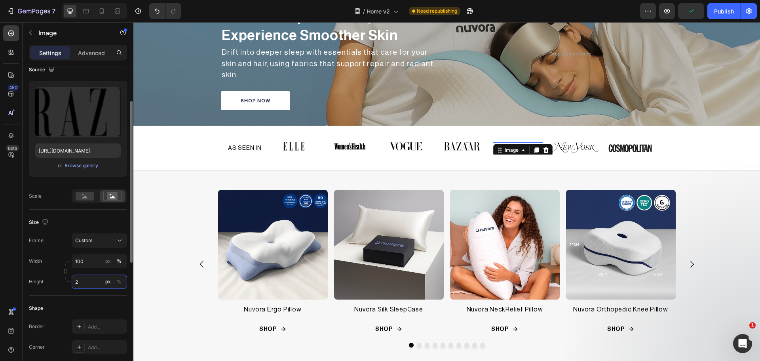
type input "22"
click at [562, 144] on img at bounding box center [575, 148] width 50 height 12
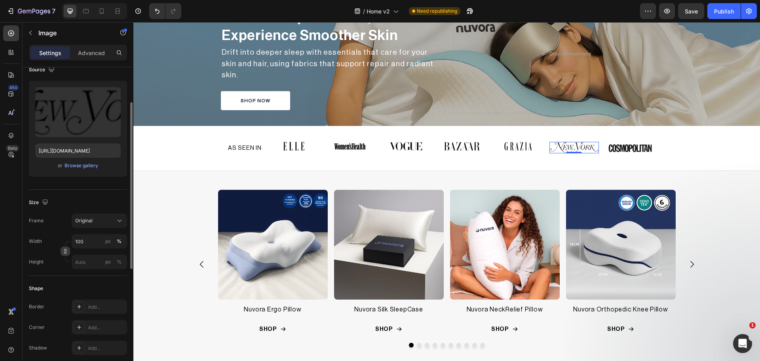
click at [66, 252] on icon "button" at bounding box center [65, 251] width 0 height 2
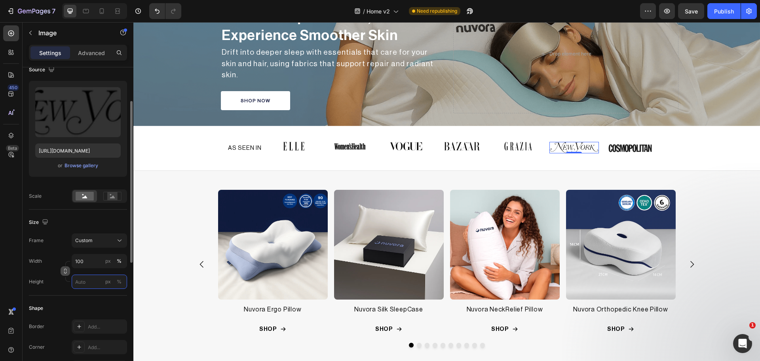
click at [85, 287] on input "px %" at bounding box center [99, 281] width 55 height 14
type input "22"
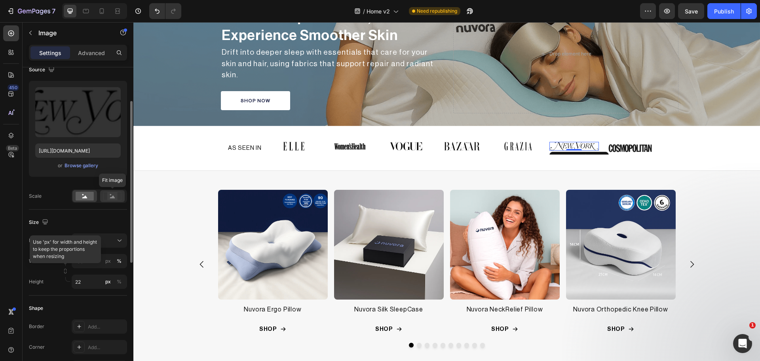
click at [114, 194] on rect at bounding box center [112, 196] width 10 height 8
click at [624, 147] on img at bounding box center [631, 148] width 50 height 13
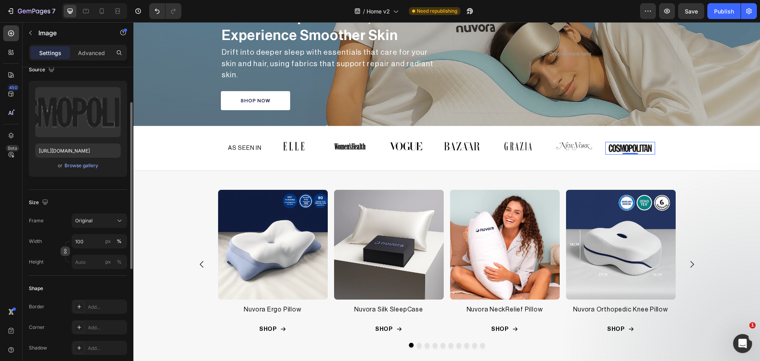
click at [61, 248] on button "button" at bounding box center [66, 251] width 10 height 10
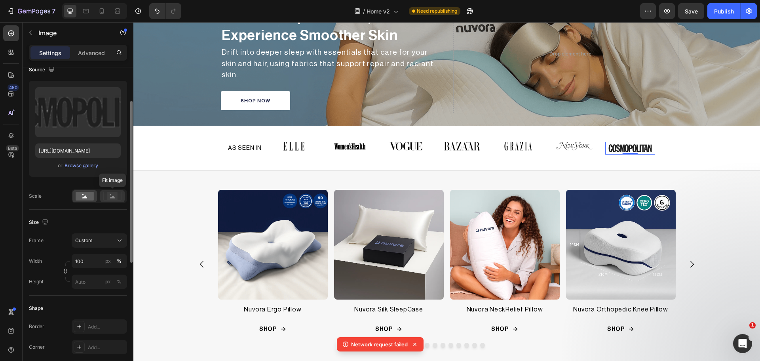
click at [109, 198] on rect at bounding box center [112, 196] width 10 height 8
click at [89, 285] on input "px %" at bounding box center [99, 281] width 55 height 14
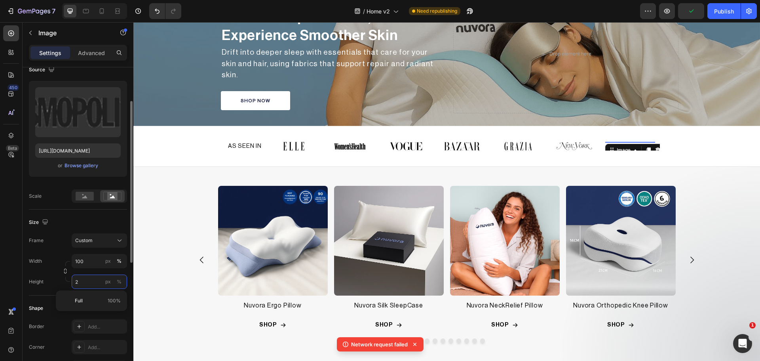
type input "22"
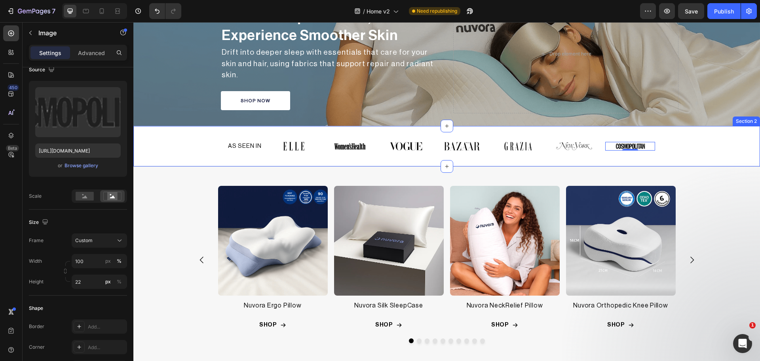
click at [690, 142] on div "AS SEEN IN Heading Image Image Image Image Image Image Image 0 Carousel Row Row" at bounding box center [446, 145] width 627 height 21
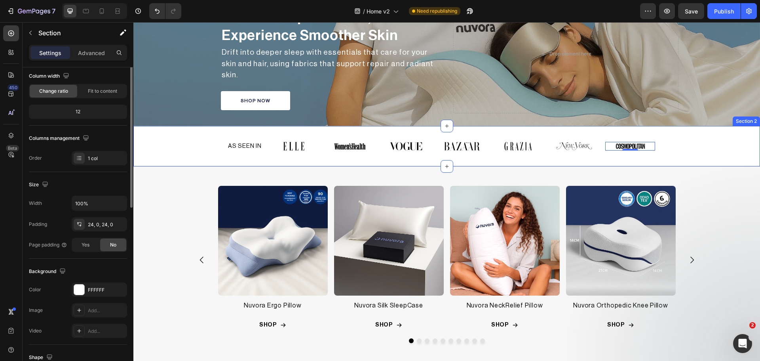
scroll to position [0, 0]
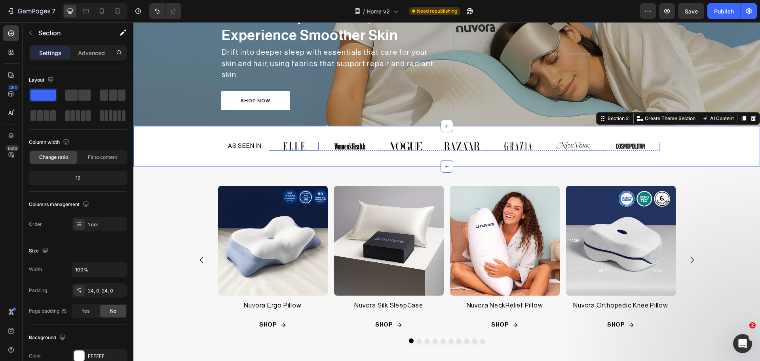
click at [297, 144] on img at bounding box center [294, 146] width 50 height 9
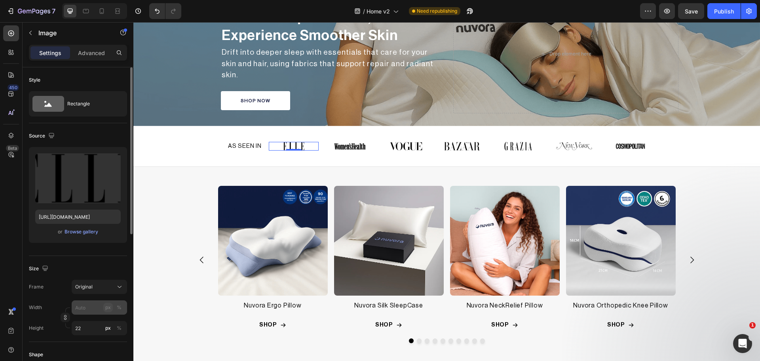
click at [105, 310] on button "px" at bounding box center [108, 308] width 10 height 10
click at [91, 308] on input "px %" at bounding box center [99, 307] width 55 height 14
type input "5"
type input "54"
click at [106, 262] on div "Size" at bounding box center [78, 268] width 98 height 13
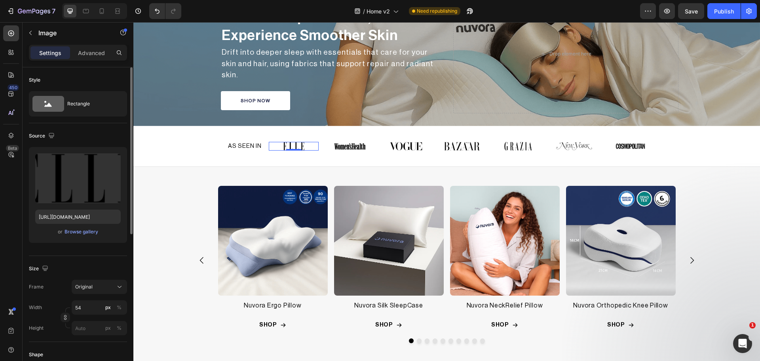
click at [102, 266] on div "Size" at bounding box center [78, 268] width 98 height 13
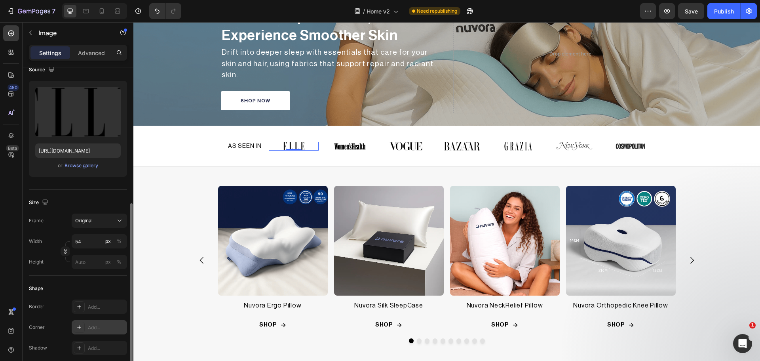
scroll to position [132, 0]
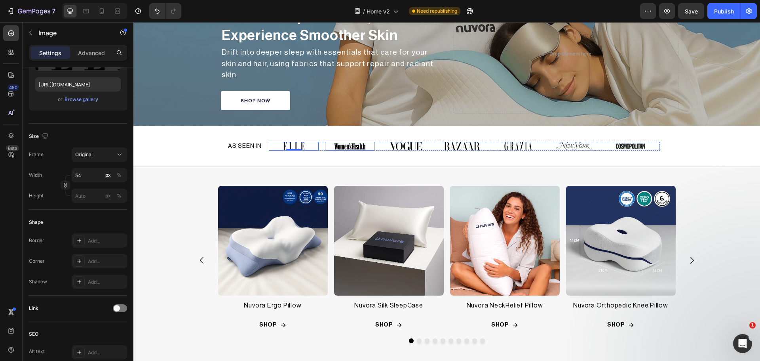
click at [356, 144] on img at bounding box center [350, 146] width 50 height 9
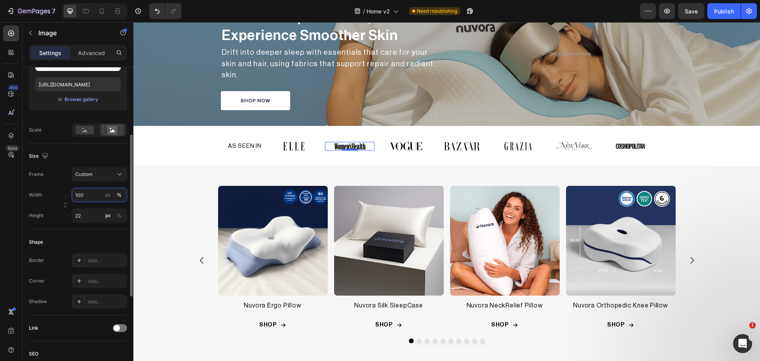
click at [91, 198] on input "100" at bounding box center [99, 195] width 55 height 14
click at [107, 194] on div "px" at bounding box center [108, 194] width 6 height 7
click at [79, 199] on input "100" at bounding box center [99, 195] width 55 height 14
click at [79, 197] on input "100" at bounding box center [99, 195] width 55 height 14
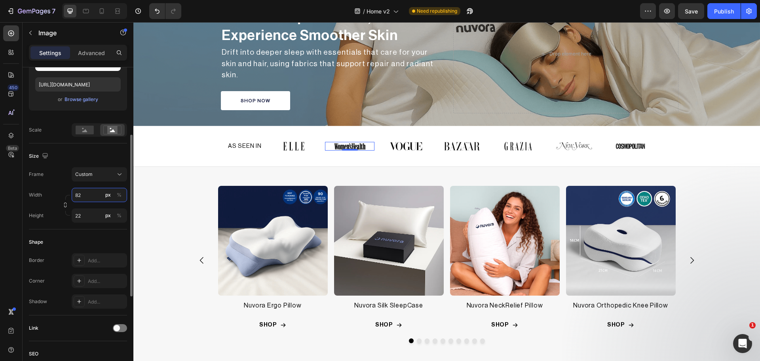
type input "82"
click at [81, 128] on rect at bounding box center [85, 130] width 18 height 9
click at [73, 154] on div "Size" at bounding box center [78, 156] width 98 height 13
click at [290, 145] on img at bounding box center [293, 146] width 21 height 9
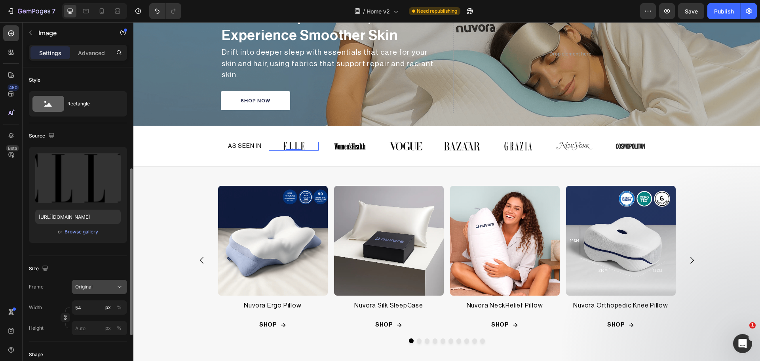
scroll to position [66, 0]
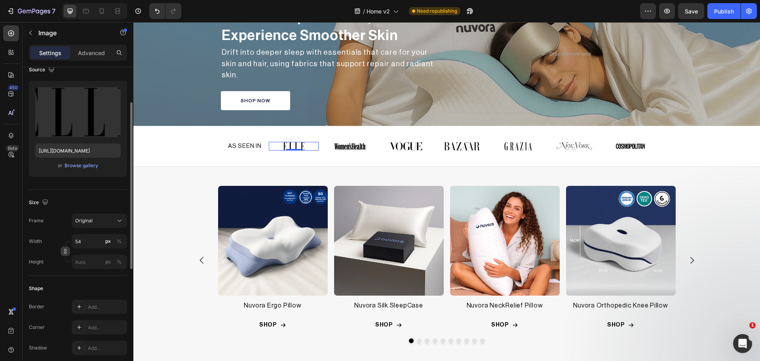
click at [68, 253] on button "button" at bounding box center [66, 251] width 10 height 10
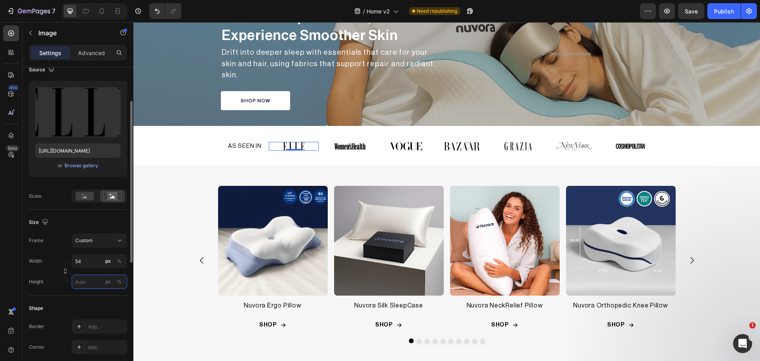
click at [83, 281] on input "px %" at bounding box center [99, 281] width 55 height 14
type input "22"
click at [90, 194] on rect at bounding box center [85, 196] width 18 height 9
click at [408, 143] on img at bounding box center [406, 146] width 50 height 9
click at [81, 198] on rect at bounding box center [85, 196] width 18 height 9
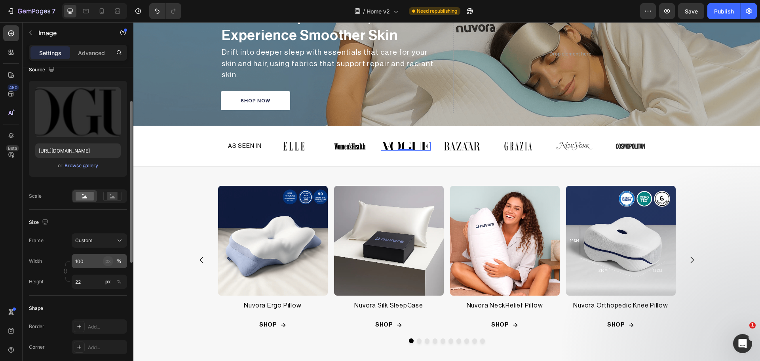
click at [106, 259] on div "px" at bounding box center [108, 260] width 6 height 7
click at [92, 259] on input "100" at bounding box center [99, 261] width 55 height 14
drag, startPoint x: 92, startPoint y: 259, endPoint x: 72, endPoint y: 259, distance: 19.4
click at [72, 259] on input "100" at bounding box center [99, 261] width 55 height 14
type input "83"
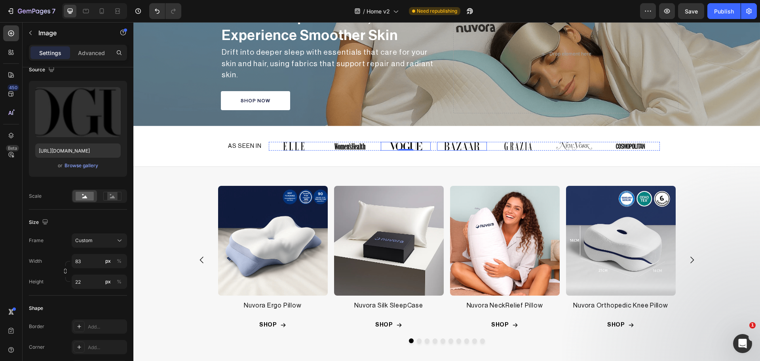
click at [452, 144] on img at bounding box center [462, 146] width 50 height 9
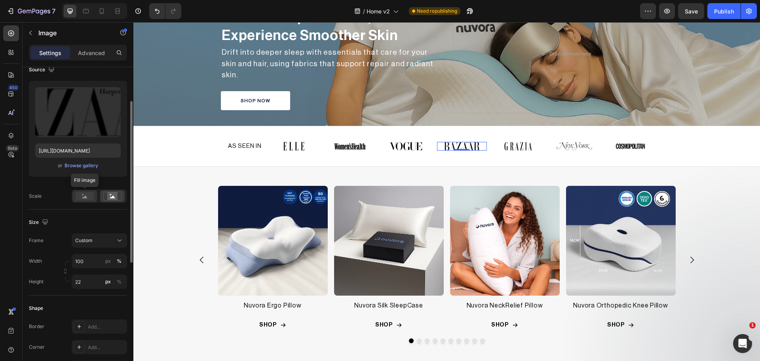
click at [78, 192] on rect at bounding box center [85, 196] width 18 height 9
click at [93, 263] on input "100" at bounding box center [99, 261] width 55 height 14
click at [108, 260] on div "px" at bounding box center [108, 260] width 6 height 7
click at [82, 260] on input "100" at bounding box center [99, 261] width 55 height 14
type input "90"
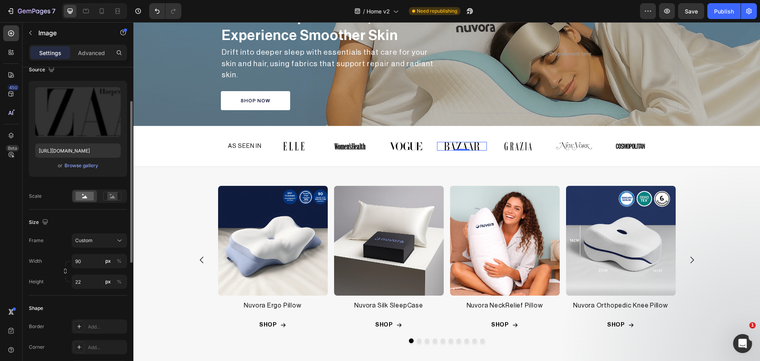
click at [68, 293] on div "Size Frame Custom Width 90 px % Height 22 px %" at bounding box center [78, 253] width 98 height 86
click at [513, 145] on img at bounding box center [518, 146] width 50 height 9
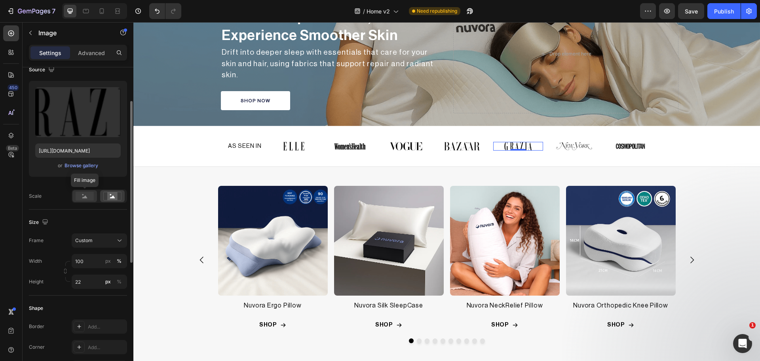
click at [85, 196] on rect at bounding box center [85, 196] width 18 height 9
click at [108, 260] on div "px" at bounding box center [108, 260] width 6 height 7
type input "70"
click at [577, 143] on img at bounding box center [575, 146] width 50 height 9
click at [108, 261] on div "px" at bounding box center [108, 260] width 6 height 7
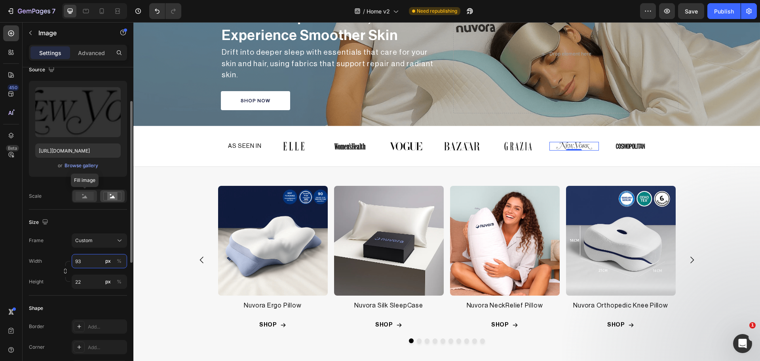
type input "93"
click at [86, 195] on rect at bounding box center [85, 196] width 18 height 9
click at [619, 142] on img at bounding box center [631, 146] width 50 height 9
click at [80, 197] on rect at bounding box center [85, 196] width 18 height 9
click at [107, 262] on div "px" at bounding box center [108, 260] width 6 height 7
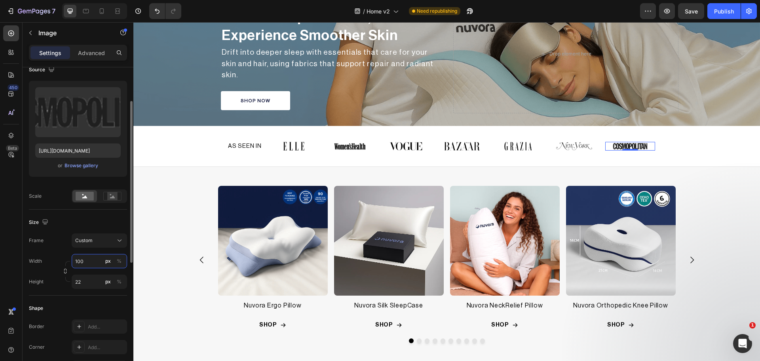
click at [77, 260] on input "100" at bounding box center [99, 261] width 55 height 14
type input "85"
click at [64, 251] on div "Frame Custom Width 85 px % Height 22 px %" at bounding box center [78, 260] width 98 height 55
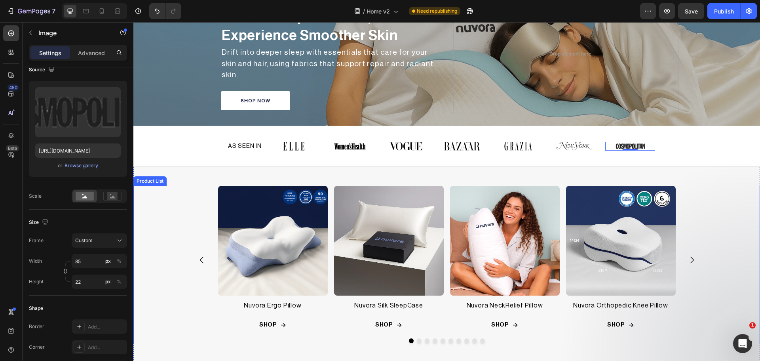
click at [696, 186] on div "Product Images Nuvora Ergo Pillow Product Title Row SHOP Add to Cart Row Row Pr…" at bounding box center [447, 260] width 515 height 149
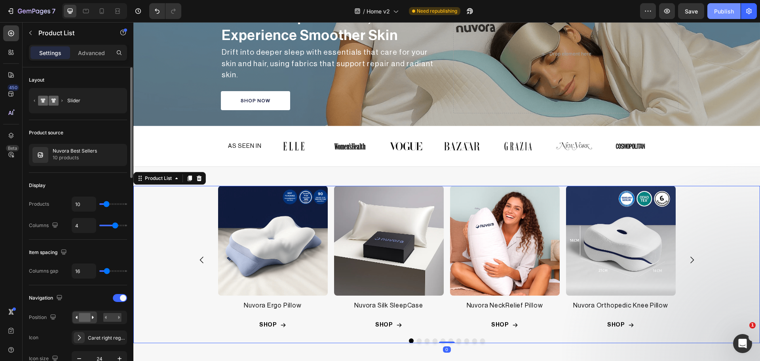
click at [720, 11] on div "Publish" at bounding box center [724, 11] width 20 height 8
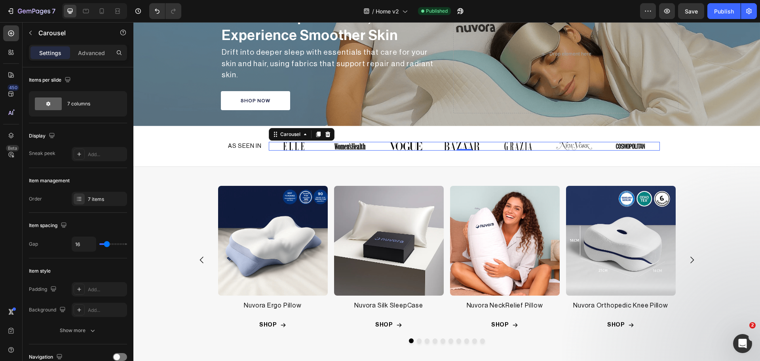
click at [318, 146] on div "Image Image Image Image Image Image Image" at bounding box center [464, 146] width 391 height 9
click at [76, 245] on input "16" at bounding box center [84, 244] width 24 height 14
type input "0"
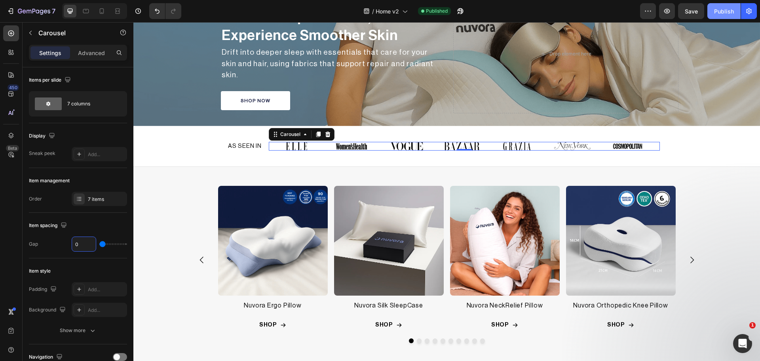
click at [731, 11] on div "Publish" at bounding box center [724, 11] width 20 height 8
click at [724, 181] on div "Product Images Nuvora Ergo Pillow Product Title Row SHOP Add to Cart Row Row Pr…" at bounding box center [446, 264] width 627 height 195
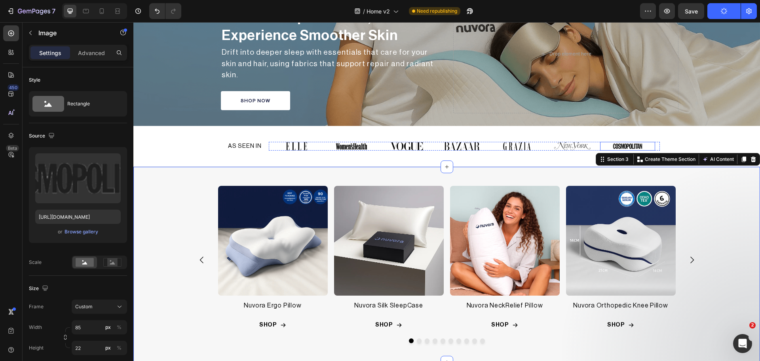
click at [623, 143] on img at bounding box center [628, 146] width 34 height 9
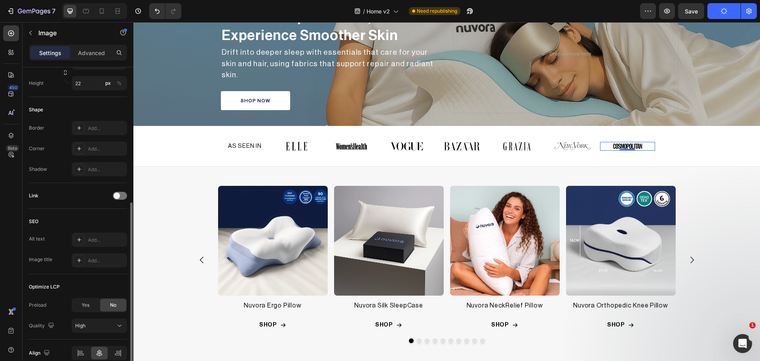
scroll to position [302, 0]
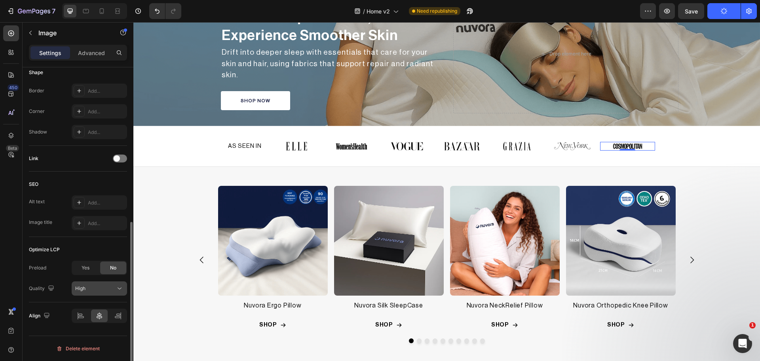
click at [108, 289] on div "High" at bounding box center [95, 288] width 40 height 7
click at [107, 289] on div "High" at bounding box center [95, 288] width 40 height 7
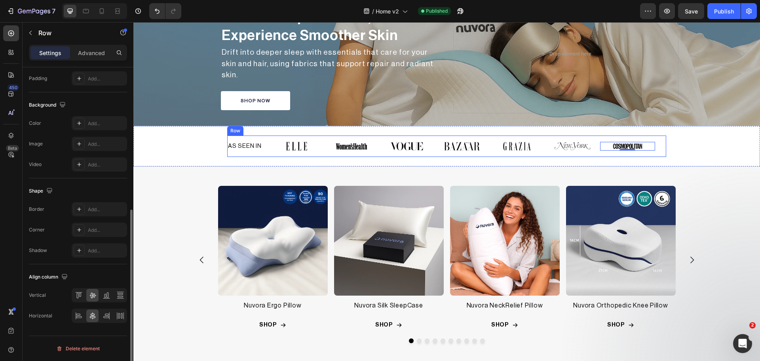
scroll to position [0, 0]
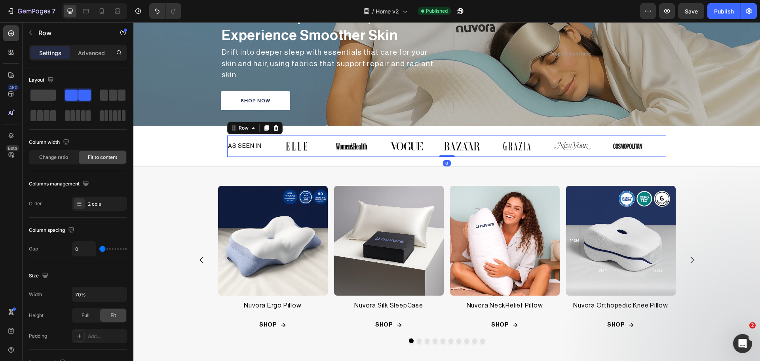
click at [261, 135] on div "AS SEEN IN Heading" at bounding box center [244, 145] width 35 height 21
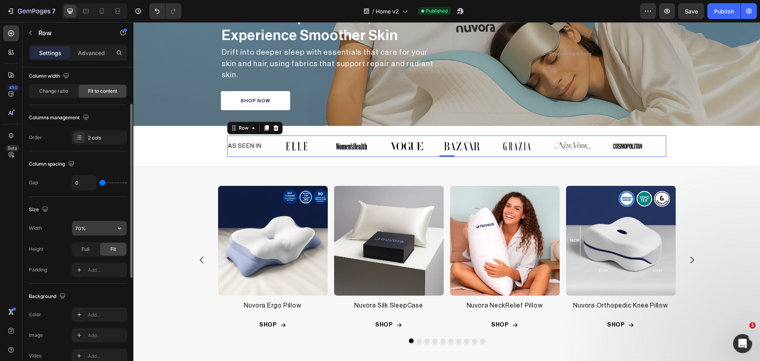
click at [86, 230] on input "70%" at bounding box center [99, 228] width 55 height 14
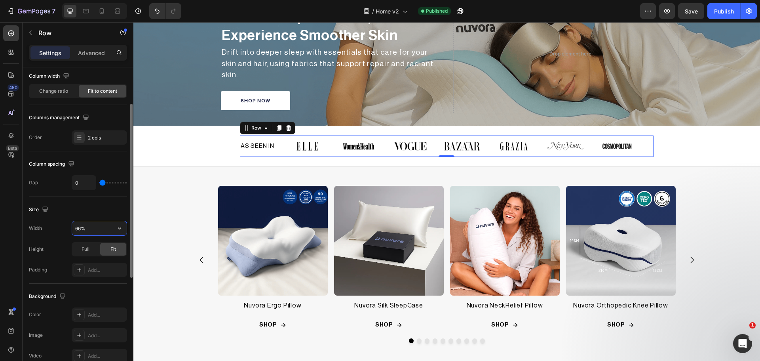
type input "65%"
click at [723, 13] on div "Publish" at bounding box center [724, 11] width 20 height 8
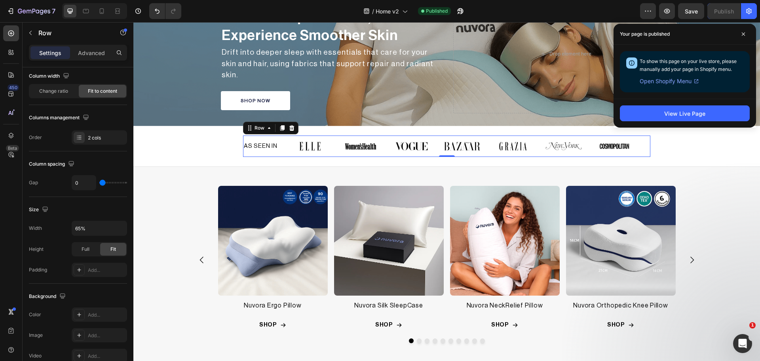
scroll to position [257, 0]
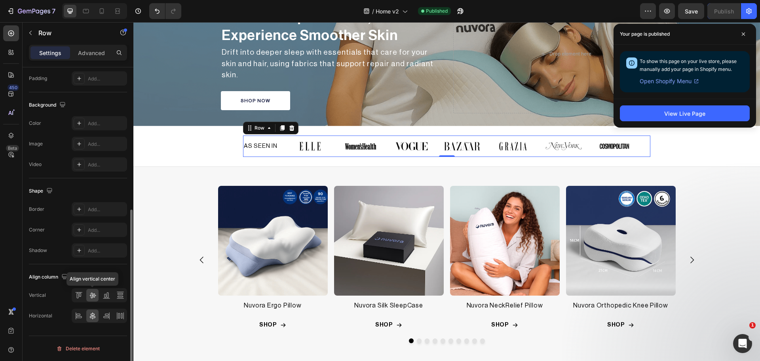
click at [92, 298] on icon at bounding box center [93, 296] width 6 height 6
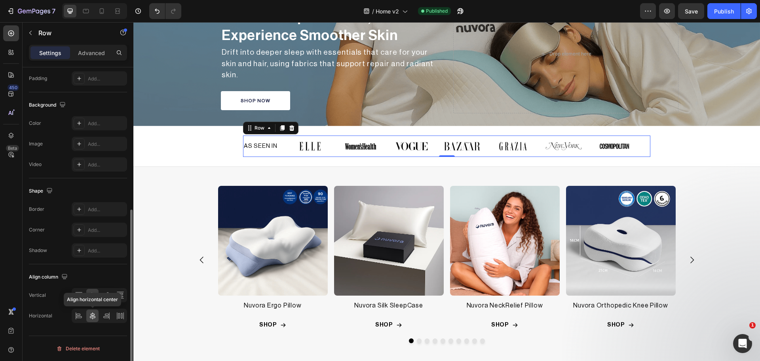
click at [90, 316] on icon at bounding box center [93, 316] width 8 height 8
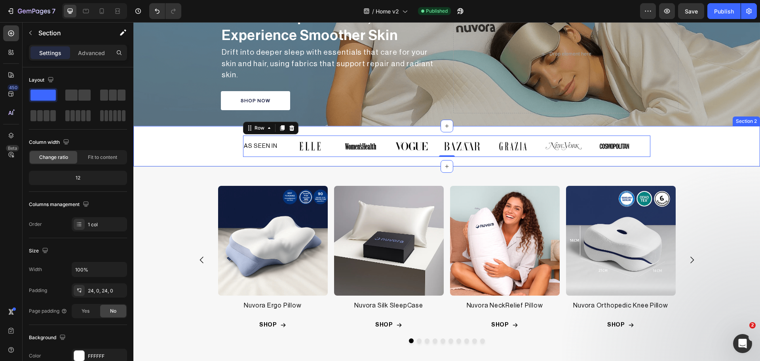
click at [661, 147] on div "AS SEEN IN Heading Image Image Image Image Image Image Image Carousel Row Row 0" at bounding box center [446, 145] width 627 height 21
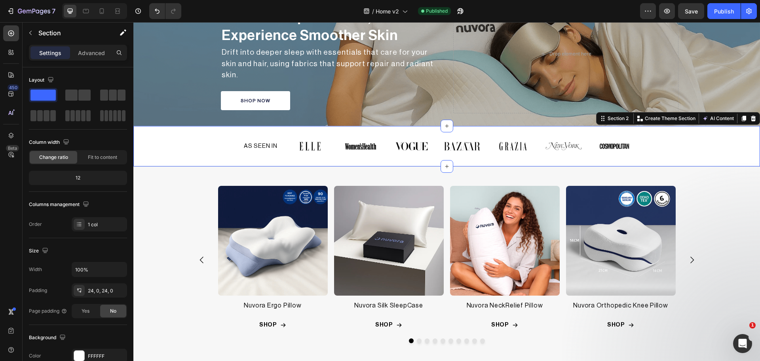
click at [696, 135] on div "AS SEEN IN Heading Image Image Image Image Image Image Image Carousel Row Row" at bounding box center [446, 145] width 627 height 21
click at [90, 158] on span "Fit to content" at bounding box center [102, 157] width 29 height 7
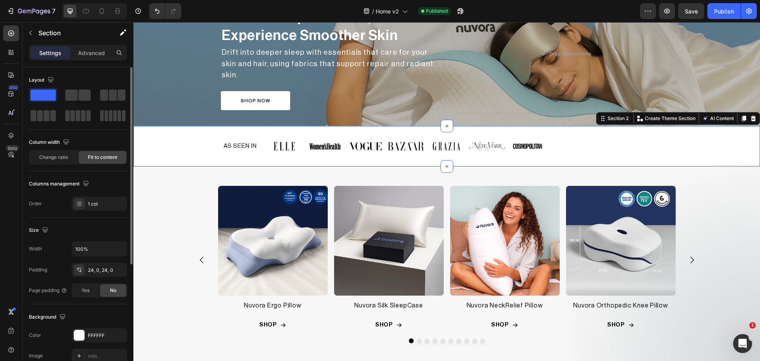
scroll to position [191, 0]
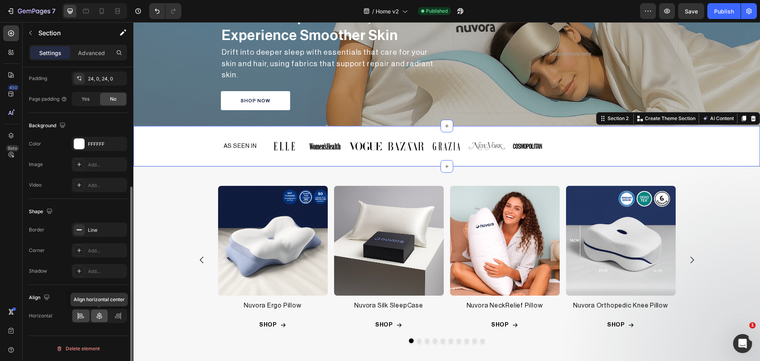
click at [102, 313] on icon at bounding box center [99, 316] width 8 height 8
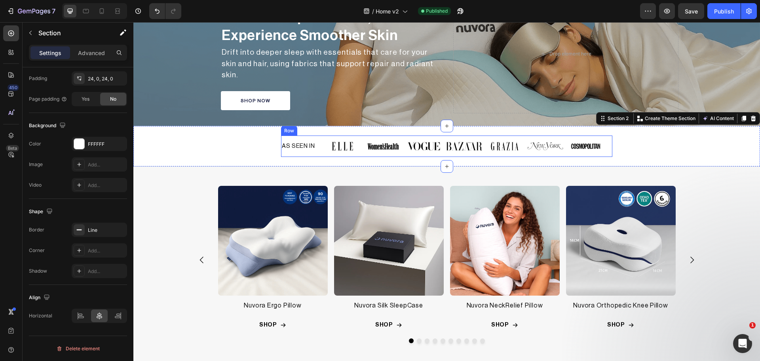
click at [286, 135] on div "AS SEEN IN Heading" at bounding box center [298, 145] width 35 height 21
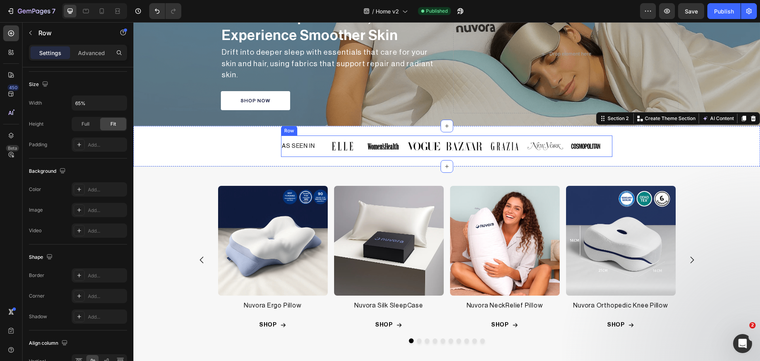
scroll to position [0, 0]
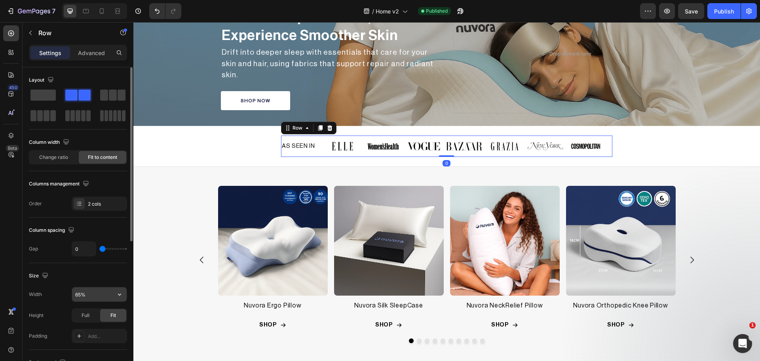
click at [79, 294] on input "65%" at bounding box center [99, 294] width 55 height 14
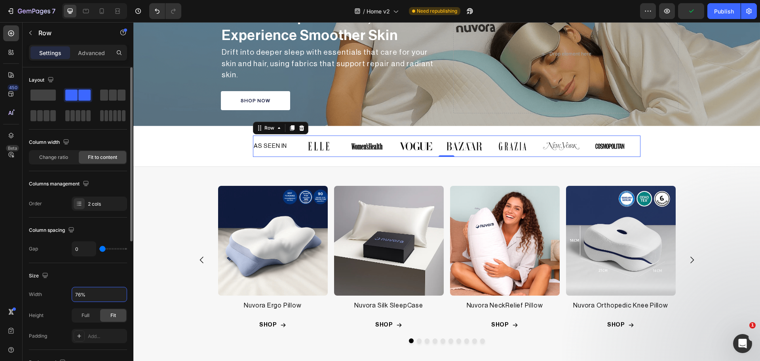
type input "75%"
click at [726, 12] on div "Publish" at bounding box center [724, 11] width 20 height 8
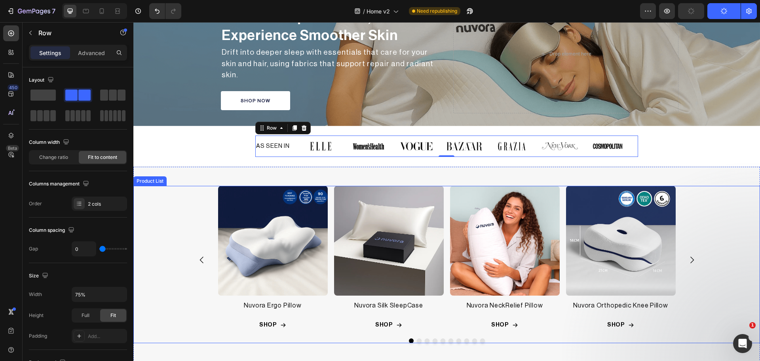
click at [698, 207] on div "Product Images Nuvora Ergo Pillow Product Title Row SHOP Add to Cart Row Row Pr…" at bounding box center [447, 260] width 515 height 149
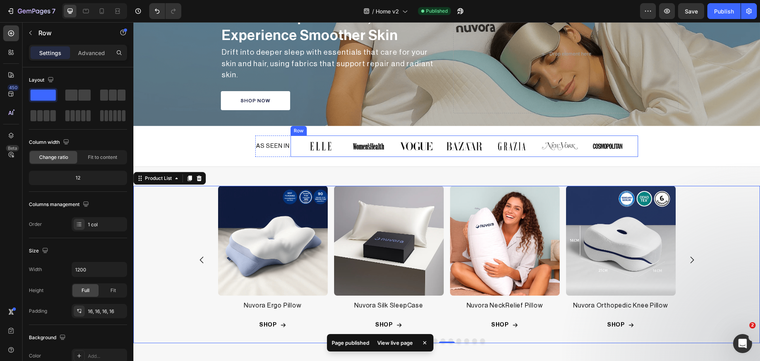
click at [629, 145] on div "Image Image Image Image Image Image Image Carousel Row" at bounding box center [465, 145] width 348 height 21
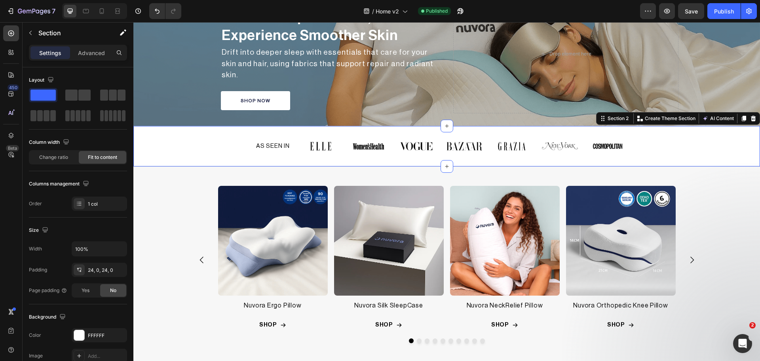
click at [247, 140] on div "AS SEEN IN Heading Image Image Image Image Image Image Image Carousel Row Row" at bounding box center [447, 145] width 510 height 21
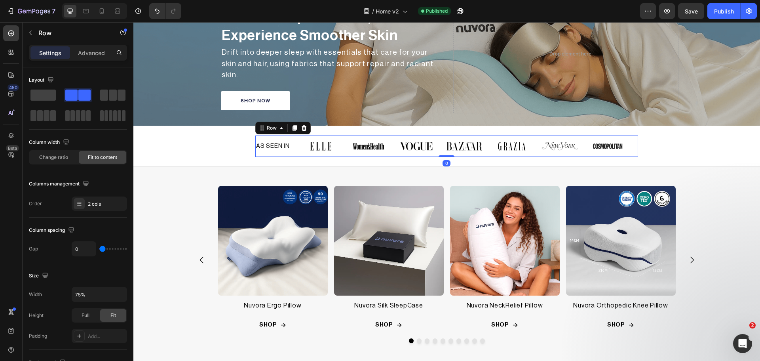
click at [286, 135] on div "AS SEEN IN Heading" at bounding box center [272, 145] width 35 height 21
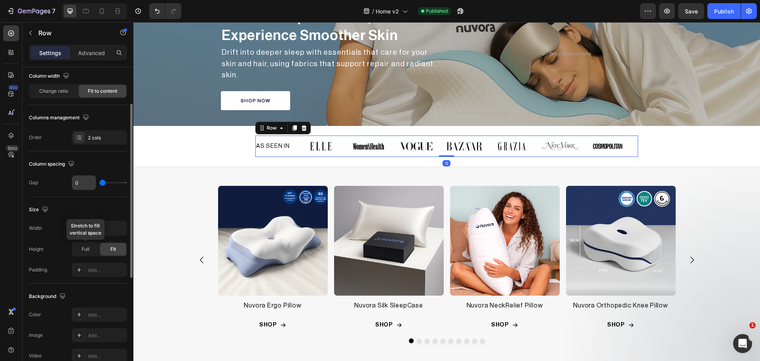
scroll to position [132, 0]
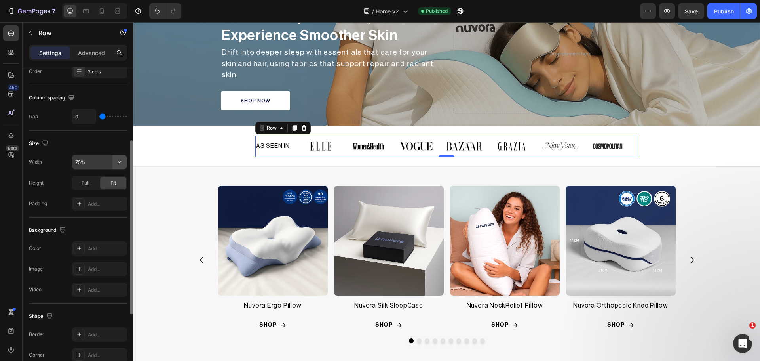
click at [119, 158] on icon "button" at bounding box center [120, 162] width 8 height 8
click at [105, 181] on span "1200px" at bounding box center [111, 182] width 17 height 7
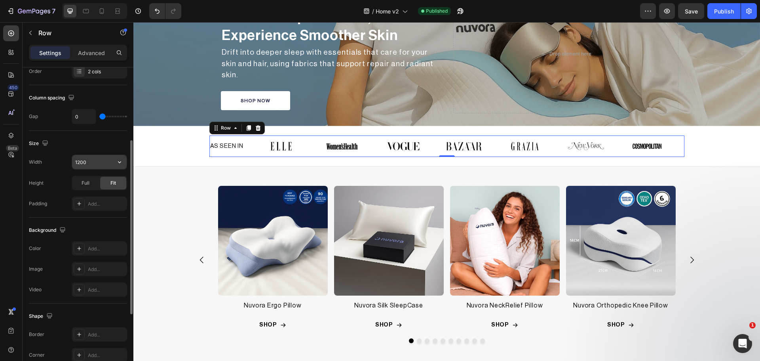
click at [86, 163] on input "1200" at bounding box center [99, 162] width 55 height 14
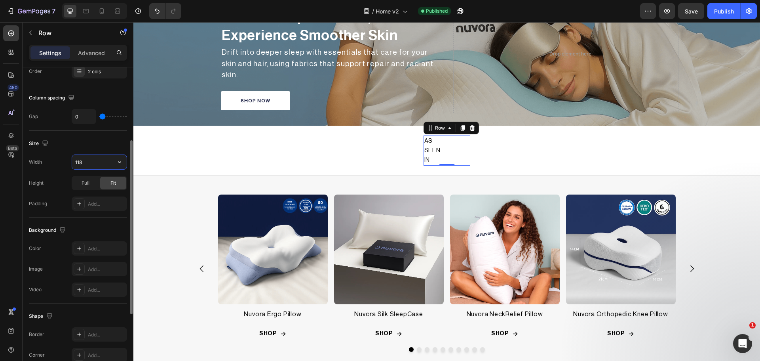
type input "1180"
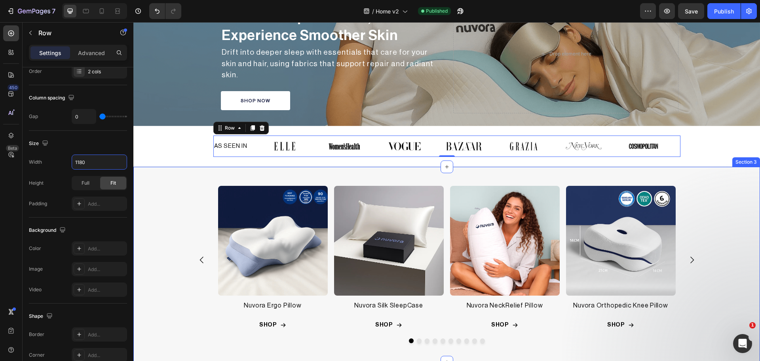
click at [162, 171] on div "Product Images Nuvora Ergo Pillow Product Title Row SHOP Add to Cart Row Row Pr…" at bounding box center [446, 264] width 627 height 195
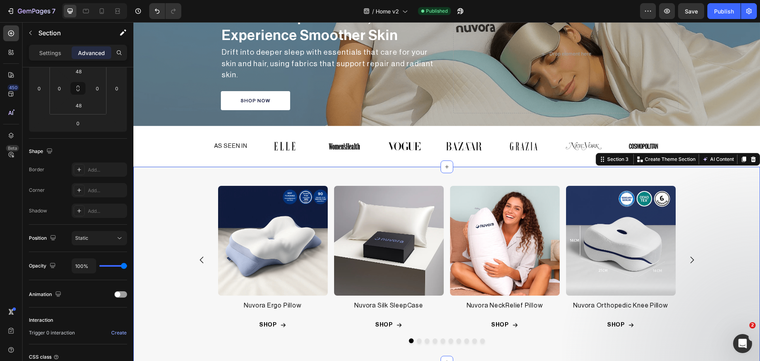
scroll to position [0, 0]
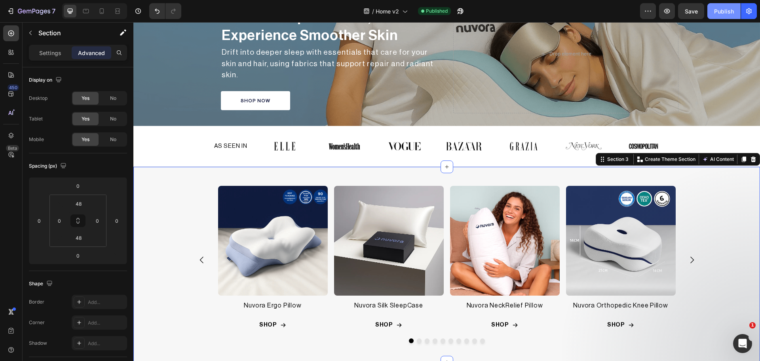
click at [733, 8] on div "Publish" at bounding box center [724, 11] width 20 height 8
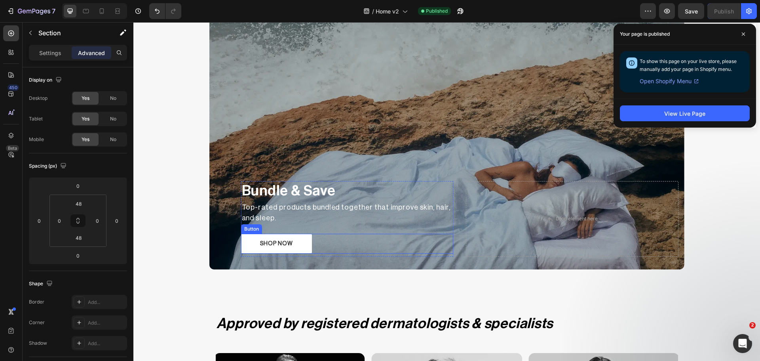
scroll to position [1057, 0]
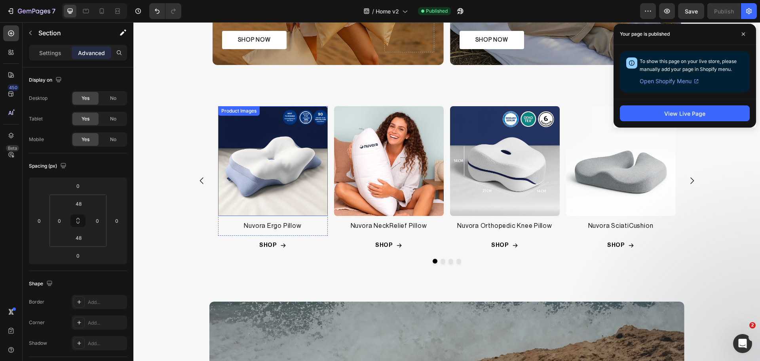
drag, startPoint x: 271, startPoint y: 205, endPoint x: 265, endPoint y: 192, distance: 14.2
click at [265, 192] on img at bounding box center [273, 161] width 110 height 110
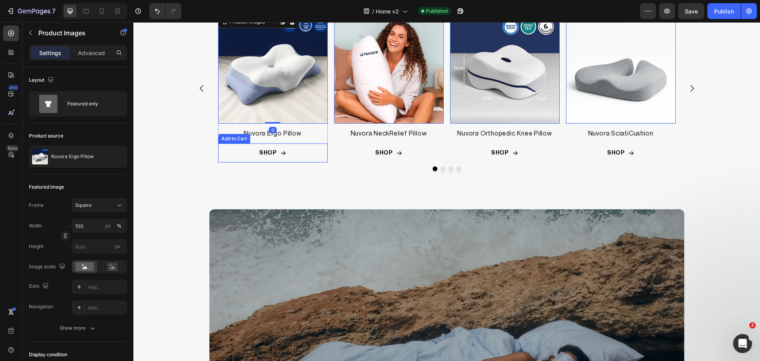
scroll to position [1255, 0]
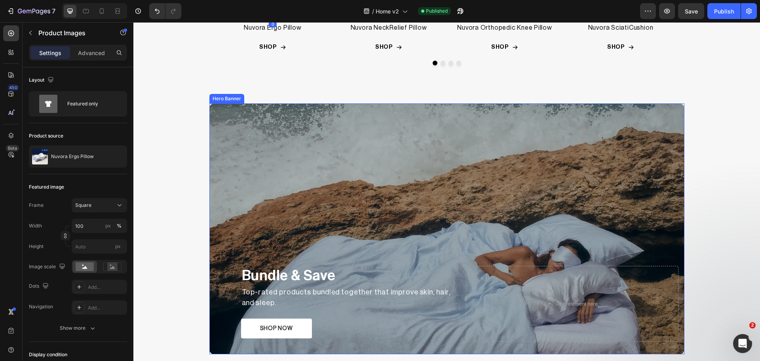
click at [239, 148] on div "Overlay" at bounding box center [447, 228] width 475 height 251
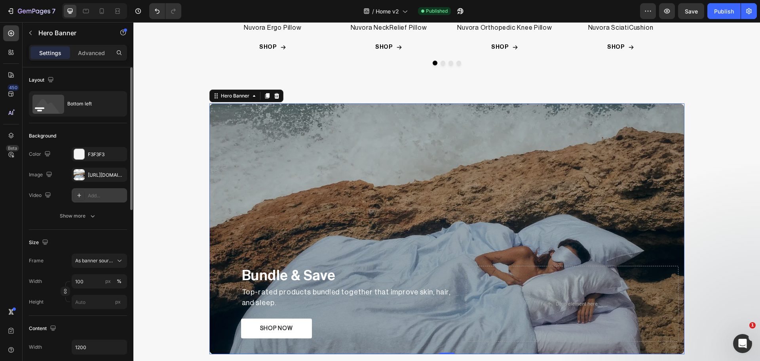
drag, startPoint x: 81, startPoint y: 178, endPoint x: 126, endPoint y: 195, distance: 48.6
click at [81, 178] on div at bounding box center [79, 174] width 11 height 11
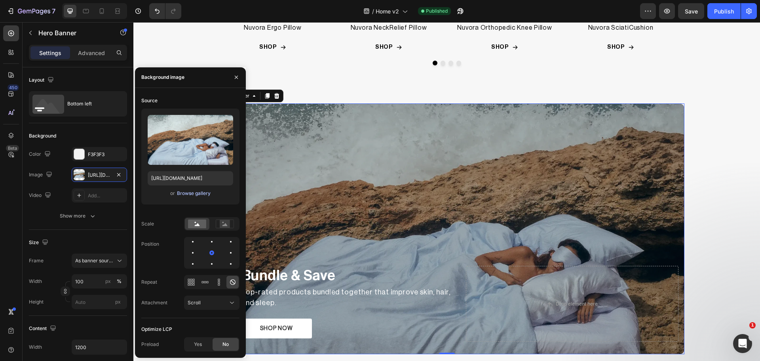
click at [205, 193] on div "Browse gallery" at bounding box center [194, 193] width 34 height 7
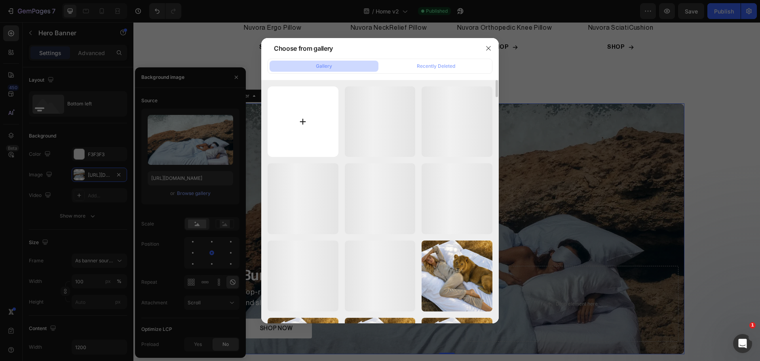
click at [309, 115] on input "file" at bounding box center [303, 121] width 71 height 71
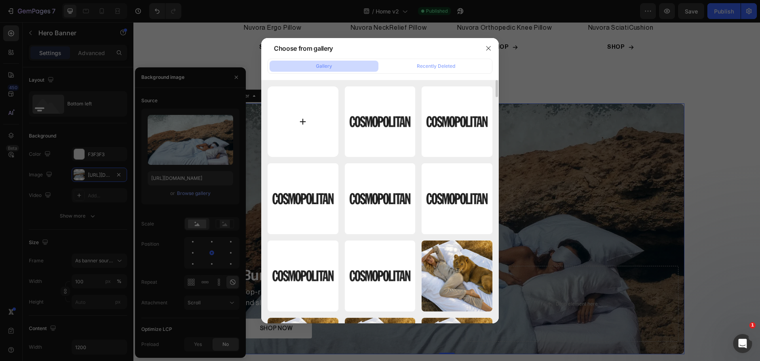
type input "C:\fakepath\bundle.png"
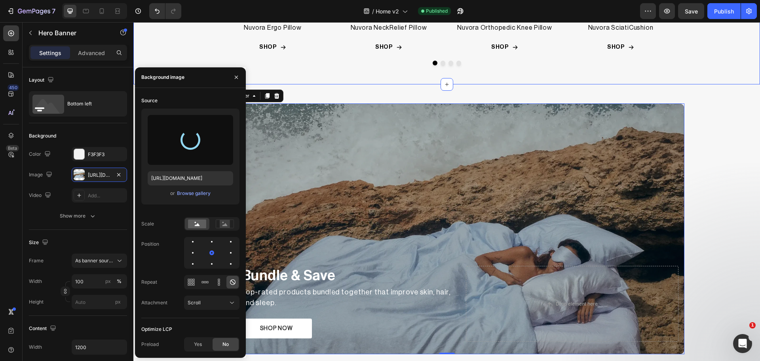
type input "[URL][DOMAIN_NAME]"
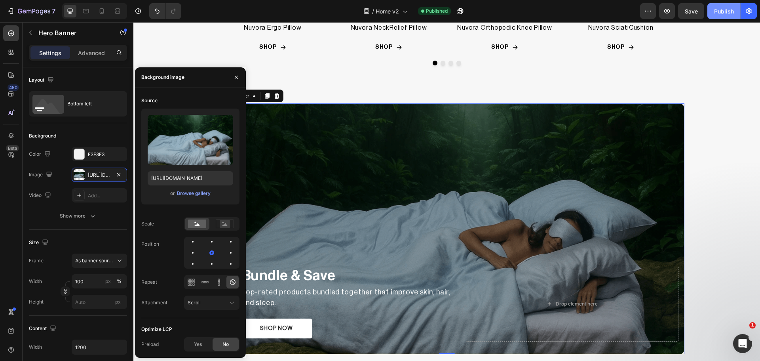
click at [720, 14] on div "Publish" at bounding box center [724, 11] width 20 height 8
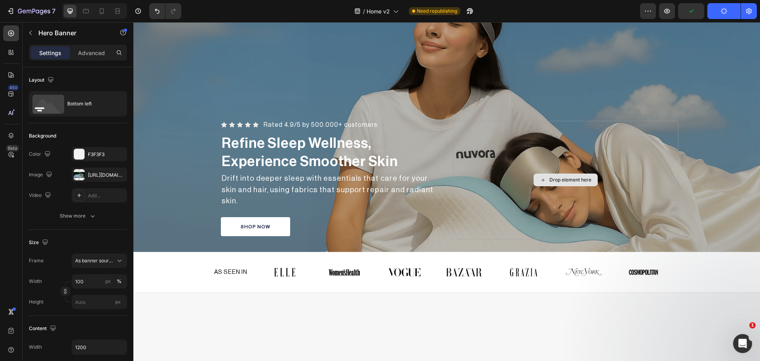
scroll to position [0, 0]
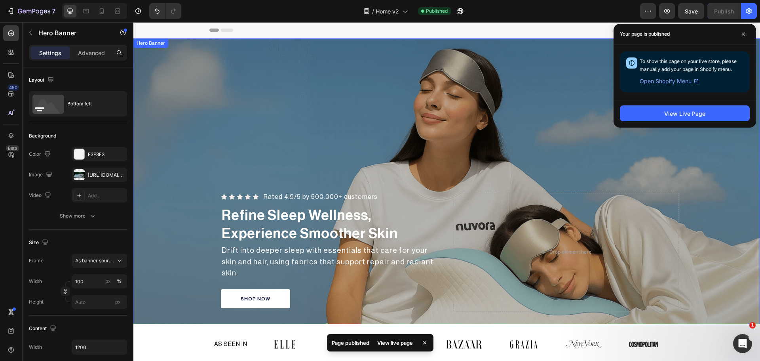
click at [315, 152] on div "Overlay" at bounding box center [446, 181] width 627 height 286
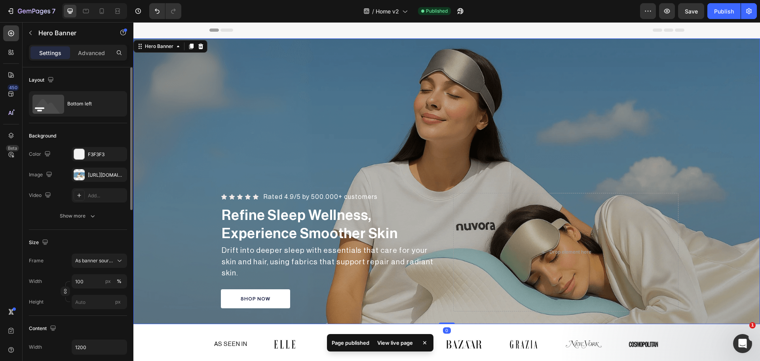
scroll to position [66, 0]
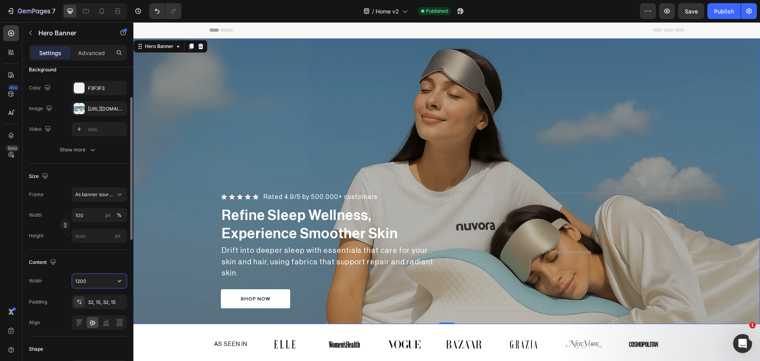
click at [81, 281] on input "1200" at bounding box center [99, 281] width 55 height 14
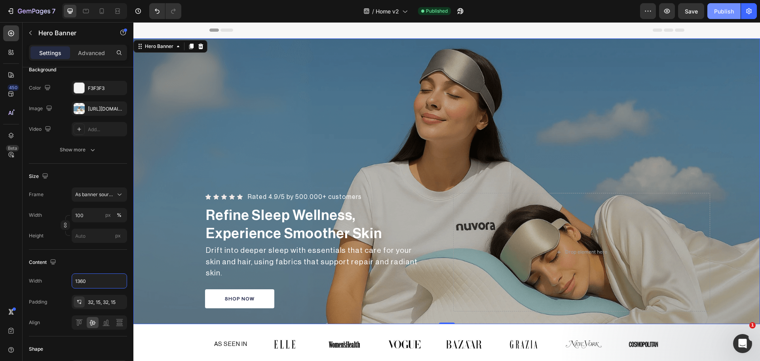
type input "1360"
click at [726, 9] on div "Publish" at bounding box center [724, 11] width 20 height 8
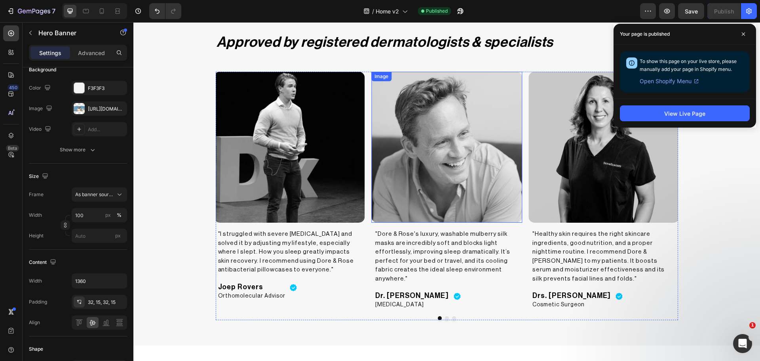
scroll to position [1320, 0]
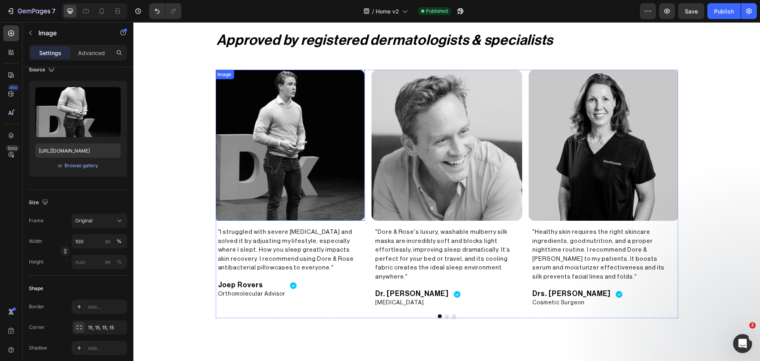
click at [279, 168] on img at bounding box center [289, 145] width 151 height 151
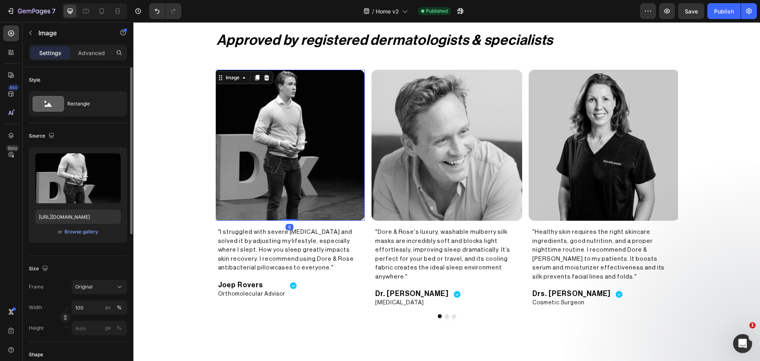
click at [82, 236] on div "or Browse gallery" at bounding box center [78, 232] width 86 height 10
click at [86, 228] on div "Browse gallery" at bounding box center [82, 231] width 34 height 7
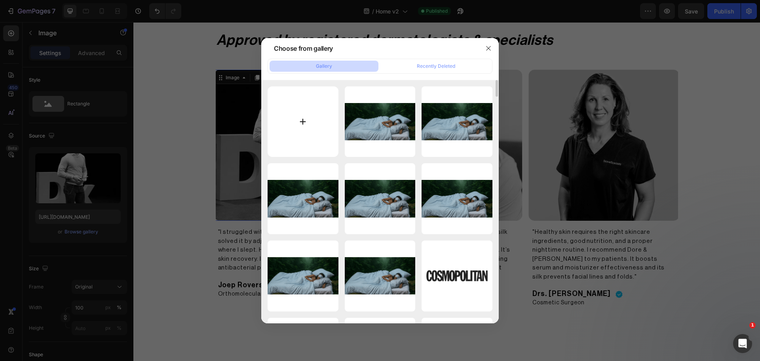
click at [322, 137] on input "file" at bounding box center [303, 121] width 71 height 71
type input "C:\fakepath\signal-2025-08-28-164810_002.webp"
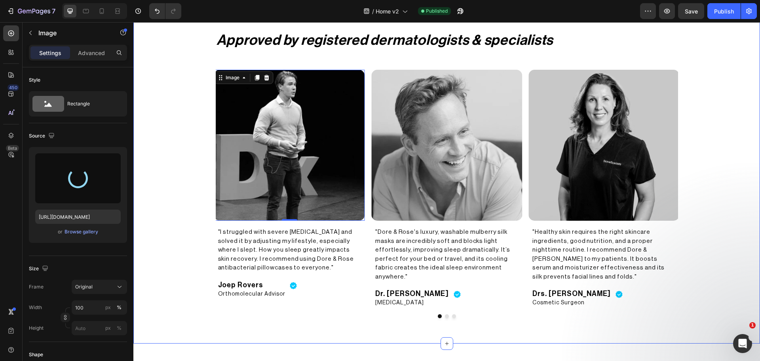
type input "[URL][DOMAIN_NAME]"
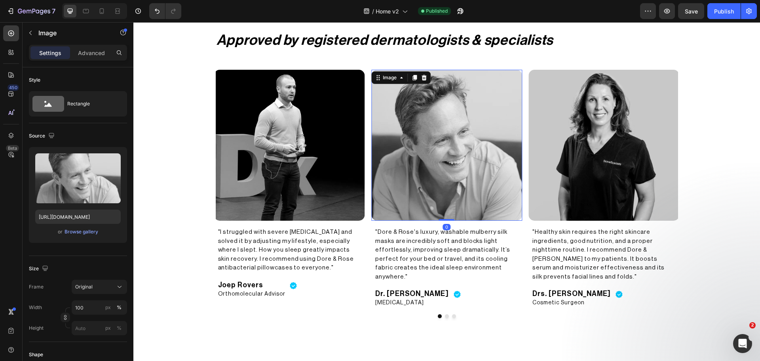
click at [440, 137] on img at bounding box center [446, 145] width 151 height 151
click at [88, 231] on div "Browse gallery" at bounding box center [82, 231] width 34 height 7
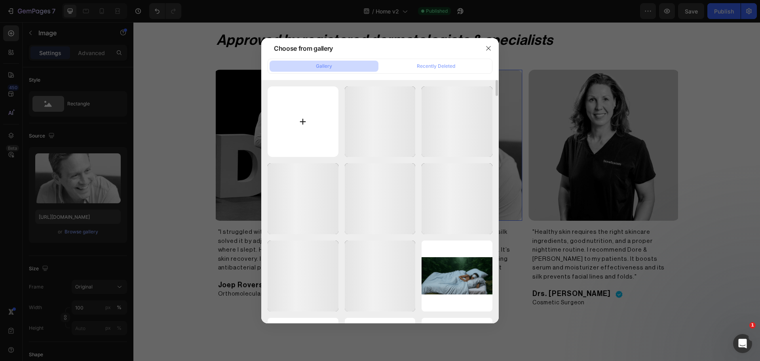
click at [321, 131] on input "file" at bounding box center [303, 121] width 71 height 71
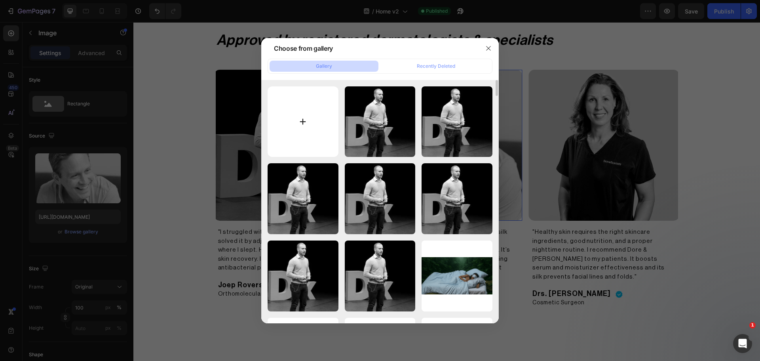
type input "C:\fakepath\signal-2025-08-28-164810_003.webp"
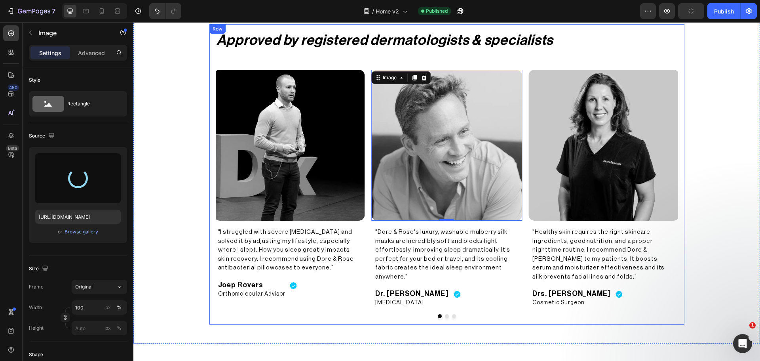
type input "[URL][DOMAIN_NAME]"
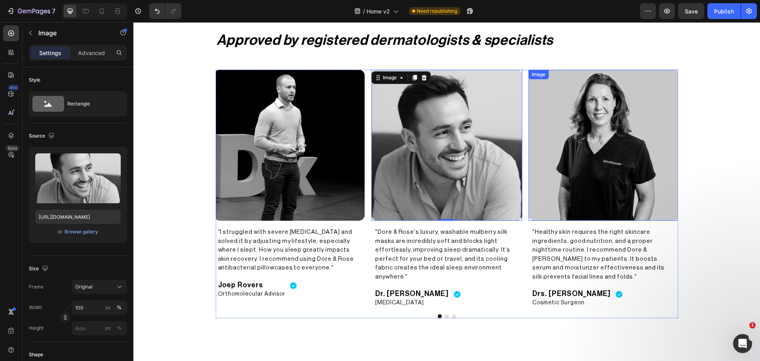
click at [573, 179] on img at bounding box center [604, 145] width 151 height 151
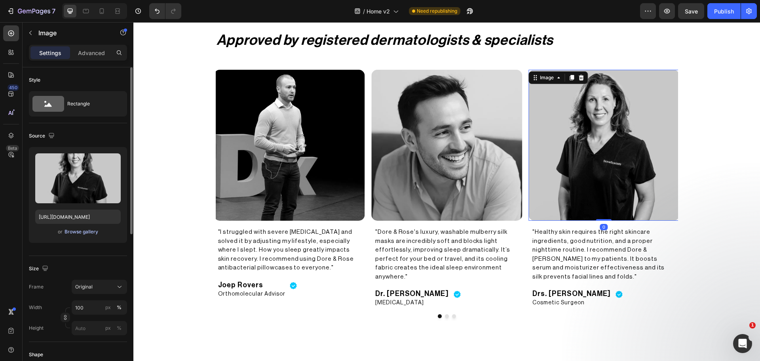
click at [89, 229] on div "Browse gallery" at bounding box center [82, 231] width 34 height 7
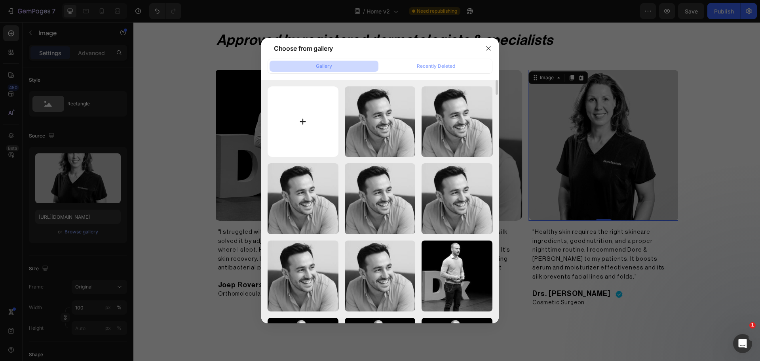
click at [316, 134] on input "file" at bounding box center [303, 121] width 71 height 71
type input "C:\fakepath\signal-2025-08-28-164810_004.webp"
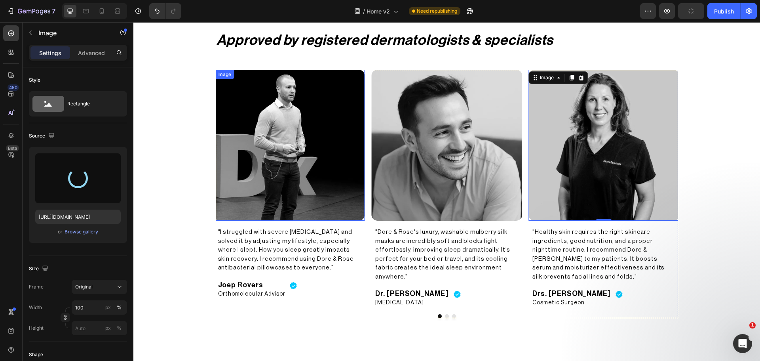
type input "[URL][DOMAIN_NAME]"
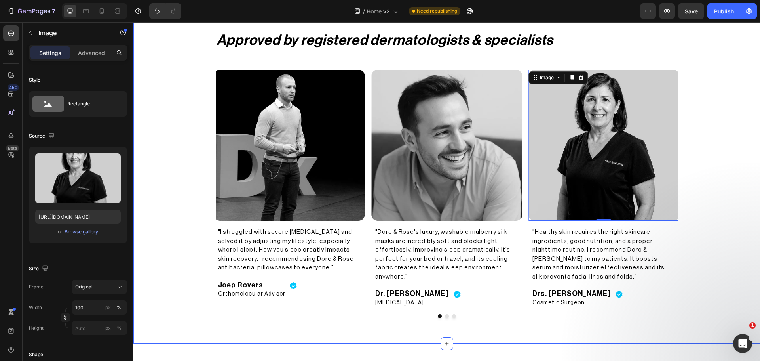
click at [709, 187] on div "Approved by registered dermatologists & specialists Heading Image "Dore & Rose'…" at bounding box center [446, 174] width 627 height 300
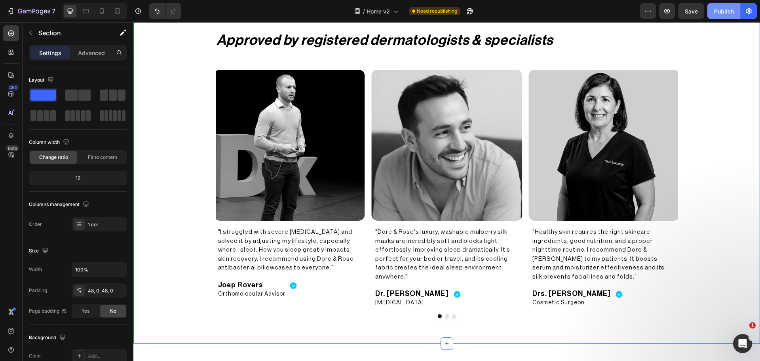
click at [716, 13] on div "Publish" at bounding box center [724, 11] width 20 height 8
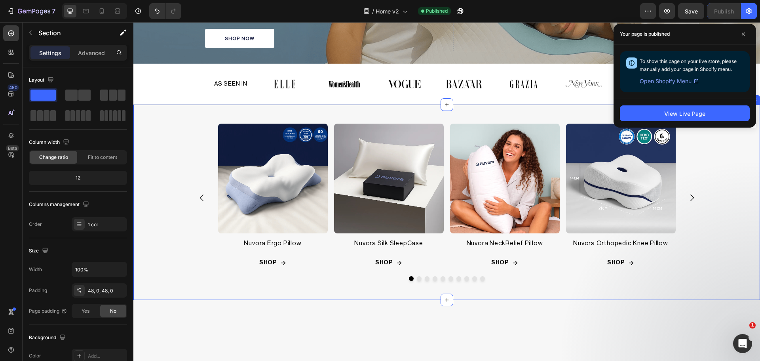
scroll to position [264, 0]
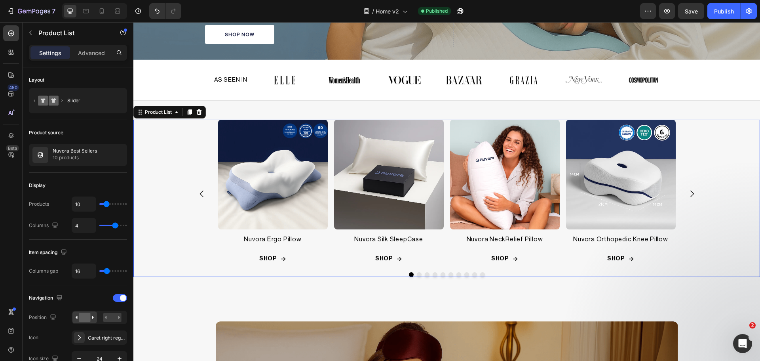
click at [673, 245] on div "Product Images Nuvora Ergo Pillow Product Title Row SHOP Add to Cart Row Row Pr…" at bounding box center [447, 194] width 515 height 149
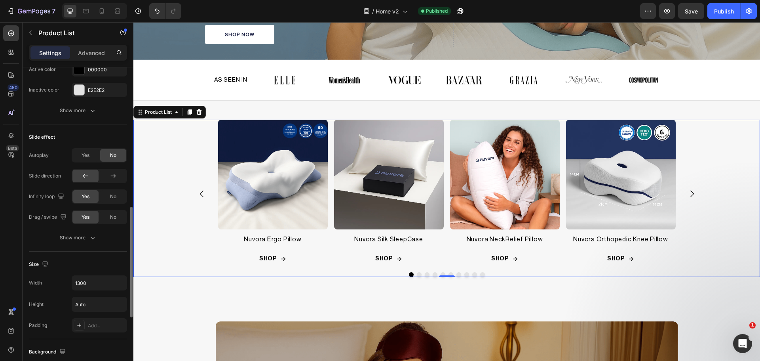
scroll to position [463, 0]
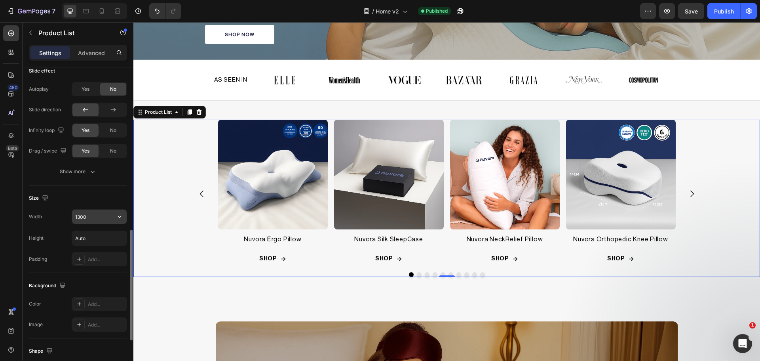
click at [82, 219] on input "1300" at bounding box center [99, 217] width 55 height 14
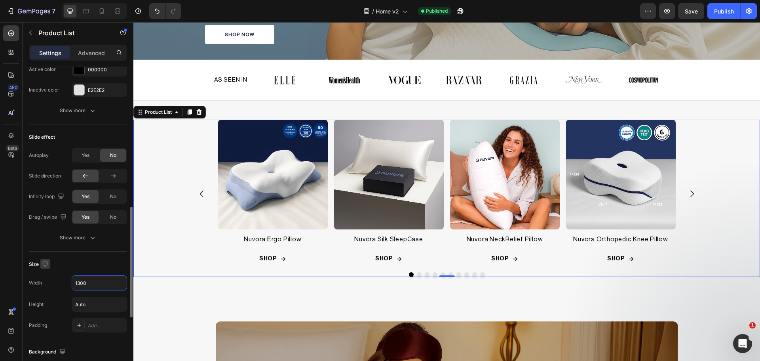
scroll to position [265, 0]
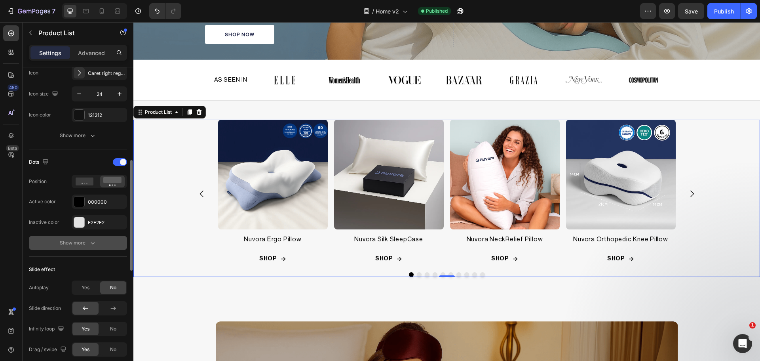
click at [85, 244] on div "Show more" at bounding box center [78, 243] width 37 height 8
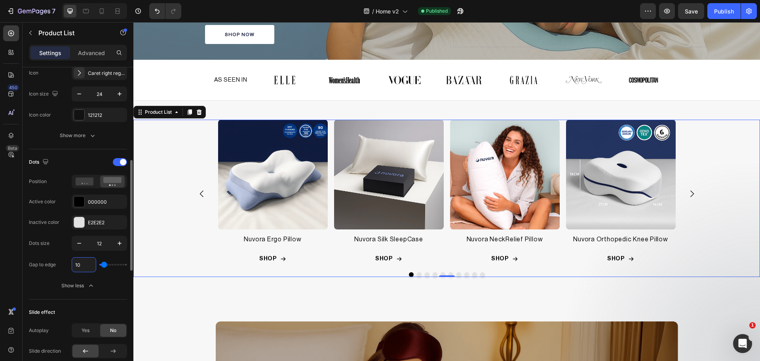
click at [77, 269] on input "10" at bounding box center [84, 264] width 24 height 14
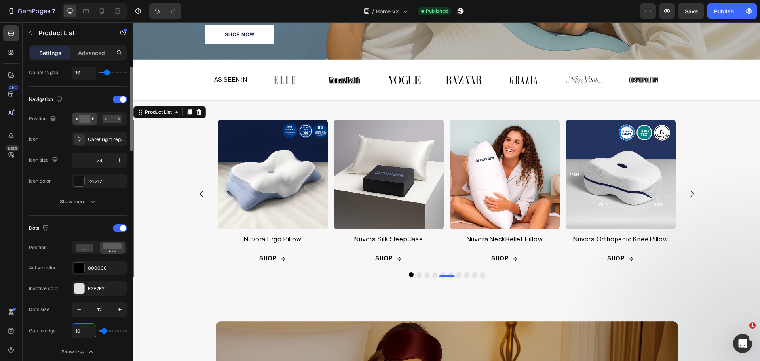
scroll to position [132, 0]
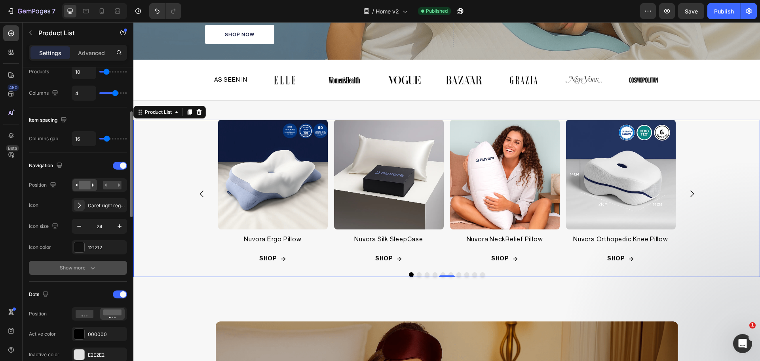
click at [77, 266] on div "Show more" at bounding box center [78, 268] width 37 height 8
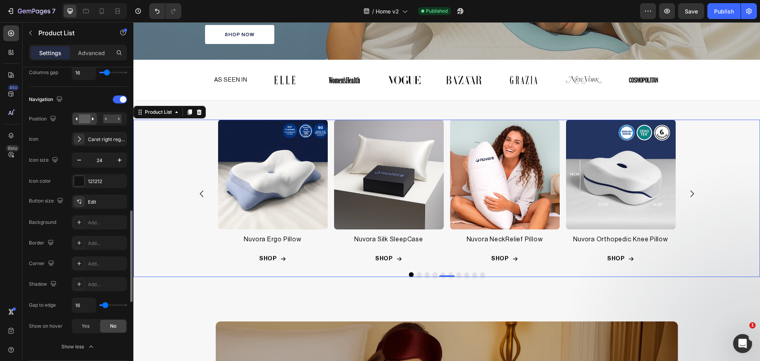
scroll to position [397, 0]
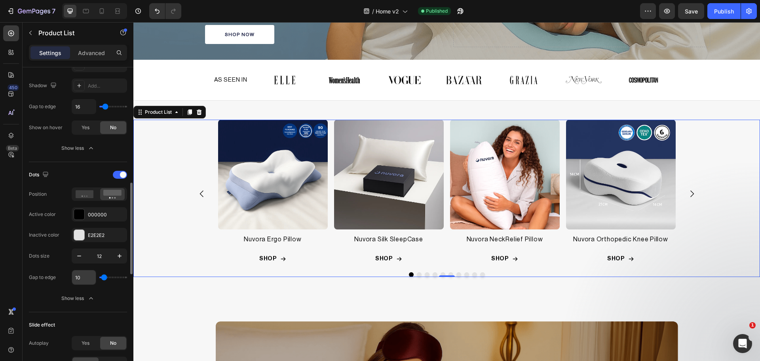
click at [82, 279] on input "10" at bounding box center [84, 277] width 24 height 14
type input "100"
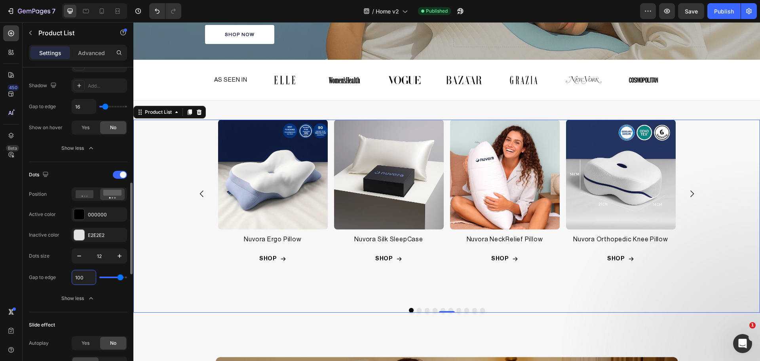
type input "10"
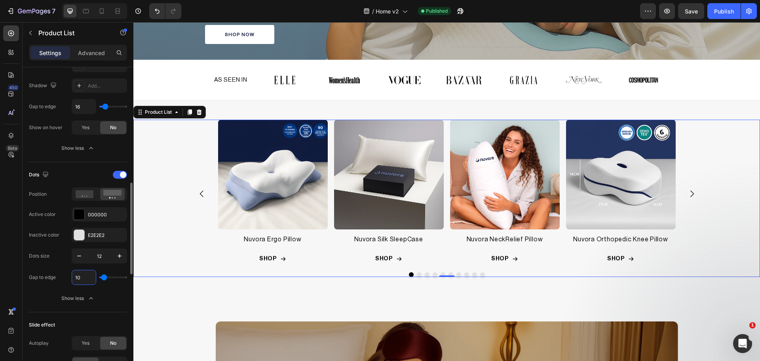
type input "0"
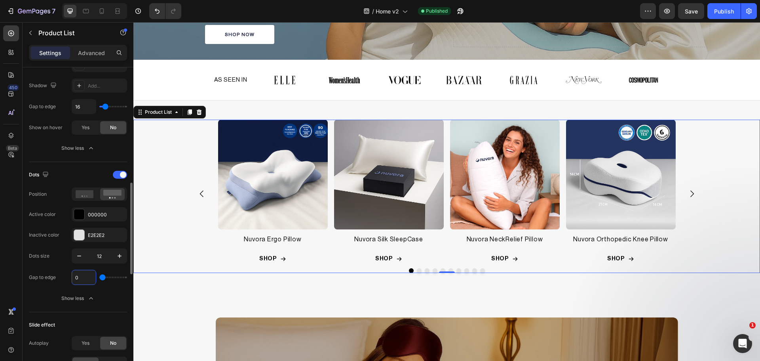
type input "1"
type input "2"
type input "3"
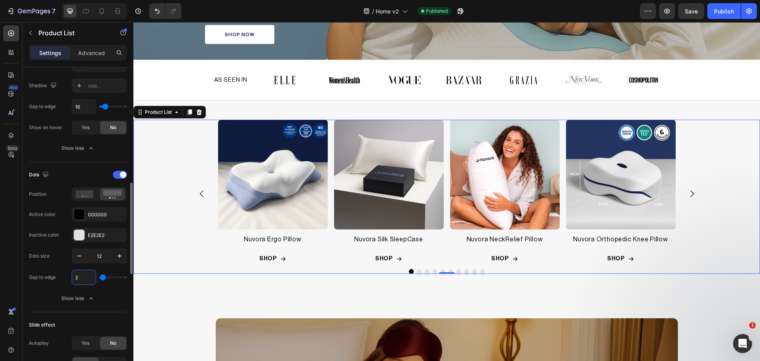
type input "3"
type input "4"
type input "5"
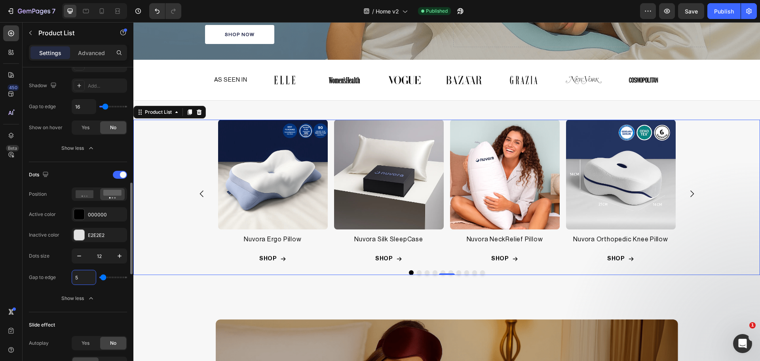
type input "6"
type input "7"
type input "8"
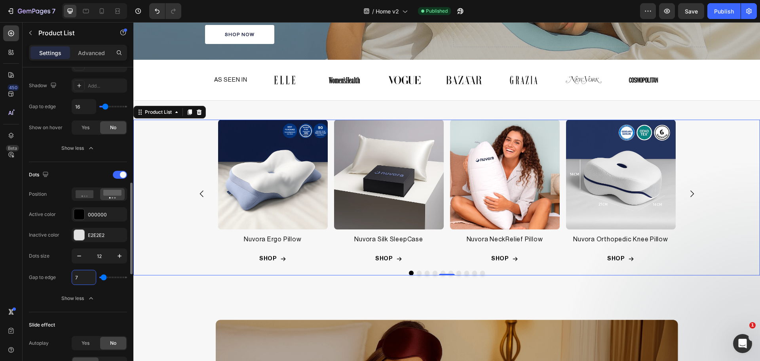
type input "8"
type input "9"
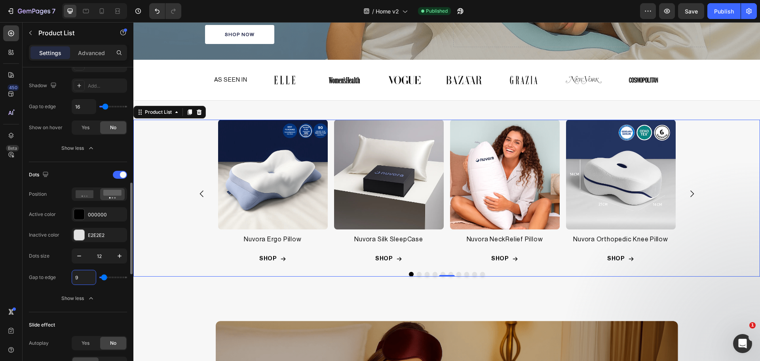
type input "10"
type input "11"
type input "12"
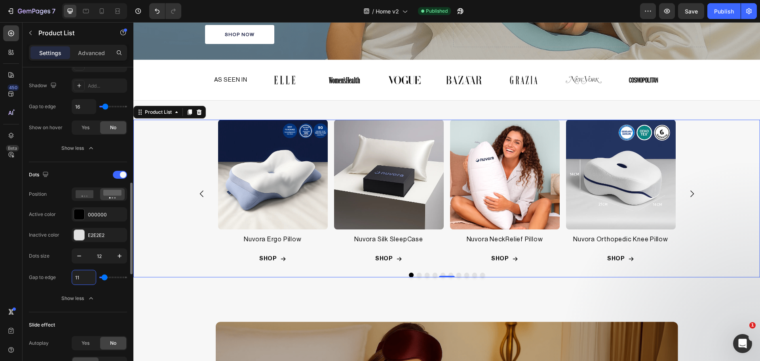
type input "12"
type input "13"
type input "14"
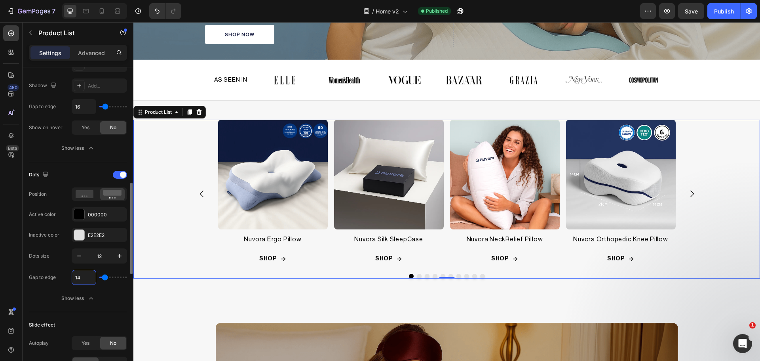
type input "15"
type input "16"
type input "15"
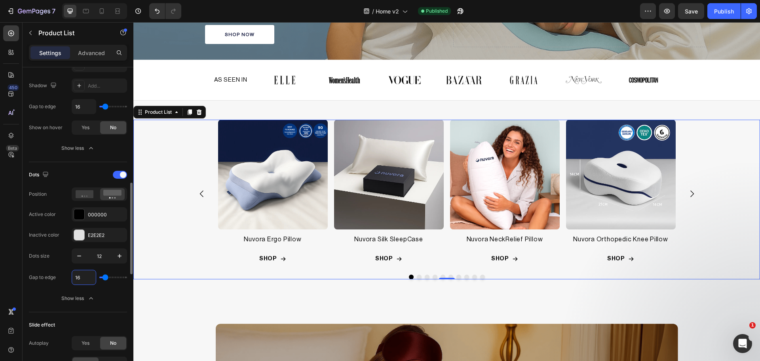
type input "15"
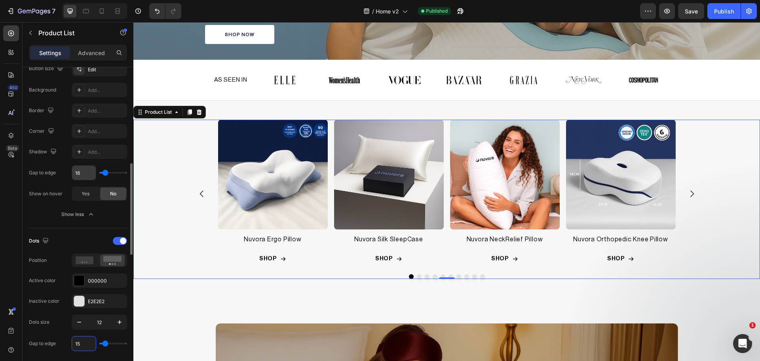
type input "15"
click at [83, 169] on input "16" at bounding box center [84, 173] width 24 height 14
type input "0"
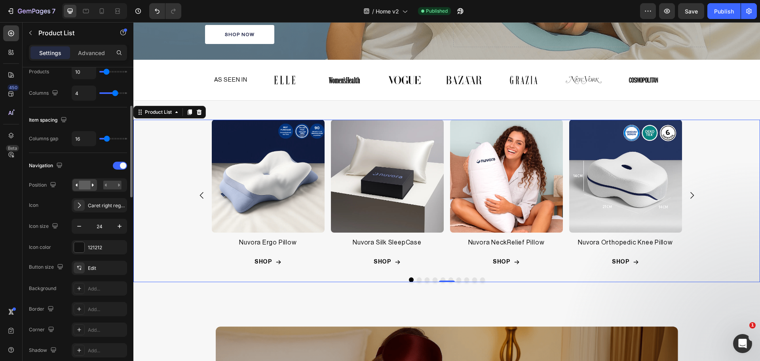
scroll to position [66, 0]
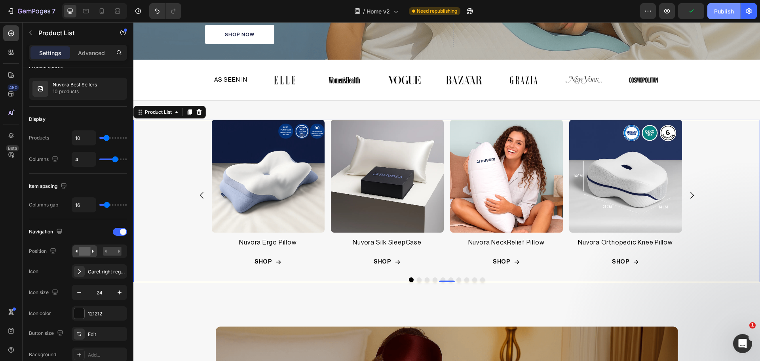
type input "0"
click at [726, 11] on div "Publish" at bounding box center [724, 11] width 20 height 8
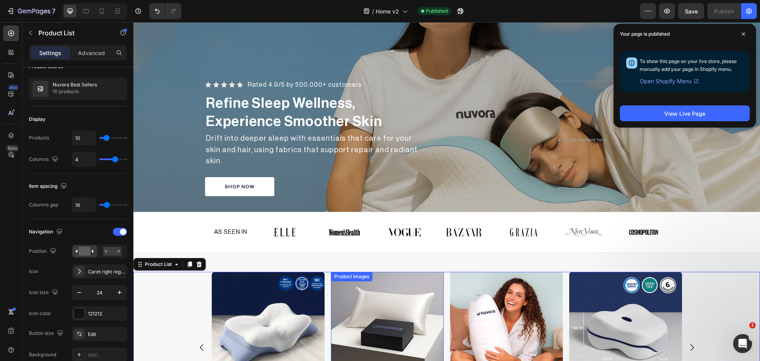
scroll to position [0, 0]
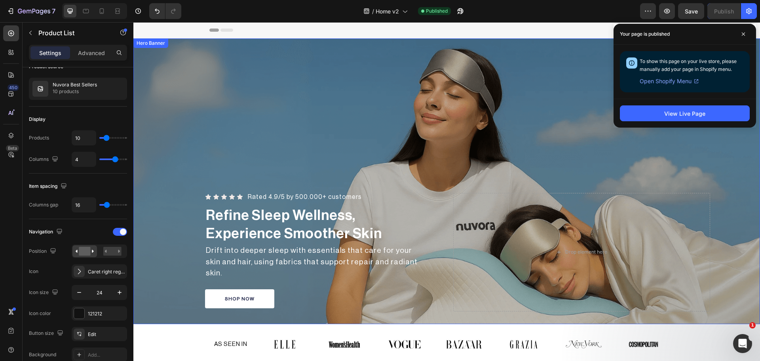
click at [320, 61] on div "Overlay" at bounding box center [446, 181] width 627 height 286
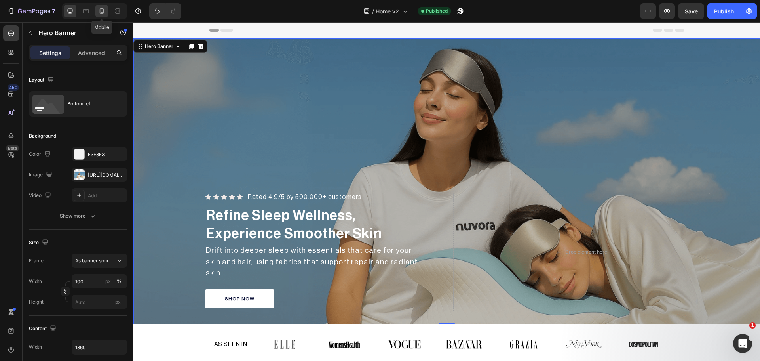
click at [102, 11] on icon at bounding box center [102, 11] width 8 height 8
type input "560"
type input "100%"
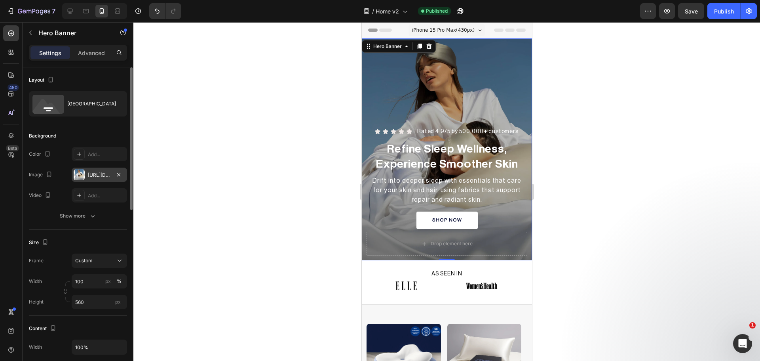
click at [87, 177] on div "[URL][DOMAIN_NAME]" at bounding box center [99, 175] width 55 height 14
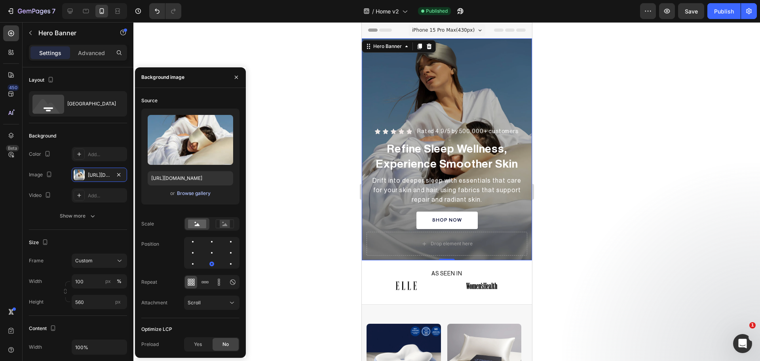
click at [193, 192] on div "Browse gallery" at bounding box center [194, 193] width 34 height 7
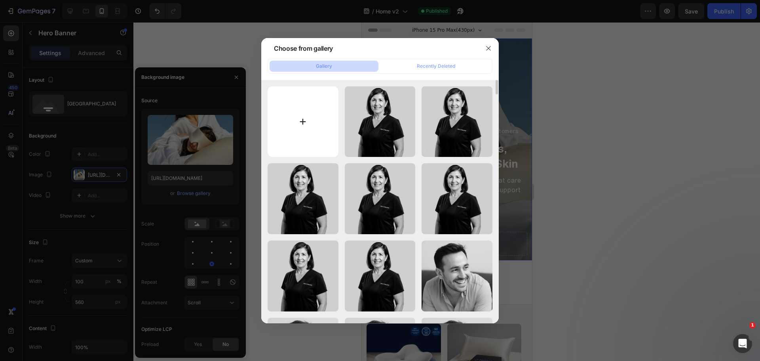
click at [290, 122] on input "file" at bounding box center [303, 121] width 71 height 71
type input "C:\fakepath\1.png"
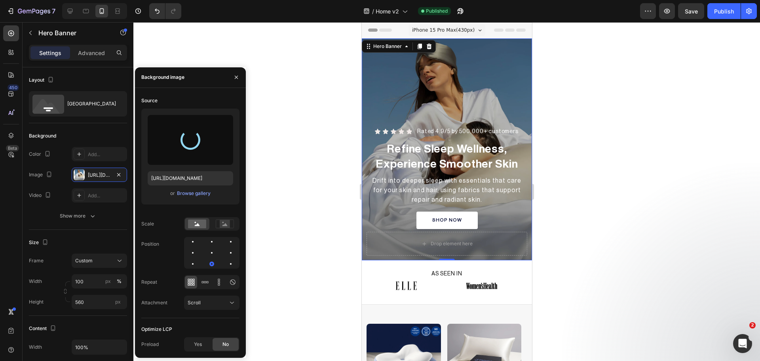
type input "[URL][DOMAIN_NAME]"
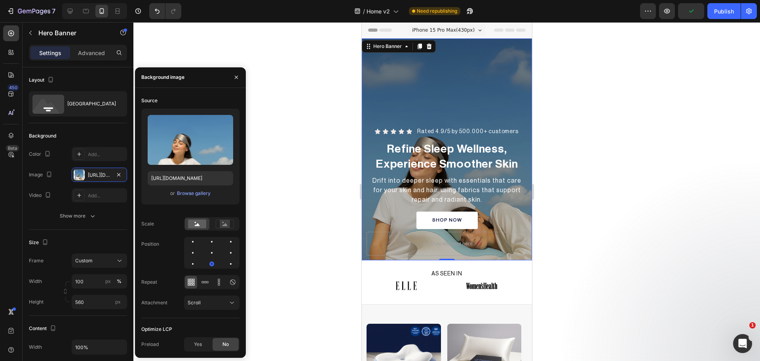
click at [297, 250] on div at bounding box center [446, 191] width 627 height 339
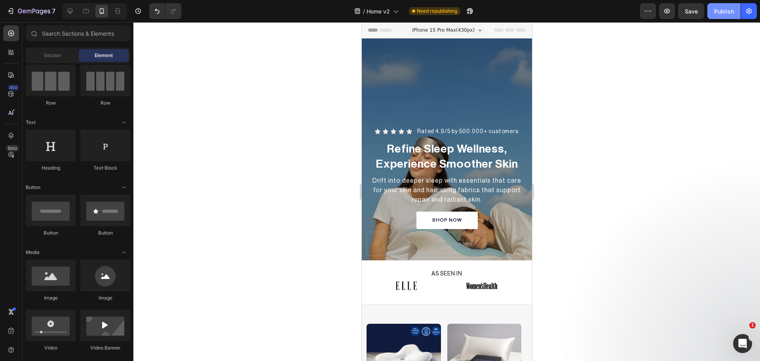
click at [725, 11] on div "Publish" at bounding box center [724, 11] width 20 height 8
click at [599, 195] on div at bounding box center [446, 191] width 627 height 339
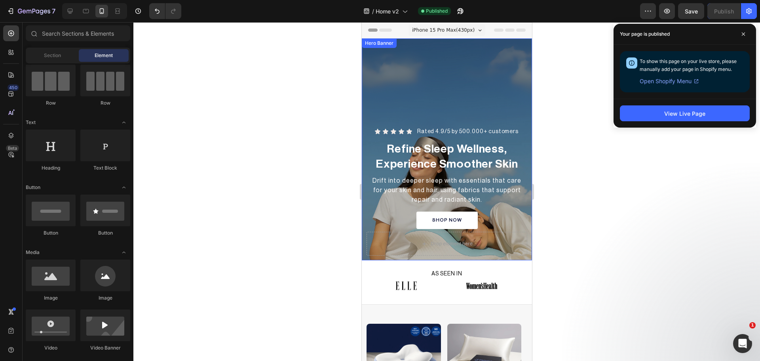
click at [426, 63] on div "Overlay" at bounding box center [447, 149] width 170 height 222
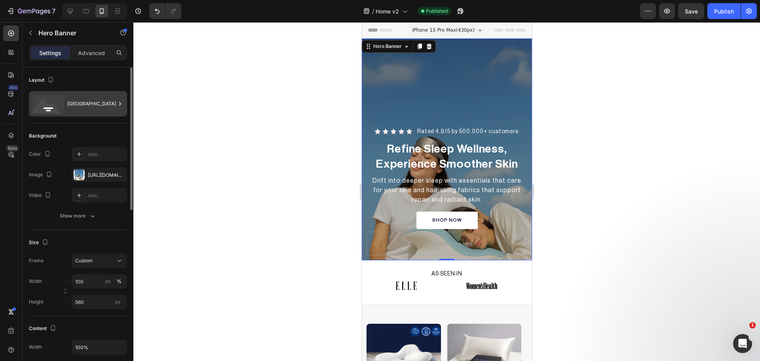
click at [58, 109] on icon at bounding box center [48, 104] width 32 height 19
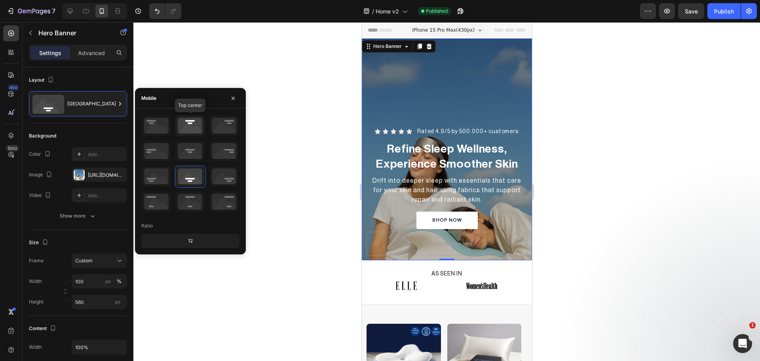
click at [199, 129] on icon at bounding box center [189, 125] width 29 height 21
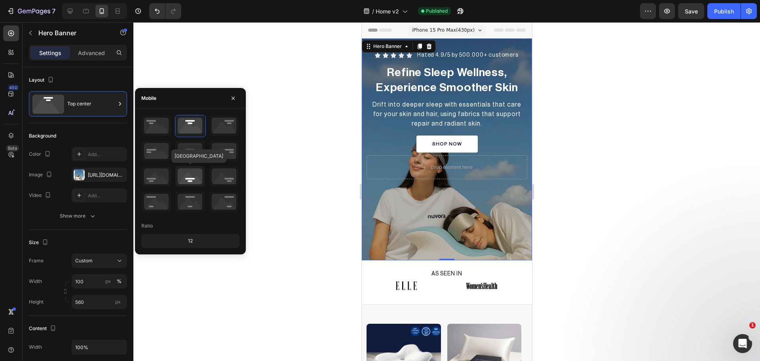
click at [188, 178] on icon at bounding box center [189, 176] width 29 height 21
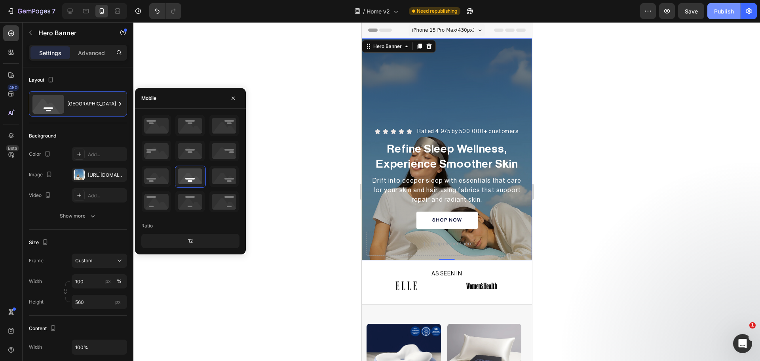
click at [719, 11] on div "Publish" at bounding box center [724, 11] width 20 height 8
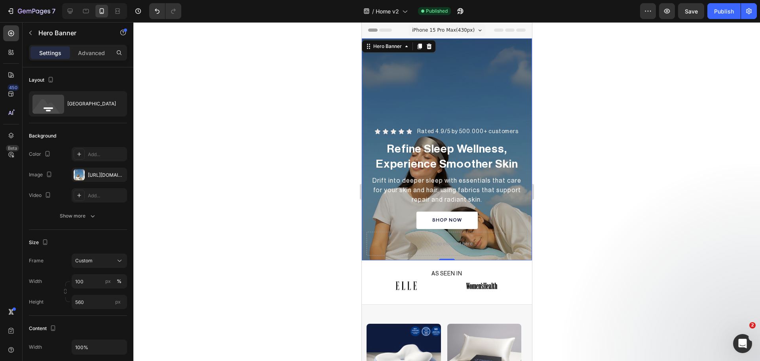
click at [484, 56] on div "Overlay" at bounding box center [447, 149] width 170 height 222
click at [48, 96] on icon at bounding box center [48, 104] width 32 height 19
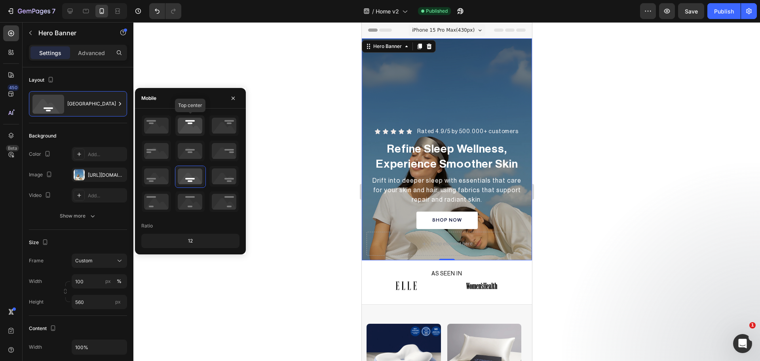
click at [195, 132] on icon at bounding box center [189, 125] width 29 height 21
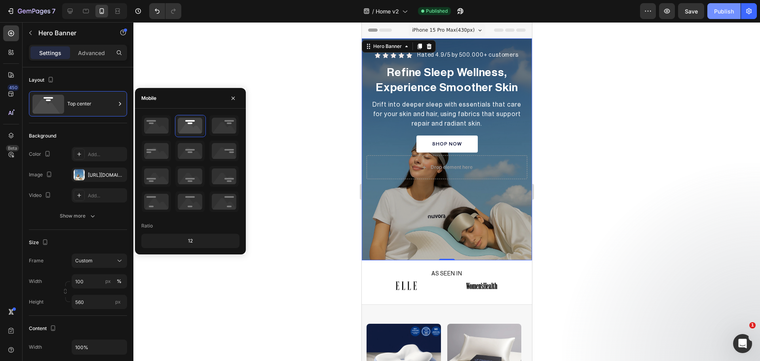
click at [730, 13] on div "Publish" at bounding box center [724, 11] width 20 height 8
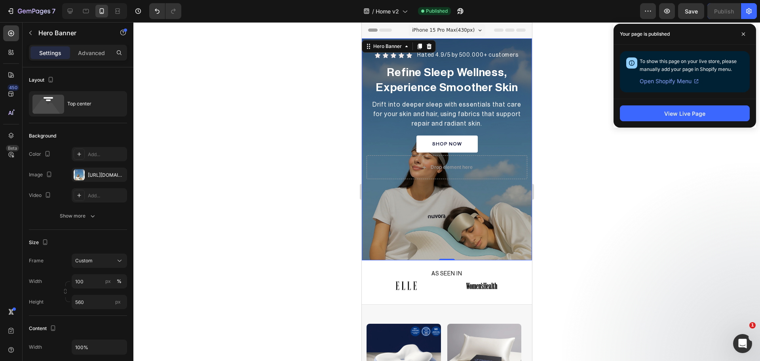
click at [625, 198] on div at bounding box center [446, 191] width 627 height 339
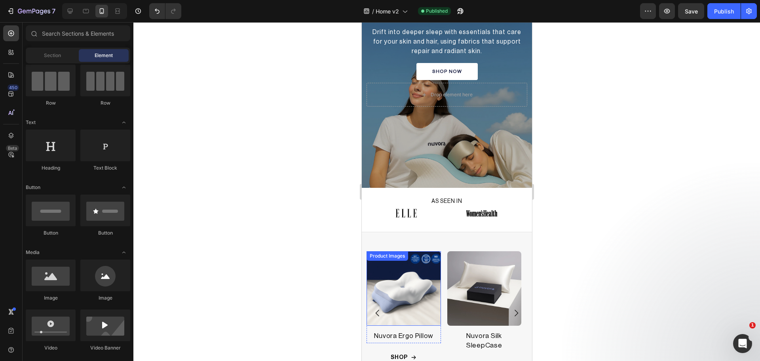
scroll to position [132, 0]
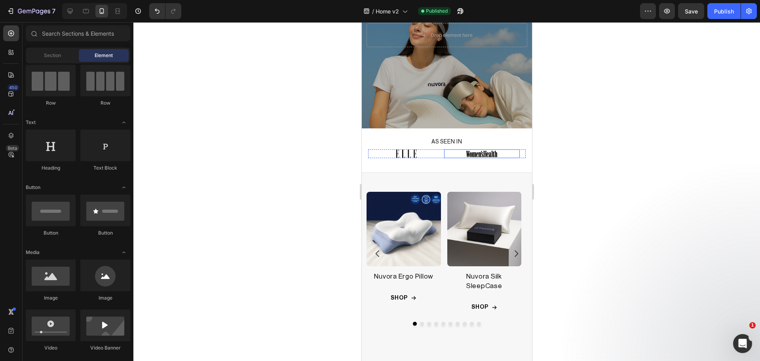
click at [444, 155] on div at bounding box center [482, 153] width 76 height 9
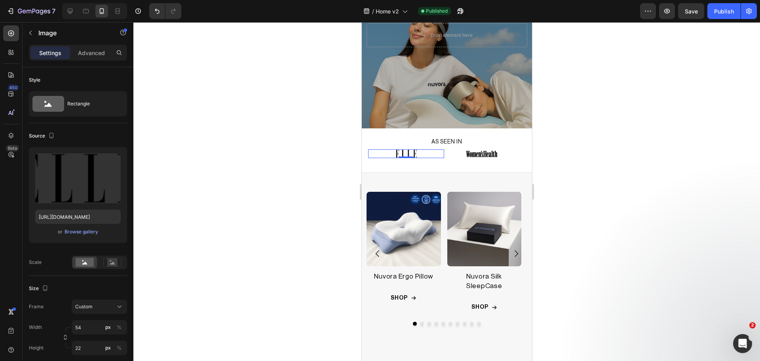
click at [441, 155] on div at bounding box center [406, 153] width 76 height 9
click at [452, 160] on div "Image 0 Image Image Image Image Image Image Carousel Row" at bounding box center [447, 156] width 170 height 17
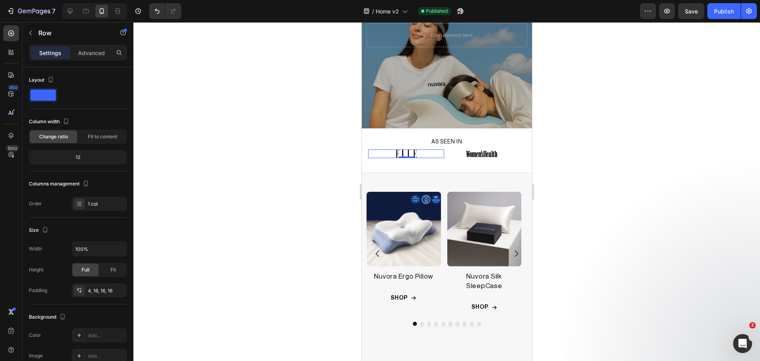
click at [419, 154] on div at bounding box center [406, 153] width 76 height 9
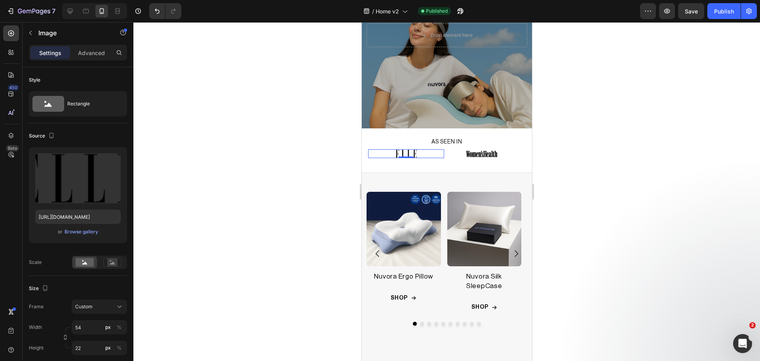
click at [398, 152] on img at bounding box center [405, 153] width 21 height 9
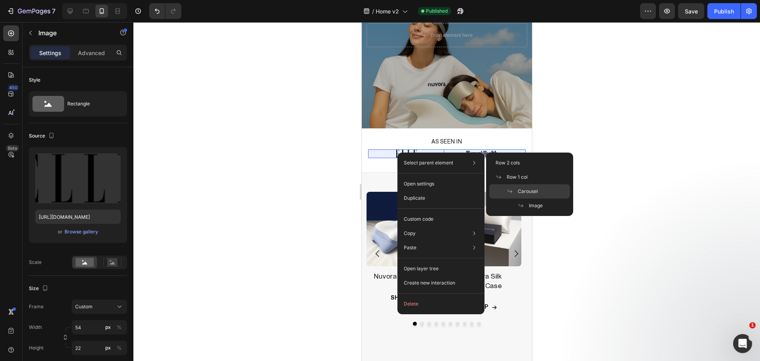
click at [530, 189] on span "Carousel" at bounding box center [528, 191] width 20 height 7
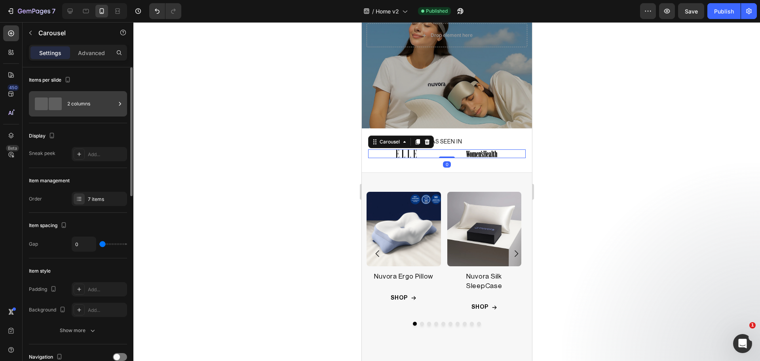
click at [54, 105] on span at bounding box center [55, 103] width 13 height 13
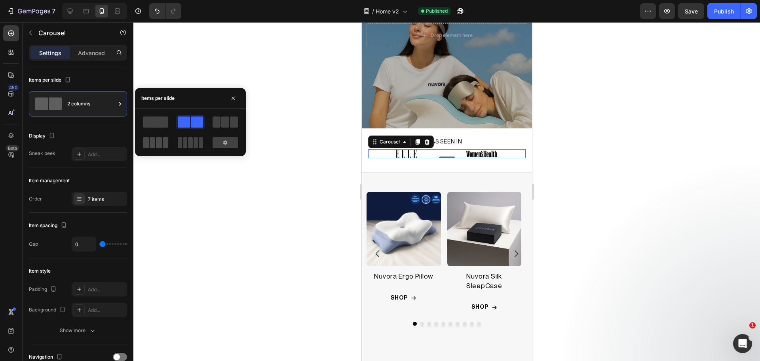
click at [159, 143] on span at bounding box center [159, 142] width 6 height 11
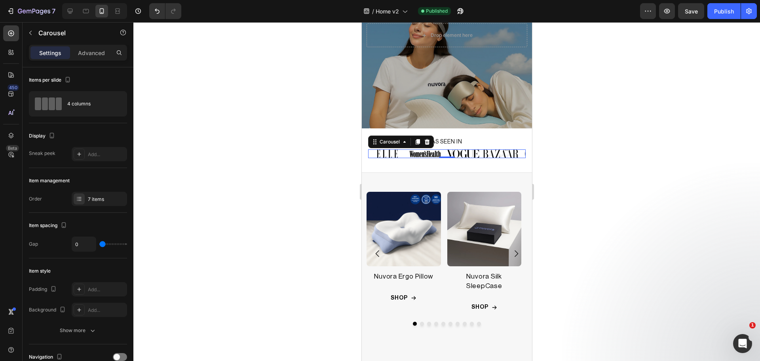
click at [227, 180] on div at bounding box center [446, 191] width 627 height 339
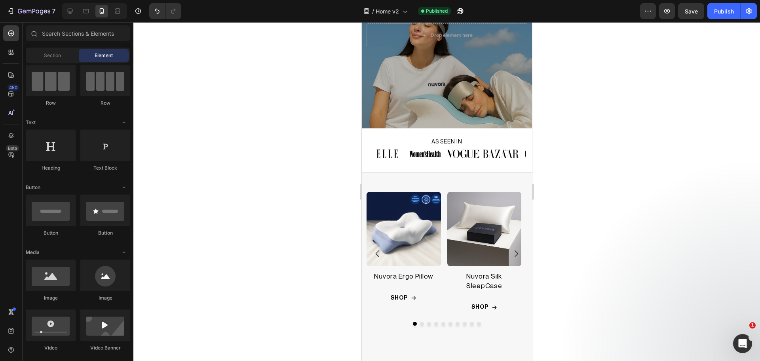
click at [625, 175] on div at bounding box center [446, 191] width 627 height 339
click at [721, 6] on button "Publish" at bounding box center [724, 11] width 33 height 16
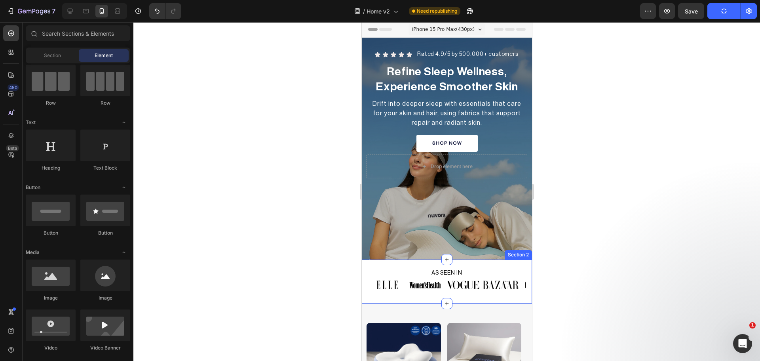
scroll to position [0, 0]
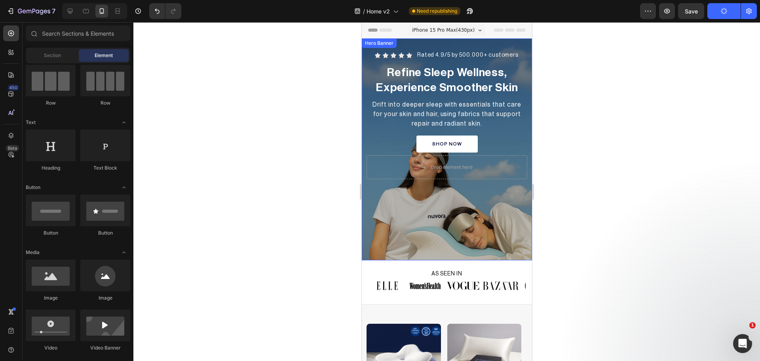
click at [364, 134] on div "Icon Icon Icon Icon Icon Icon List Rated 4.9/5 by 500.000+ customers Heading Ro…" at bounding box center [447, 110] width 170 height 145
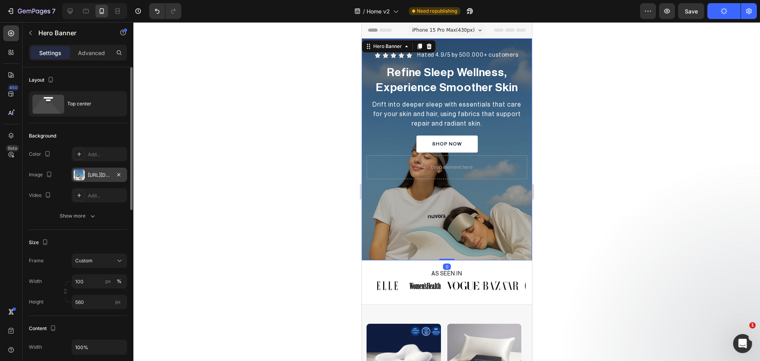
click at [78, 177] on div at bounding box center [79, 174] width 11 height 11
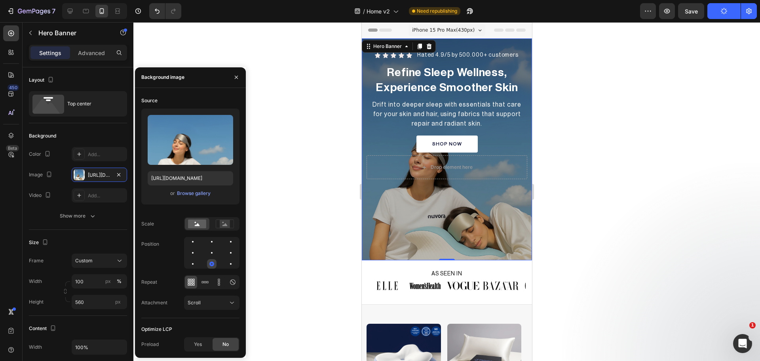
click at [211, 261] on div at bounding box center [212, 263] width 5 height 5
click at [364, 142] on div "Icon Icon Icon Icon Icon Icon List Rated 4.9/5 by 500.000+ customers Heading Ro…" at bounding box center [447, 110] width 170 height 145
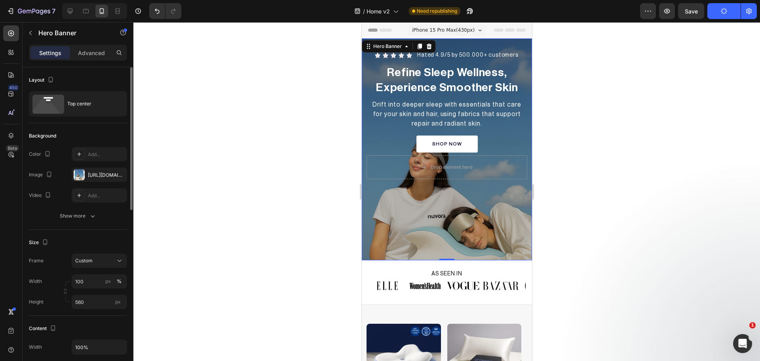
scroll to position [66, 0]
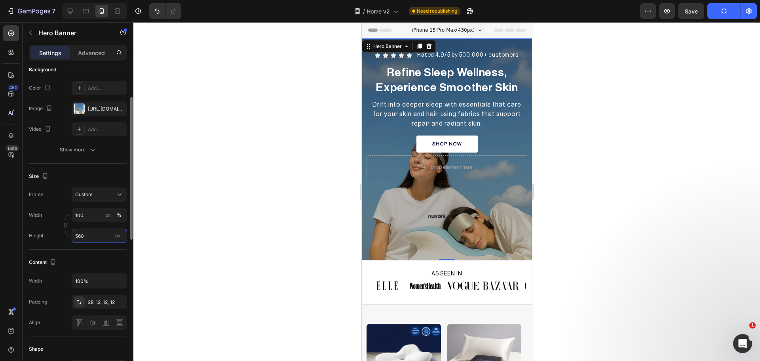
click at [87, 237] on input "560" at bounding box center [99, 236] width 55 height 14
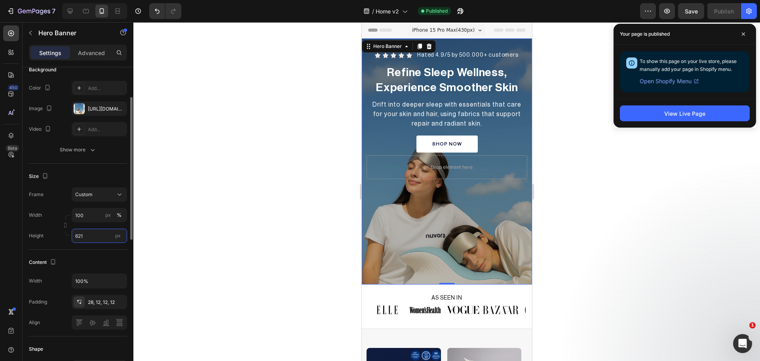
type input "620"
click at [600, 223] on div at bounding box center [446, 191] width 627 height 339
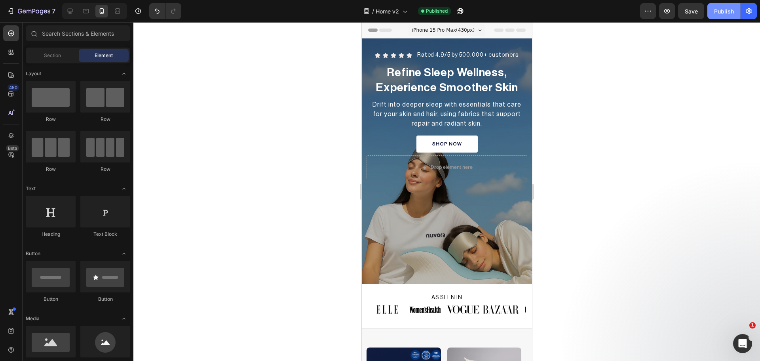
click at [730, 12] on div "Publish" at bounding box center [724, 11] width 20 height 8
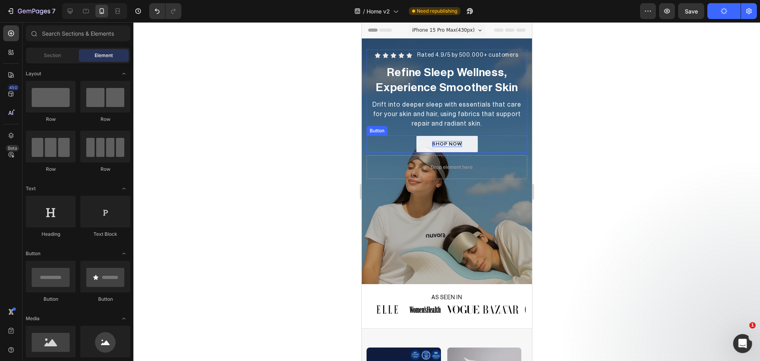
click at [445, 143] on p "SHOP NOW" at bounding box center [447, 144] width 30 height 6
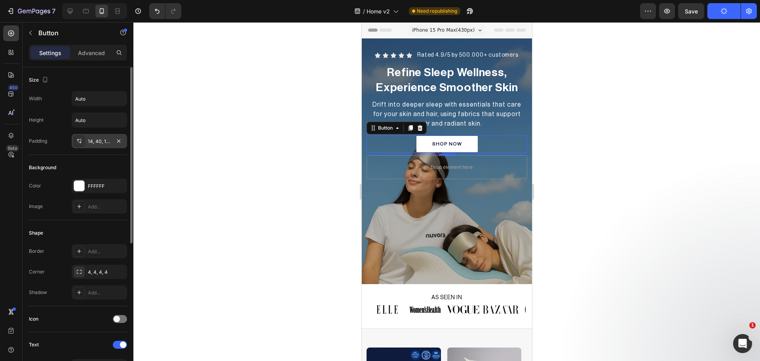
click at [73, 147] on div "14, 40, 14, 40" at bounding box center [99, 141] width 55 height 14
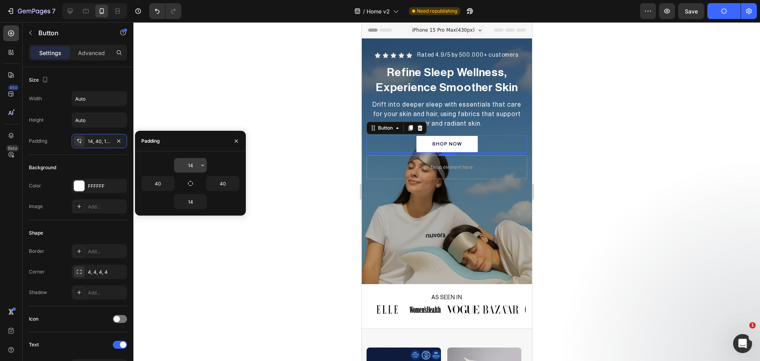
click at [187, 166] on input "14" at bounding box center [190, 165] width 32 height 14
type input "12"
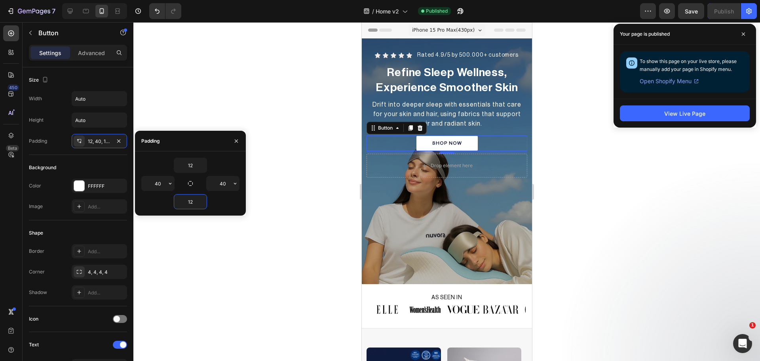
type input "12"
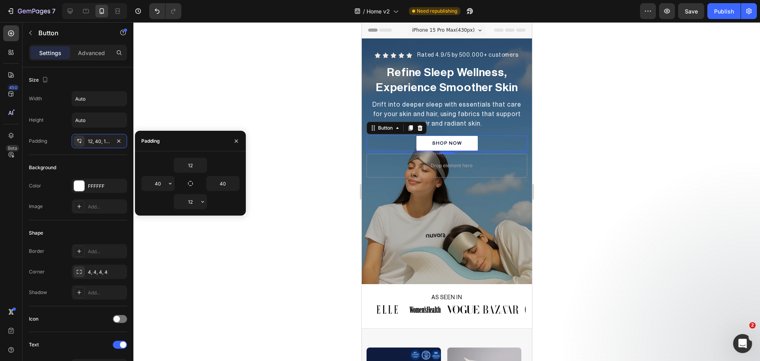
click at [479, 144] on div "SHOP NOW Button 7" at bounding box center [446, 143] width 161 height 16
click at [95, 143] on div "12, 40, 12, 40" at bounding box center [99, 141] width 23 height 7
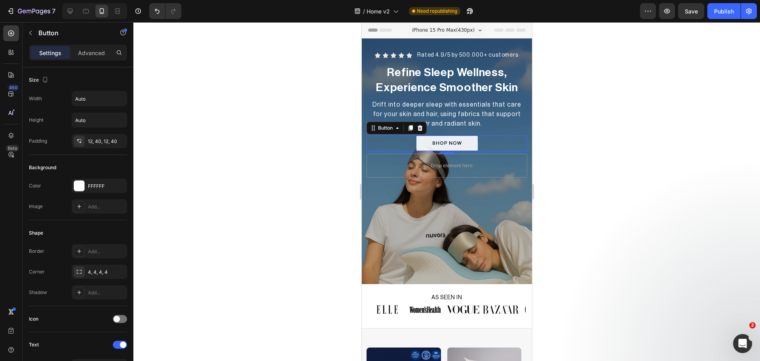
click at [472, 143] on button "SHOP NOW" at bounding box center [446, 143] width 61 height 16
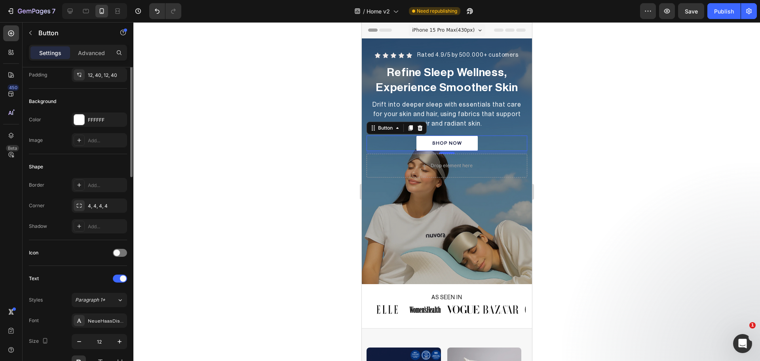
scroll to position [0, 0]
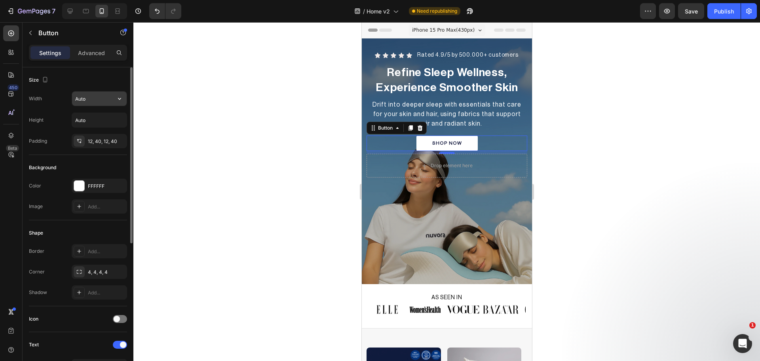
click at [90, 93] on input "Auto" at bounding box center [99, 98] width 55 height 14
click at [119, 97] on icon "button" at bounding box center [120, 99] width 8 height 8
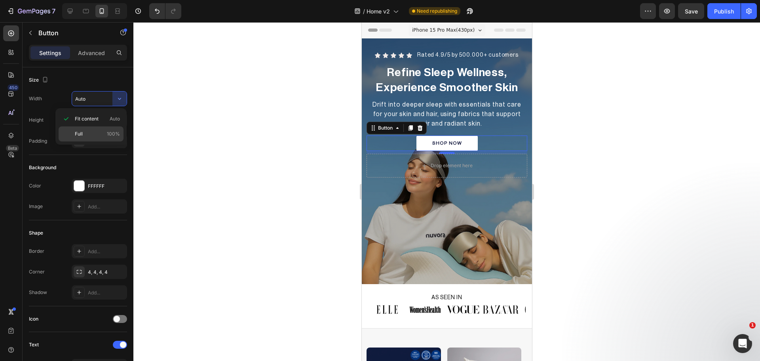
click at [99, 134] on p "Full 100%" at bounding box center [97, 133] width 45 height 7
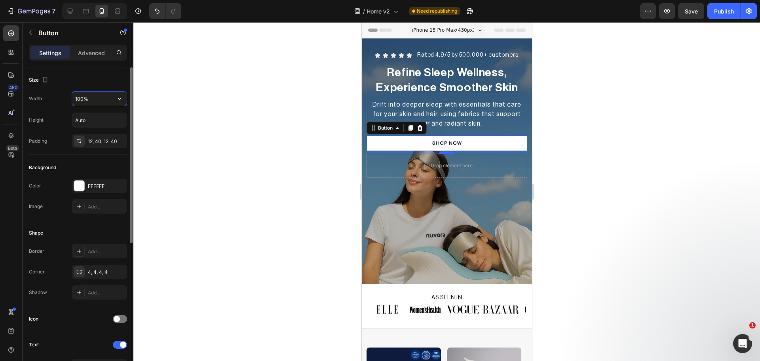
click at [90, 99] on input "100%" at bounding box center [99, 98] width 55 height 14
click at [117, 99] on icon "button" at bounding box center [120, 99] width 8 height 8
click at [103, 102] on input "100%" at bounding box center [99, 98] width 55 height 14
click at [85, 100] on input "100%" at bounding box center [99, 98] width 55 height 14
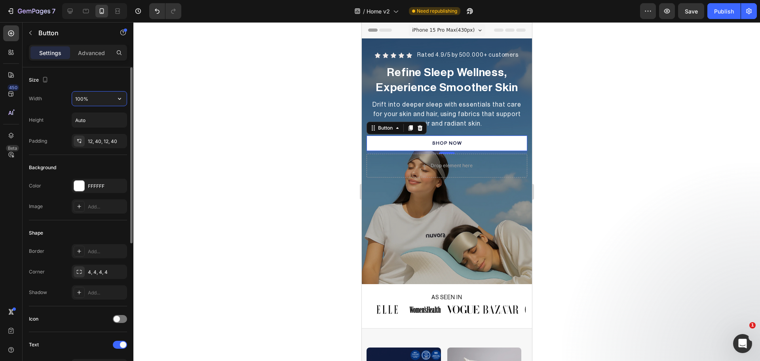
click at [83, 100] on input "100%" at bounding box center [99, 98] width 55 height 14
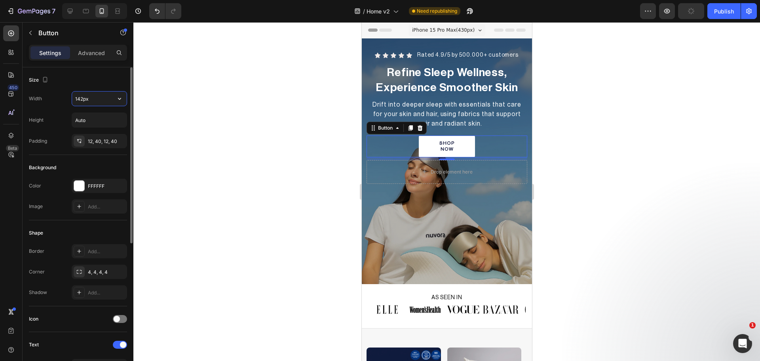
type input "142"
click at [96, 141] on div "12, 40, 12, 40" at bounding box center [99, 141] width 23 height 7
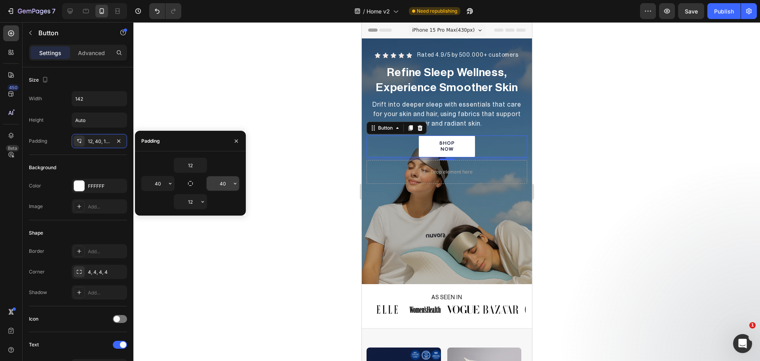
click at [236, 185] on icon "button" at bounding box center [235, 183] width 6 height 6
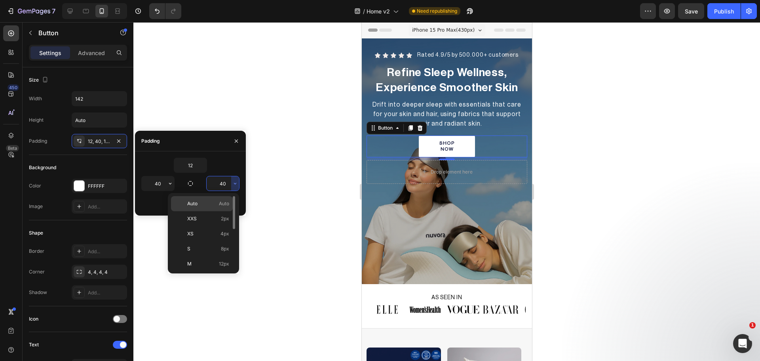
click at [210, 206] on p "Auto Auto" at bounding box center [208, 203] width 42 height 7
type input "Auto"
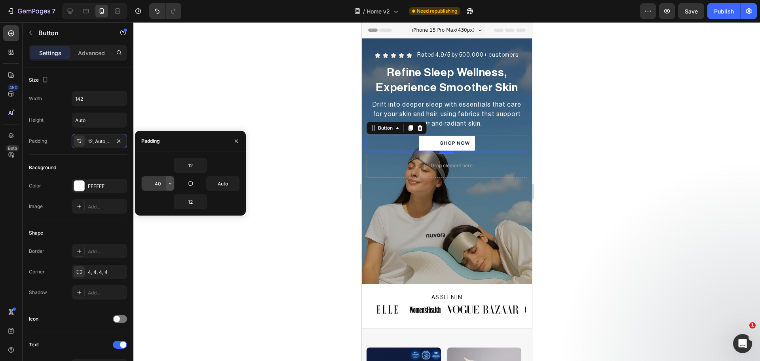
click at [166, 183] on button "button" at bounding box center [170, 183] width 8 height 14
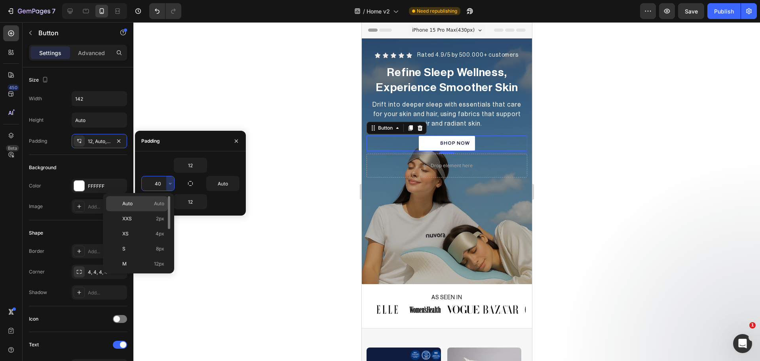
click at [147, 203] on p "Auto Auto" at bounding box center [143, 203] width 42 height 7
type input "Auto"
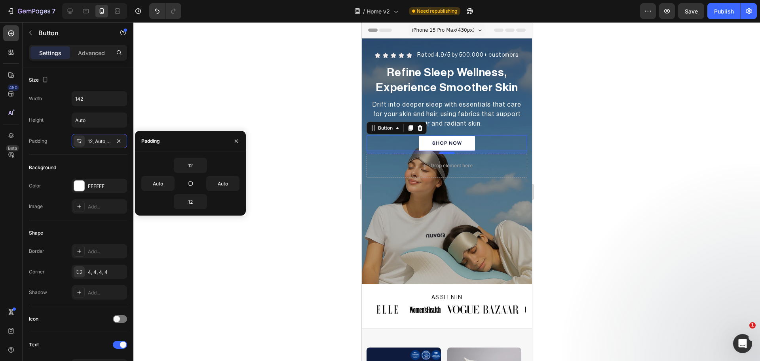
click at [253, 261] on div at bounding box center [446, 191] width 627 height 339
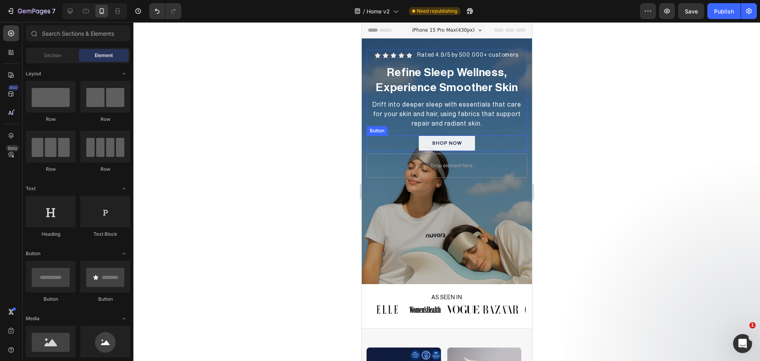
click at [423, 139] on button "SHOP NOW" at bounding box center [447, 143] width 56 height 16
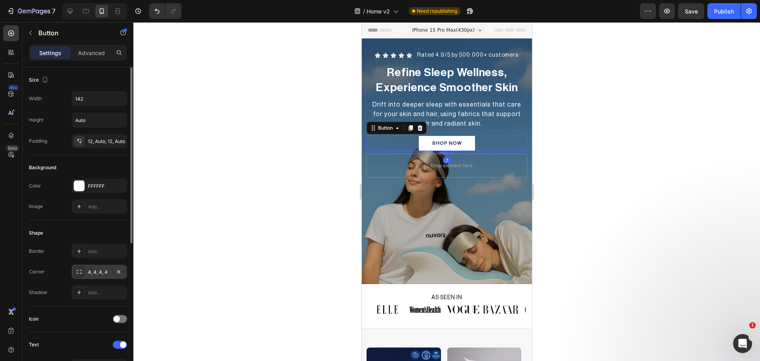
click at [83, 272] on div at bounding box center [79, 271] width 11 height 11
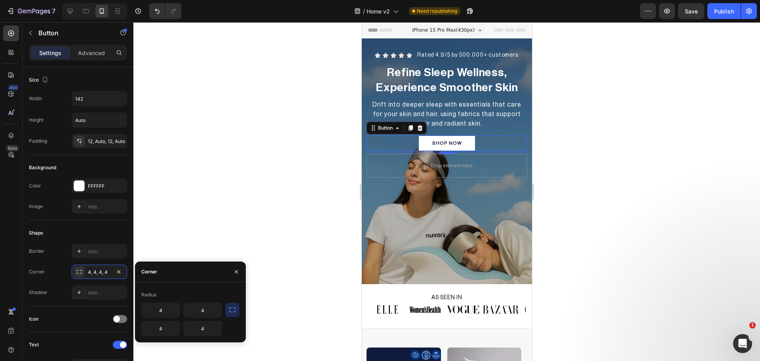
click at [227, 309] on button "button" at bounding box center [232, 310] width 14 height 14
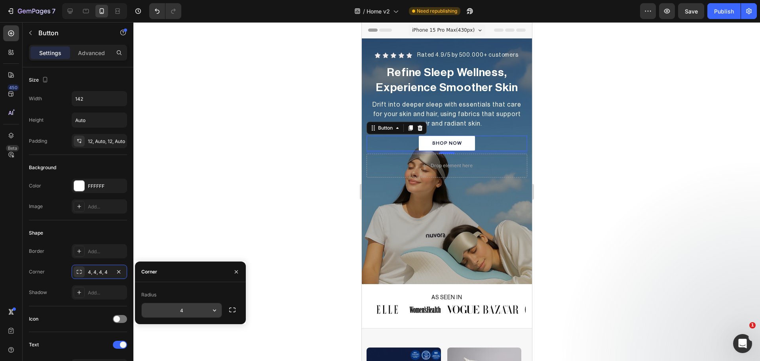
click at [186, 312] on input "4" at bounding box center [182, 310] width 80 height 14
type input "7"
click at [680, 221] on div at bounding box center [446, 191] width 627 height 339
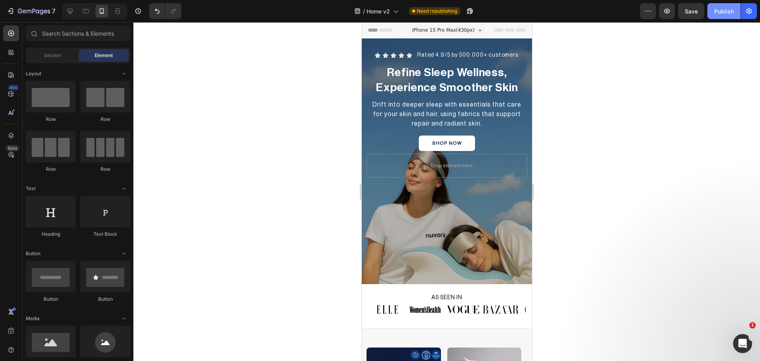
click at [727, 11] on div "Publish" at bounding box center [724, 11] width 20 height 8
click at [442, 143] on p "SHOP NOW" at bounding box center [447, 143] width 30 height 6
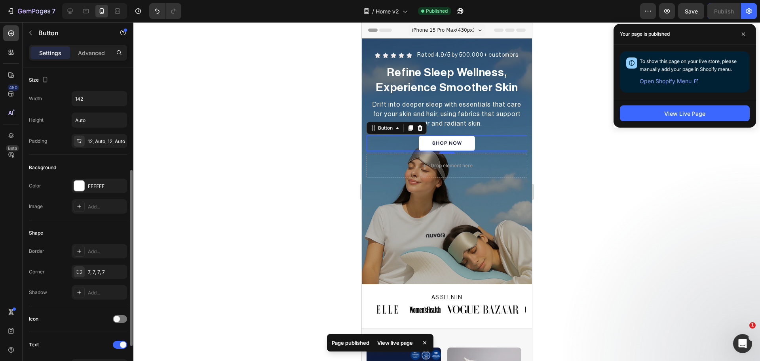
scroll to position [132, 0]
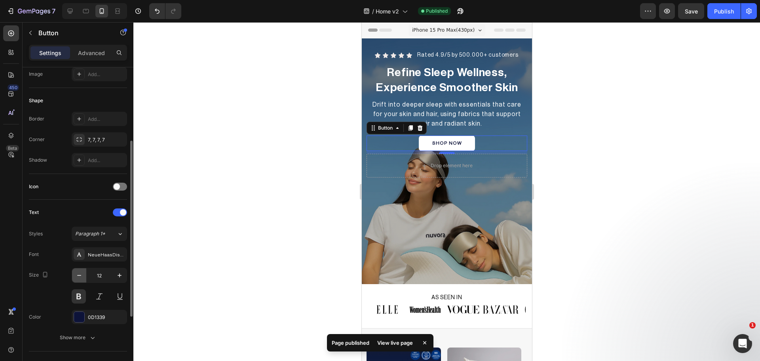
click at [76, 275] on icon "button" at bounding box center [79, 275] width 8 height 8
type input "10"
click at [260, 221] on div at bounding box center [446, 191] width 627 height 339
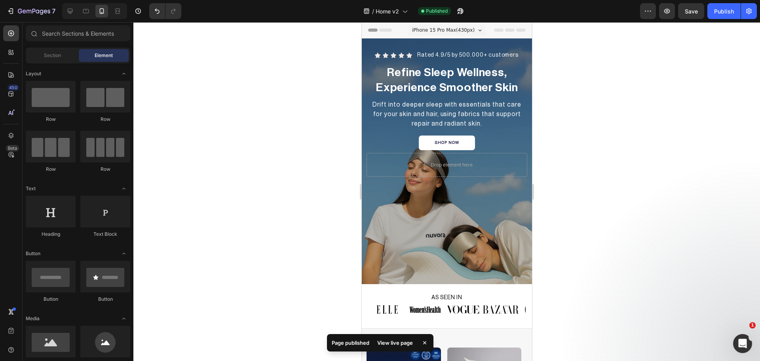
click at [676, 169] on div at bounding box center [446, 191] width 627 height 339
click at [718, 8] on div "Publish" at bounding box center [724, 11] width 20 height 8
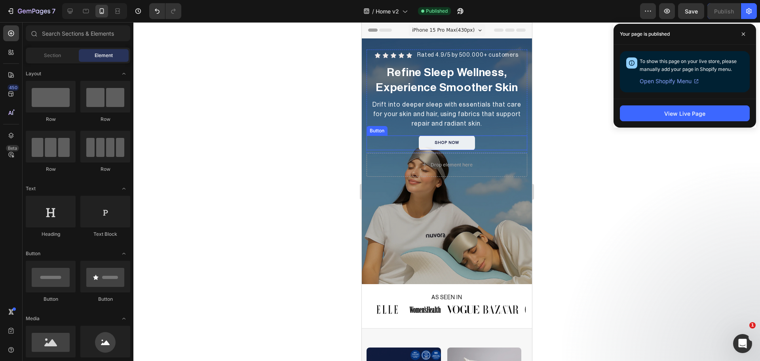
click at [470, 143] on button "SHOP NOW" at bounding box center [447, 142] width 56 height 15
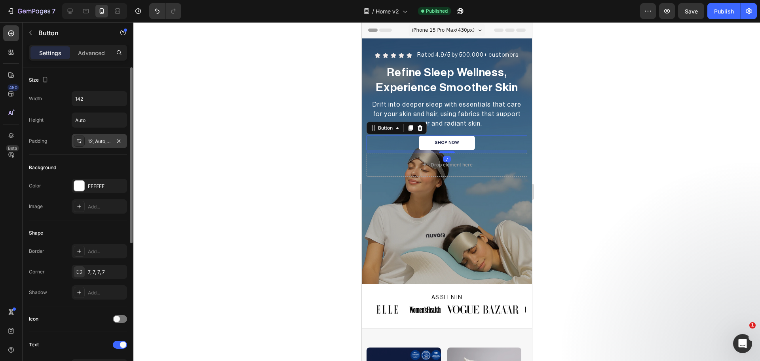
click at [77, 144] on icon at bounding box center [79, 141] width 6 height 6
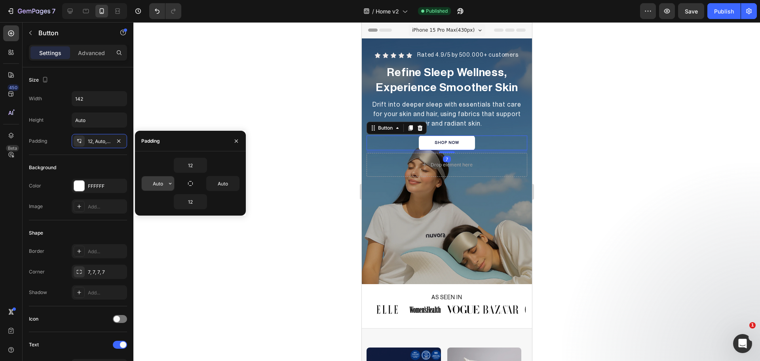
click at [165, 183] on input "Auto" at bounding box center [158, 183] width 32 height 14
type input "40"
click at [219, 183] on input "Auto" at bounding box center [223, 183] width 32 height 14
type input "40"
click at [733, 10] on div "Publish" at bounding box center [724, 11] width 20 height 8
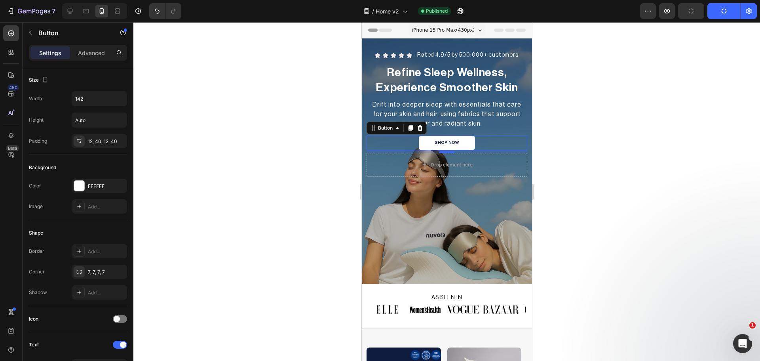
click at [647, 149] on div at bounding box center [446, 191] width 627 height 339
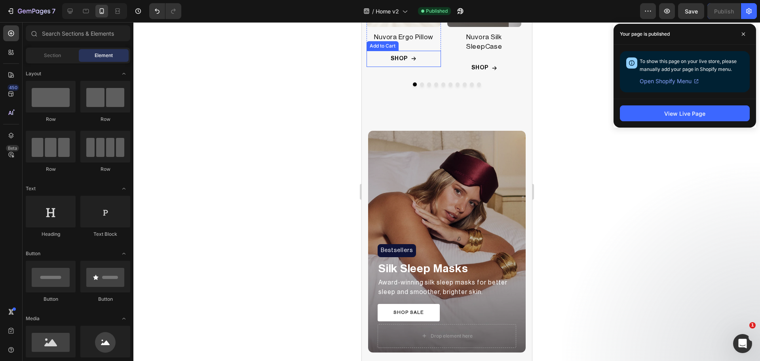
scroll to position [397, 0]
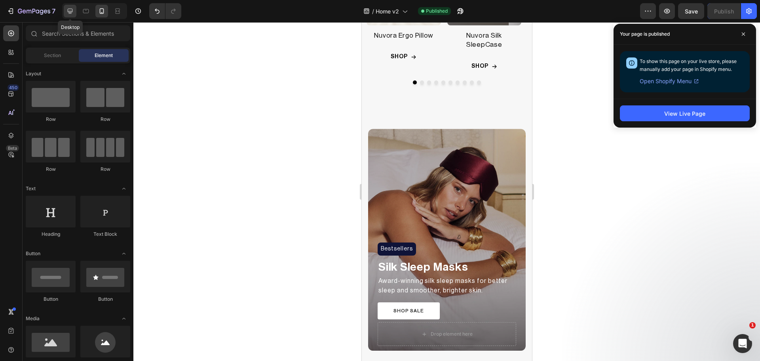
click at [70, 11] on icon at bounding box center [70, 11] width 5 height 5
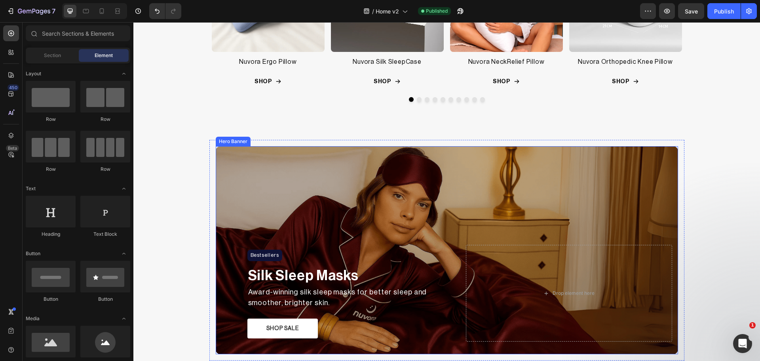
scroll to position [478, 0]
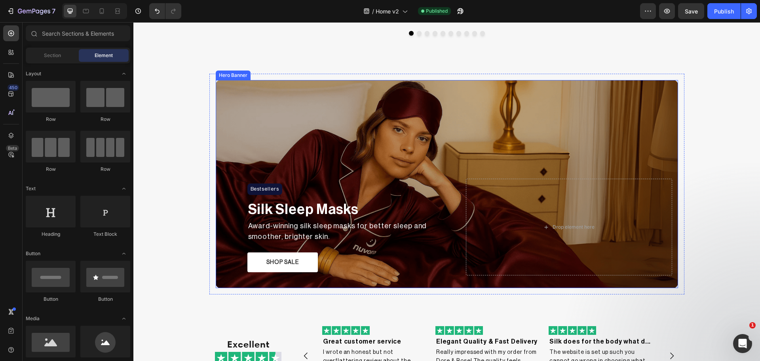
drag, startPoint x: 228, startPoint y: 99, endPoint x: 178, endPoint y: 70, distance: 57.5
click at [228, 99] on div "Overlay" at bounding box center [447, 184] width 463 height 208
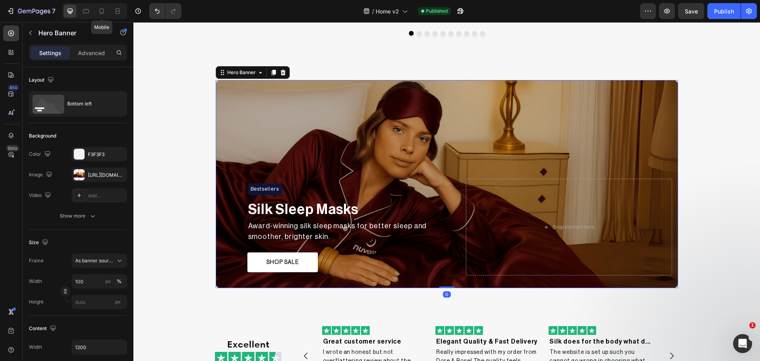
click at [95, 14] on div "Mobile" at bounding box center [94, 11] width 65 height 16
click at [101, 7] on div at bounding box center [101, 11] width 13 height 13
type input "560"
type input "100%"
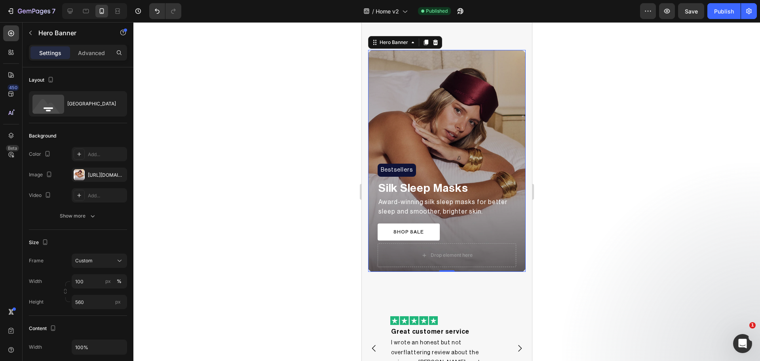
scroll to position [476, 0]
click at [393, 63] on div "Overlay" at bounding box center [447, 161] width 158 height 222
click at [78, 176] on div at bounding box center [79, 174] width 11 height 11
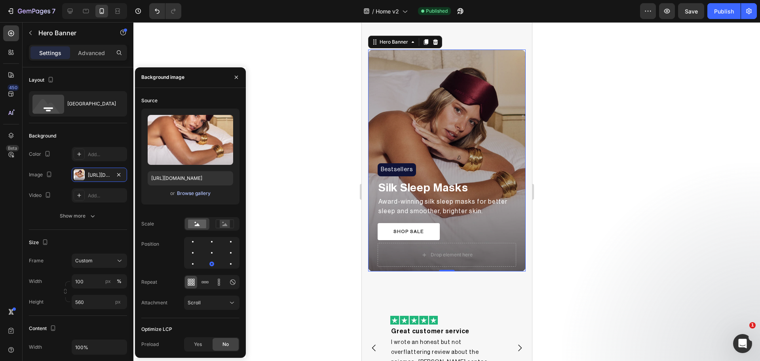
click at [196, 192] on div "Browse gallery" at bounding box center [194, 193] width 34 height 7
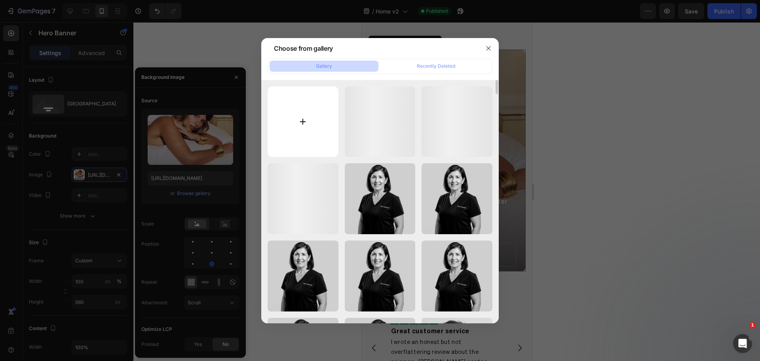
click at [301, 109] on input "file" at bounding box center [303, 121] width 71 height 71
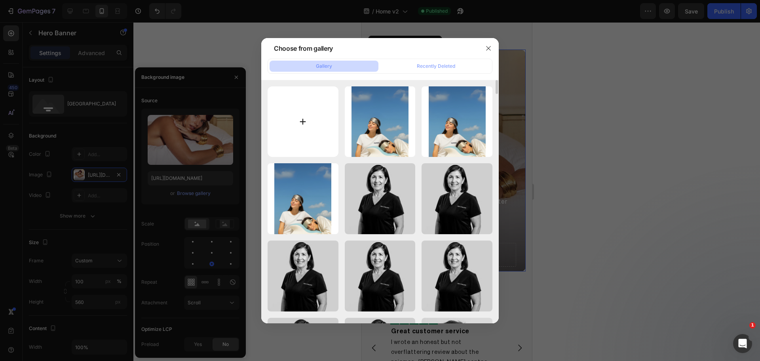
type input "C:\fakepath\2.png"
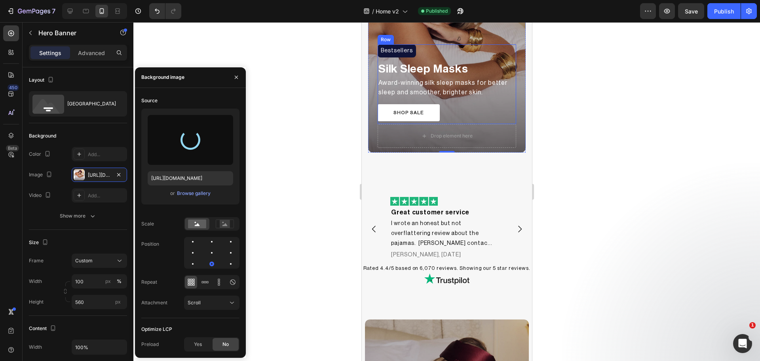
scroll to position [608, 0]
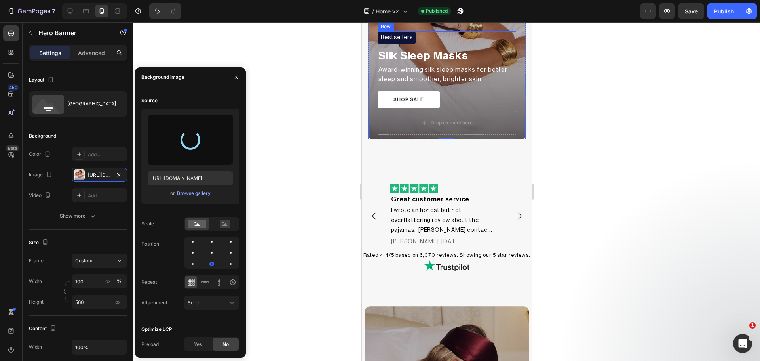
type input "https://cdn.shopify.com/s/files/1/0931/0480/0127/files/gempages_576690581959344…"
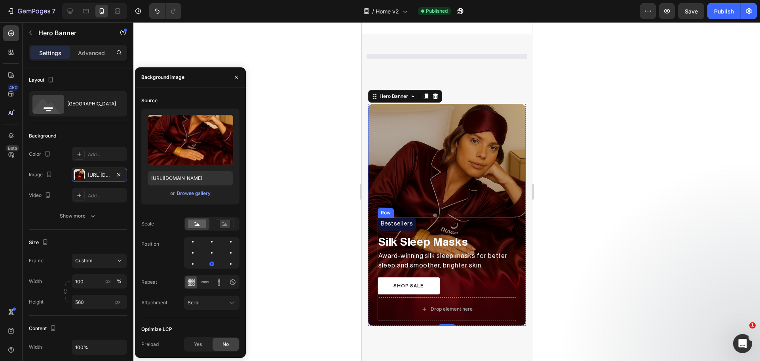
scroll to position [292, 0]
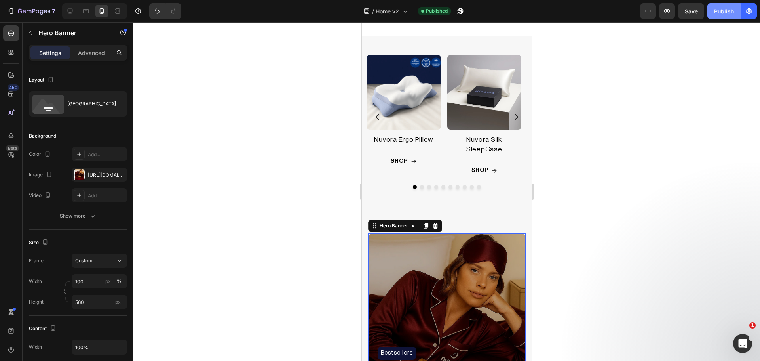
click at [731, 13] on div "Publish" at bounding box center [724, 11] width 20 height 8
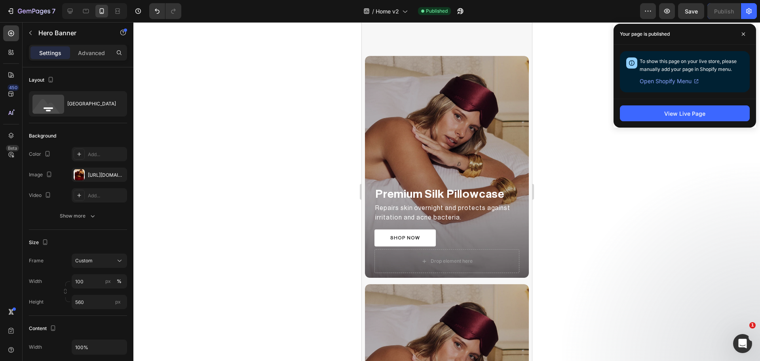
scroll to position [859, 0]
click at [386, 80] on div "Overlay" at bounding box center [447, 166] width 164 height 222
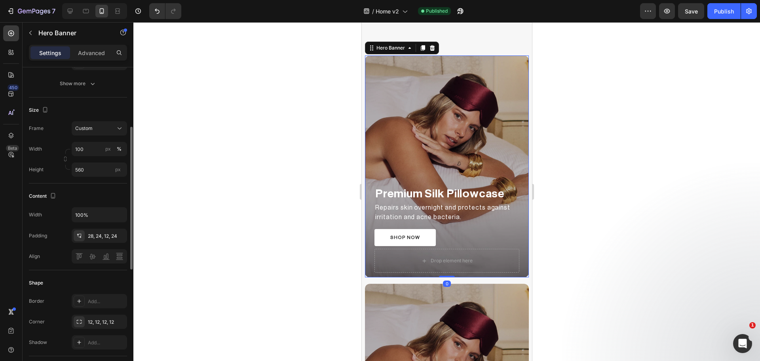
scroll to position [0, 0]
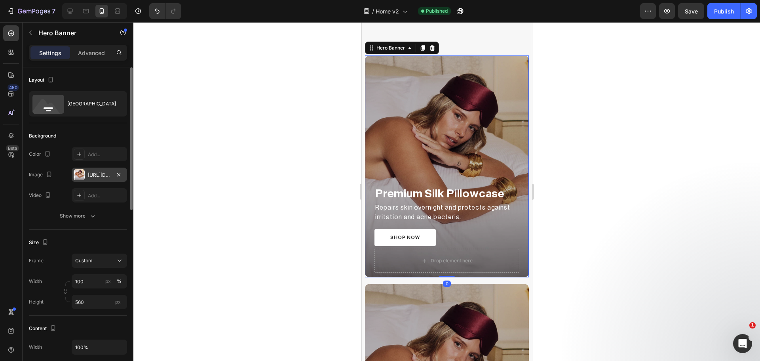
click at [83, 174] on div at bounding box center [79, 174] width 11 height 11
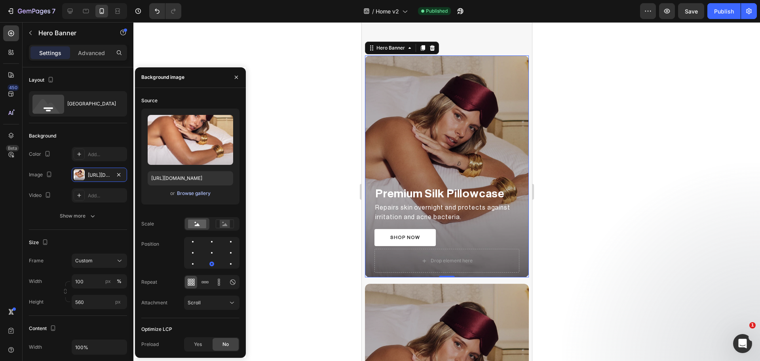
click at [184, 196] on div "Browse gallery" at bounding box center [194, 193] width 34 height 7
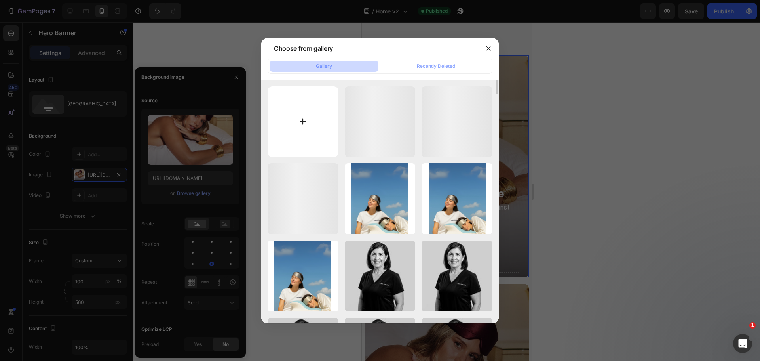
click at [271, 127] on input "file" at bounding box center [303, 121] width 71 height 71
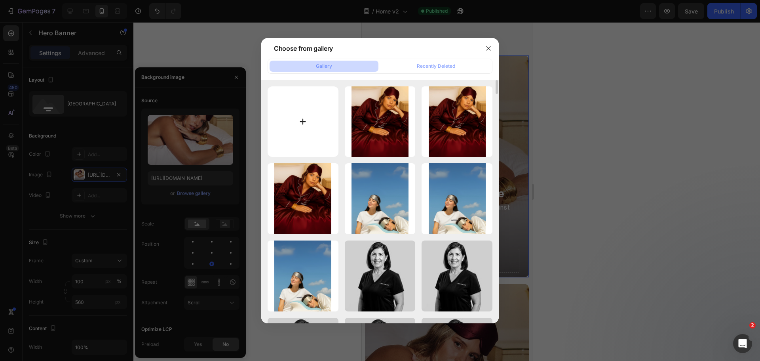
type input "C:\fakepath\3.webp"
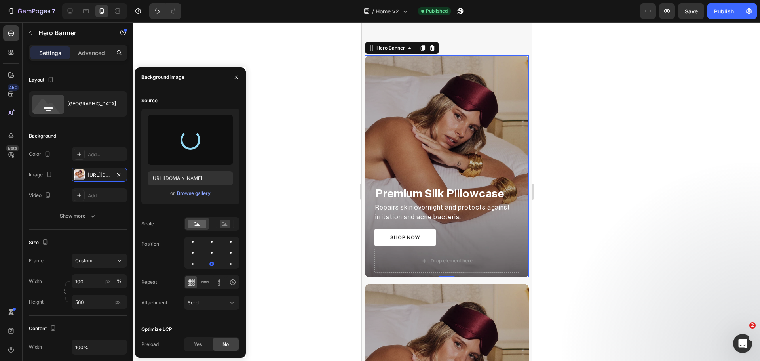
type input "[URL][DOMAIN_NAME]"
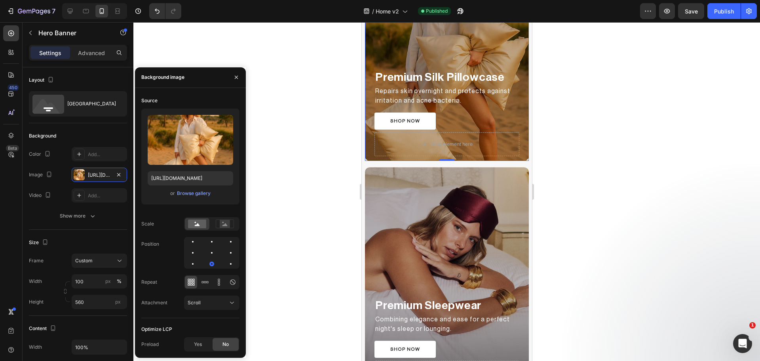
scroll to position [990, 0]
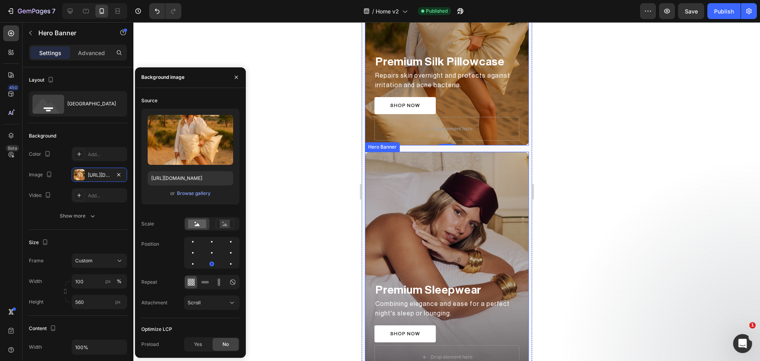
click at [393, 180] on div "Overlay" at bounding box center [447, 263] width 164 height 222
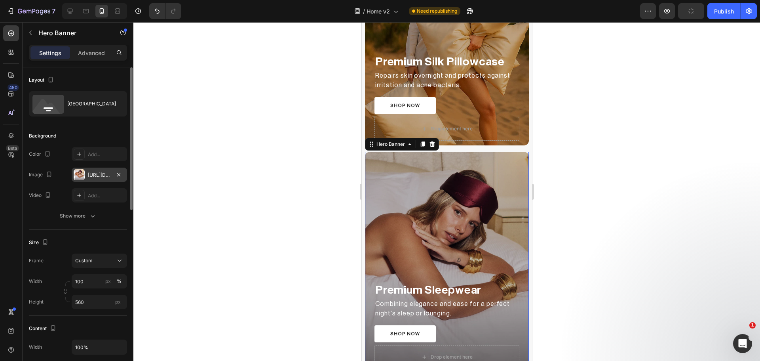
click at [73, 173] on div "https://cdn.shopify.com/s/files/1/0931/0480/0127/files/gempages_576690581959344…" at bounding box center [99, 175] width 55 height 14
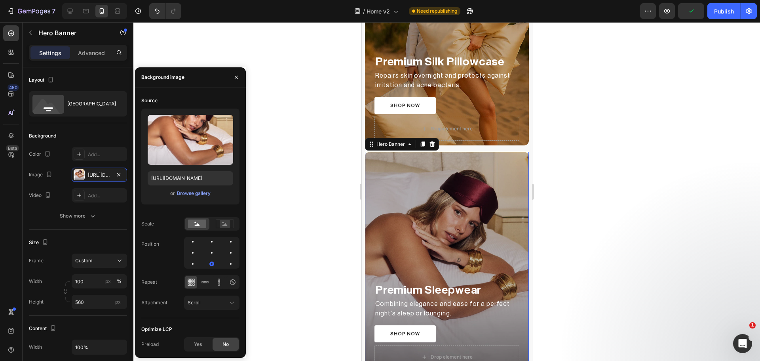
click at [202, 199] on div "Upload Image https://cdn.shopify.com/s/files/1/0931/0480/0127/files/gempages_57…" at bounding box center [190, 157] width 98 height 96
click at [198, 191] on div "Browse gallery" at bounding box center [194, 193] width 34 height 7
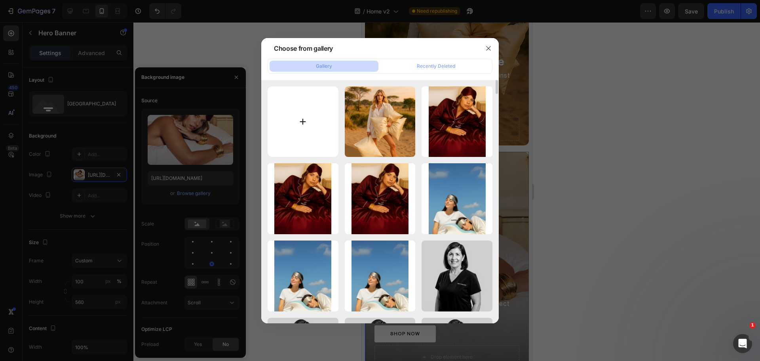
click at [291, 118] on input "file" at bounding box center [303, 121] width 71 height 71
type input "C:\fakepath\4.webp"
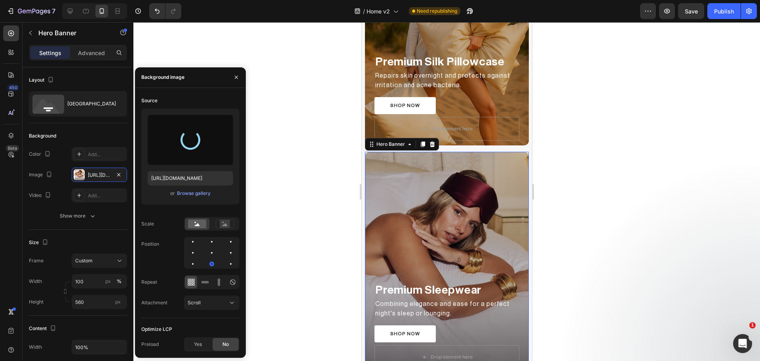
type input "[URL][DOMAIN_NAME]"
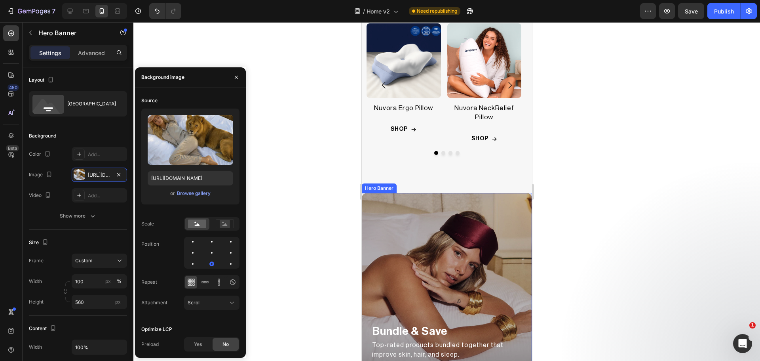
scroll to position [1518, 0]
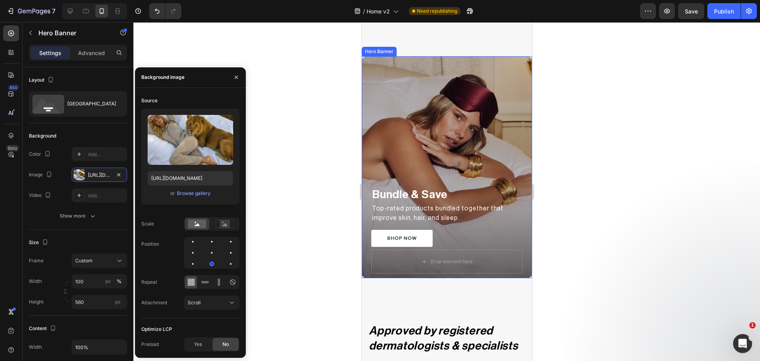
click at [407, 76] on div "Overlay" at bounding box center [447, 167] width 170 height 222
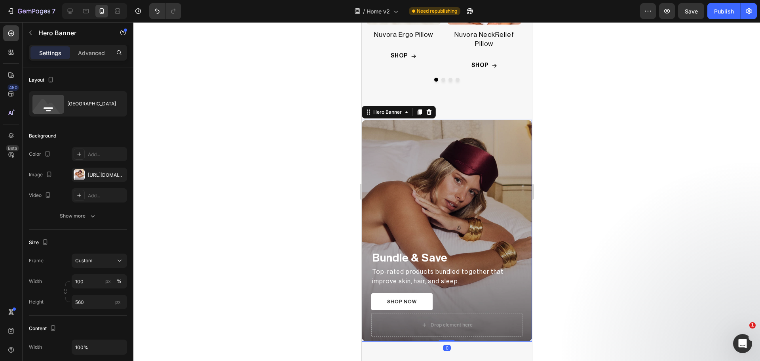
scroll to position [1453, 0]
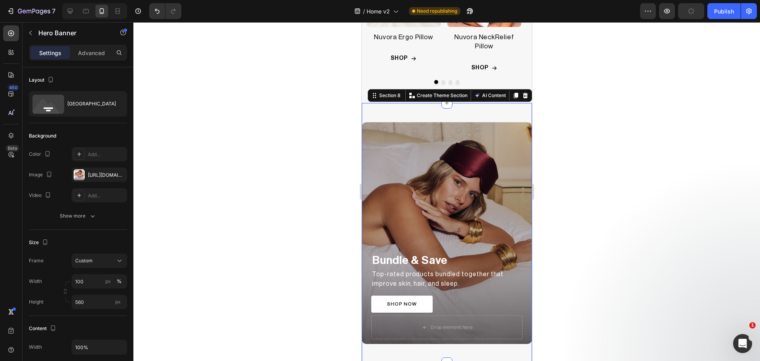
click at [472, 114] on div "Bundle & Save Text Block Top-rated products bundled together that improve skin,…" at bounding box center [447, 233] width 170 height 260
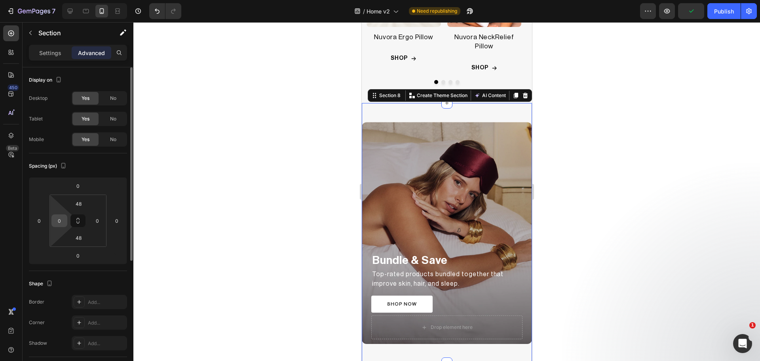
click at [59, 227] on div "0" at bounding box center [59, 220] width 16 height 13
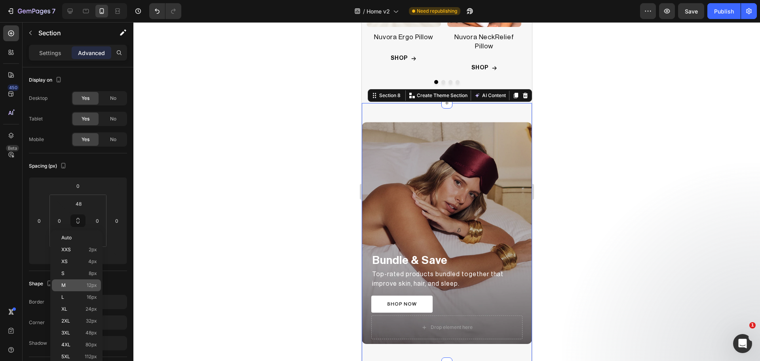
click at [68, 290] on div "M 12px" at bounding box center [76, 285] width 49 height 12
type input "12"
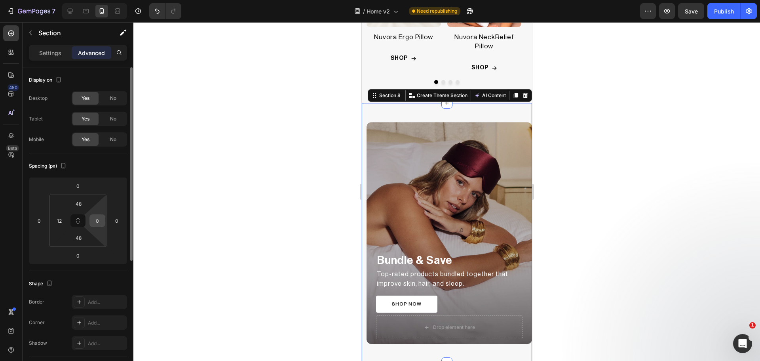
click at [97, 227] on div "0" at bounding box center [98, 220] width 16 height 13
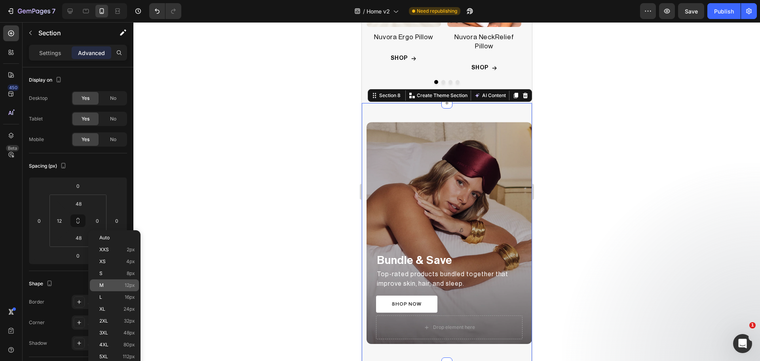
click at [103, 287] on span "M" at bounding box center [101, 285] width 4 height 6
type input "12"
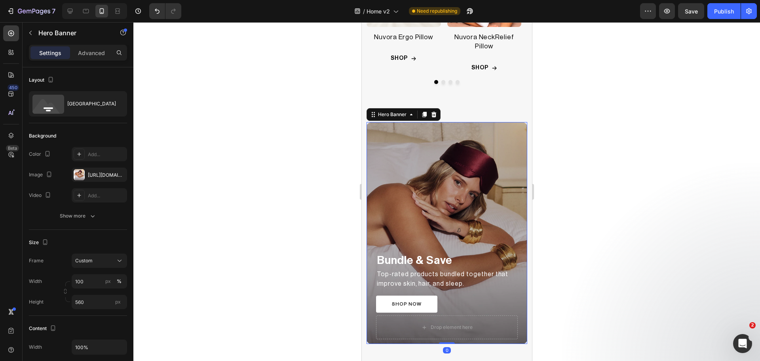
click at [414, 164] on div "Overlay" at bounding box center [446, 233] width 161 height 222
click at [76, 178] on div at bounding box center [79, 174] width 11 height 11
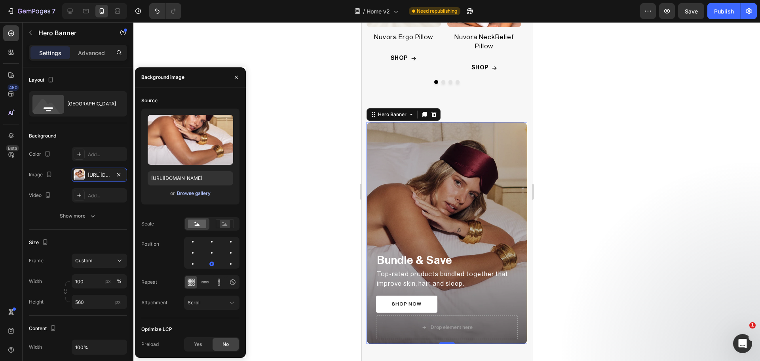
click at [179, 194] on div "Browse gallery" at bounding box center [194, 193] width 34 height 7
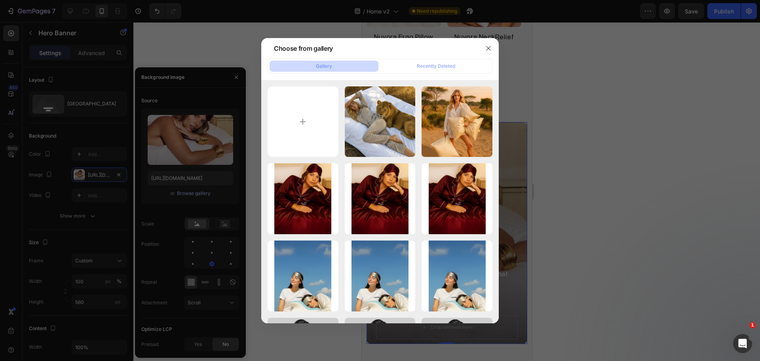
click at [316, 120] on input "file" at bounding box center [303, 121] width 71 height 71
type input "C:\fakepath\5.png"
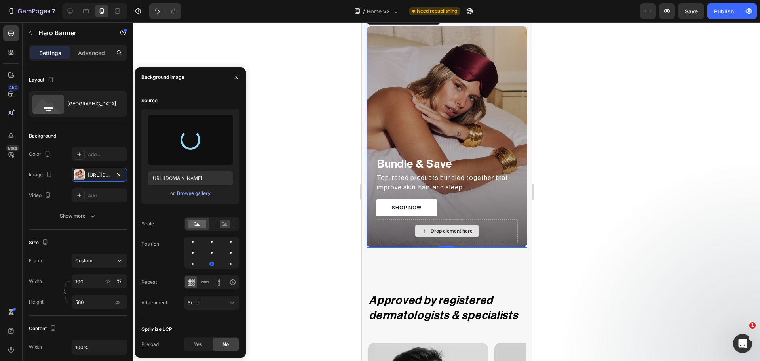
scroll to position [1518, 0]
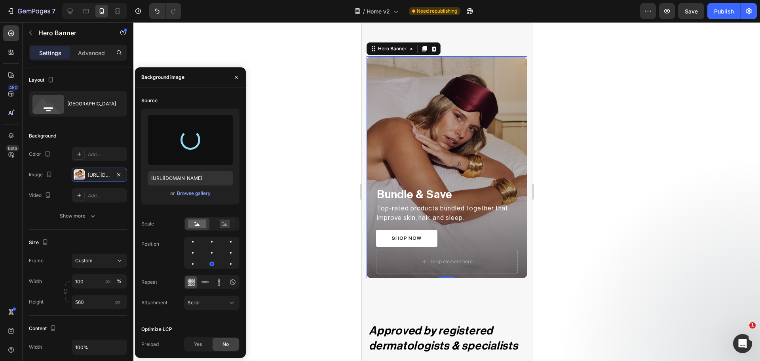
type input "https://cdn.shopify.com/s/files/1/0931/0480/0127/files/gempages_576690581959344…"
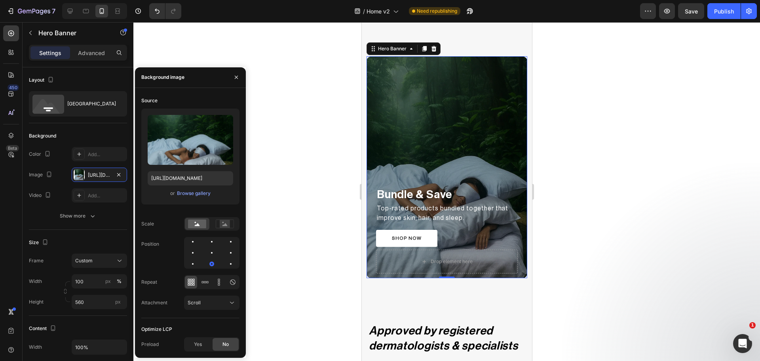
click at [415, 101] on div "Overlay" at bounding box center [446, 167] width 161 height 222
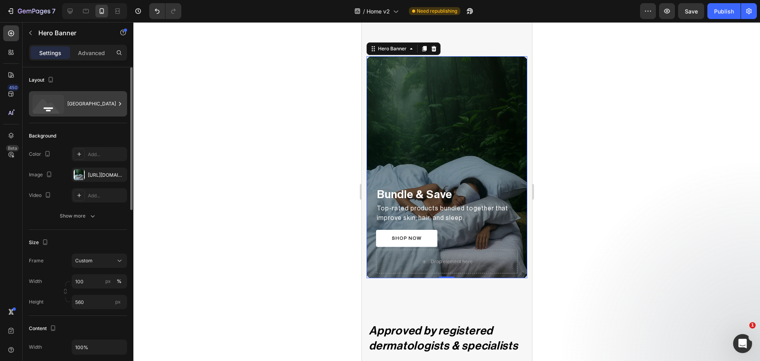
drag, startPoint x: 77, startPoint y: 103, endPoint x: 79, endPoint y: 108, distance: 5.0
click at [77, 103] on div "[GEOGRAPHIC_DATA]" at bounding box center [91, 104] width 48 height 18
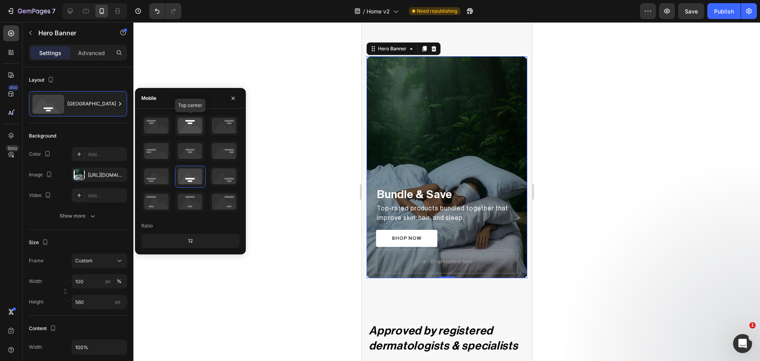
click at [192, 129] on icon at bounding box center [189, 125] width 29 height 21
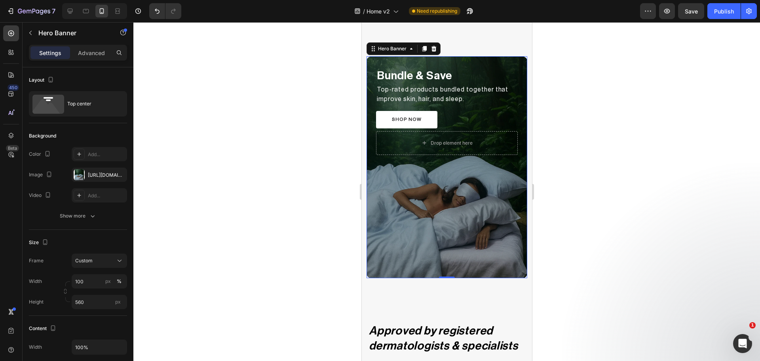
click at [294, 200] on div at bounding box center [446, 191] width 627 height 339
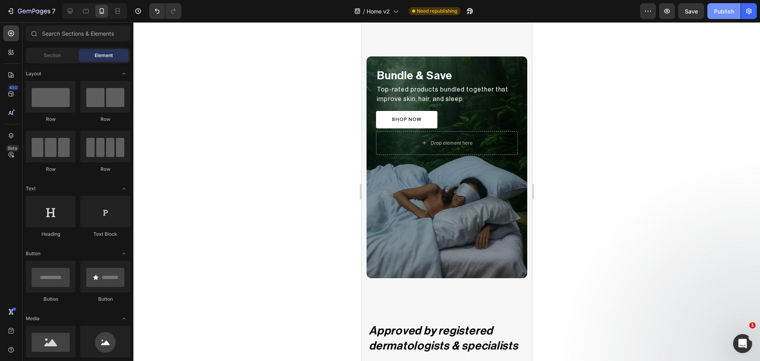
click at [731, 9] on div "Publish" at bounding box center [724, 11] width 20 height 8
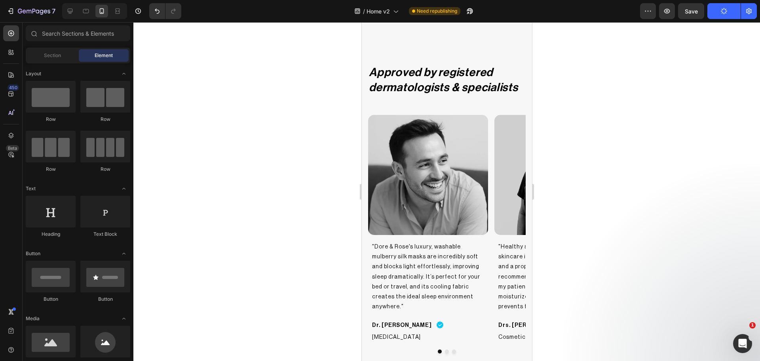
scroll to position [1783, 0]
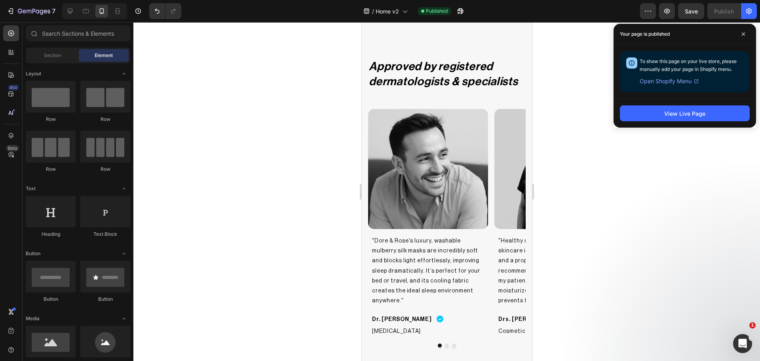
drag, startPoint x: 742, startPoint y: 32, endPoint x: 688, endPoint y: 126, distance: 108.4
click at [742, 32] on icon at bounding box center [744, 34] width 4 height 4
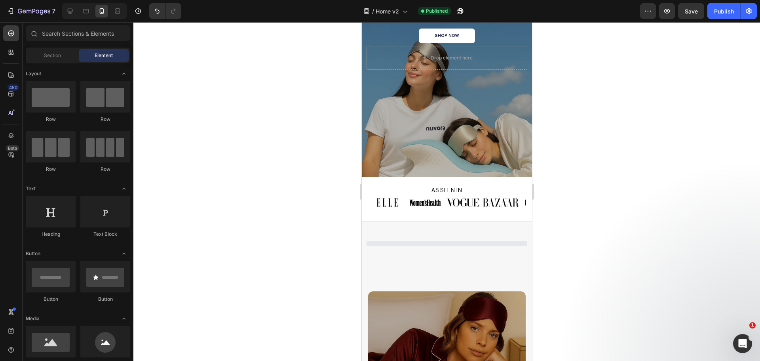
scroll to position [77, 0]
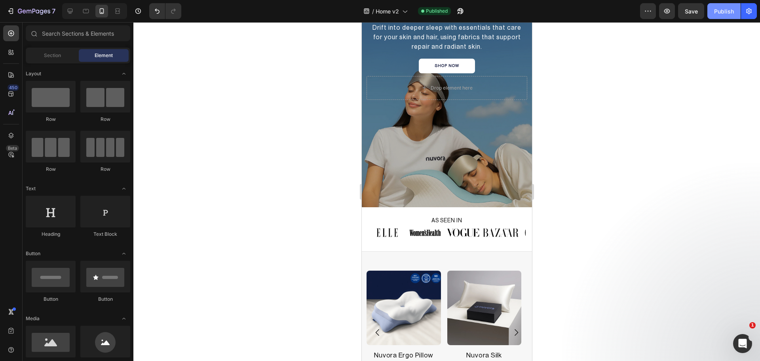
click at [718, 15] on div "Publish" at bounding box center [724, 11] width 20 height 8
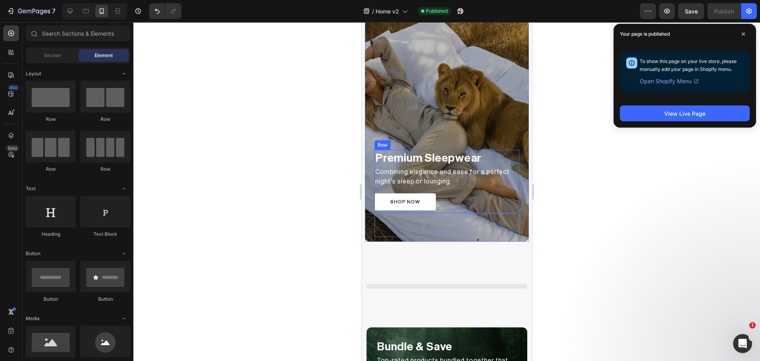
scroll to position [1057, 0]
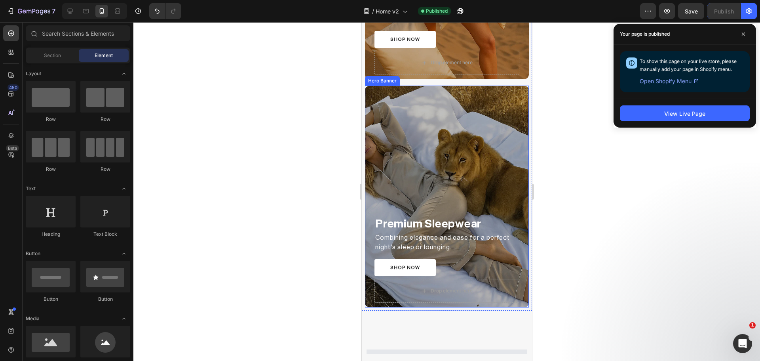
click at [439, 128] on div "Overlay" at bounding box center [447, 197] width 164 height 222
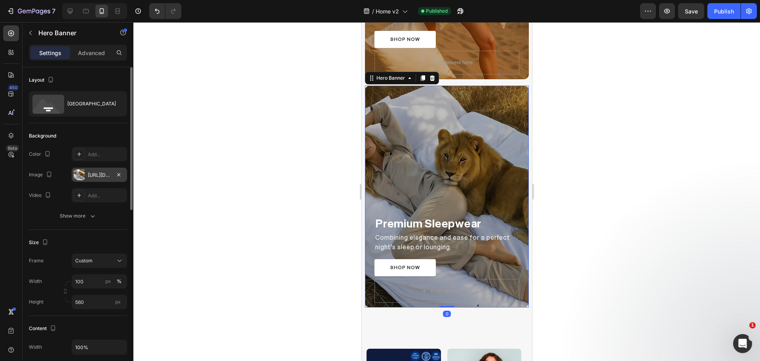
click at [82, 175] on div at bounding box center [79, 174] width 11 height 11
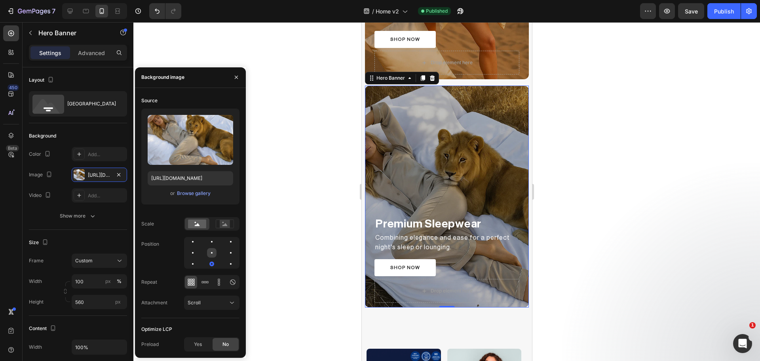
click at [226, 250] on div at bounding box center [231, 253] width 10 height 10
click at [221, 221] on rect at bounding box center [225, 224] width 10 height 8
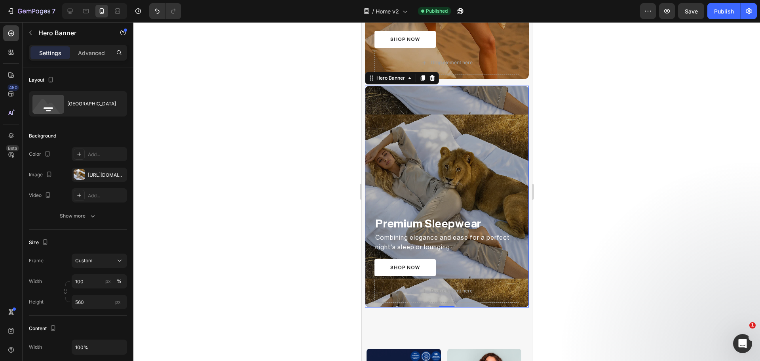
click at [320, 208] on div at bounding box center [446, 191] width 627 height 339
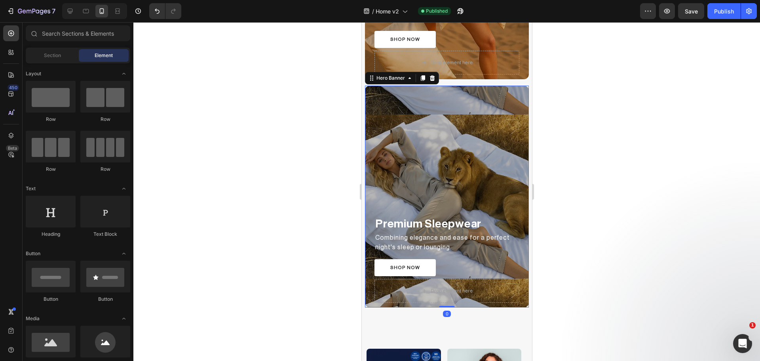
click at [396, 158] on div "Overlay" at bounding box center [447, 197] width 164 height 222
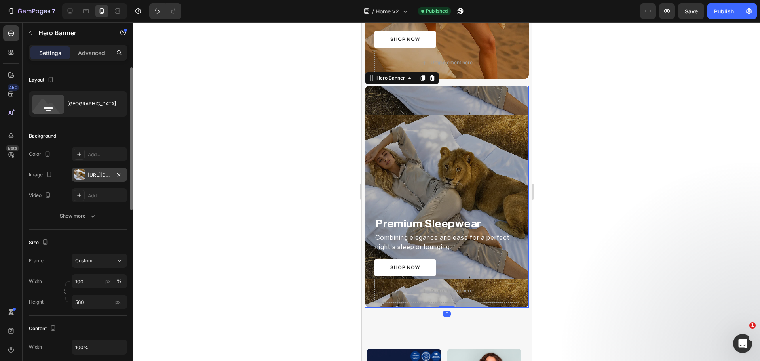
click at [75, 178] on div at bounding box center [79, 174] width 11 height 11
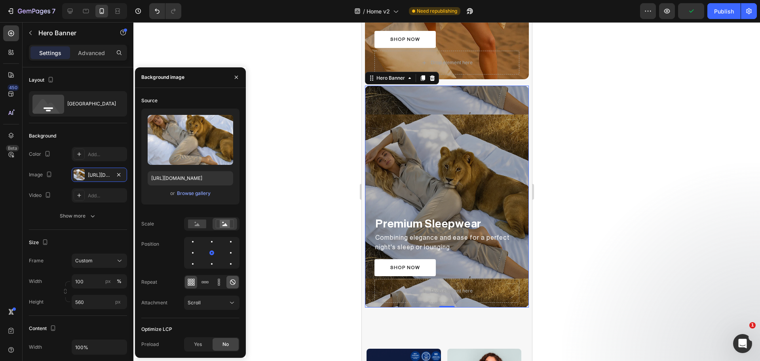
click at [229, 282] on icon at bounding box center [233, 282] width 8 height 8
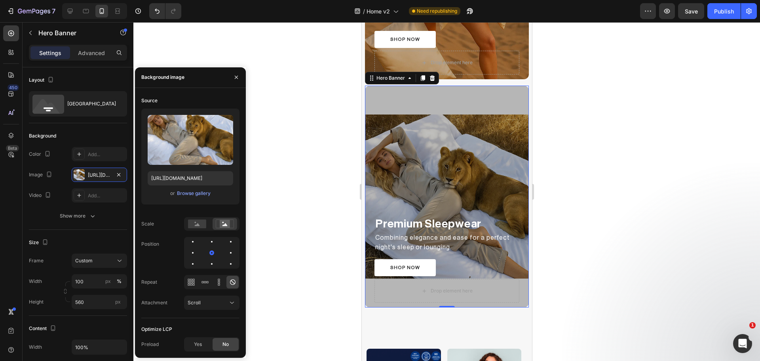
click at [419, 103] on div "Overlay" at bounding box center [447, 197] width 164 height 222
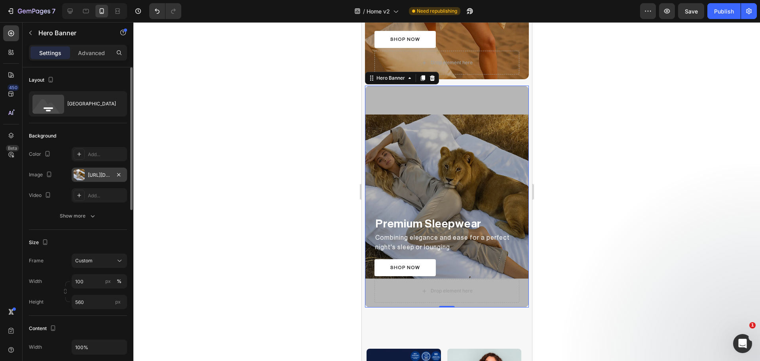
click at [84, 177] on div at bounding box center [79, 174] width 11 height 11
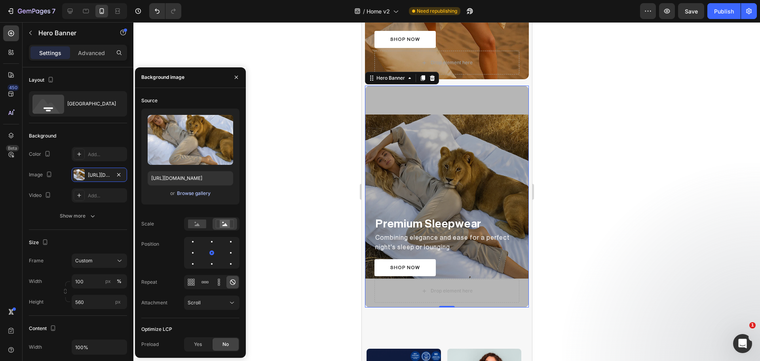
click at [187, 193] on div "Browse gallery" at bounding box center [194, 193] width 34 height 7
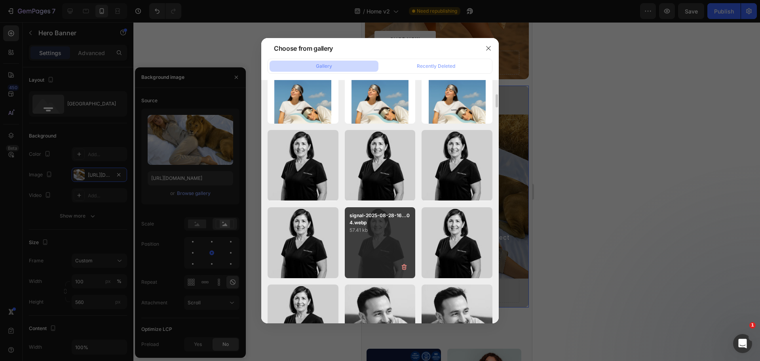
scroll to position [0, 0]
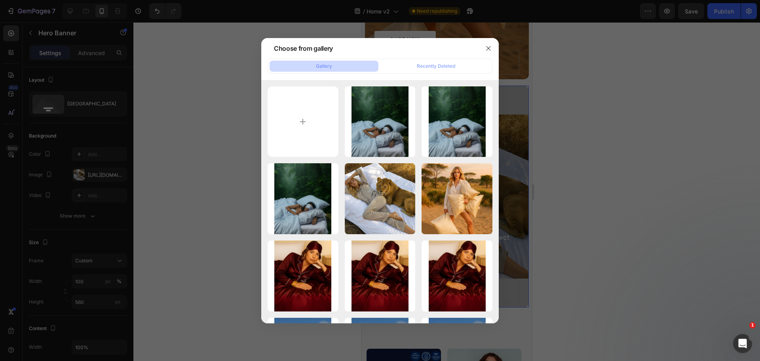
click at [601, 169] on div at bounding box center [380, 180] width 760 height 361
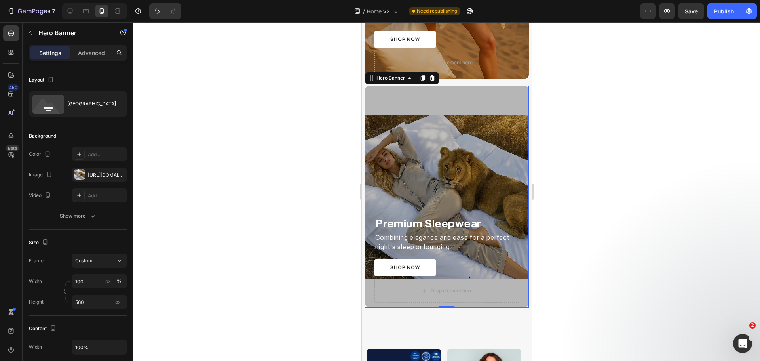
click at [392, 152] on div "Overlay" at bounding box center [447, 197] width 164 height 222
click at [78, 173] on div at bounding box center [79, 174] width 11 height 11
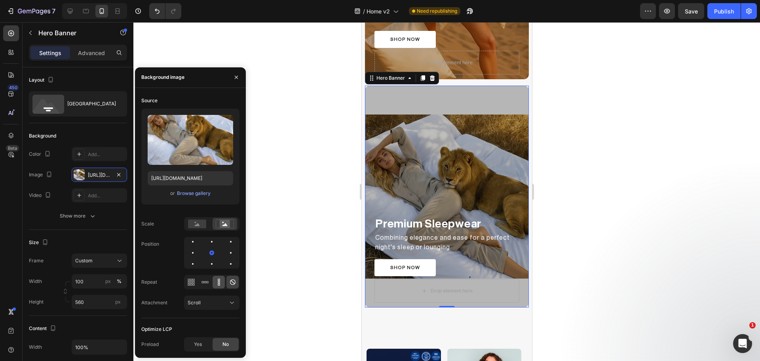
click at [218, 284] on icon at bounding box center [219, 284] width 2 height 2
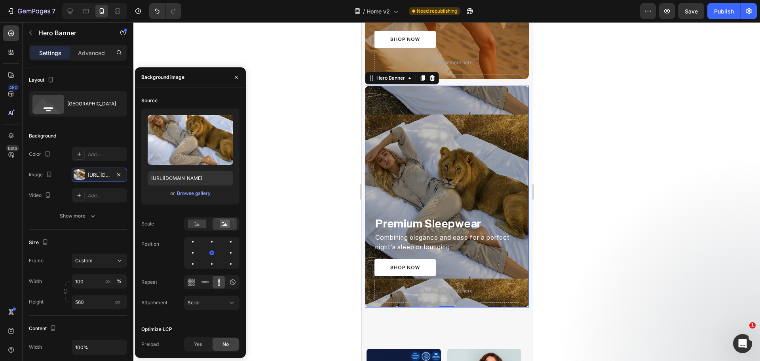
click at [218, 284] on icon at bounding box center [219, 284] width 2 height 2
click at [206, 282] on icon at bounding box center [205, 282] width 2 height 2
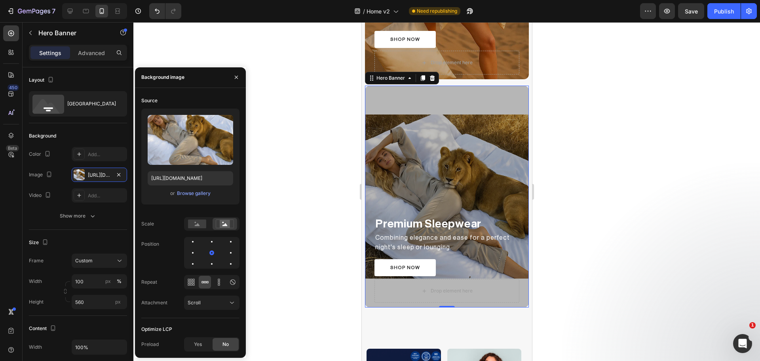
click at [206, 282] on icon at bounding box center [205, 282] width 2 height 2
click at [185, 281] on div at bounding box center [191, 282] width 12 height 13
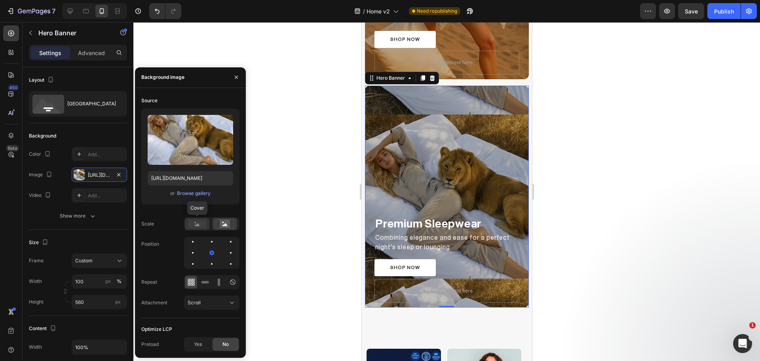
click at [197, 222] on rect at bounding box center [197, 223] width 18 height 9
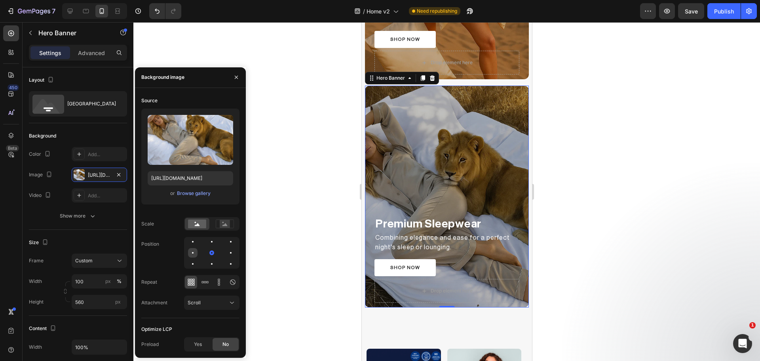
click at [207, 254] on div at bounding box center [212, 253] width 10 height 10
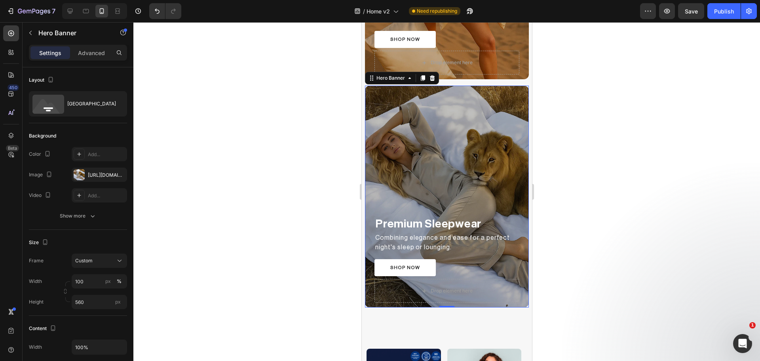
click at [313, 246] on div at bounding box center [446, 191] width 627 height 339
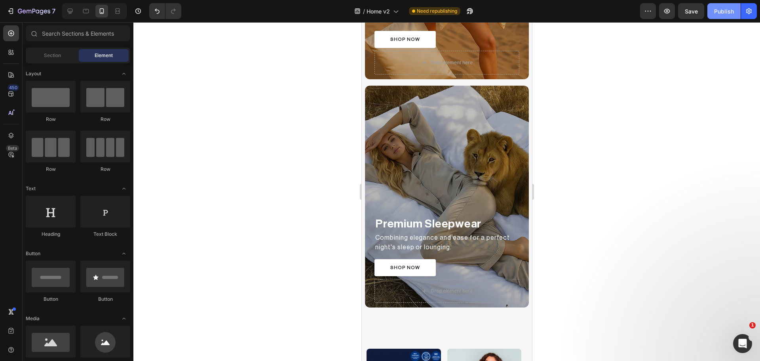
click at [722, 15] on button "Publish" at bounding box center [724, 11] width 33 height 16
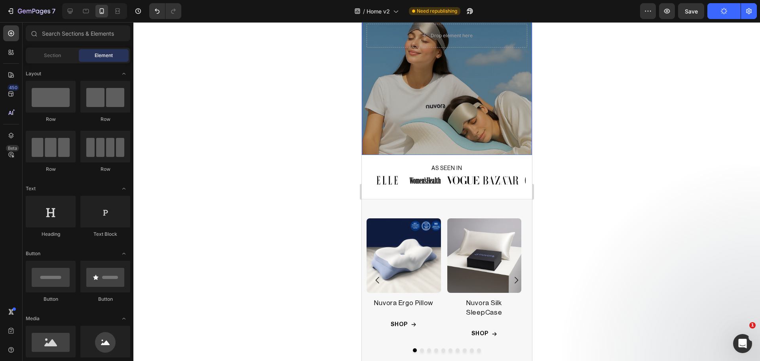
scroll to position [132, 0]
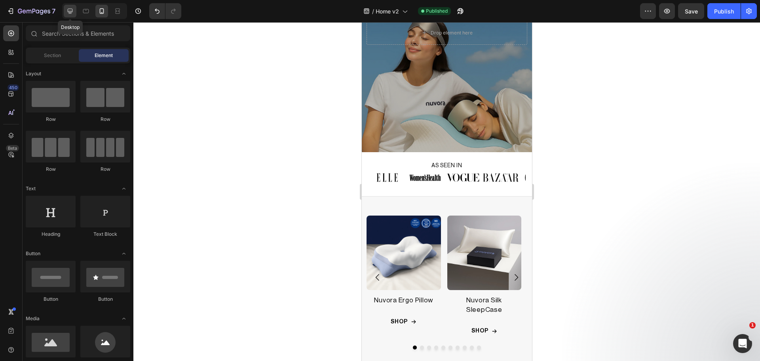
click at [66, 14] on icon at bounding box center [70, 11] width 8 height 8
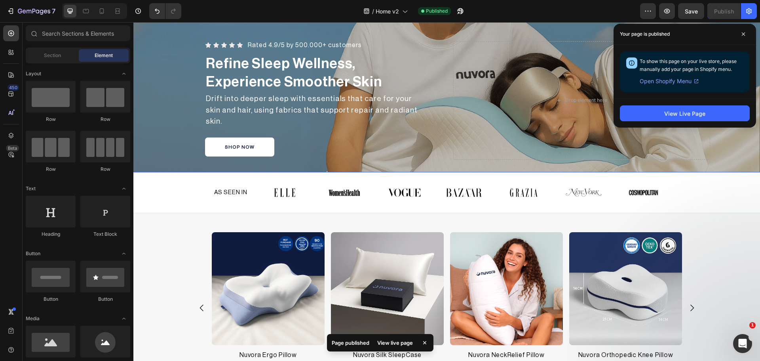
scroll to position [198, 0]
